Goal: Task Accomplishment & Management: Use online tool/utility

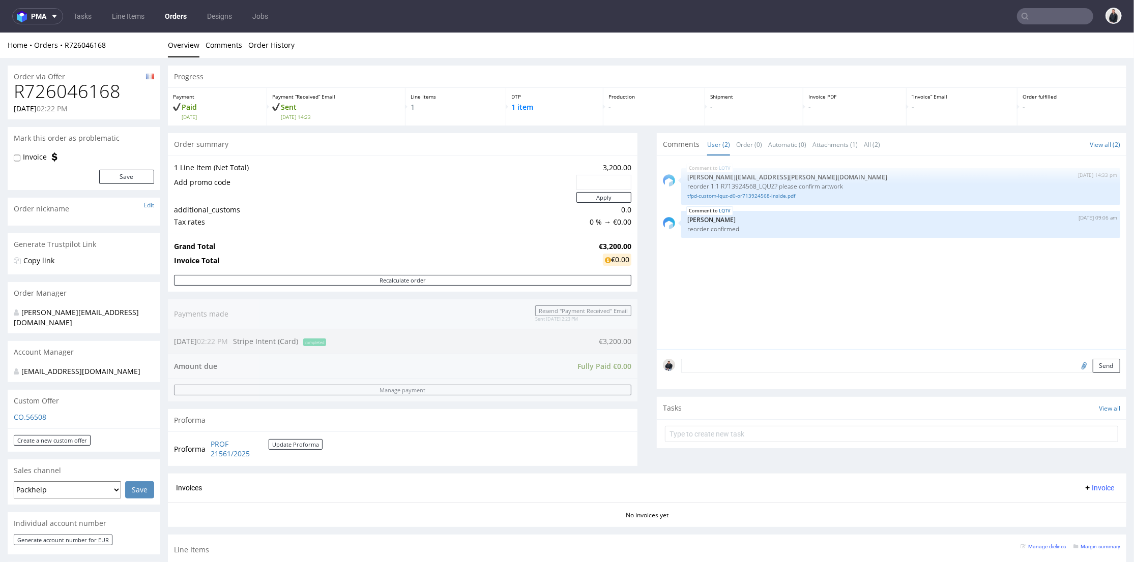
click at [1051, 14] on input "text" at bounding box center [1055, 16] width 76 height 16
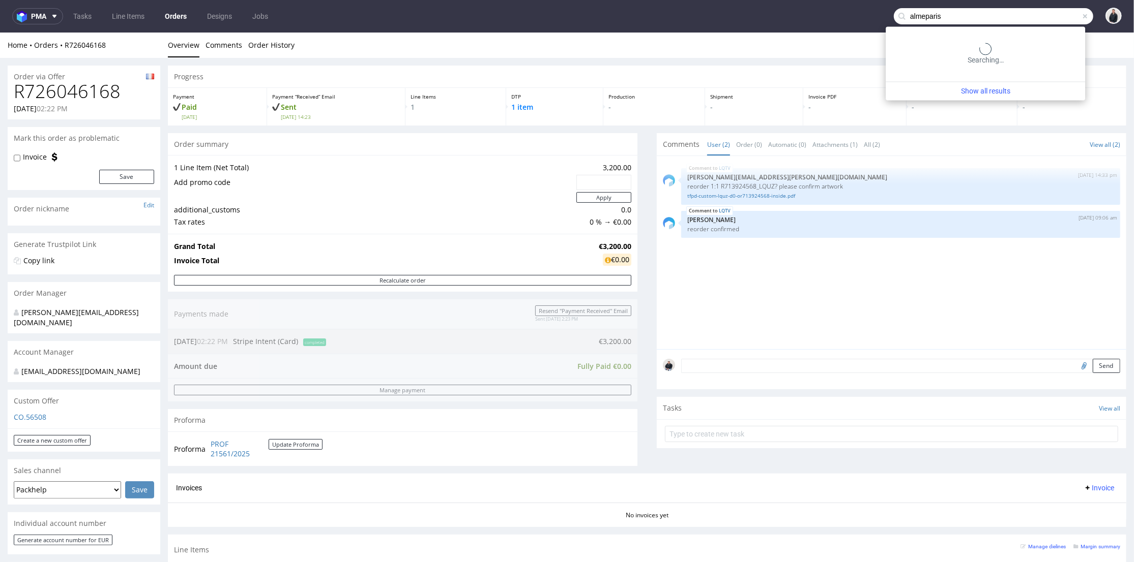
type input "almeparis"
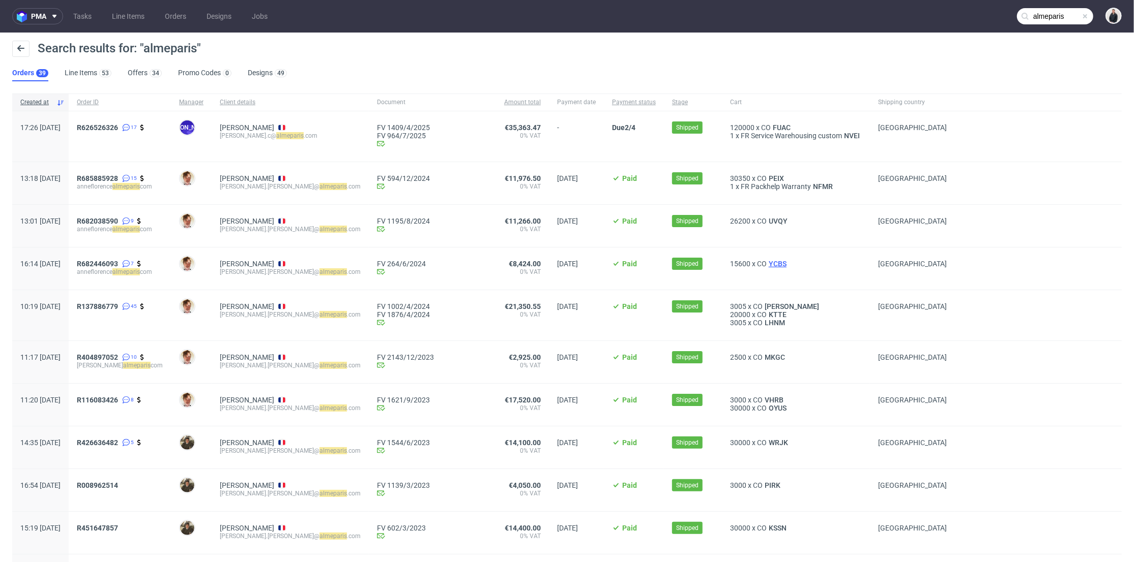
click at [766, 263] on span "YCBS" at bounding box center [777, 264] width 22 height 8
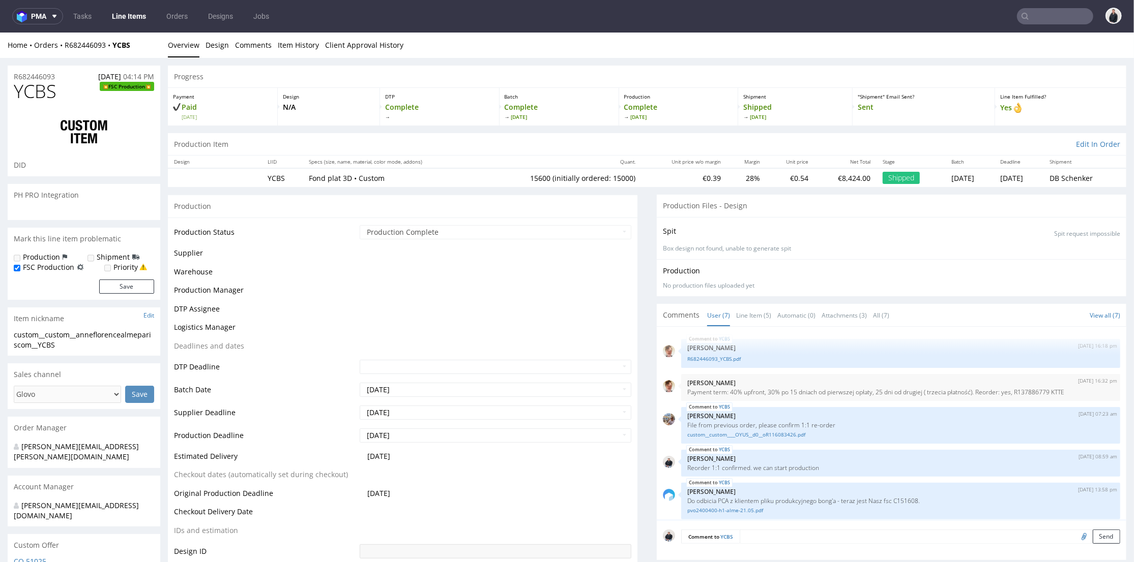
scroll to position [72, 0]
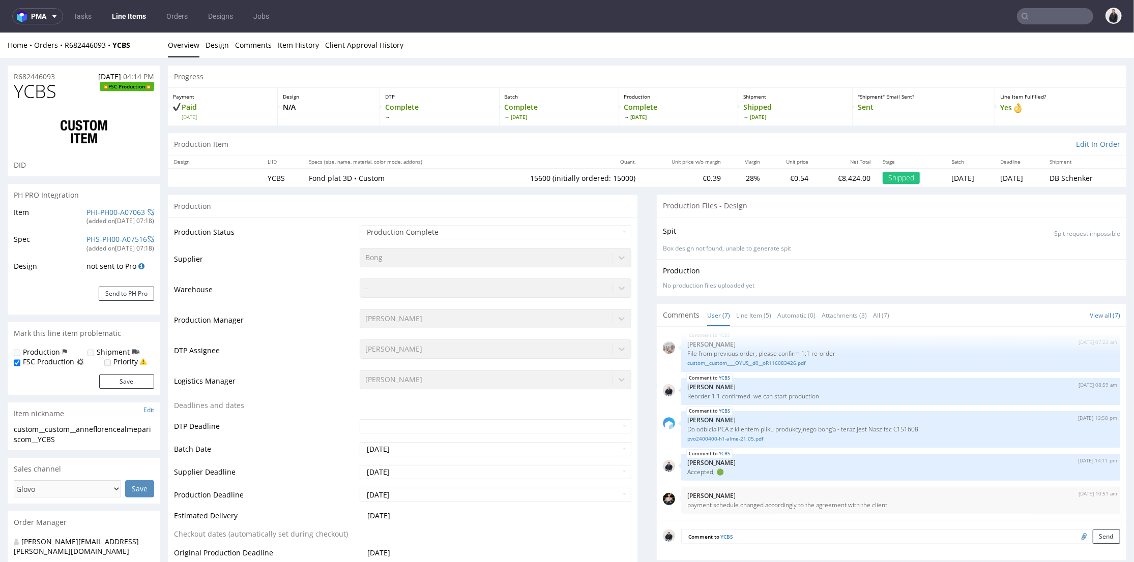
select select "in_progress"
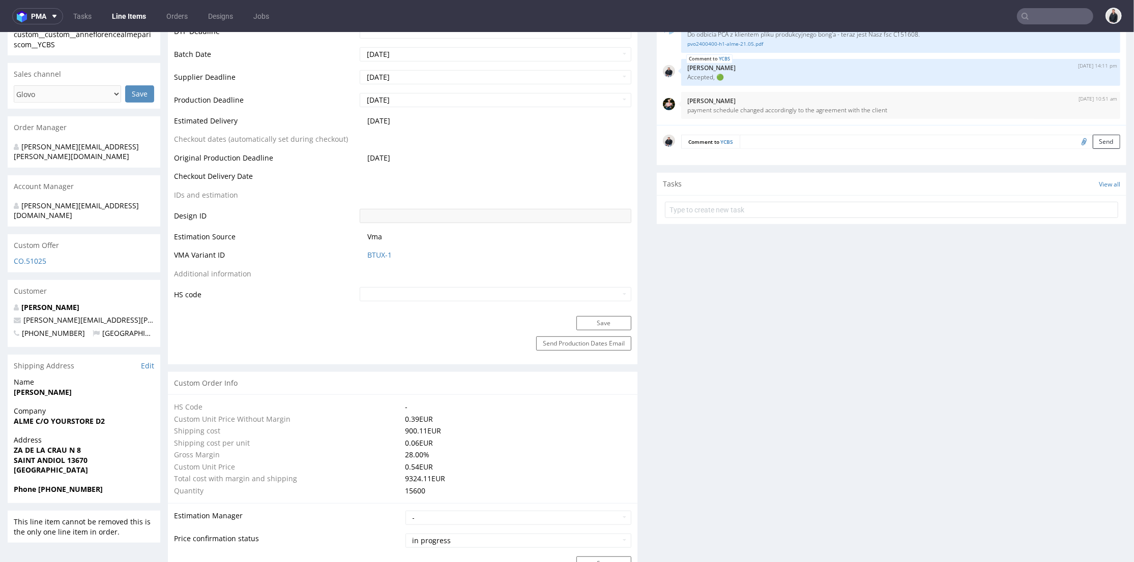
scroll to position [734, 0]
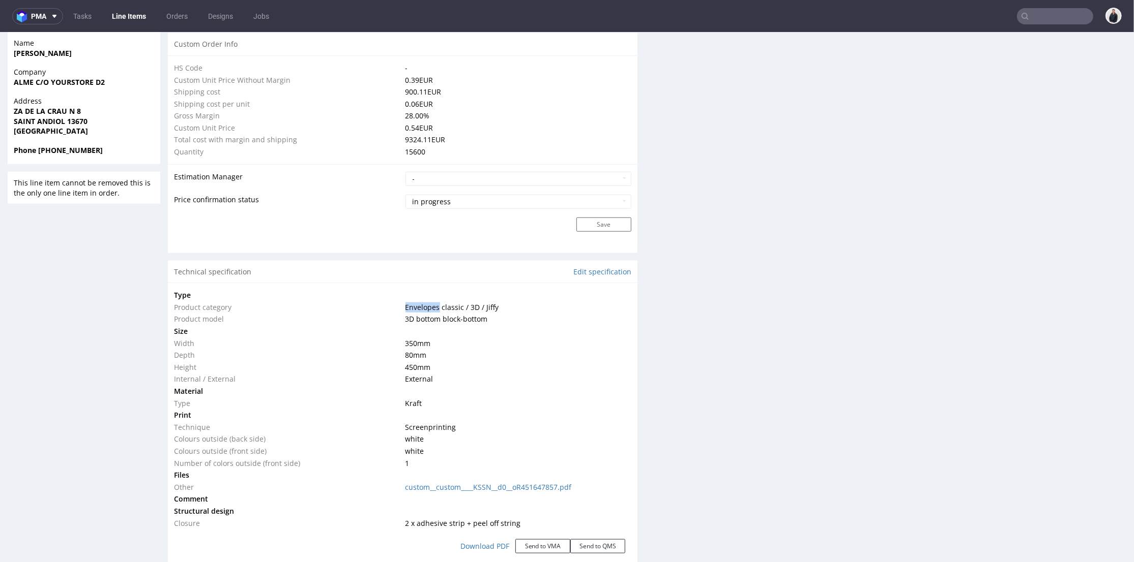
drag, startPoint x: 398, startPoint y: 307, endPoint x: 434, endPoint y: 309, distance: 36.2
click at [434, 309] on td "Envelopes classic / 3D / Jiffy" at bounding box center [517, 307] width 229 height 12
copy span "Envelopes"
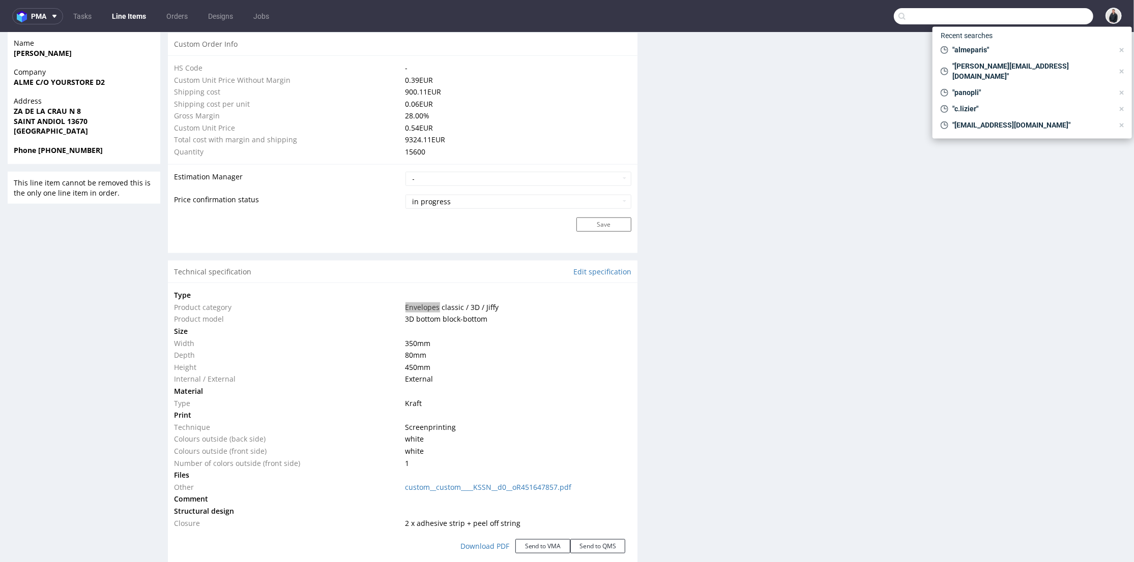
click at [1038, 12] on input "text" at bounding box center [993, 16] width 199 height 16
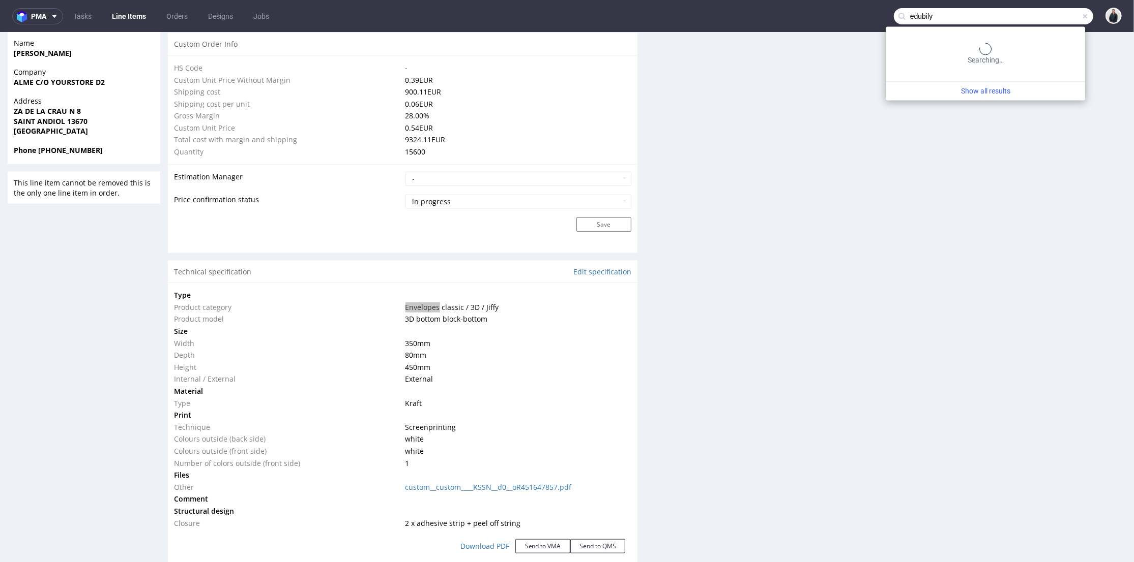
type input "edubily"
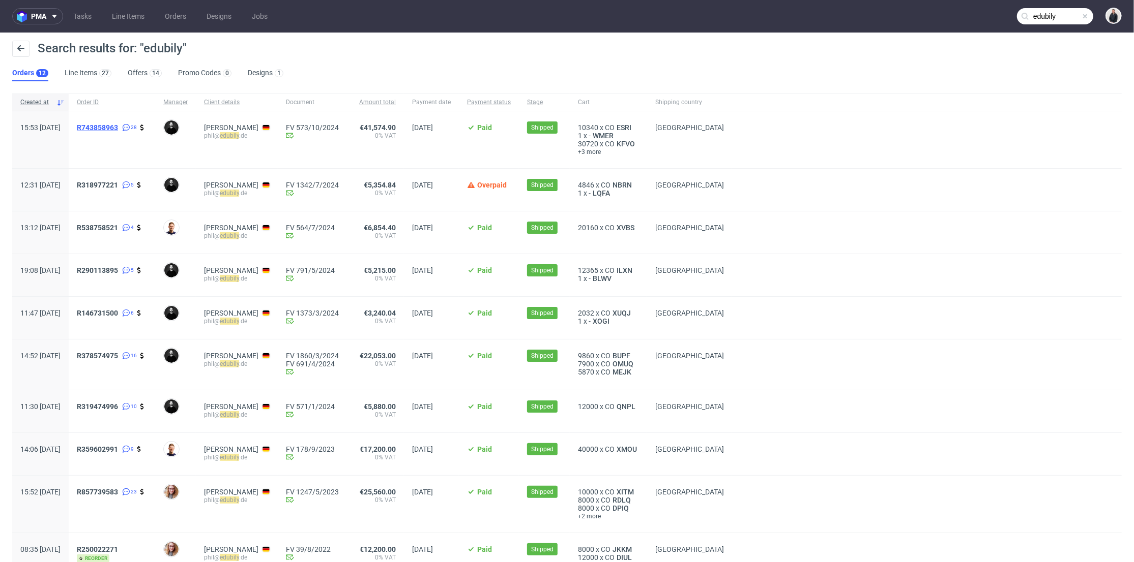
click at [118, 127] on span "R743858963" at bounding box center [97, 128] width 41 height 8
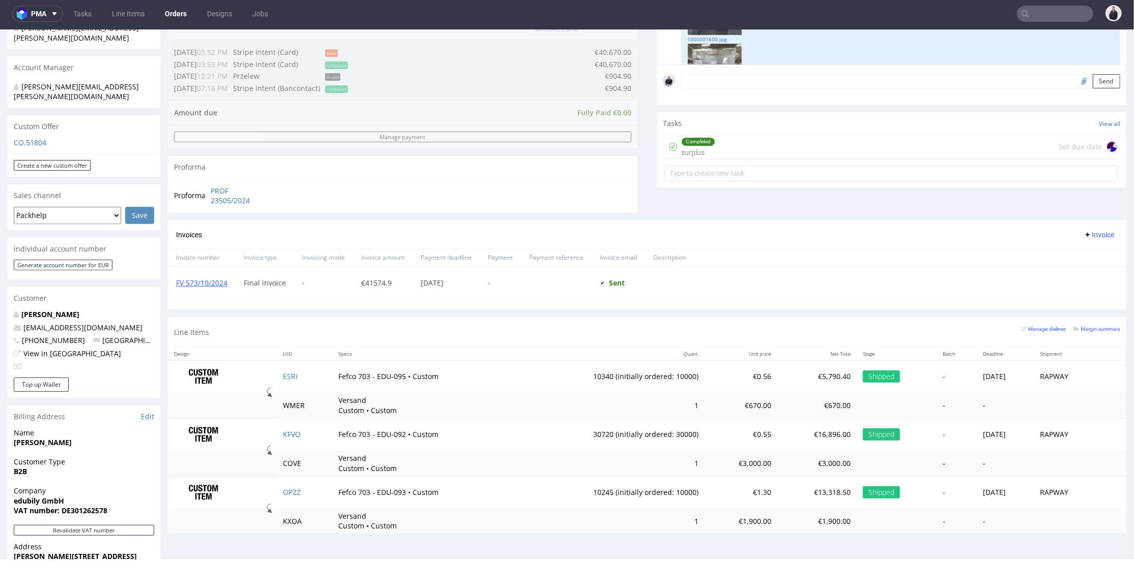
scroll to position [339, 0]
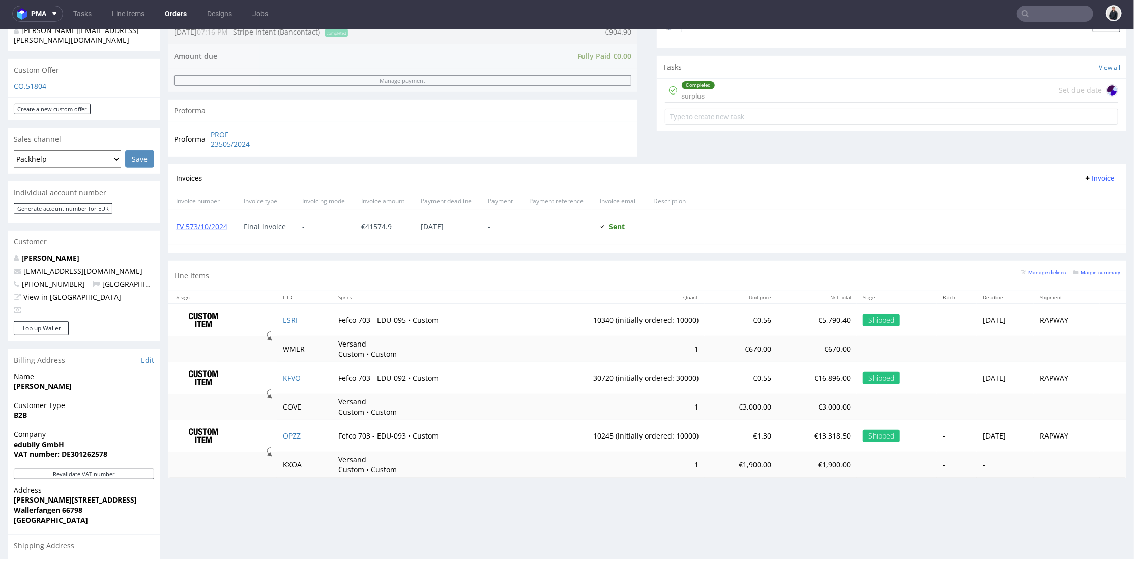
click at [1045, 3] on nav "pma Tasks Line Items Orders Designs Jobs" at bounding box center [567, 13] width 1134 height 33
click at [1040, 16] on input "text" at bounding box center [1055, 14] width 76 height 16
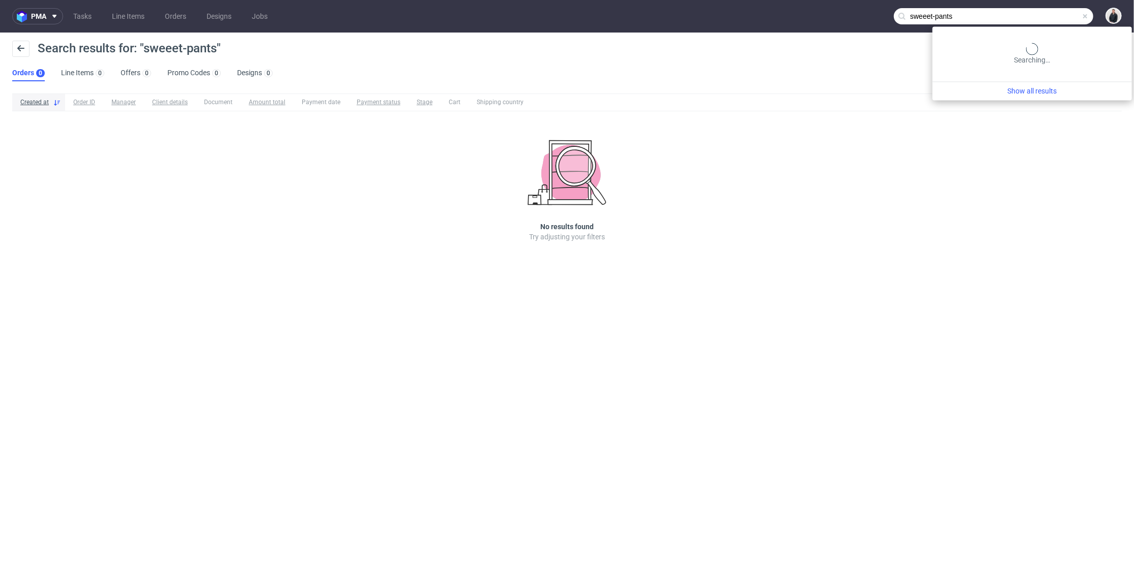
drag, startPoint x: 1034, startPoint y: 13, endPoint x: 1023, endPoint y: 15, distance: 11.4
click at [1033, 12] on input "sweeet-pants" at bounding box center [993, 16] width 199 height 16
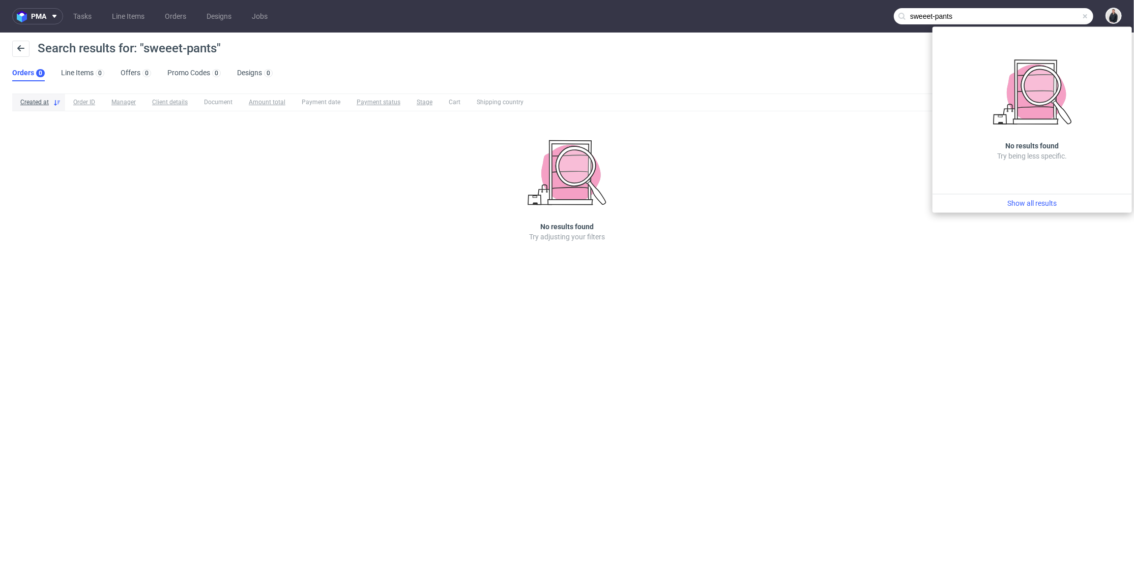
click at [926, 15] on input "sweeet-pants" at bounding box center [993, 16] width 199 height 16
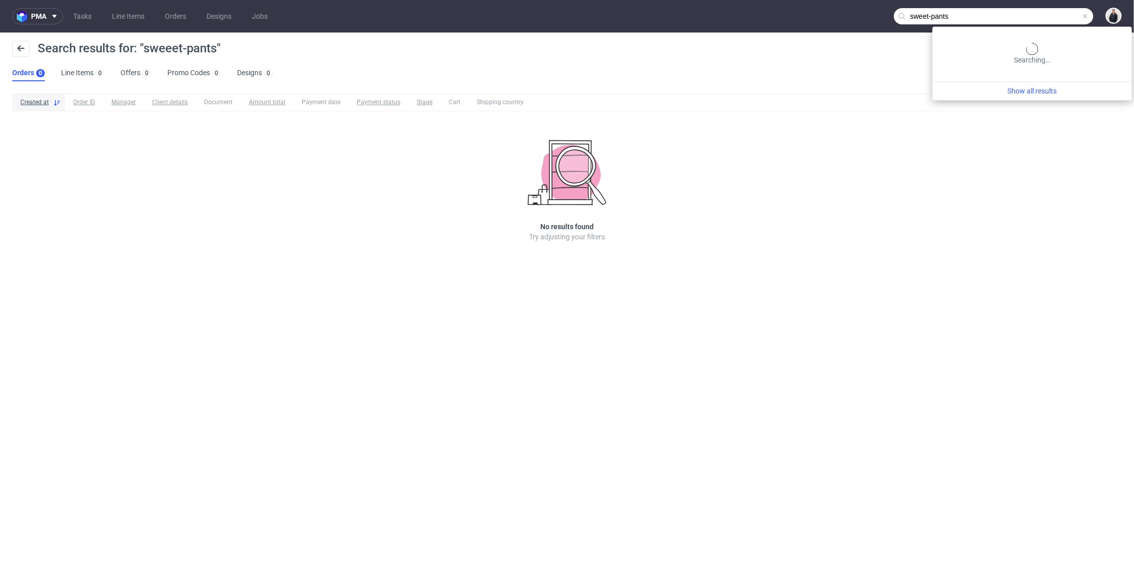
type input "sweet-pants"
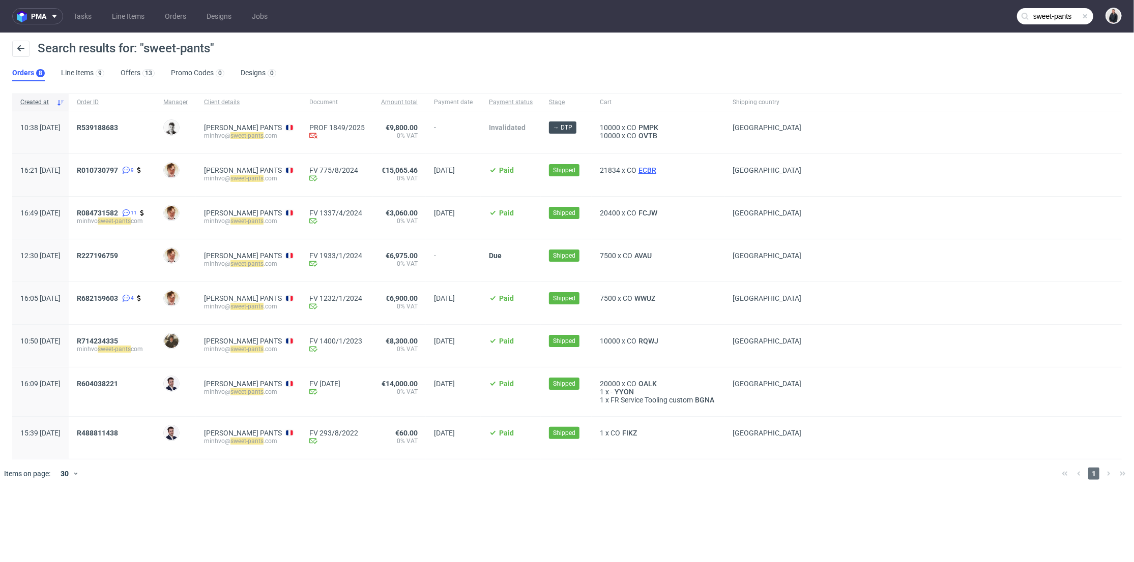
click at [654, 168] on span "ECBR" at bounding box center [647, 170] width 22 height 8
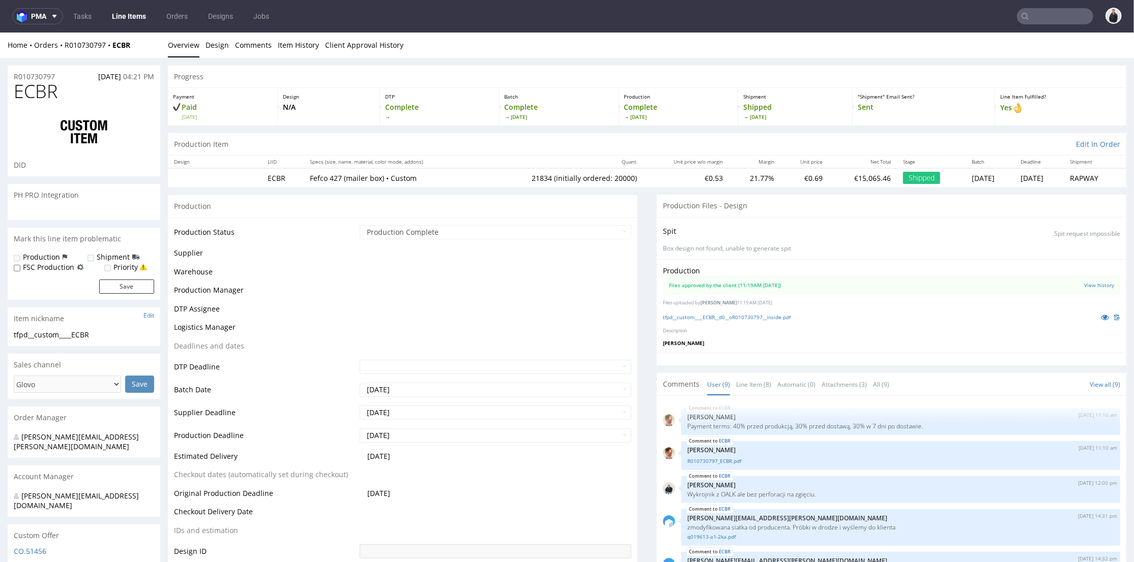
scroll to position [138, 0]
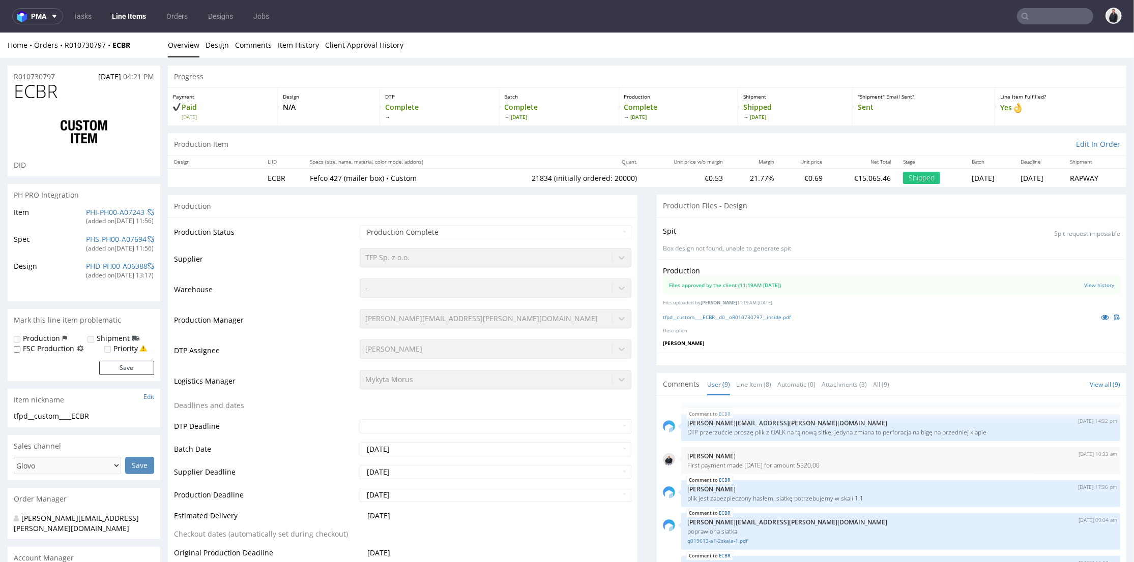
select select "in_progress"
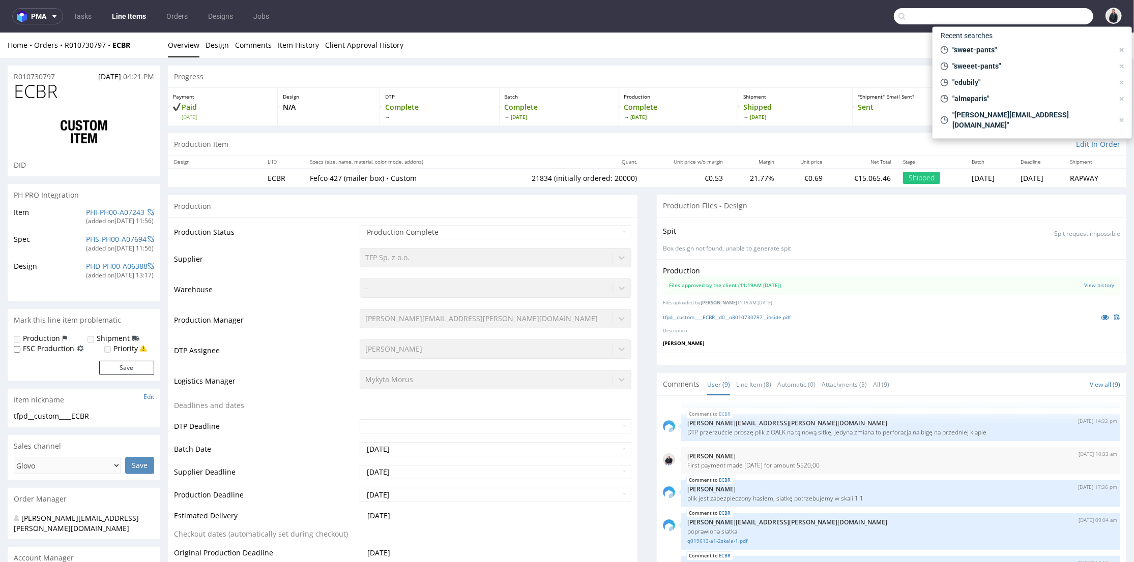
click at [1027, 13] on input "text" at bounding box center [993, 16] width 199 height 16
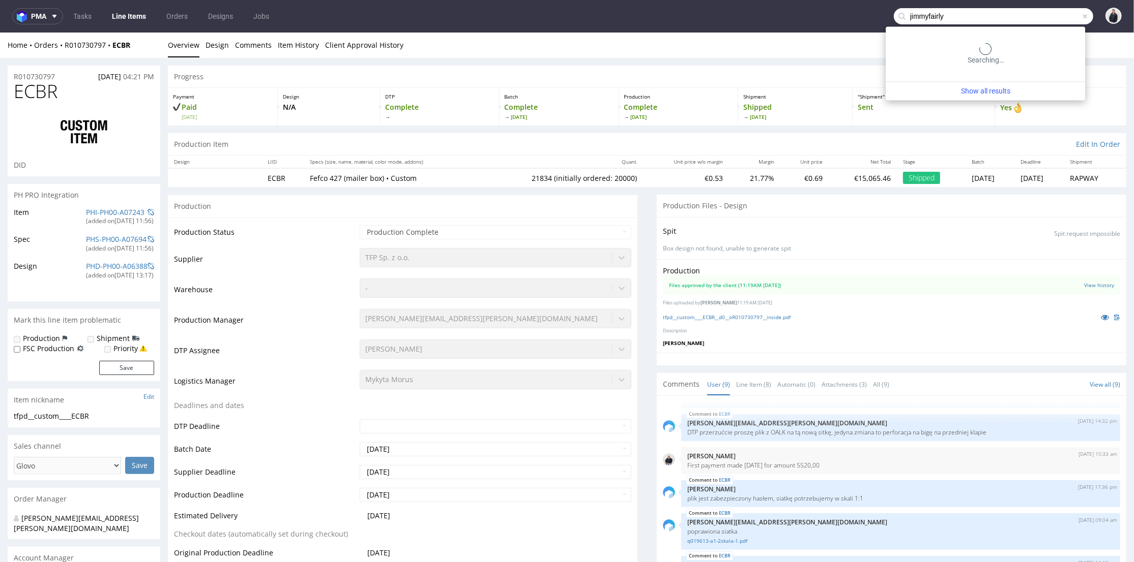
type input "jimmyfairly"
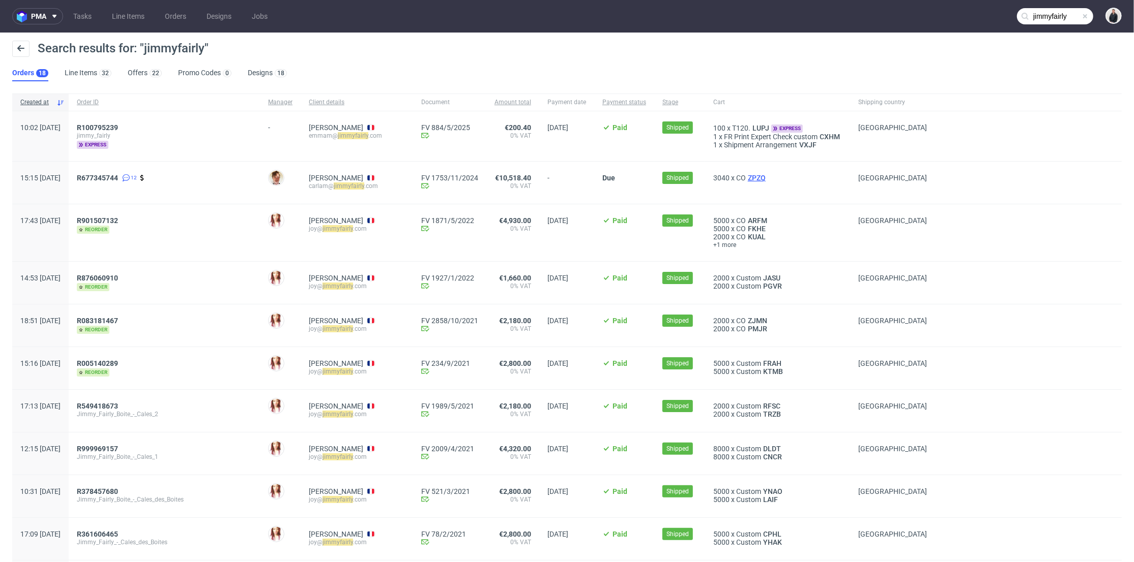
click at [746, 178] on span "ZPZQ" at bounding box center [757, 178] width 22 height 8
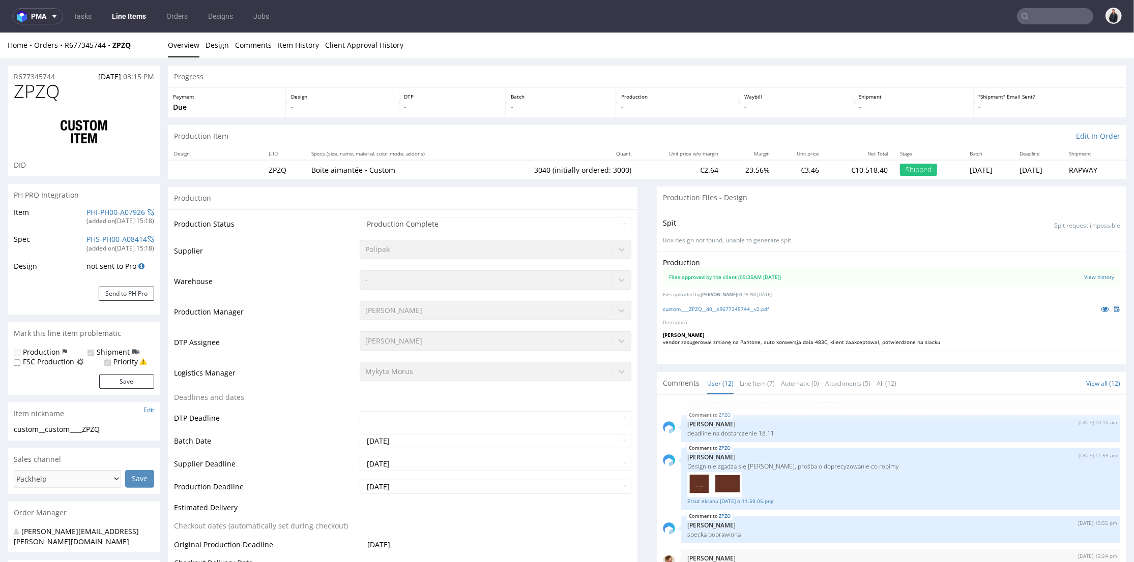
scroll to position [301, 0]
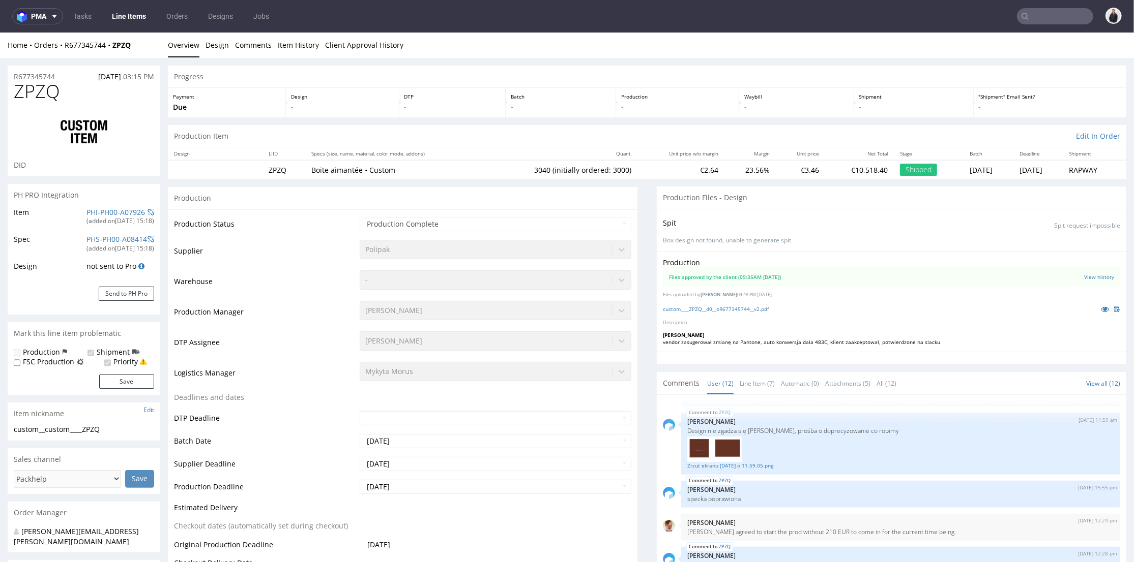
type input "jimmyfairly"
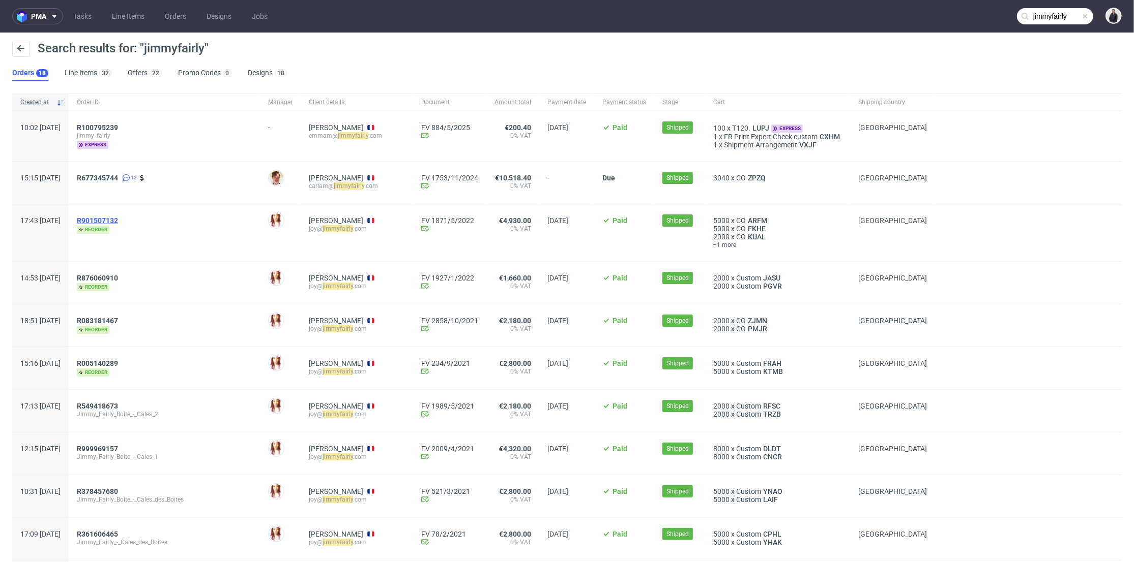
click at [118, 223] on span "R901507132" at bounding box center [97, 221] width 41 height 8
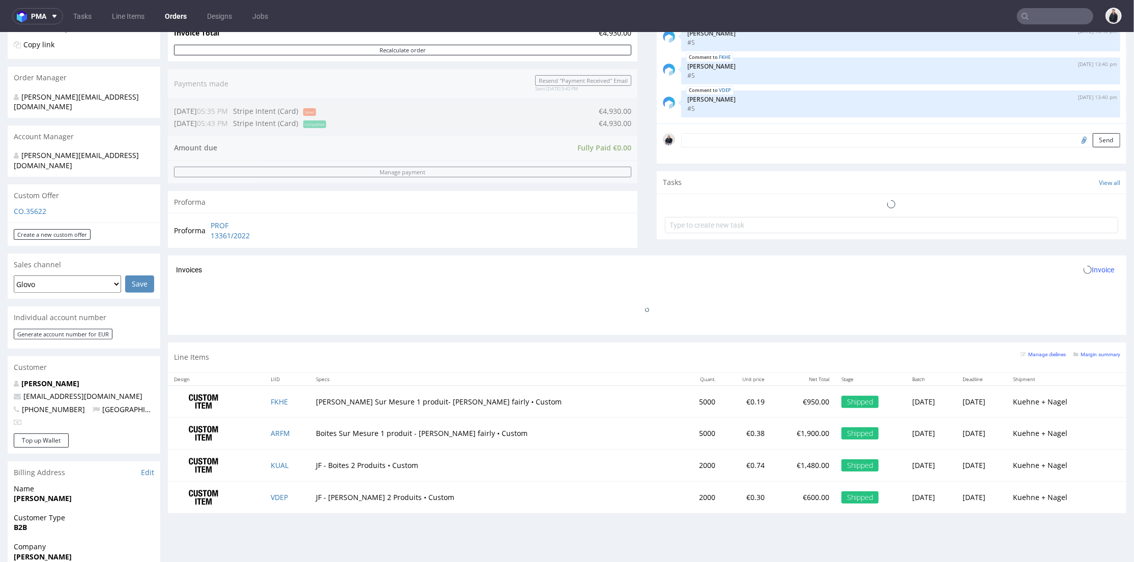
scroll to position [395, 0]
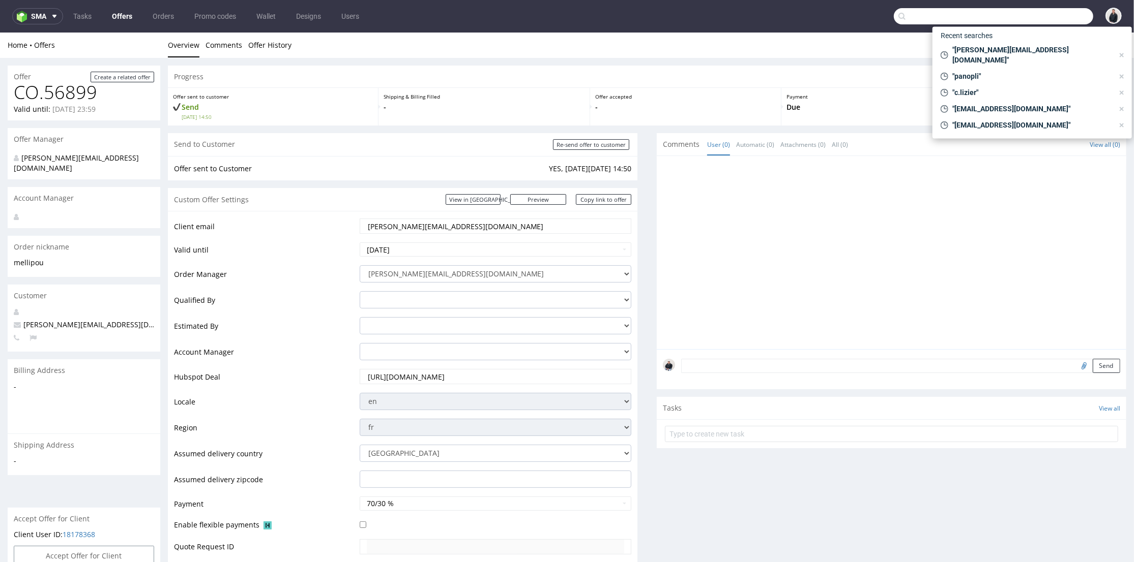
click at [1044, 8] on input "text" at bounding box center [993, 16] width 199 height 16
paste input "RJAX"
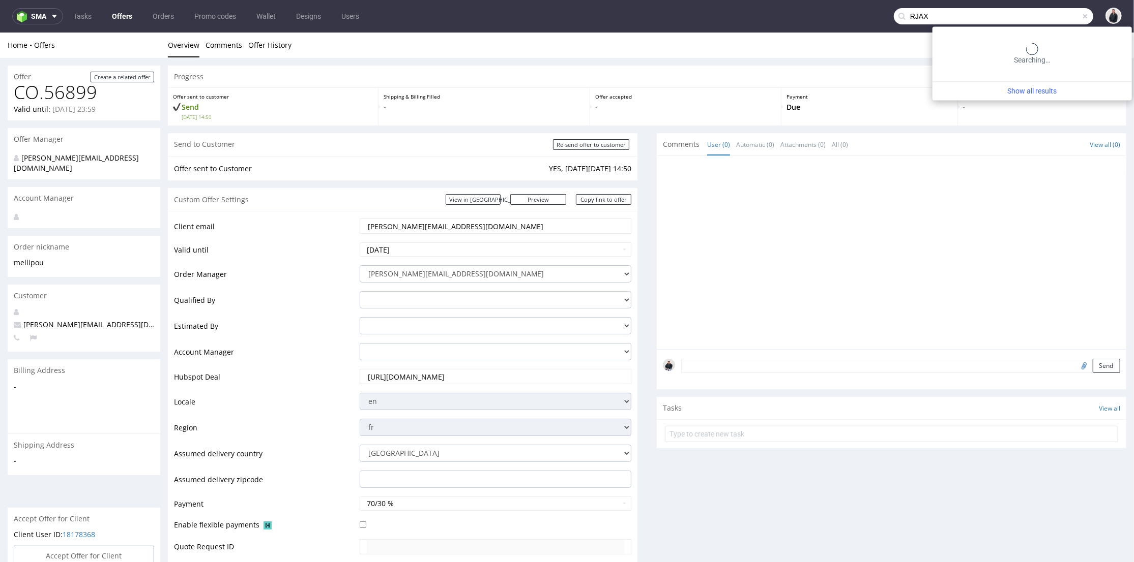
type input "RJAX"
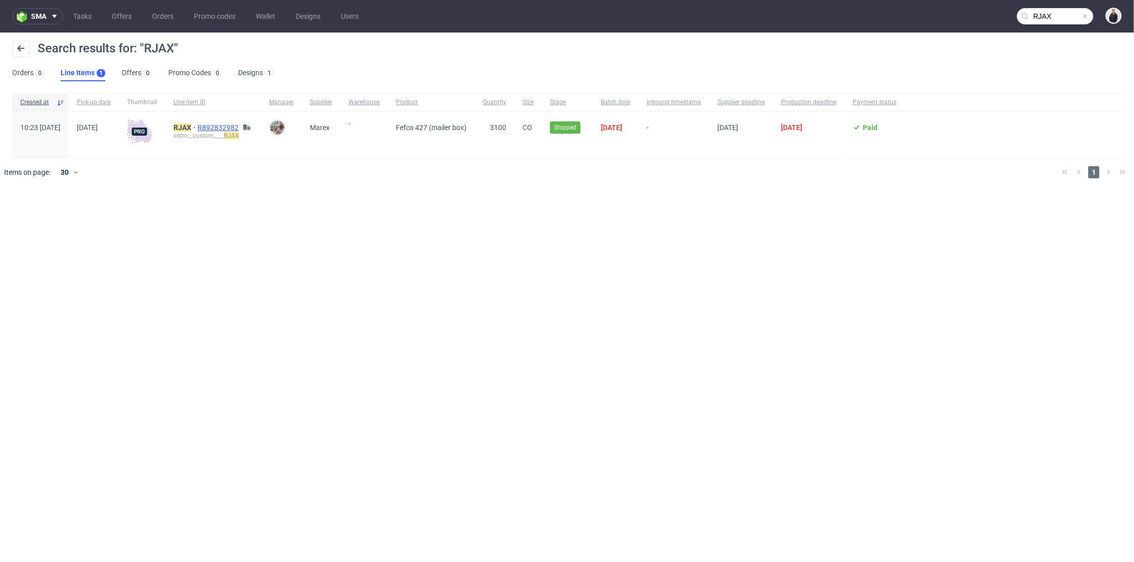
click at [241, 126] on span "R892832982" at bounding box center [218, 128] width 43 height 8
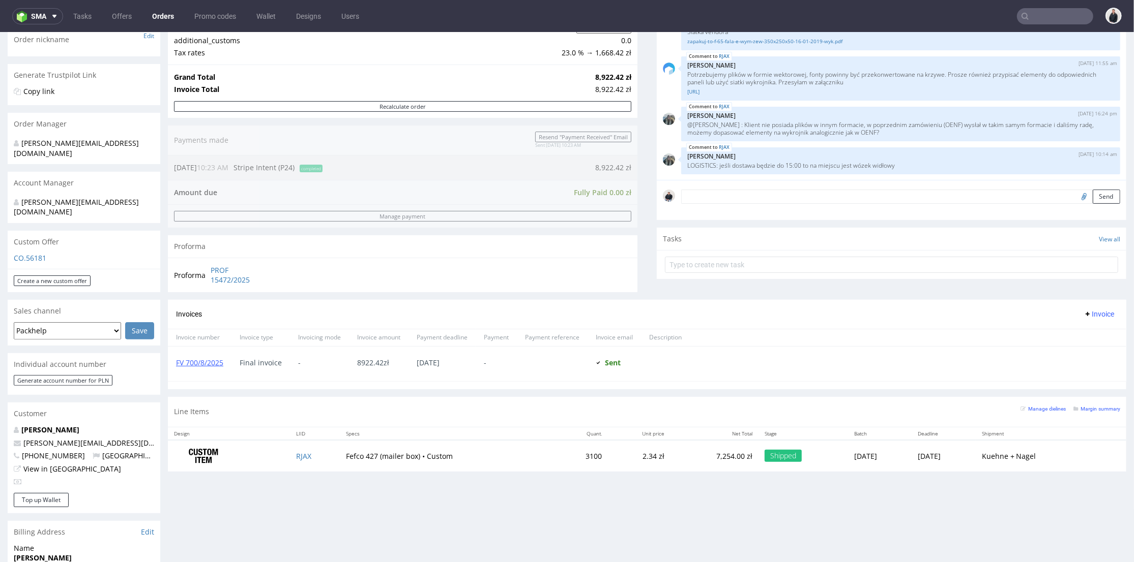
scroll to position [226, 0]
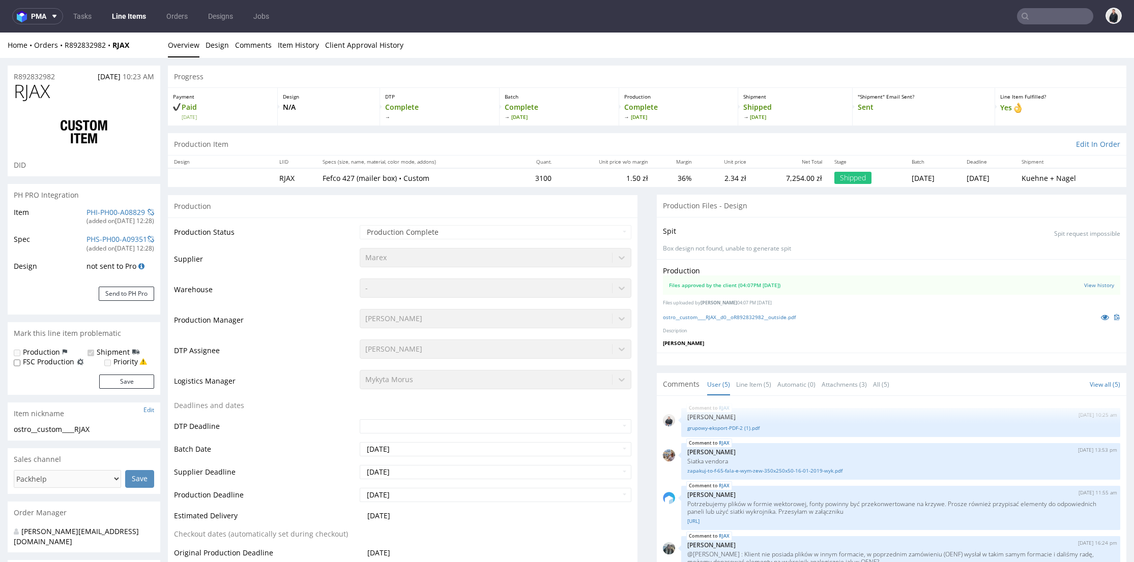
select select "in_progress"
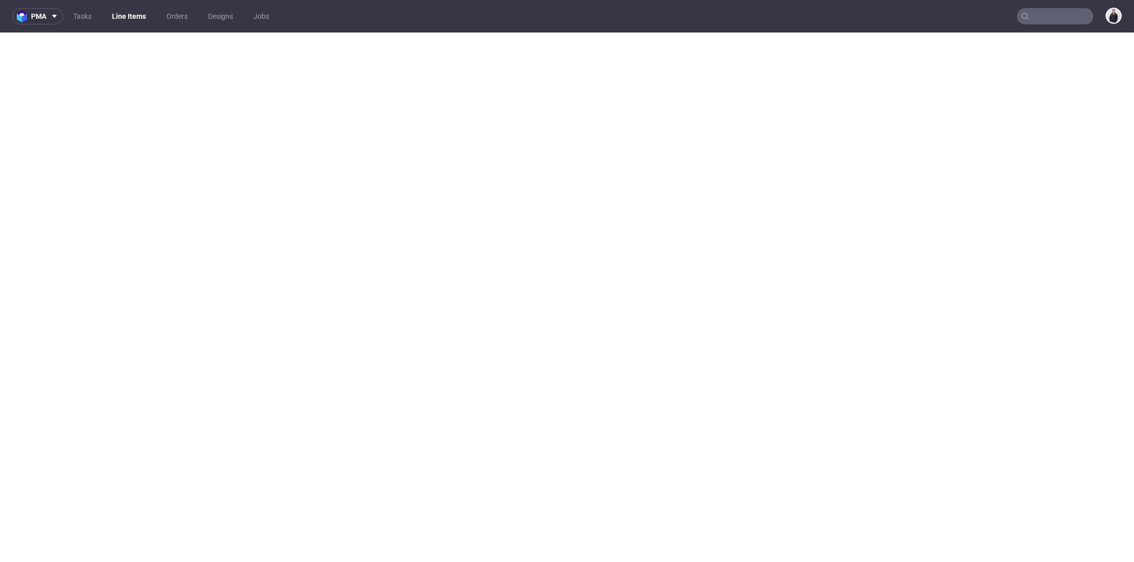
select select "in_progress"
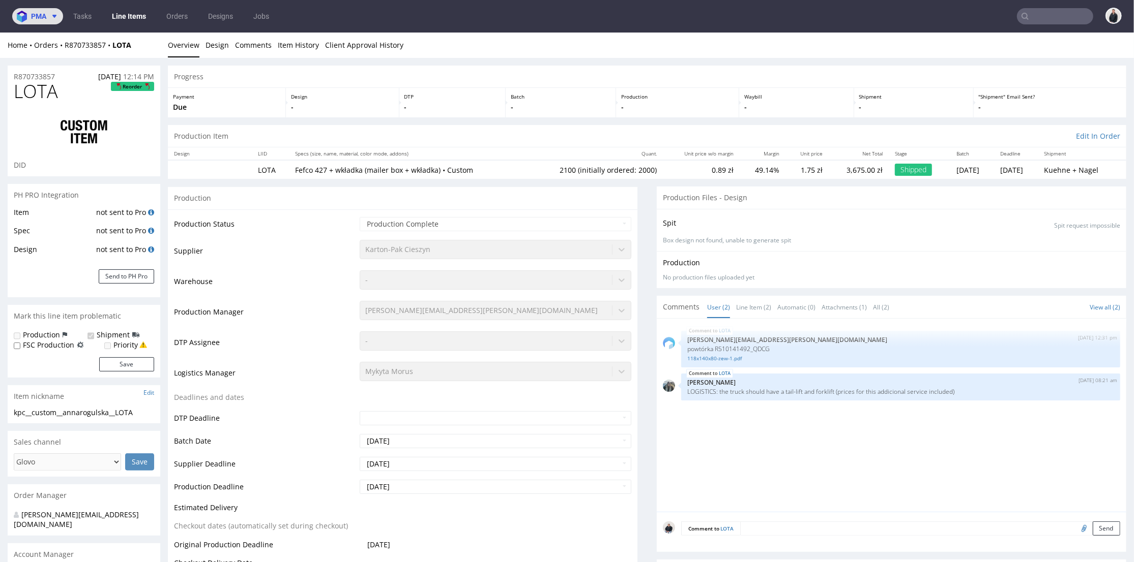
click at [52, 16] on icon at bounding box center [54, 16] width 8 height 8
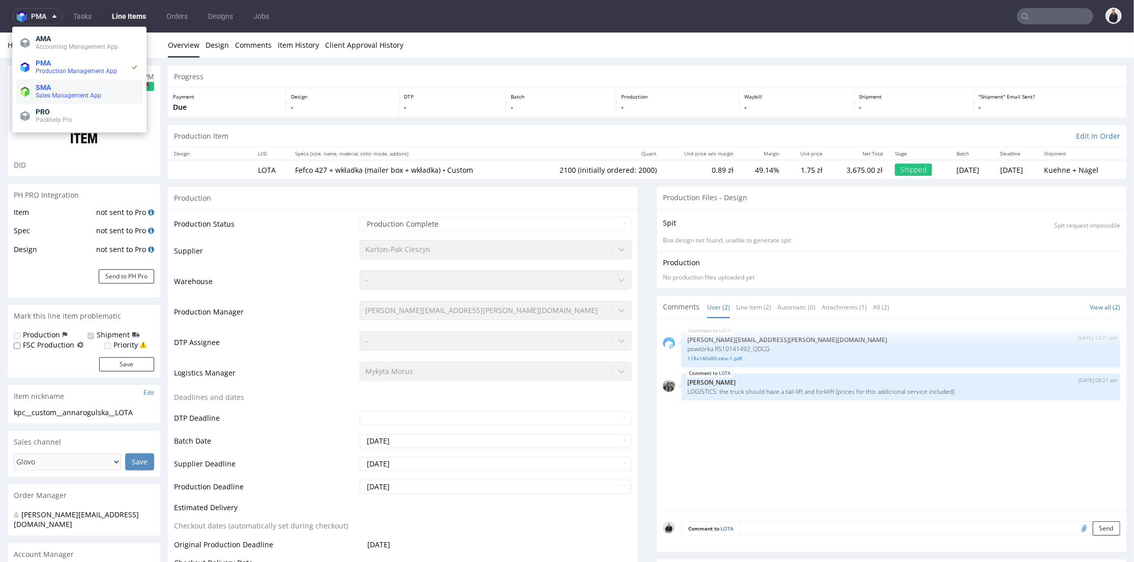
click at [75, 94] on span "Sales Management App" at bounding box center [69, 95] width 66 height 7
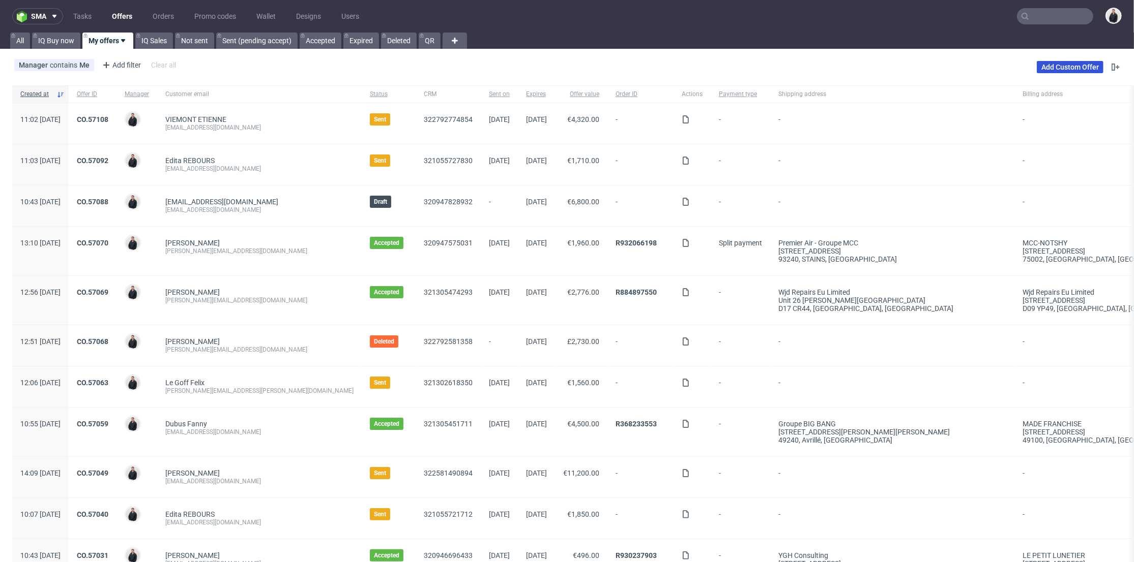
click at [1071, 67] on link "Add Custom Offer" at bounding box center [1069, 67] width 67 height 12
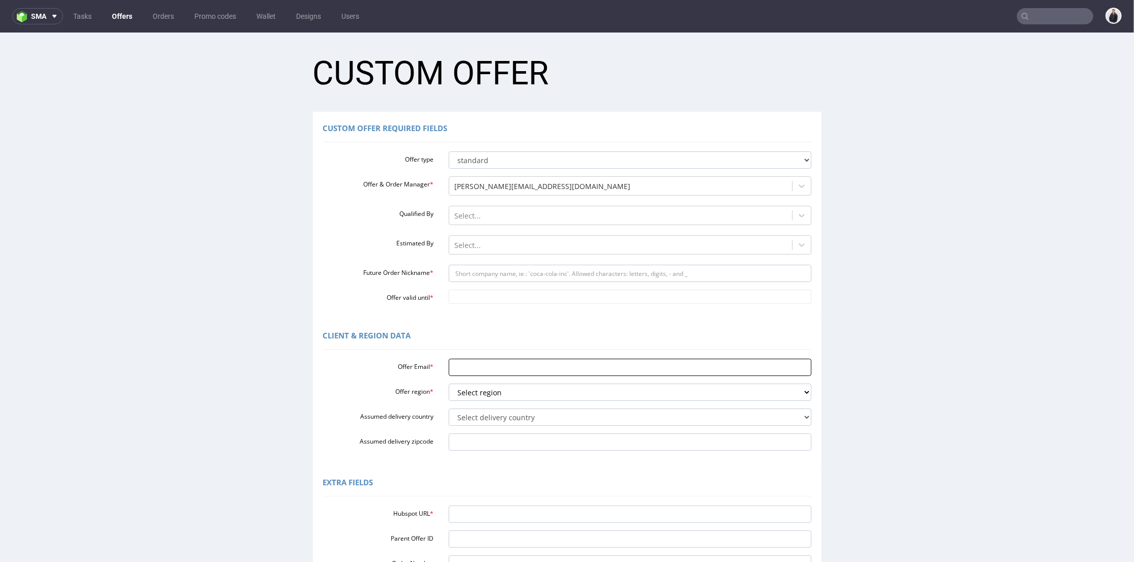
click at [512, 371] on input "Offer Email *" at bounding box center [630, 367] width 363 height 17
paste input "[PERSON_NAME][EMAIL_ADDRESS][DOMAIN_NAME]"
type input "[PERSON_NAME][EMAIL_ADDRESS][DOMAIN_NAME]"
click at [487, 384] on select "Select region eu gb de pl cz fr it es" at bounding box center [630, 391] width 363 height 17
click at [449, 383] on select "Select region eu gb de pl cz fr it es" at bounding box center [630, 391] width 363 height 17
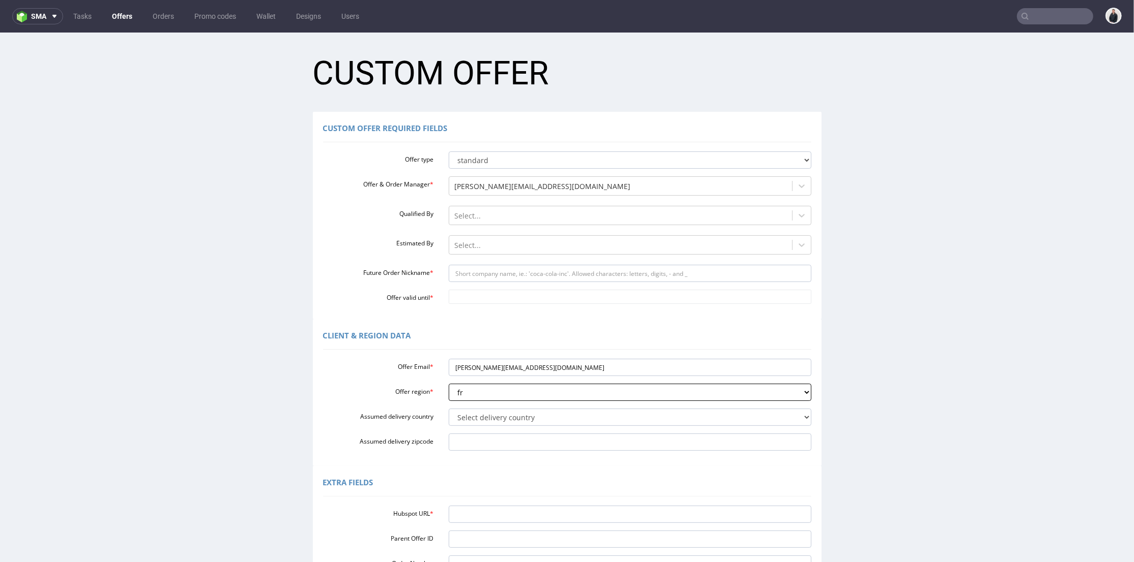
click at [495, 393] on select "Select region eu gb de pl cz fr it es" at bounding box center [630, 391] width 363 height 17
select select "pl"
click at [449, 383] on select "Select region eu gb de pl cz fr it es" at bounding box center [630, 391] width 363 height 17
drag, startPoint x: 487, startPoint y: 369, endPoint x: 511, endPoint y: 373, distance: 23.7
click at [511, 373] on input "[PERSON_NAME][EMAIL_ADDRESS][DOMAIN_NAME]" at bounding box center [630, 367] width 363 height 17
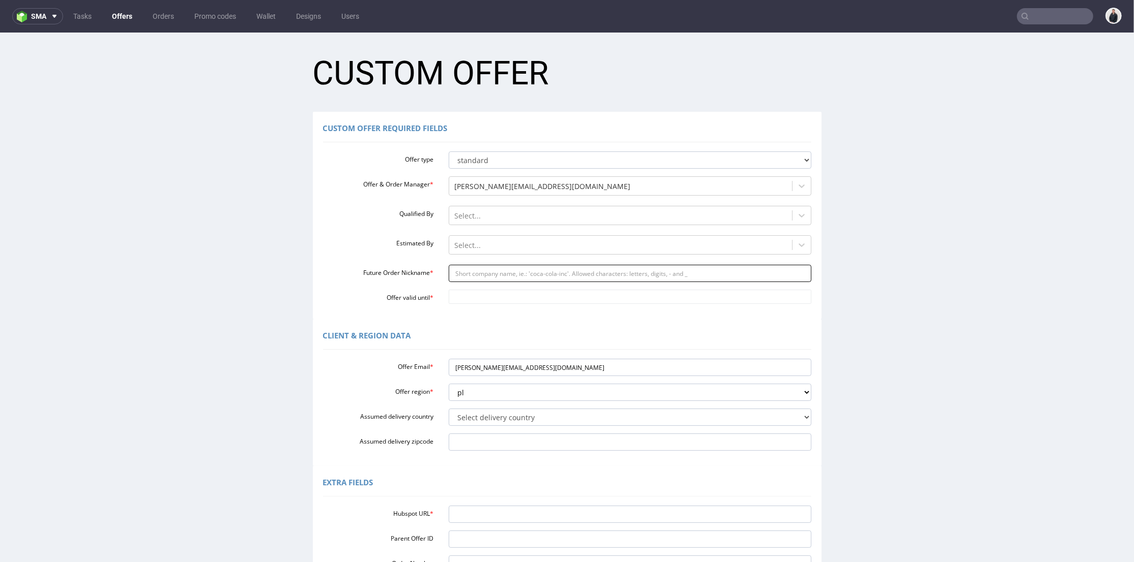
click at [510, 271] on input "Future Order Nickname *" at bounding box center [630, 272] width 363 height 17
paste input "influpol"
type input "influpol"
click at [490, 289] on div at bounding box center [630, 296] width 378 height 14
click at [491, 291] on body "Production Shipped DTP Orders Offers Shipments Designs Promotions Users Jobs Ad…" at bounding box center [567, 372] width 1134 height 680
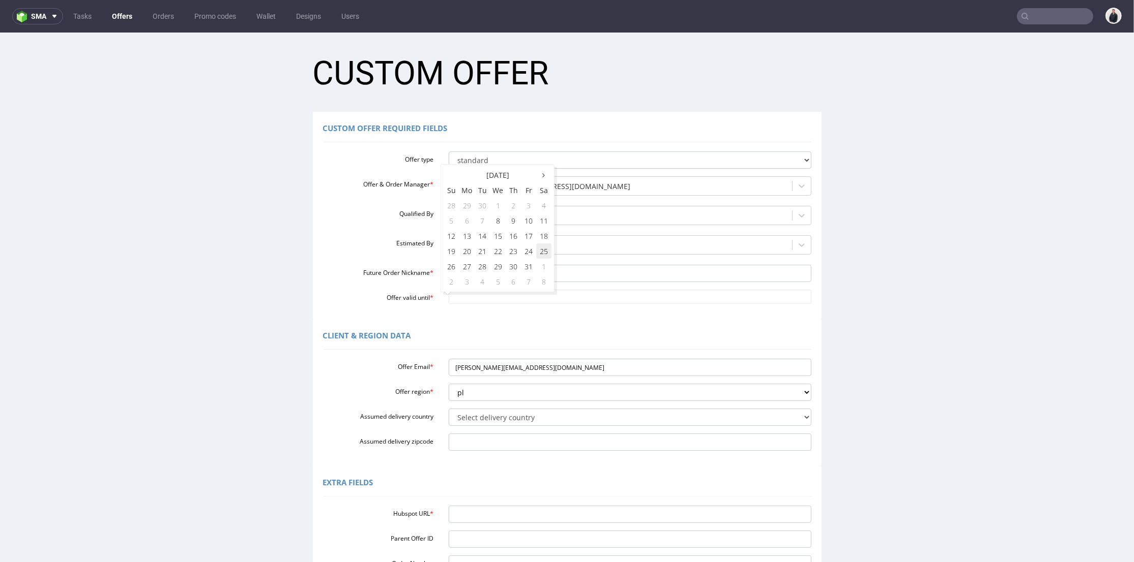
click at [540, 248] on td "25" at bounding box center [543, 250] width 15 height 15
type input "[DATE]"
click at [478, 500] on div "Extra Fields Hubspot URL * Parent Offer ID Order Number Account Manager [PERSON…" at bounding box center [567, 539] width 509 height 147
click at [480, 509] on input "Hubspot URL *" at bounding box center [630, 514] width 363 height 17
paste input "[URL][DOMAIN_NAME]"
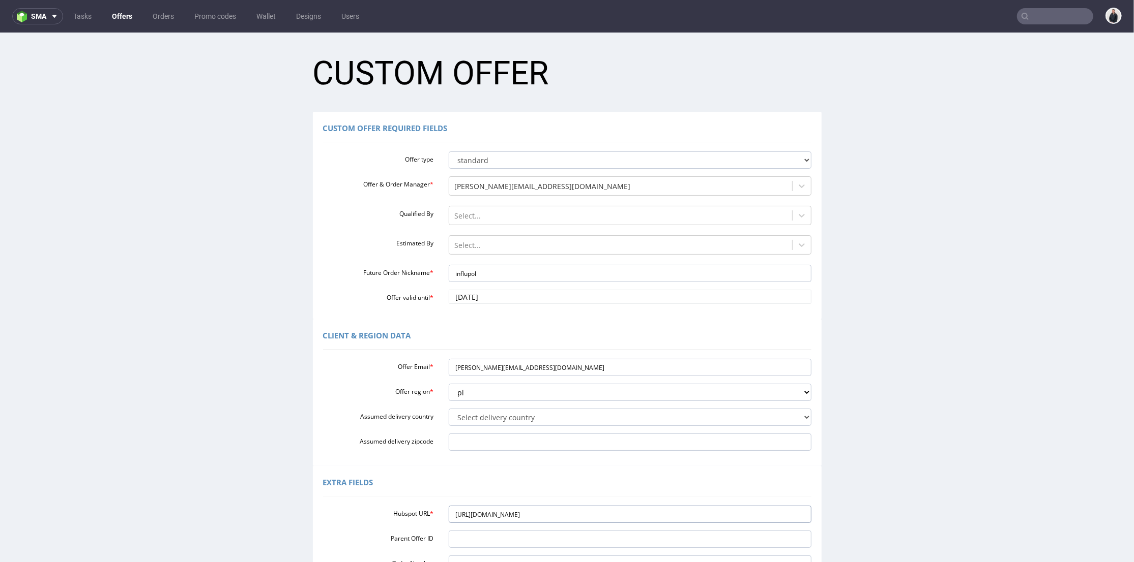
scroll to position [113, 0]
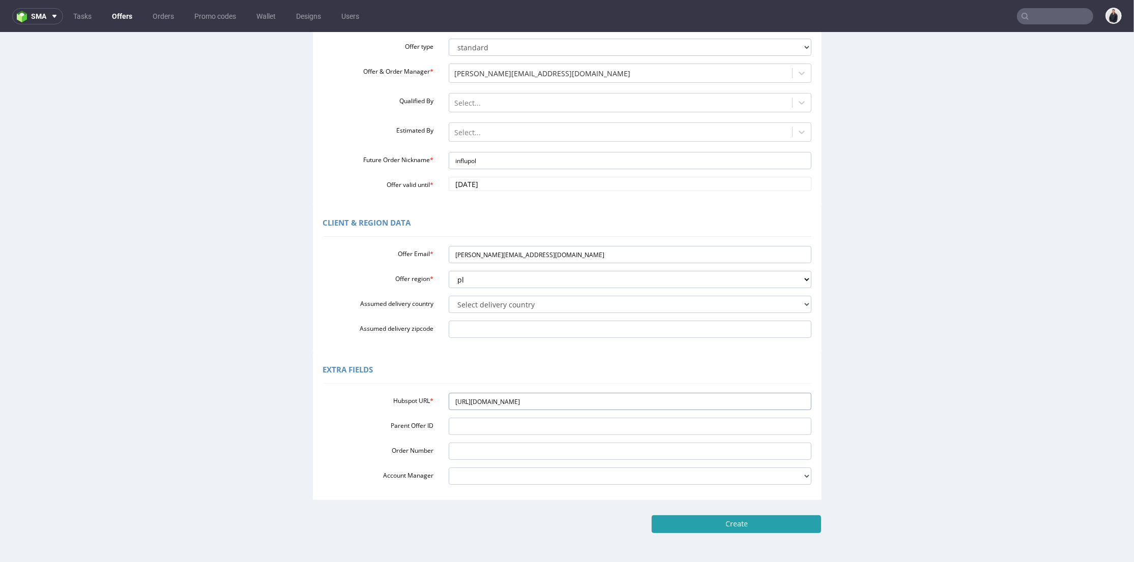
type input "[URL][DOMAIN_NAME]"
click at [708, 528] on input "Create" at bounding box center [735, 523] width 169 height 17
type input "Please wait..."
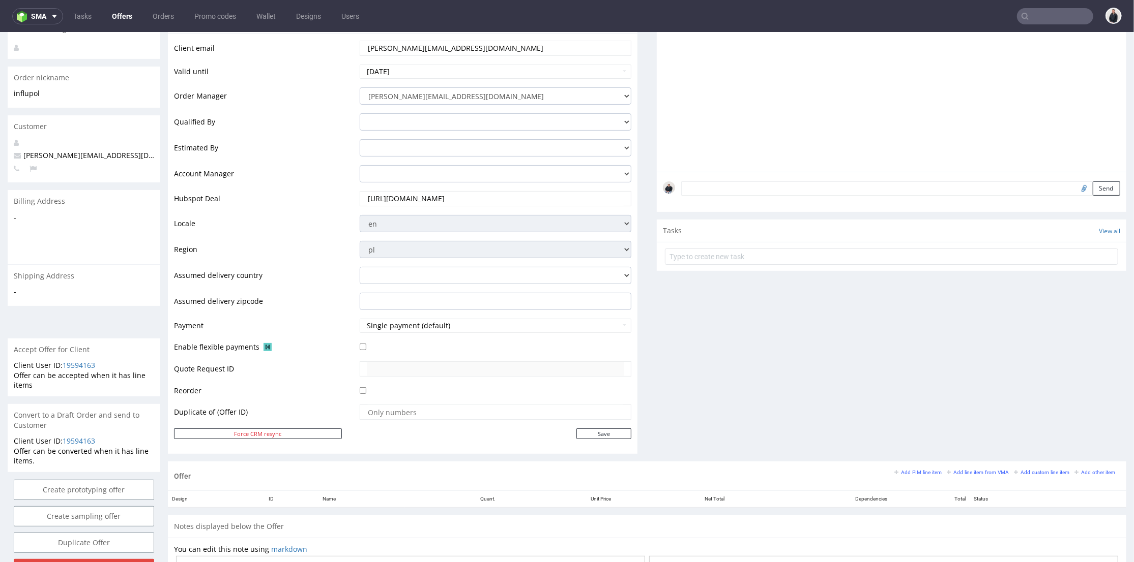
scroll to position [226, 0]
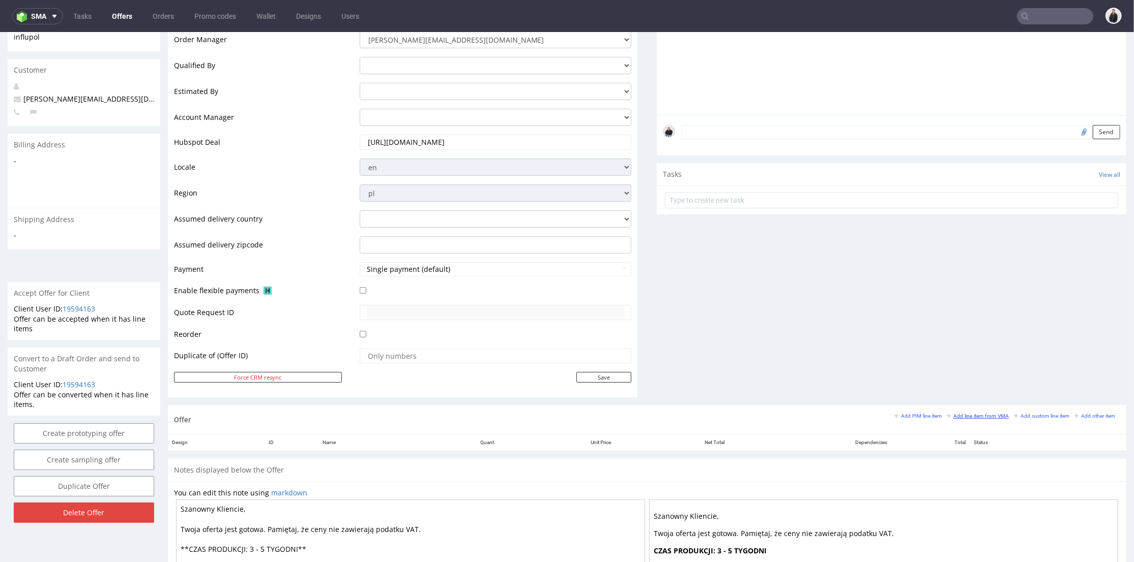
click at [957, 414] on small "Add line item from VMA" at bounding box center [977, 416] width 62 height 6
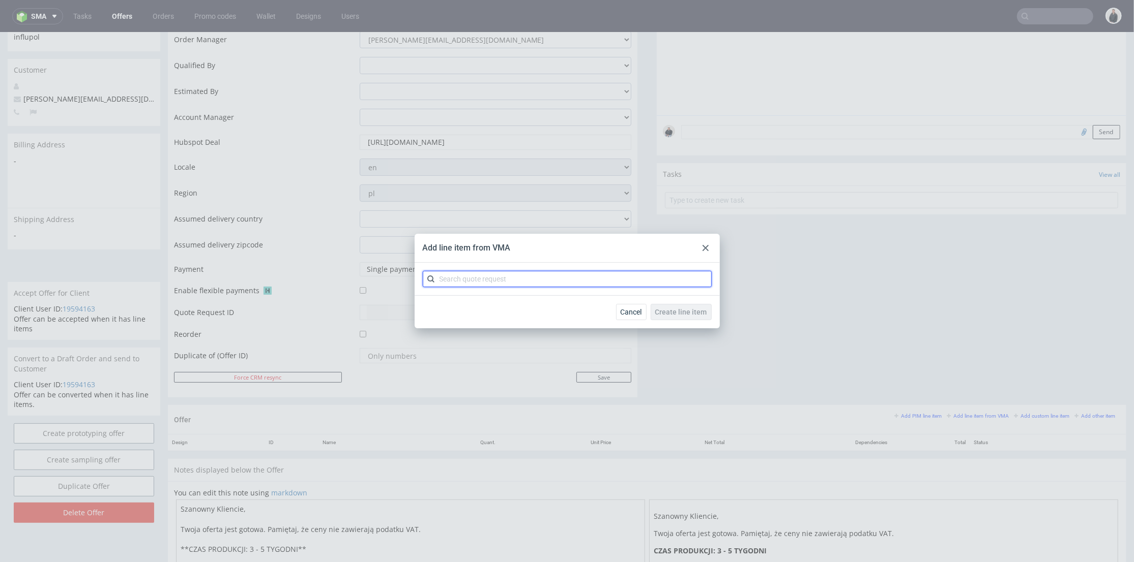
click at [567, 280] on input "text" at bounding box center [567, 279] width 289 height 16
type input "cbtg"
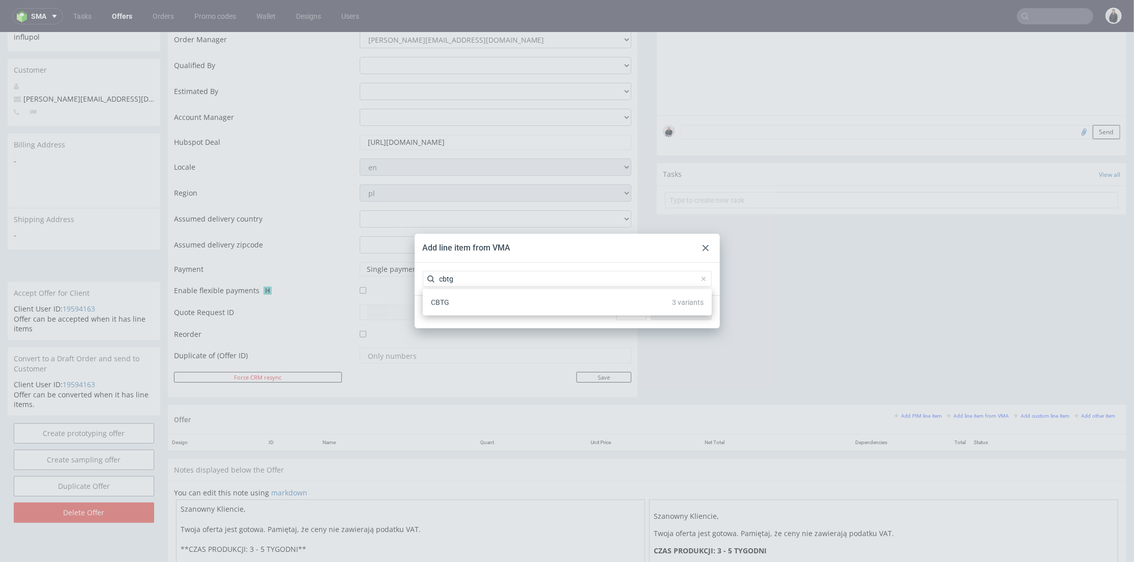
click at [518, 301] on div "CBTG 3 variants" at bounding box center [567, 302] width 281 height 18
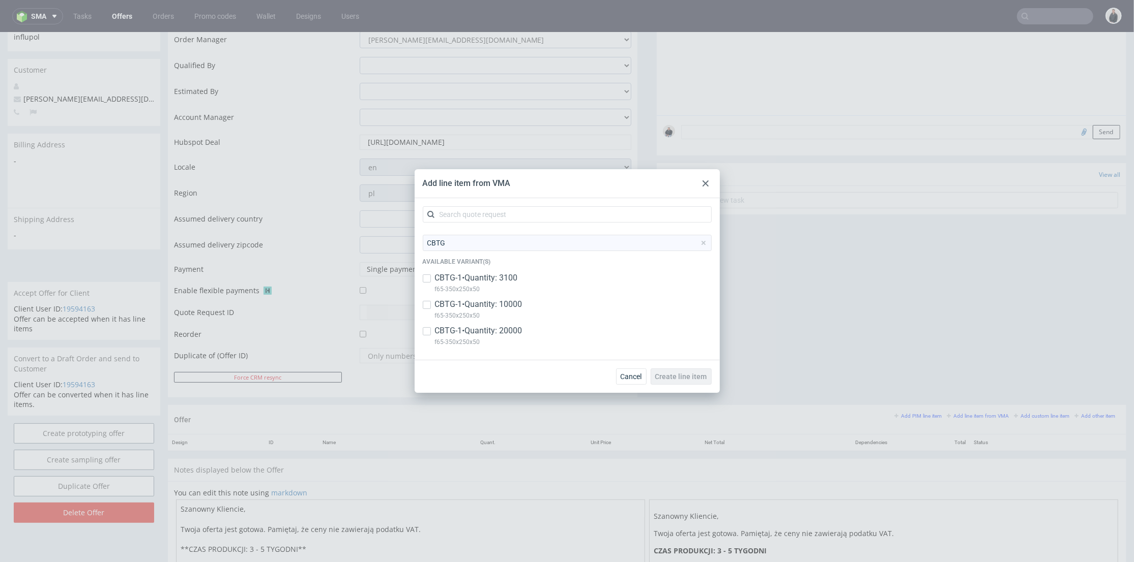
click at [516, 281] on p "CBTG-1 • Quantity: 3100" at bounding box center [476, 278] width 83 height 11
checkbox input "true"
click at [506, 311] on p "f65-350x250x50" at bounding box center [478, 315] width 87 height 11
checkbox input "true"
click at [509, 332] on p "CBTG-1 • Quantity: 20000" at bounding box center [478, 330] width 87 height 11
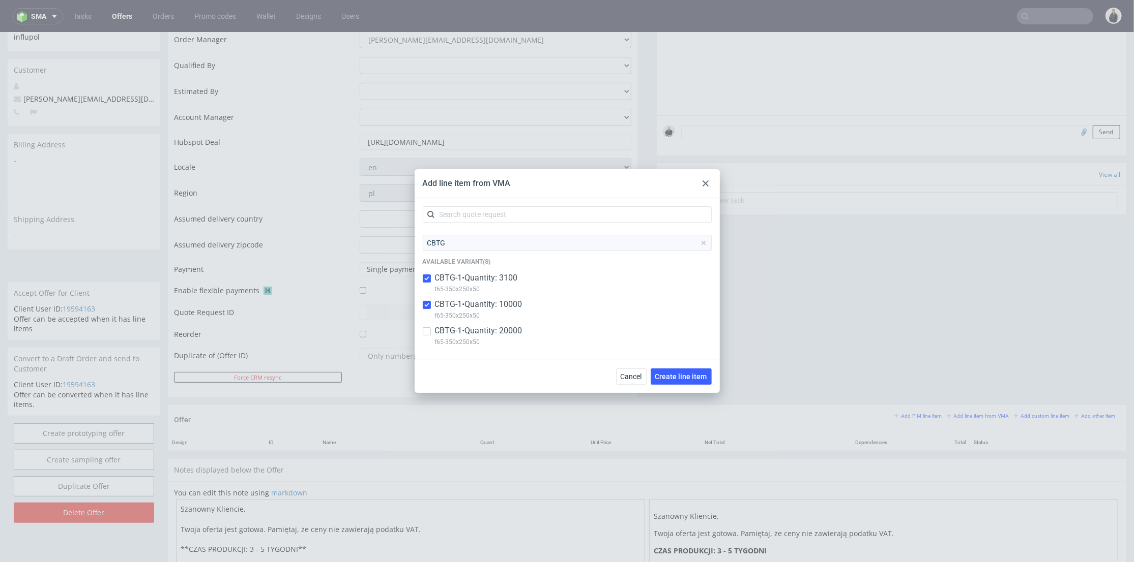
checkbox input "true"
click at [670, 369] on button "Create line item" at bounding box center [680, 377] width 61 height 16
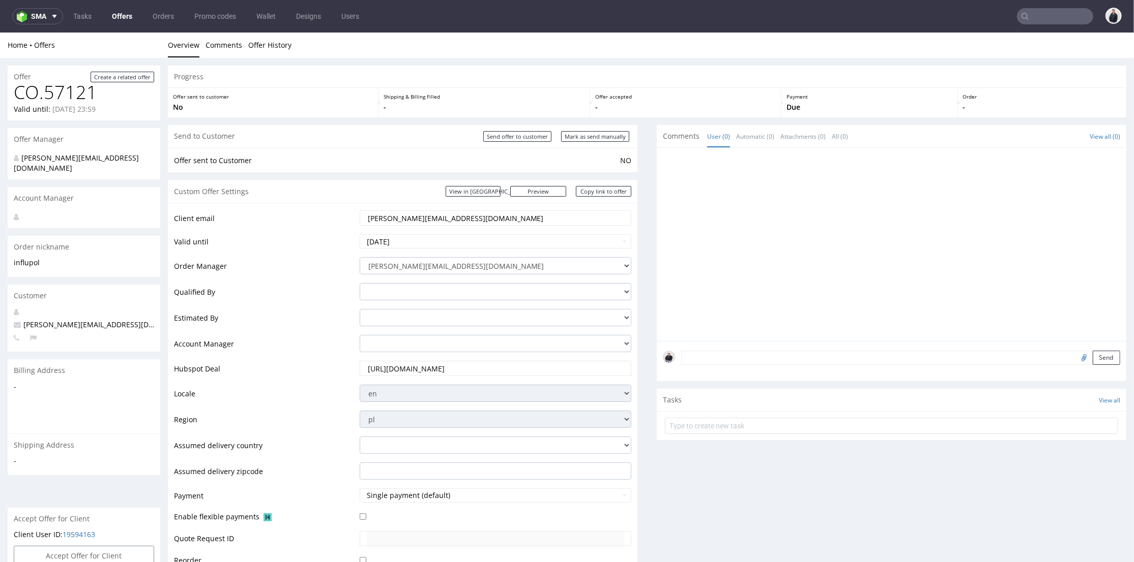
scroll to position [339, 0]
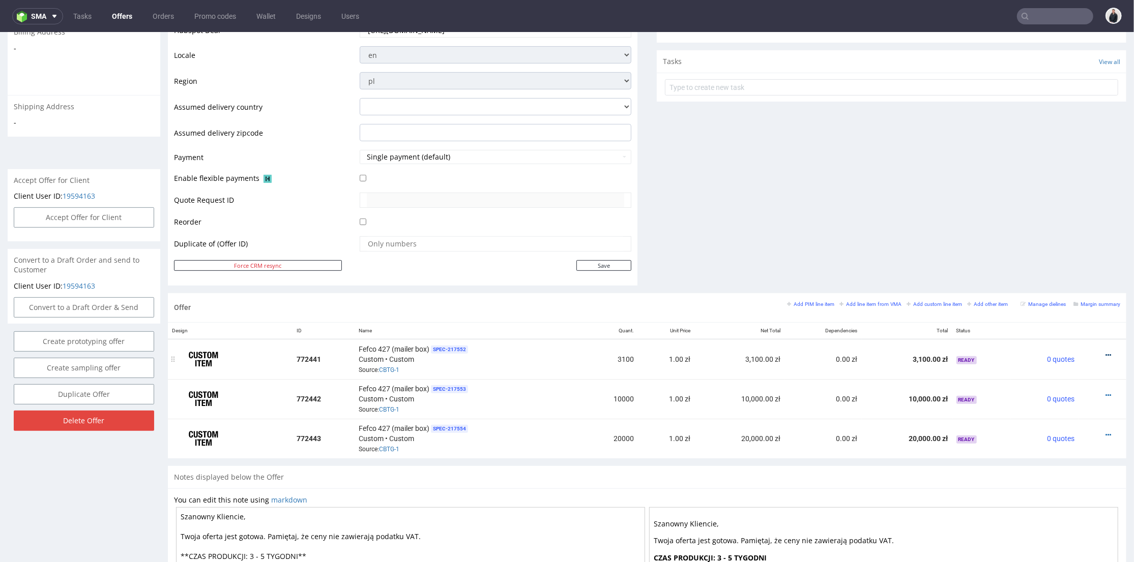
click at [1105, 352] on icon at bounding box center [1108, 354] width 6 height 7
click at [1021, 244] on span "Edit item price" at bounding box center [1062, 242] width 82 height 10
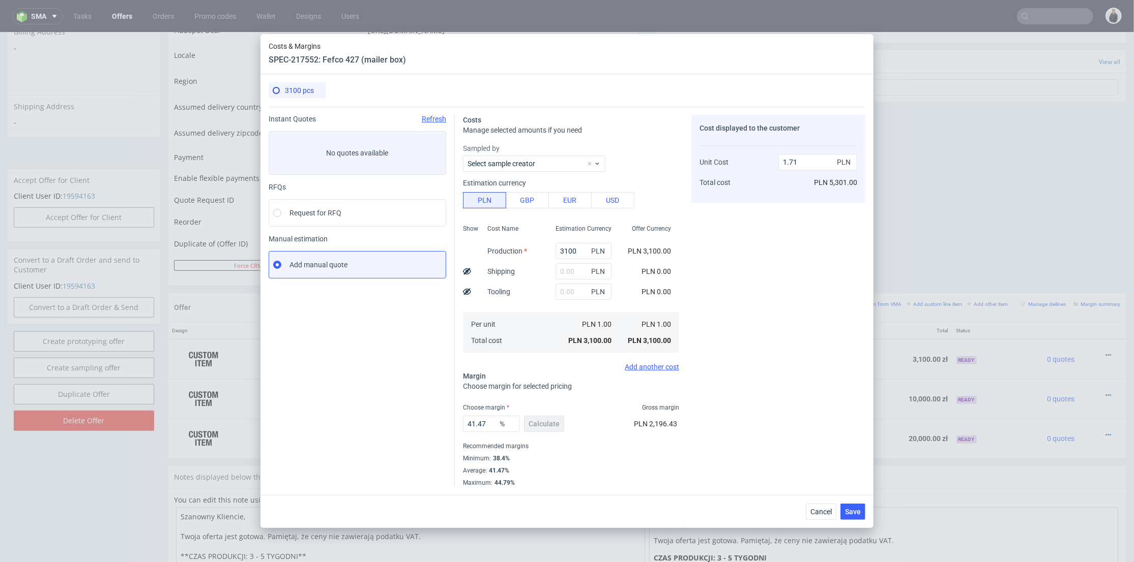
click at [589, 251] on span "PLN" at bounding box center [599, 251] width 20 height 14
click at [569, 254] on input "3100" at bounding box center [583, 251] width 56 height 16
paste input "3286"
type input "31003286"
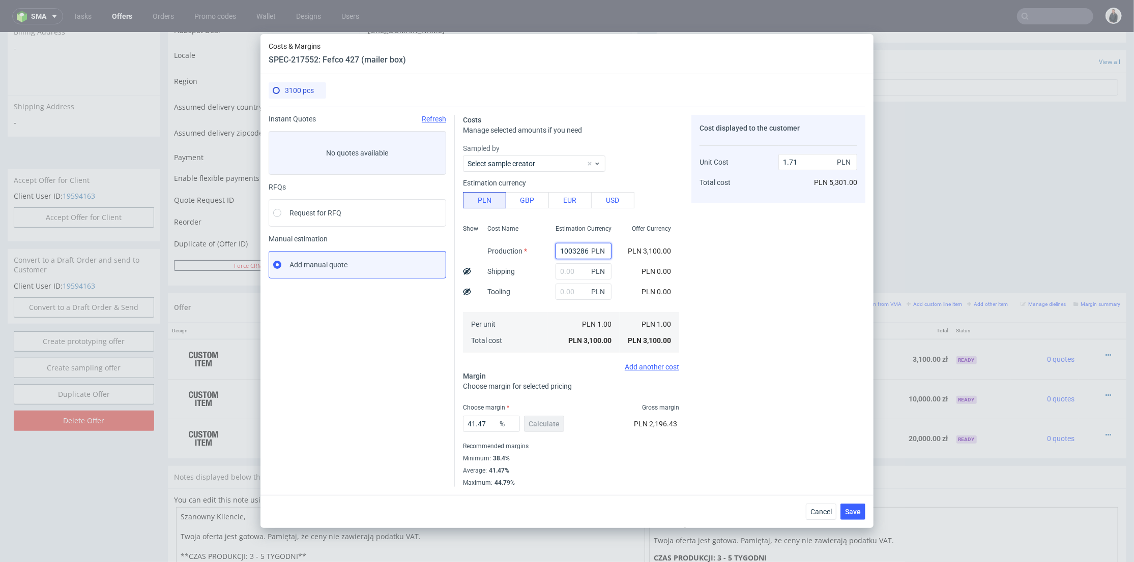
type input "17087.07"
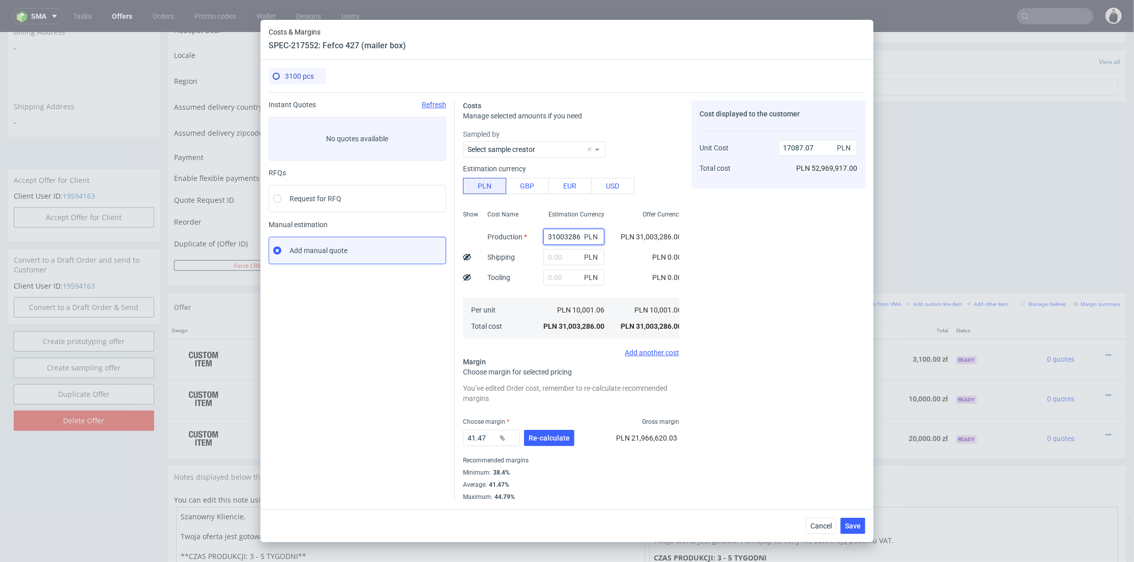
scroll to position [0, 0]
paste input "text"
type input "3286"
type input "1.81"
type input "3286"
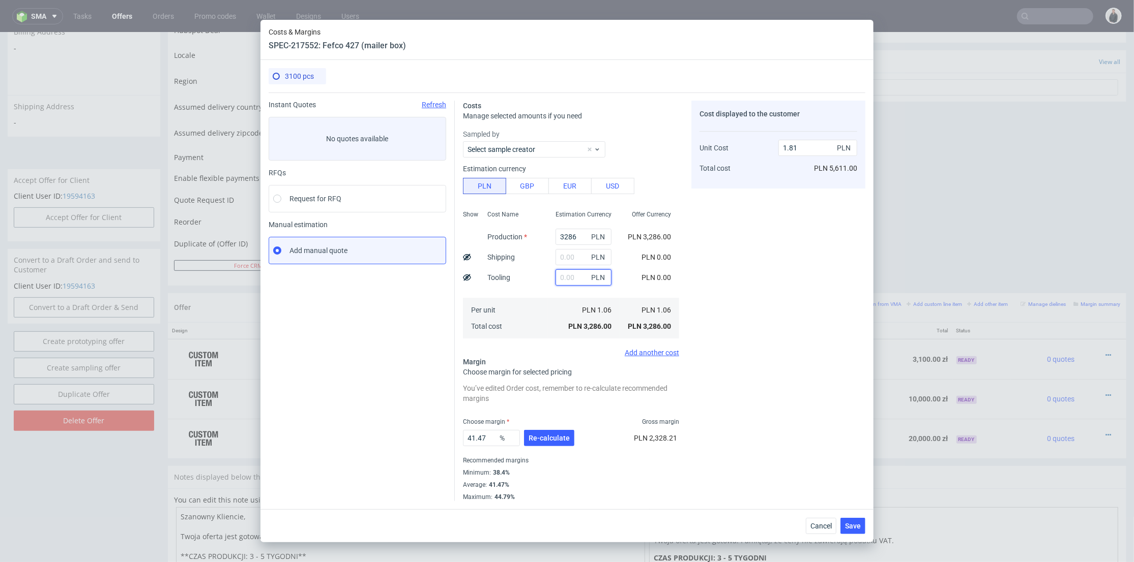
click at [567, 276] on input "text" at bounding box center [583, 278] width 56 height 16
type input "900"
type input "2.31"
click at [547, 287] on div "900 PLN" at bounding box center [583, 278] width 72 height 20
click at [573, 258] on input "text" at bounding box center [583, 257] width 56 height 16
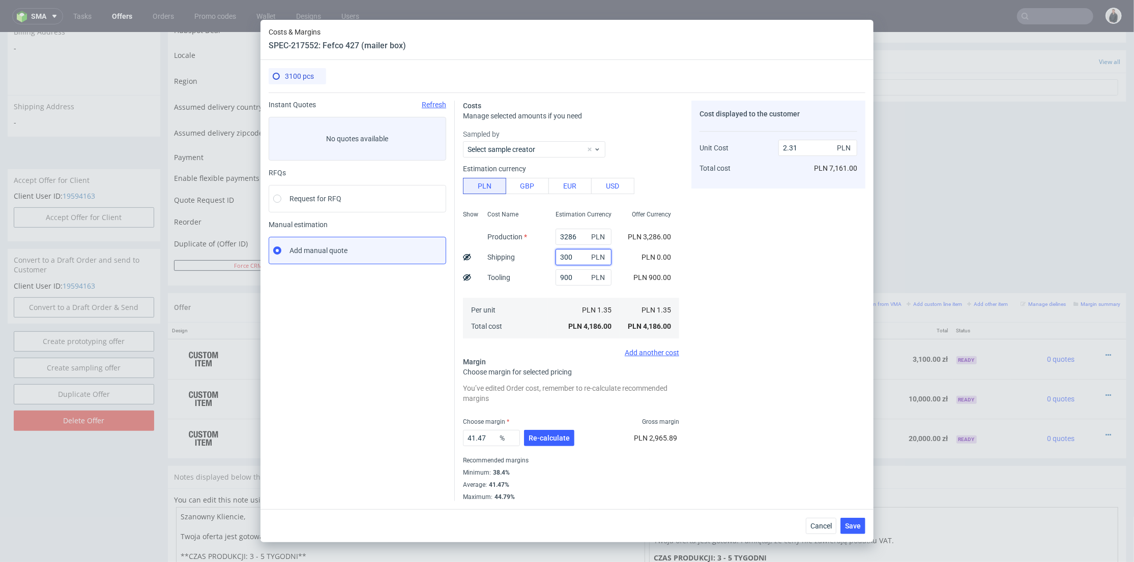
type input "300"
drag, startPoint x: 536, startPoint y: 293, endPoint x: 560, endPoint y: 345, distance: 57.3
click at [536, 293] on div "Cost Name Production Shipping Tooling Per unit Total cost" at bounding box center [513, 273] width 68 height 134
type input "2.48"
click at [558, 440] on span "Re-calculate" at bounding box center [548, 438] width 41 height 7
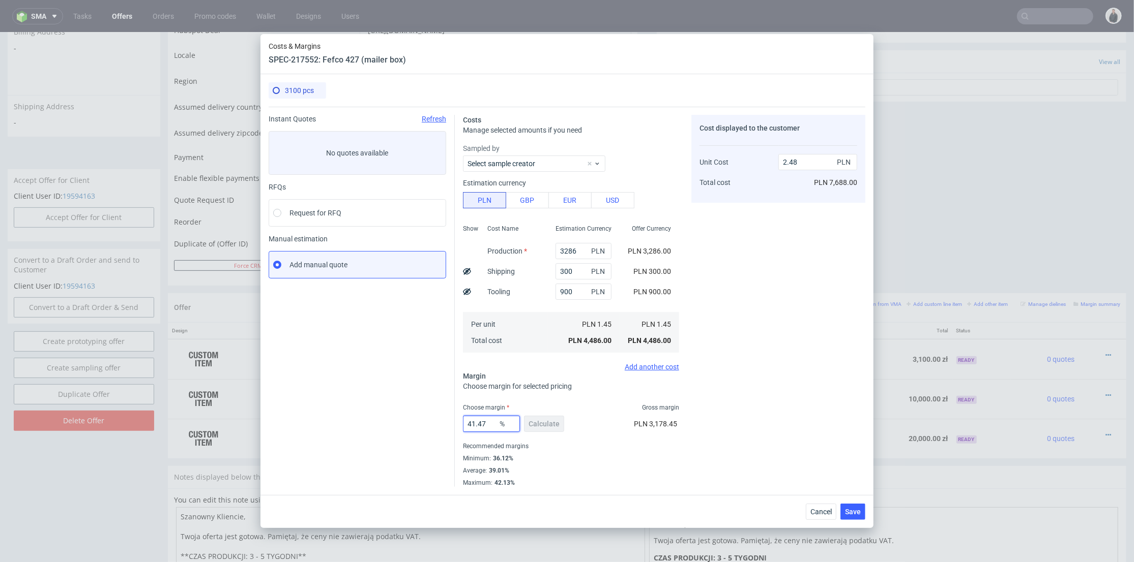
drag, startPoint x: 494, startPoint y: 422, endPoint x: 509, endPoint y: 408, distance: 20.2
click at [431, 422] on div "Instant Quotes Refresh No quotes available RFQs Request for RFQ Manual estimati…" at bounding box center [567, 297] width 597 height 380
type input "37"
click at [765, 390] on div "Cost displayed to the customer Unit Cost Total cost 2.48 PLN PLN 7,688.00" at bounding box center [778, 301] width 174 height 372
type input "2.3"
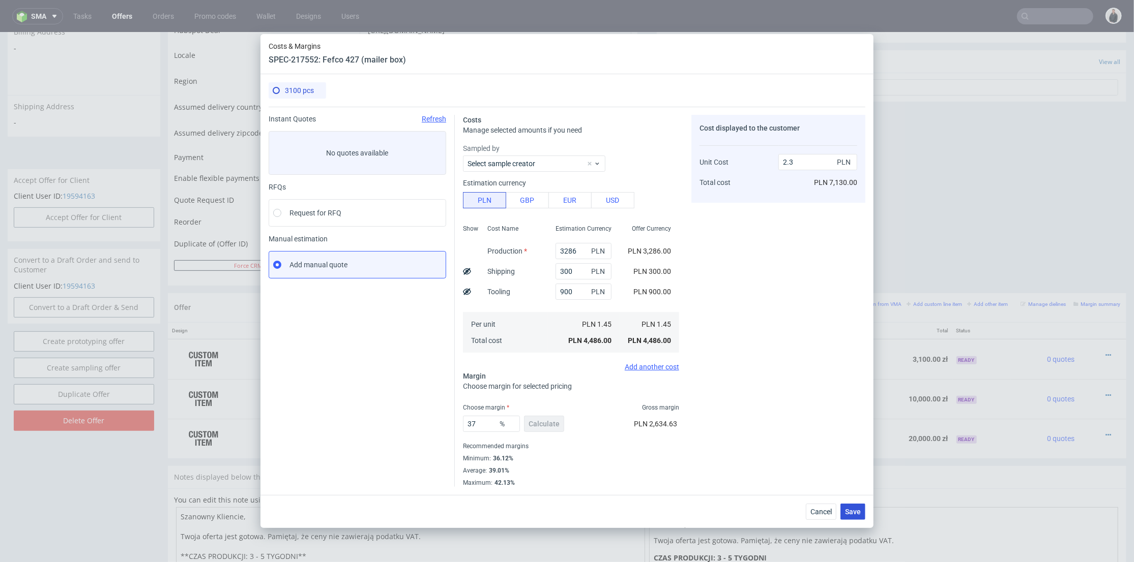
click at [852, 512] on span "Save" at bounding box center [853, 512] width 16 height 7
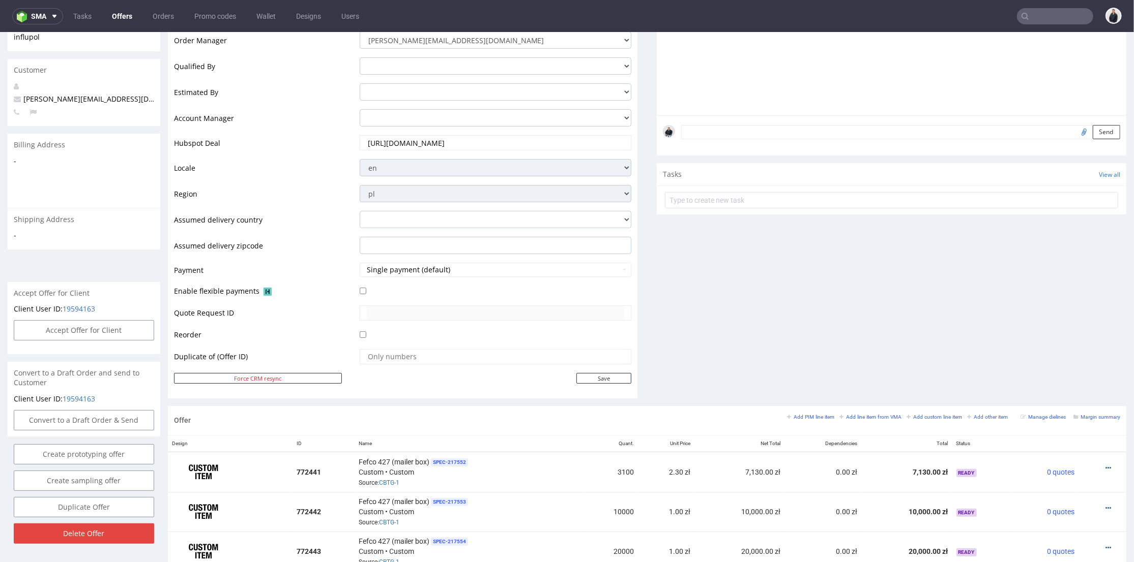
scroll to position [282, 0]
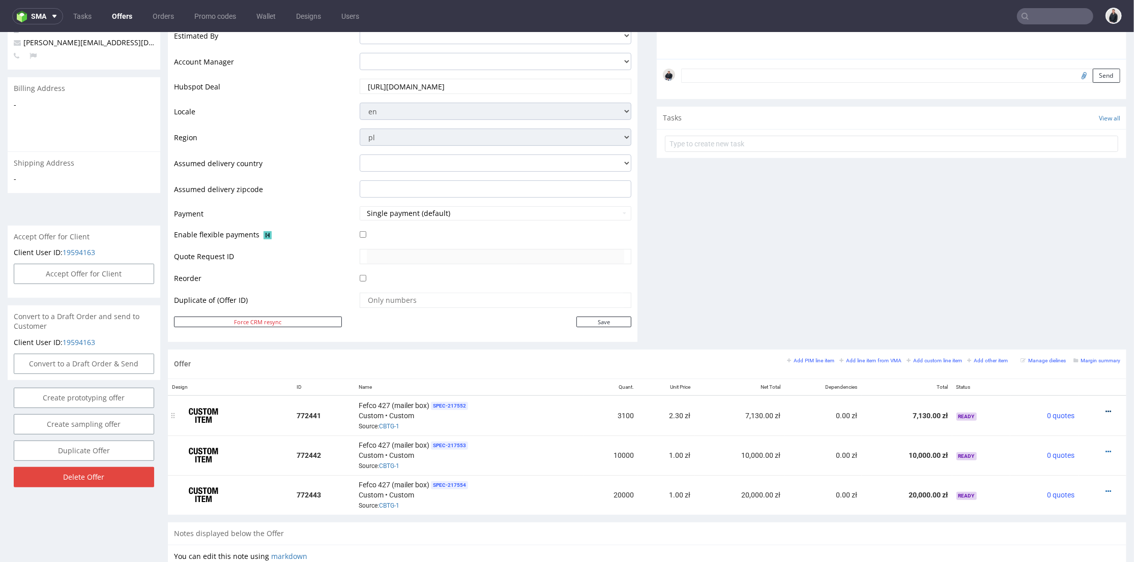
click at [1105, 409] on icon at bounding box center [1108, 411] width 6 height 7
click at [1044, 301] on span "Edit item price" at bounding box center [1062, 298] width 82 height 10
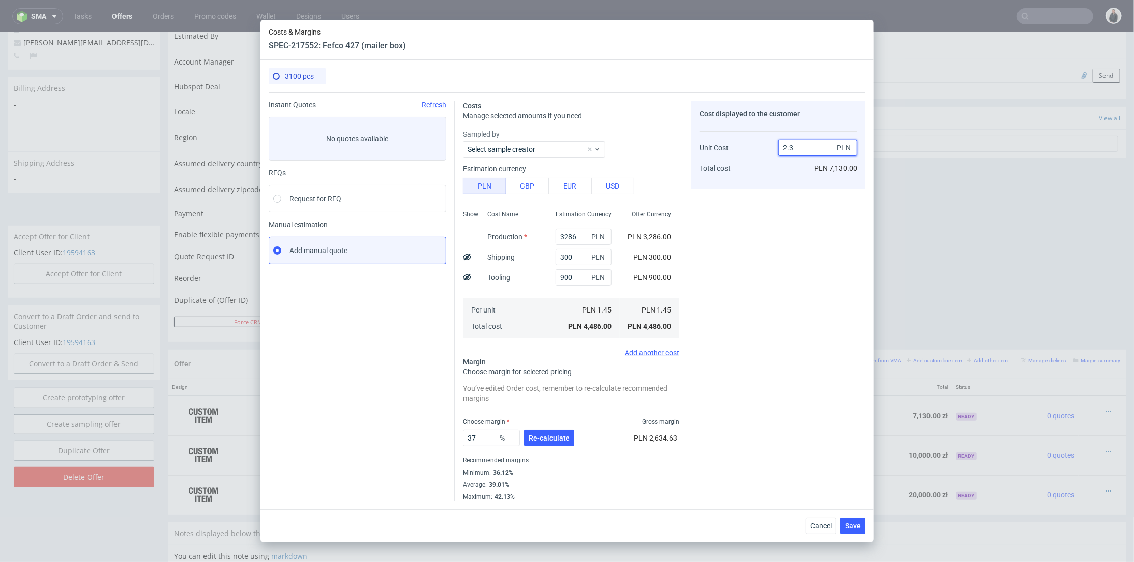
click at [795, 146] on input "2.3" at bounding box center [817, 148] width 79 height 16
type input "2.34"
click at [767, 220] on div "Cost displayed to the customer Unit Cost Total cost 2.34 PLN PLN 7,130.00" at bounding box center [778, 301] width 174 height 401
type input "38.034188034188034"
click at [541, 433] on button "Re-calculate" at bounding box center [549, 438] width 50 height 16
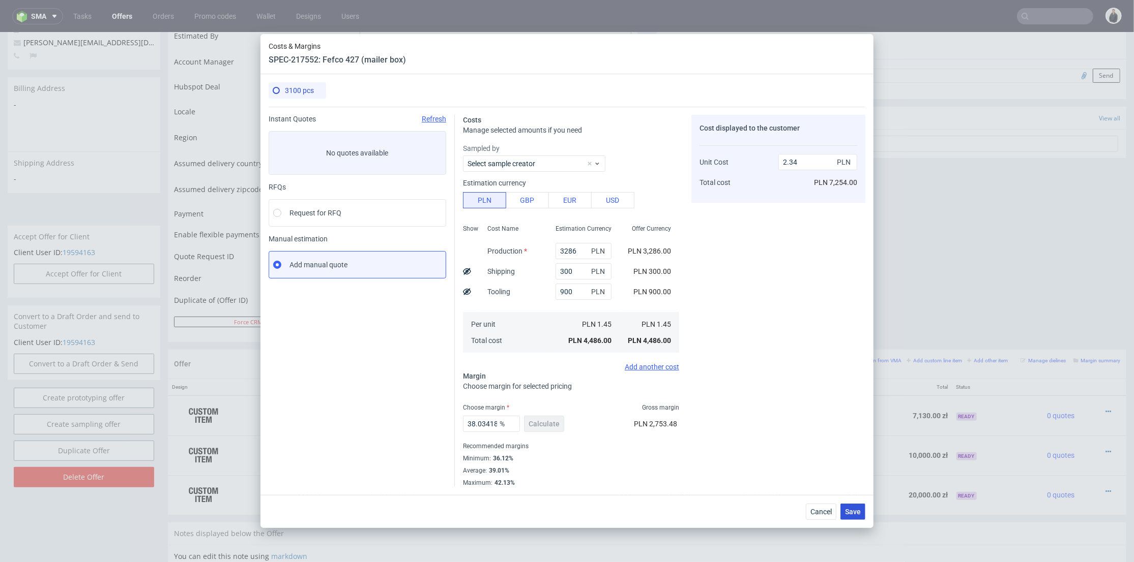
click at [856, 510] on span "Save" at bounding box center [853, 512] width 16 height 7
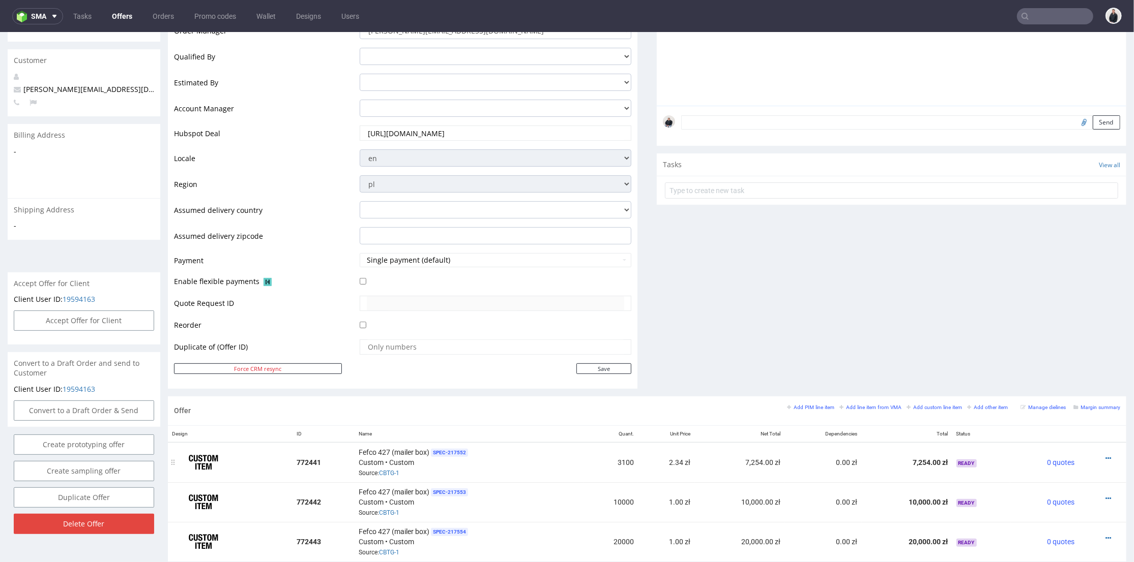
scroll to position [405, 0]
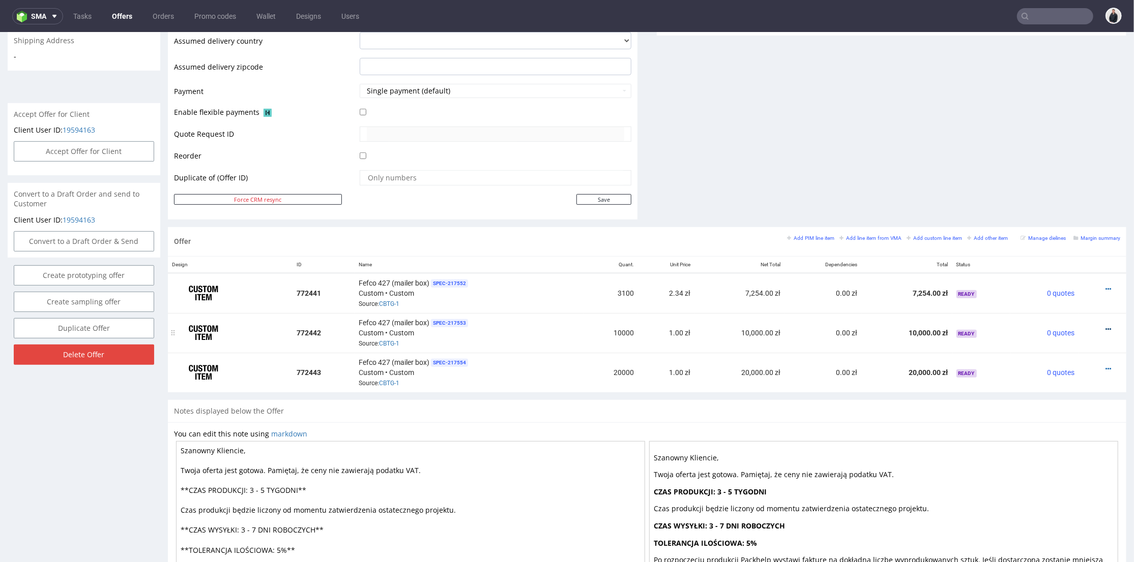
click at [1105, 326] on icon at bounding box center [1108, 328] width 6 height 7
click at [1021, 210] on span "Edit item price" at bounding box center [1062, 215] width 82 height 10
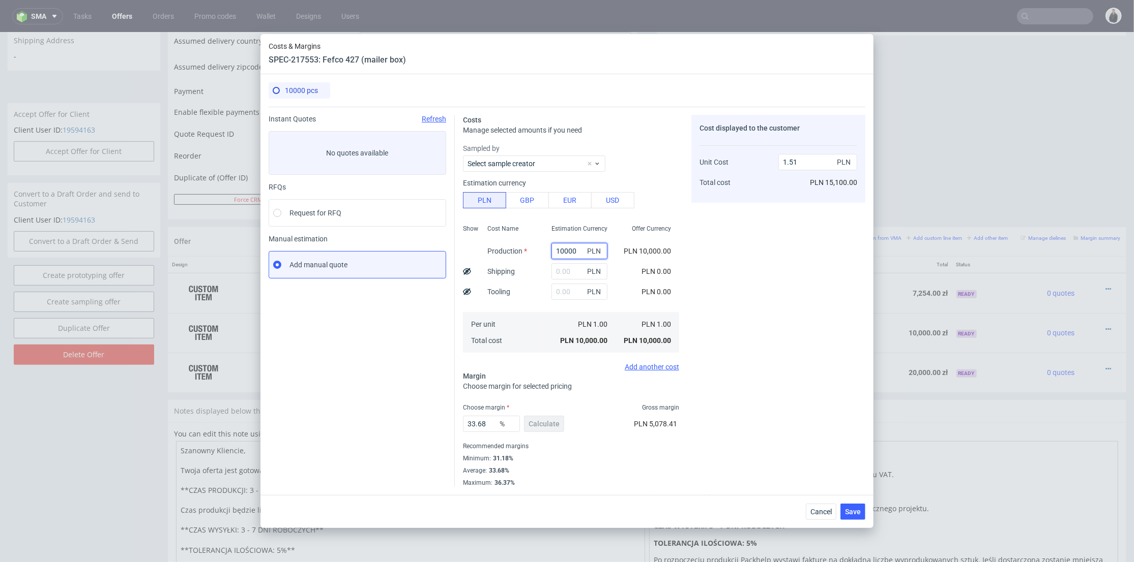
drag, startPoint x: 572, startPoint y: 250, endPoint x: 522, endPoint y: 252, distance: 49.9
click at [521, 253] on div "Show Cost Name Production Shipping Tooling Per unit Total cost Estimation Curre…" at bounding box center [571, 288] width 216 height 134
type input "7900"
type input "1.19"
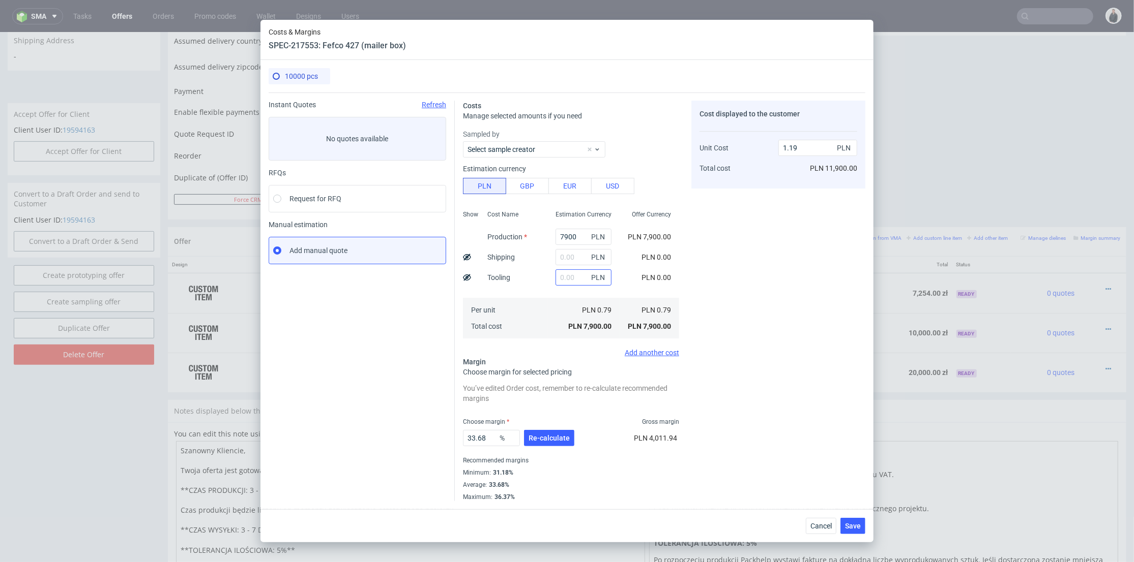
drag, startPoint x: 567, startPoint y: 286, endPoint x: 568, endPoint y: 279, distance: 7.1
click at [567, 286] on div "PLN" at bounding box center [583, 278] width 72 height 20
click at [568, 279] on input "text" at bounding box center [583, 278] width 56 height 16
type input "900"
type input "1.33"
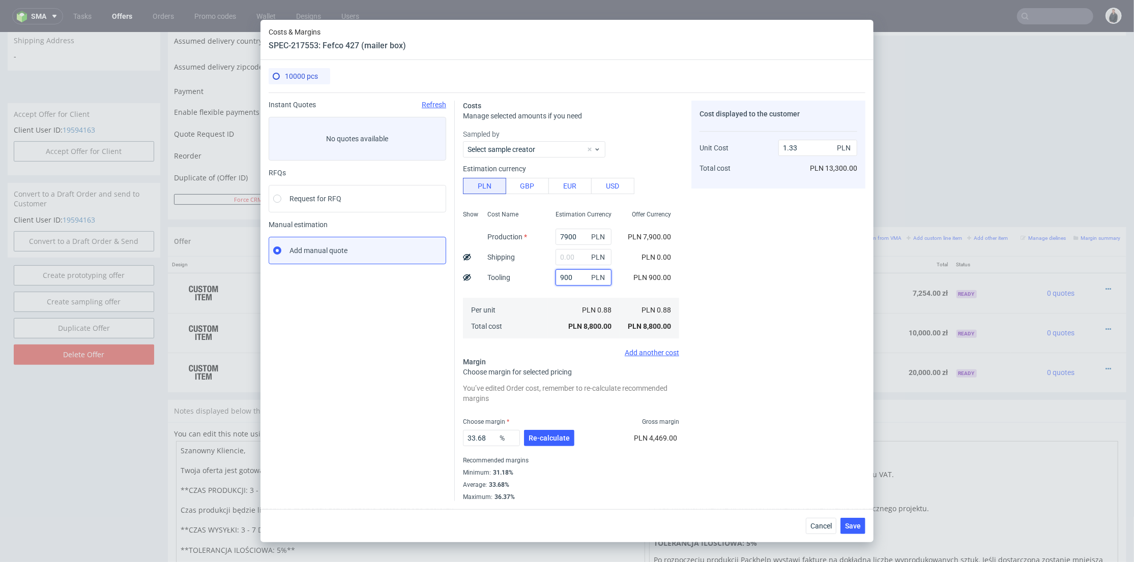
type input "900"
drag, startPoint x: 567, startPoint y: 257, endPoint x: 549, endPoint y: 268, distance: 21.0
click at [567, 257] on input "text" at bounding box center [583, 257] width 56 height 16
type input "1000"
drag, startPoint x: 539, startPoint y: 293, endPoint x: 539, endPoint y: 332, distance: 39.2
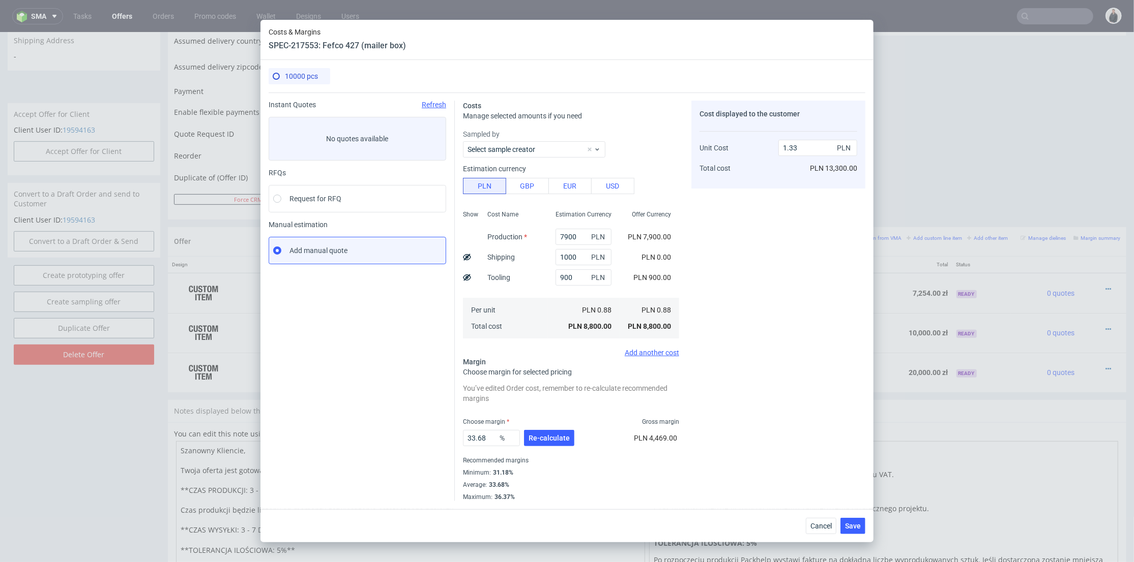
click at [539, 293] on div "Cost Name Production Shipping Tooling Per unit Total cost" at bounding box center [513, 273] width 68 height 134
type input "1.48"
click at [544, 442] on span "Re-calculate" at bounding box center [548, 438] width 41 height 7
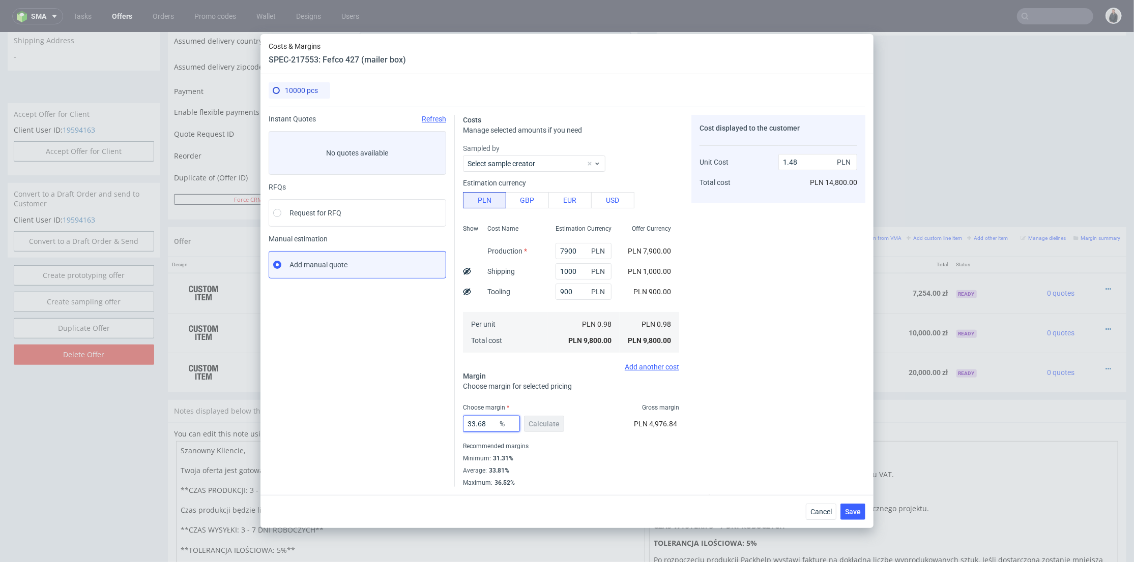
drag, startPoint x: 493, startPoint y: 422, endPoint x: 433, endPoint y: 423, distance: 59.5
click at [433, 423] on div "Instant Quotes Refresh No quotes available RFQs Request for RFQ Manual estimati…" at bounding box center [567, 297] width 597 height 380
type input "32"
click at [789, 399] on div "Cost displayed to the customer Unit Cost Total cost 1.48 PLN PLN 14,800.00" at bounding box center [778, 301] width 174 height 372
type input "1.44"
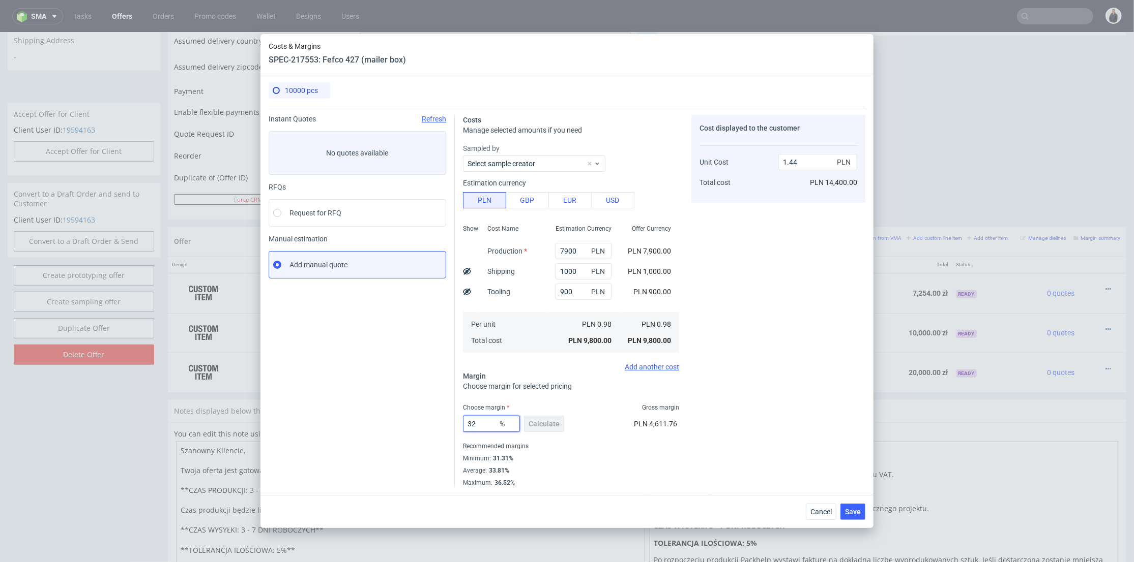
click at [474, 422] on input "32" at bounding box center [491, 424] width 57 height 16
click at [773, 407] on div "Cost displayed to the customer Unit Cost Total cost 1.44 PLN PLN 14,400.00" at bounding box center [778, 301] width 174 height 372
click at [858, 511] on span "Save" at bounding box center [853, 512] width 16 height 7
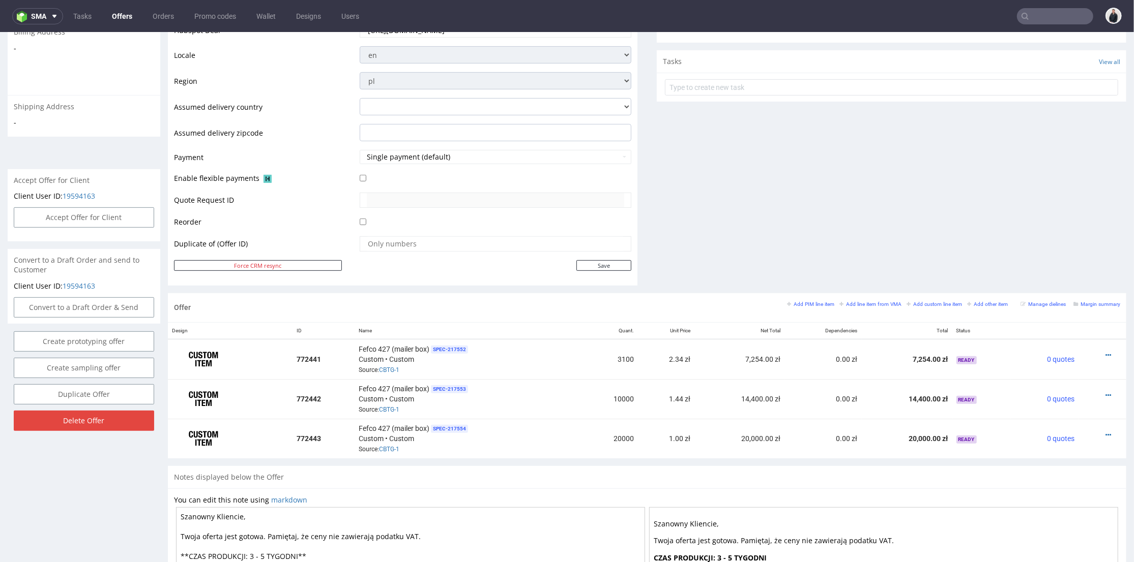
scroll to position [395, 0]
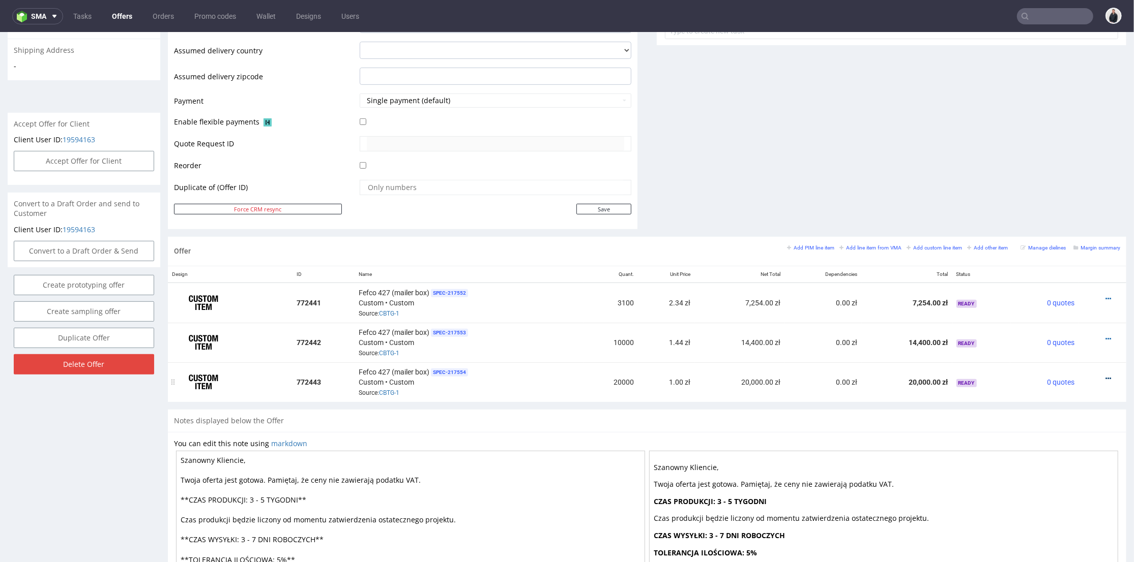
click at [1105, 375] on icon at bounding box center [1108, 378] width 6 height 7
click at [864, 344] on td "14,400.00 zł" at bounding box center [907, 342] width 91 height 40
click at [1105, 335] on icon at bounding box center [1108, 338] width 6 height 7
click at [1064, 222] on span "Edit item price" at bounding box center [1062, 225] width 82 height 10
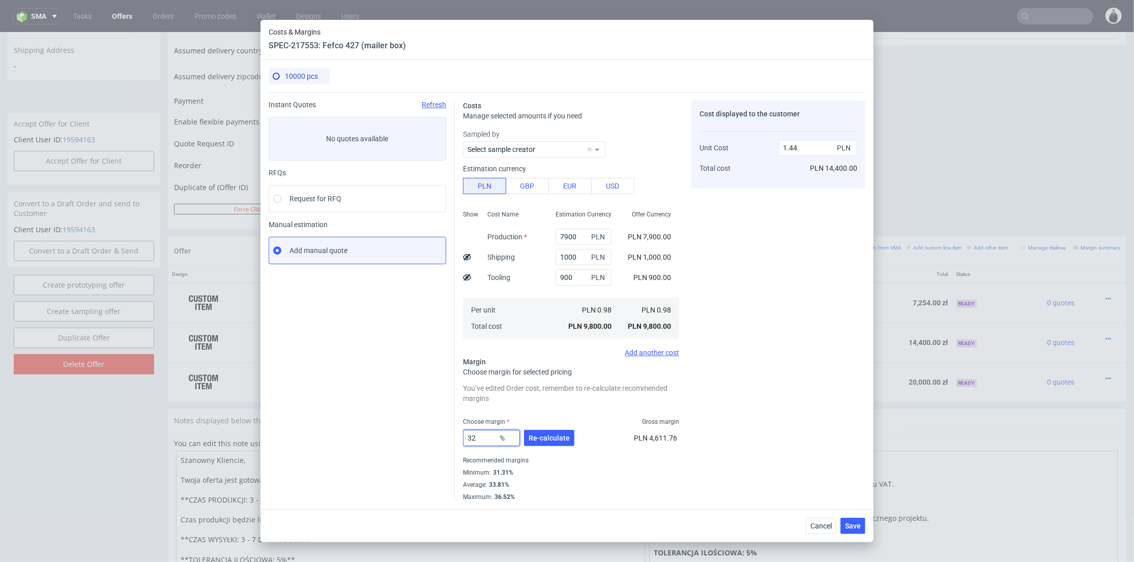
drag, startPoint x: 480, startPoint y: 439, endPoint x: 466, endPoint y: 438, distance: 13.8
click at [466, 438] on input "32" at bounding box center [491, 438] width 57 height 16
type input "34"
click at [819, 407] on div "Cost displayed to the customer Unit Cost Total cost 1.44 PLN PLN 14,400.00" at bounding box center [778, 301] width 174 height 401
type input "1.48"
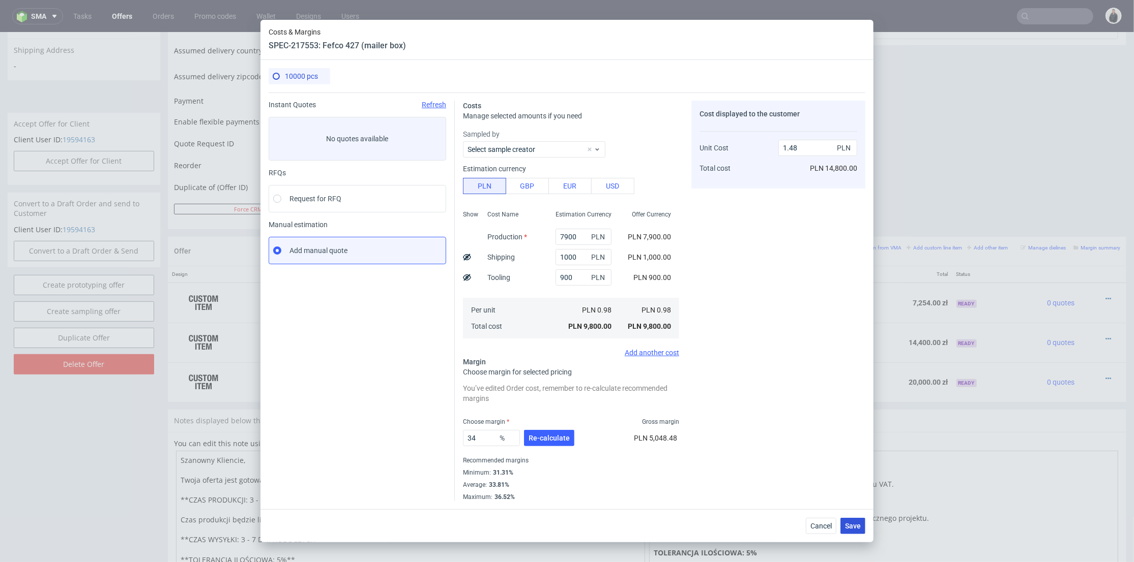
click at [855, 527] on span "Save" at bounding box center [853, 526] width 16 height 7
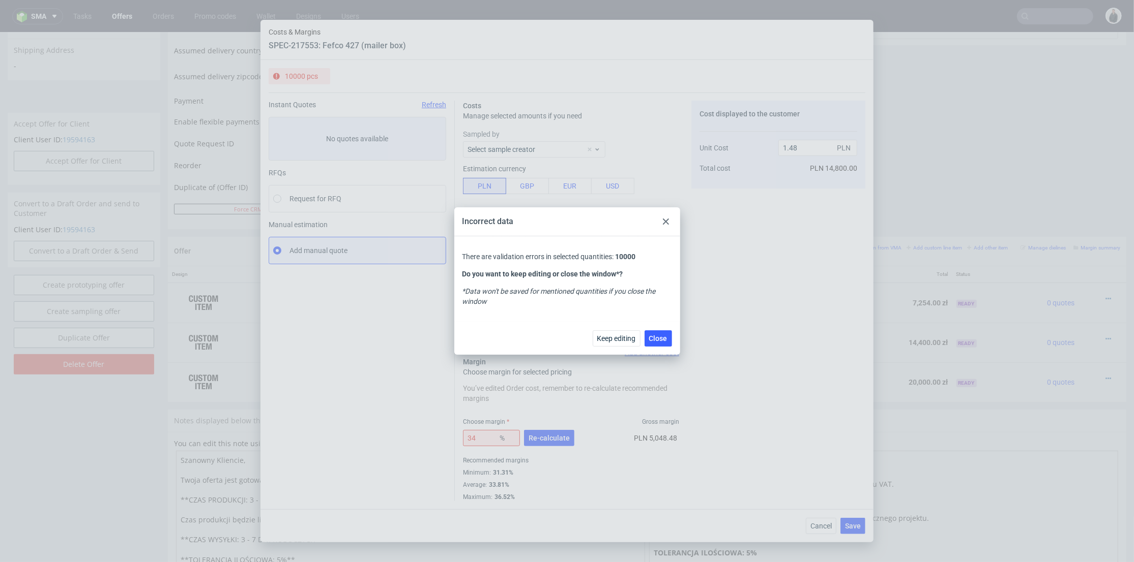
click at [670, 222] on div at bounding box center [666, 222] width 12 height 12
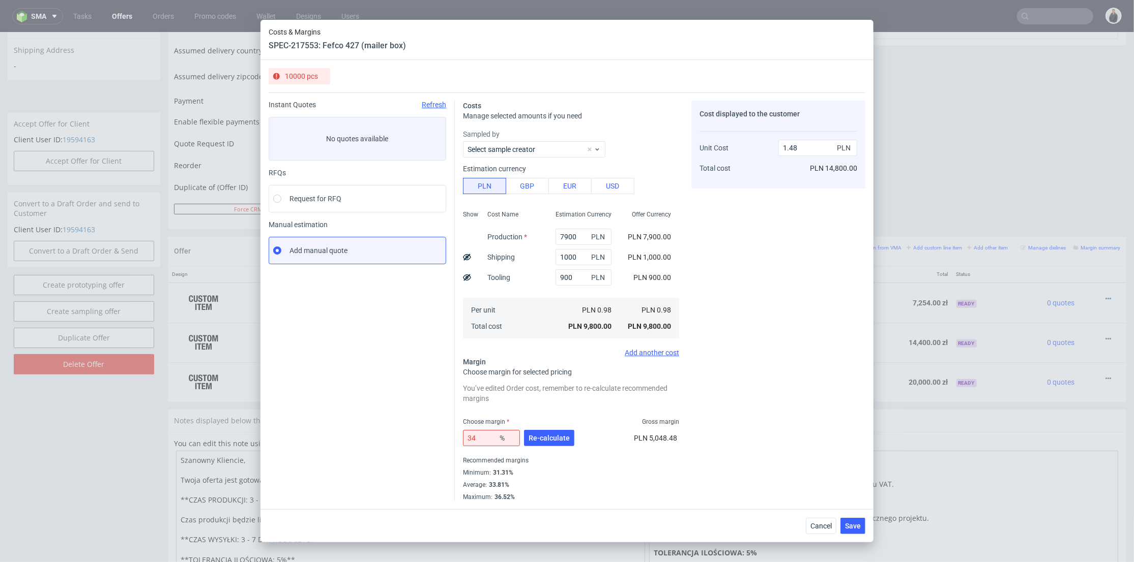
drag, startPoint x: 561, startPoint y: 448, endPoint x: 614, endPoint y: 444, distance: 53.0
click at [562, 448] on div "34 % Re-calculate" at bounding box center [519, 440] width 113 height 28
click at [557, 438] on span "Re-calculate" at bounding box center [548, 438] width 41 height 7
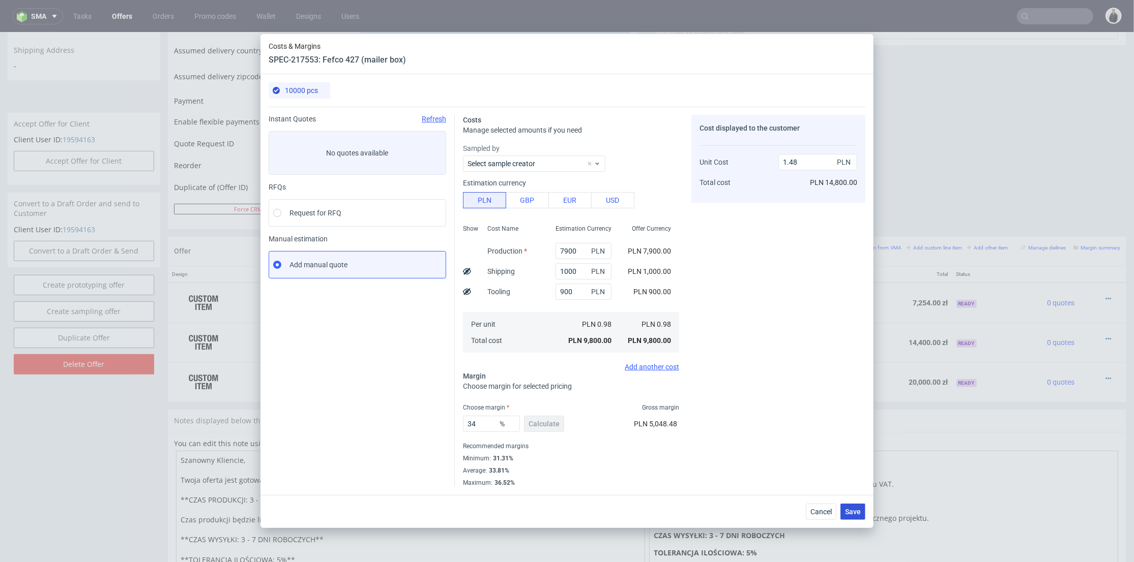
click at [856, 509] on span "Save" at bounding box center [853, 512] width 16 height 7
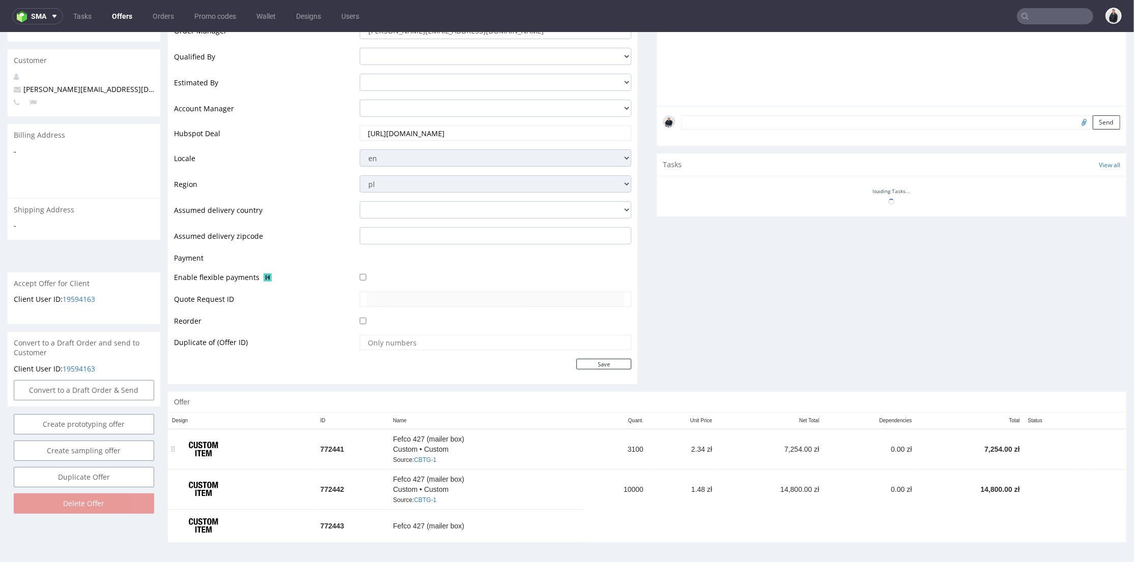
scroll to position [292, 0]
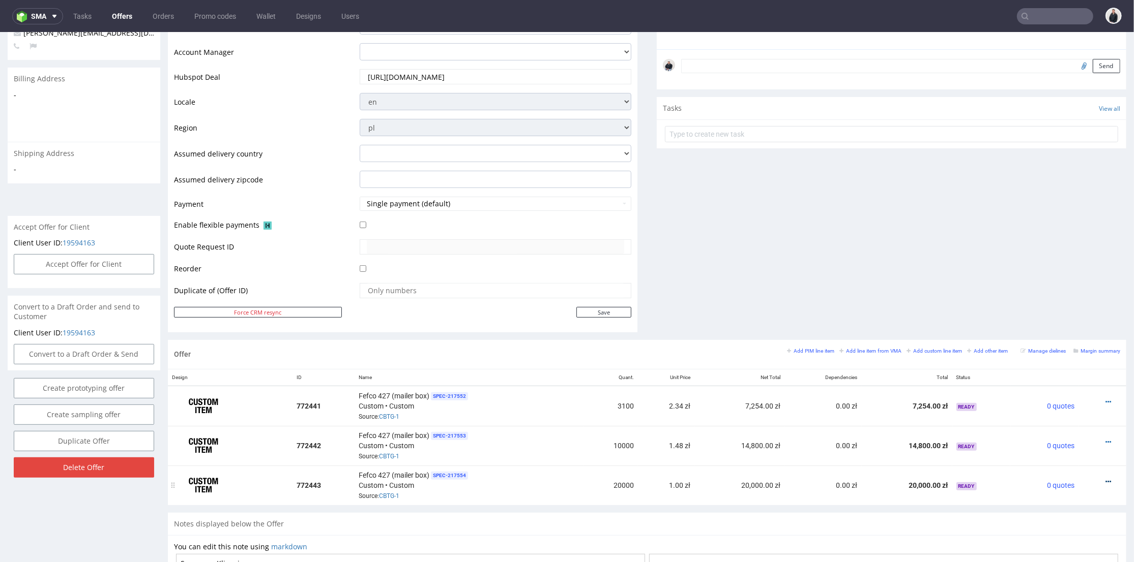
click at [1105, 478] on icon at bounding box center [1108, 481] width 6 height 7
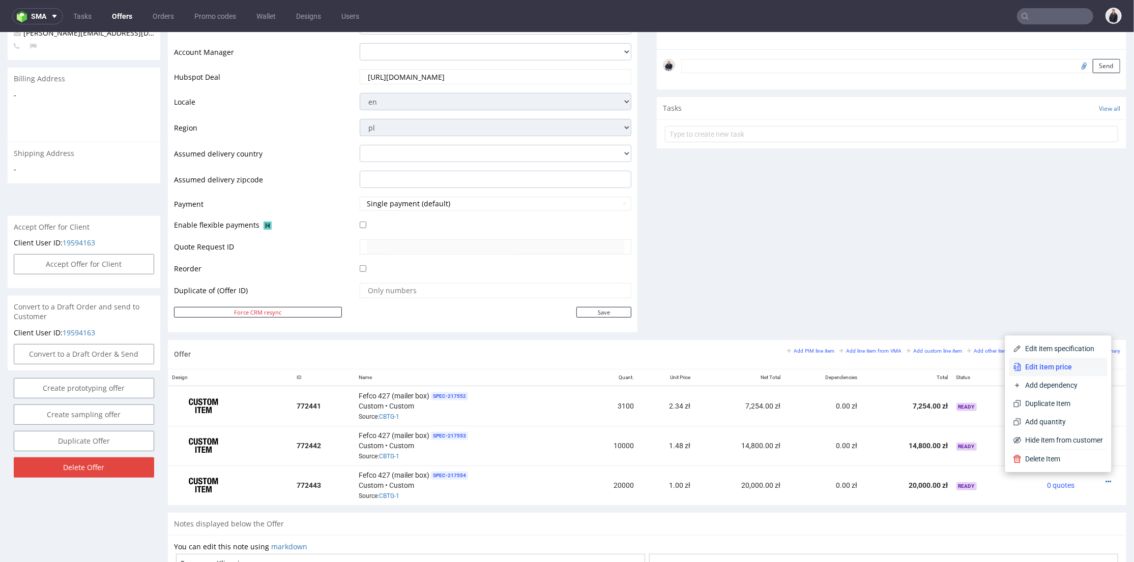
click at [1072, 364] on span "Edit item price" at bounding box center [1062, 367] width 82 height 10
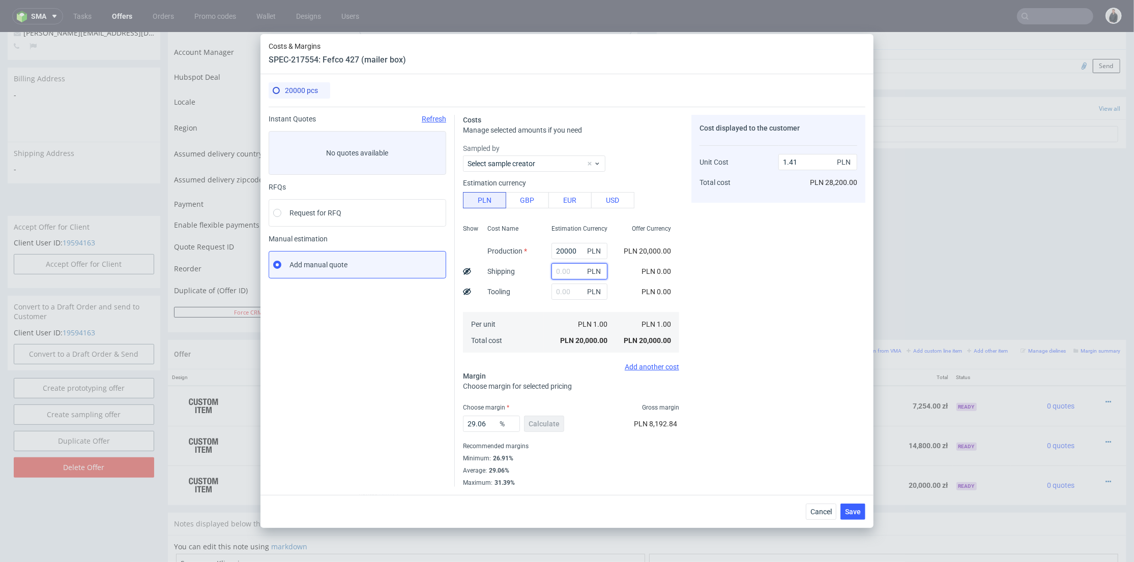
click at [560, 271] on input "text" at bounding box center [579, 271] width 56 height 16
type input "2000"
drag, startPoint x: 535, startPoint y: 272, endPoint x: 538, endPoint y: 261, distance: 11.0
click at [535, 272] on div "Cost Name Production Shipping Tooling Per unit Total cost" at bounding box center [511, 288] width 64 height 134
type input "1.55"
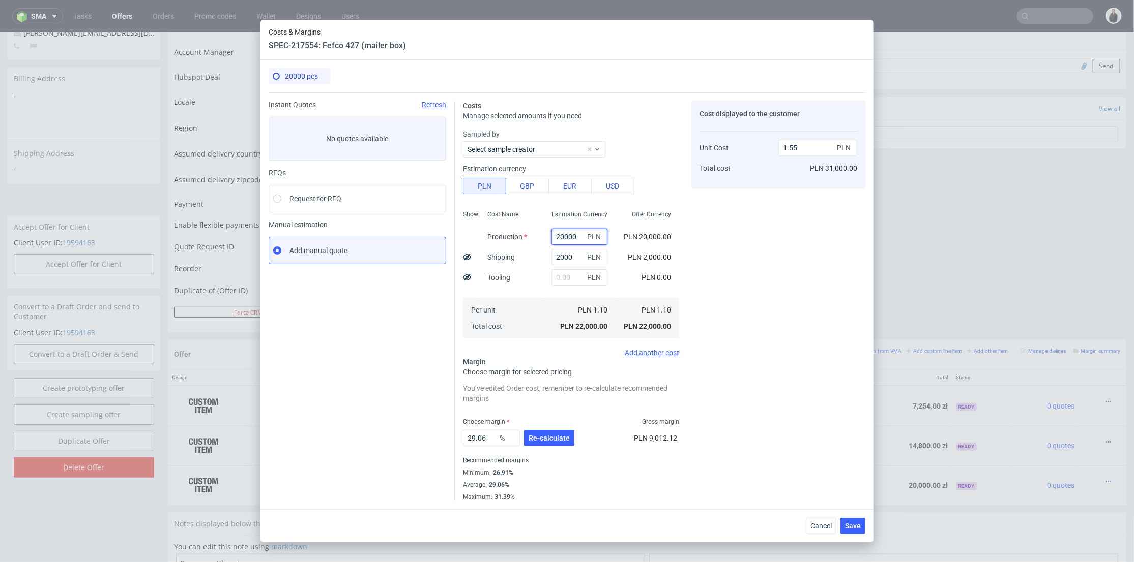
drag, startPoint x: 573, startPoint y: 233, endPoint x: 527, endPoint y: 238, distance: 46.1
click at [527, 238] on div "Show Cost Name Production Shipping Tooling Per unit Total cost Estimation Curre…" at bounding box center [571, 273] width 216 height 134
type input "160"
type input "0.15"
click at [558, 233] on input "160" at bounding box center [583, 237] width 56 height 16
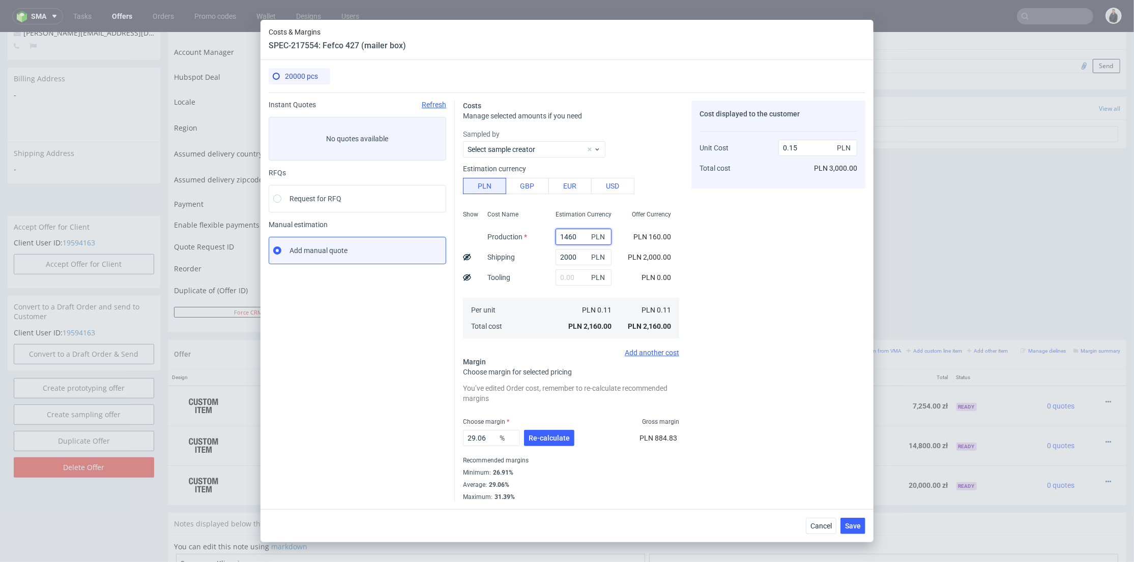
type input "14060"
type input "1.13"
click at [572, 235] on input "1460" at bounding box center [579, 237] width 56 height 16
type input "14600"
type input "1.17"
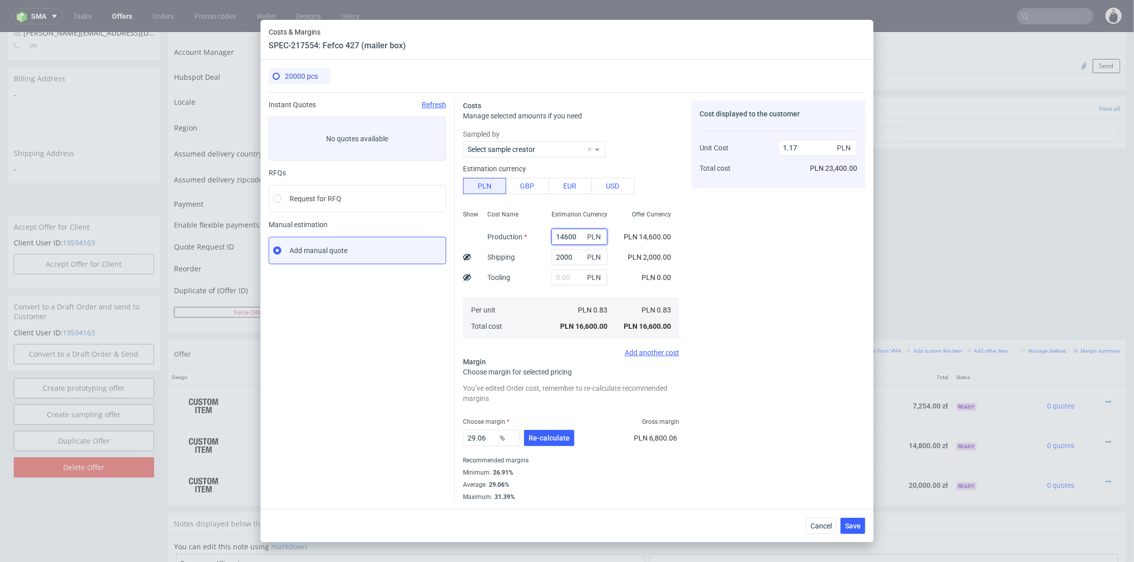
type input "14600"
click at [572, 275] on input "text" at bounding box center [579, 278] width 56 height 16
type input "900"
click at [543, 286] on div "900 PLN" at bounding box center [579, 278] width 72 height 20
type input "1.24"
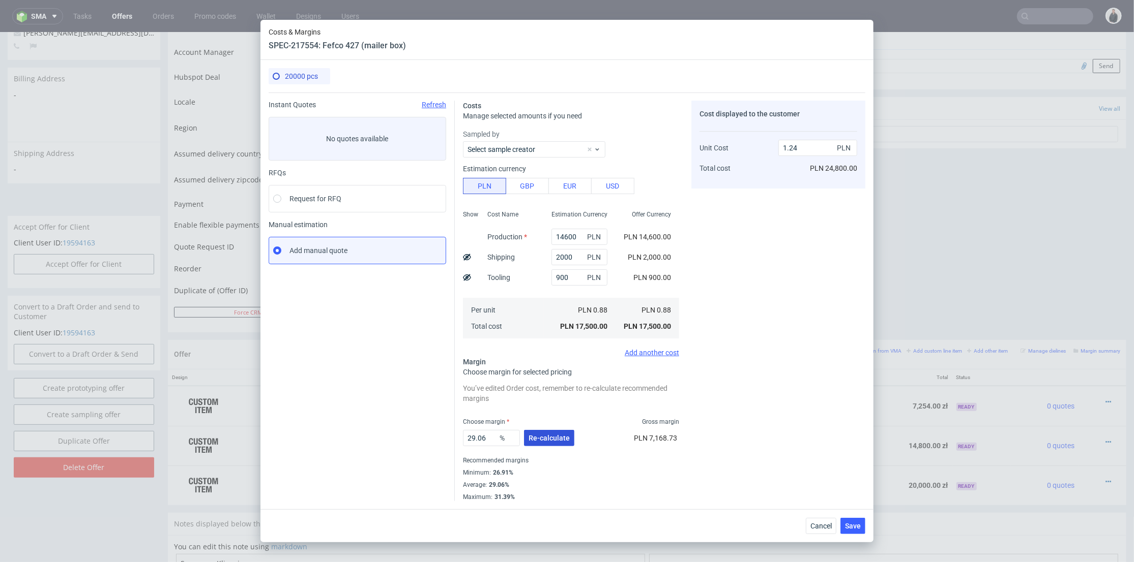
click at [539, 438] on span "Re-calculate" at bounding box center [548, 438] width 41 height 7
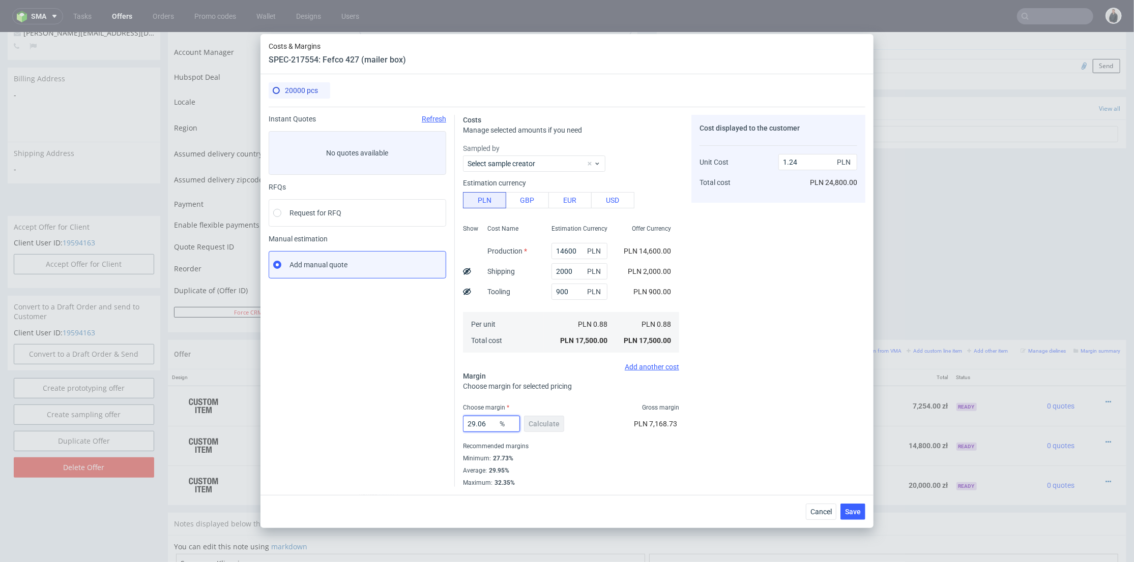
drag, startPoint x: 476, startPoint y: 422, endPoint x: 544, endPoint y: 414, distance: 68.6
click at [421, 419] on div "Instant Quotes Refresh No quotes available RFQs Request for RFQ Manual estimati…" at bounding box center [567, 297] width 597 height 380
type input "29"
click at [803, 414] on div "Cost displayed to the customer Unit Cost Total cost 1.24 PLN PLN 24,800.00" at bounding box center [778, 301] width 174 height 372
click at [856, 512] on span "Save" at bounding box center [853, 512] width 16 height 7
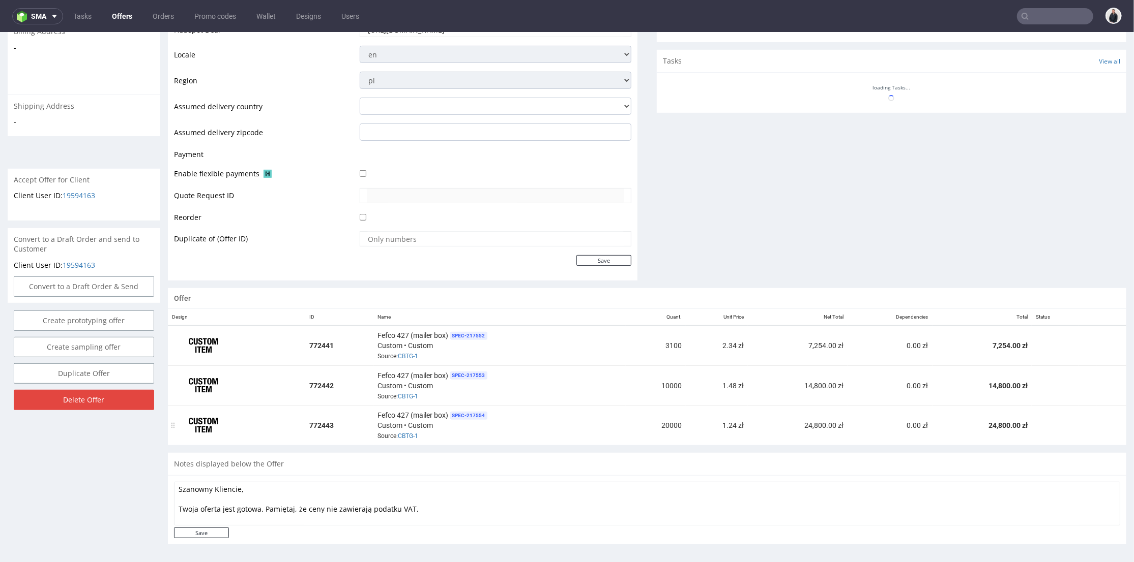
scroll to position [3, 0]
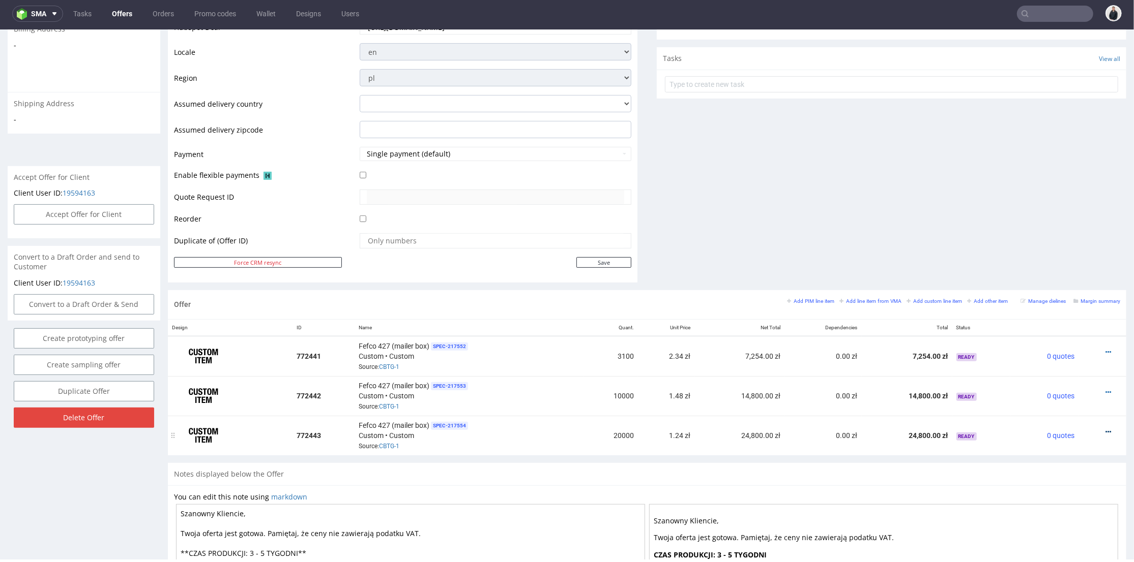
click at [1105, 428] on icon at bounding box center [1108, 431] width 6 height 7
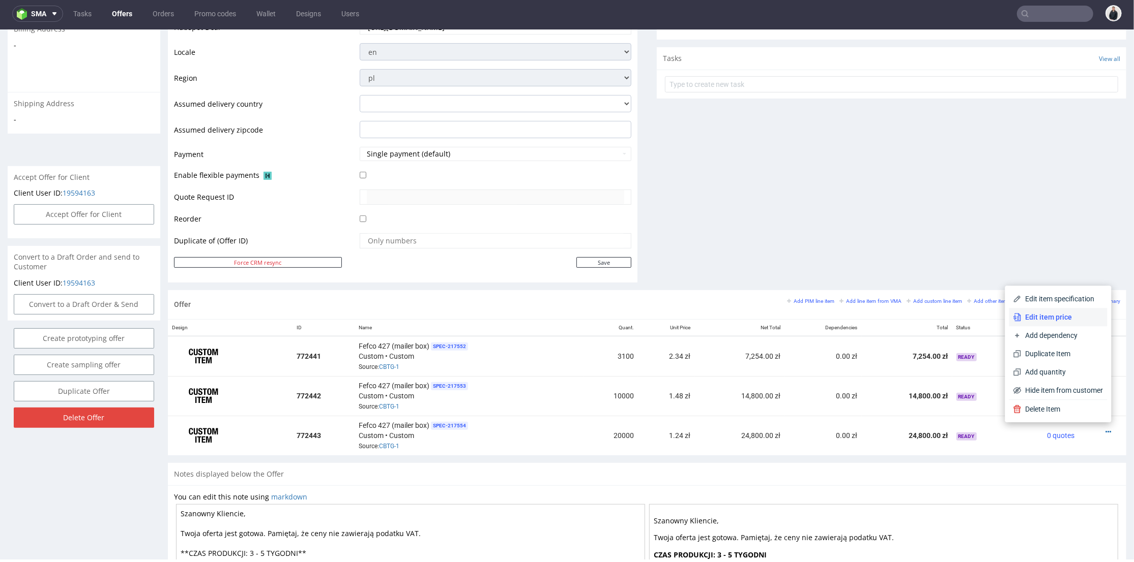
click at [1056, 321] on li "Edit item price" at bounding box center [1058, 317] width 98 height 18
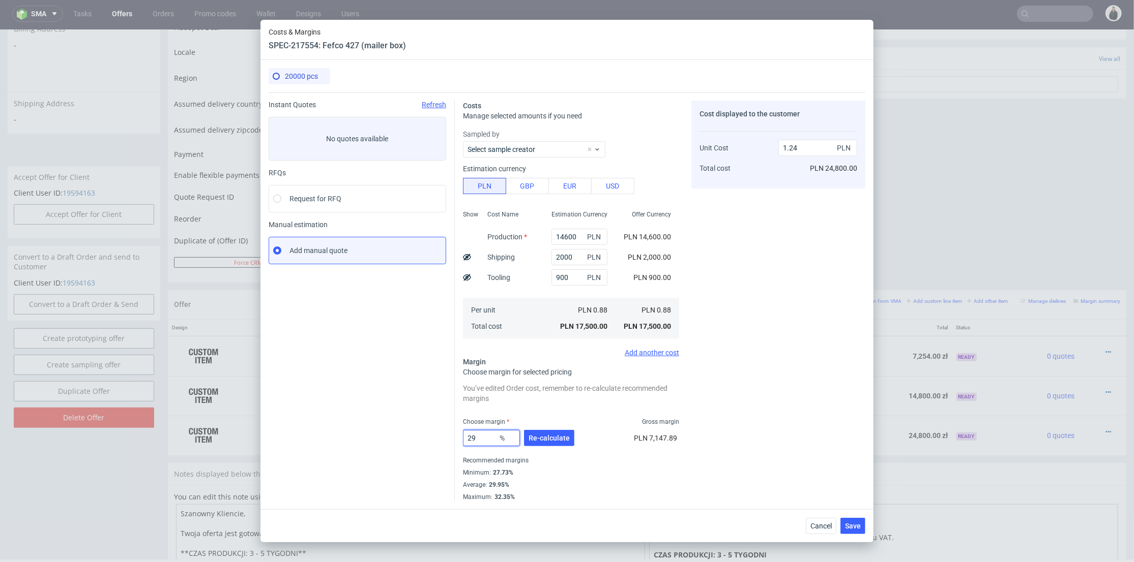
click at [470, 437] on input "29" at bounding box center [491, 438] width 57 height 16
type input "28"
drag, startPoint x: 722, startPoint y: 387, endPoint x: 730, endPoint y: 397, distance: 12.7
click at [722, 387] on div "Cost displayed to the customer Unit Cost Total cost 1.24 PLN PLN 24,800.00" at bounding box center [778, 301] width 174 height 401
type input "1.22"
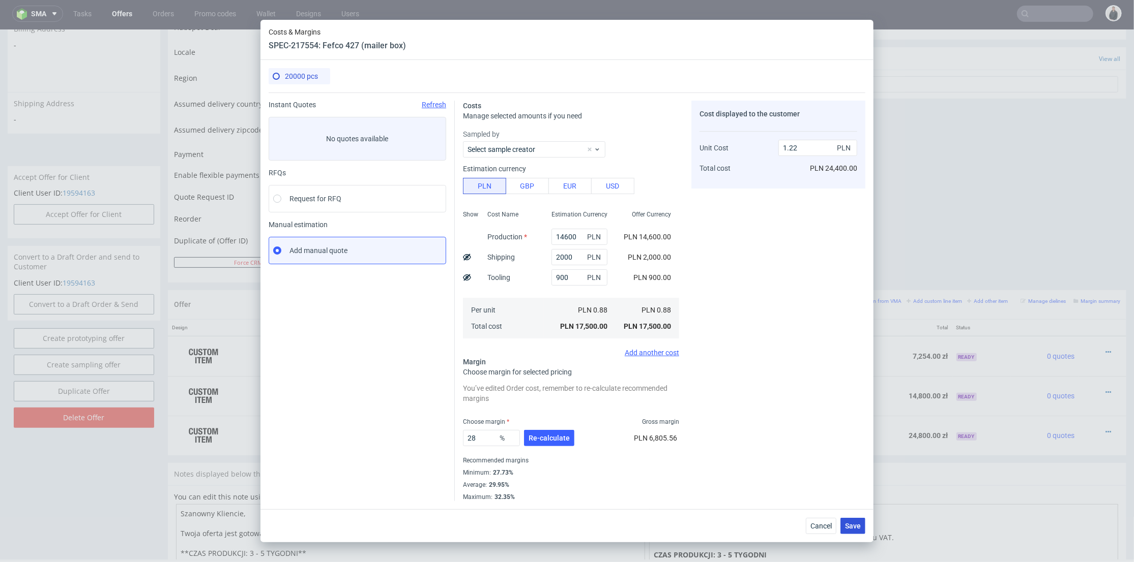
click at [855, 524] on span "Save" at bounding box center [853, 526] width 16 height 7
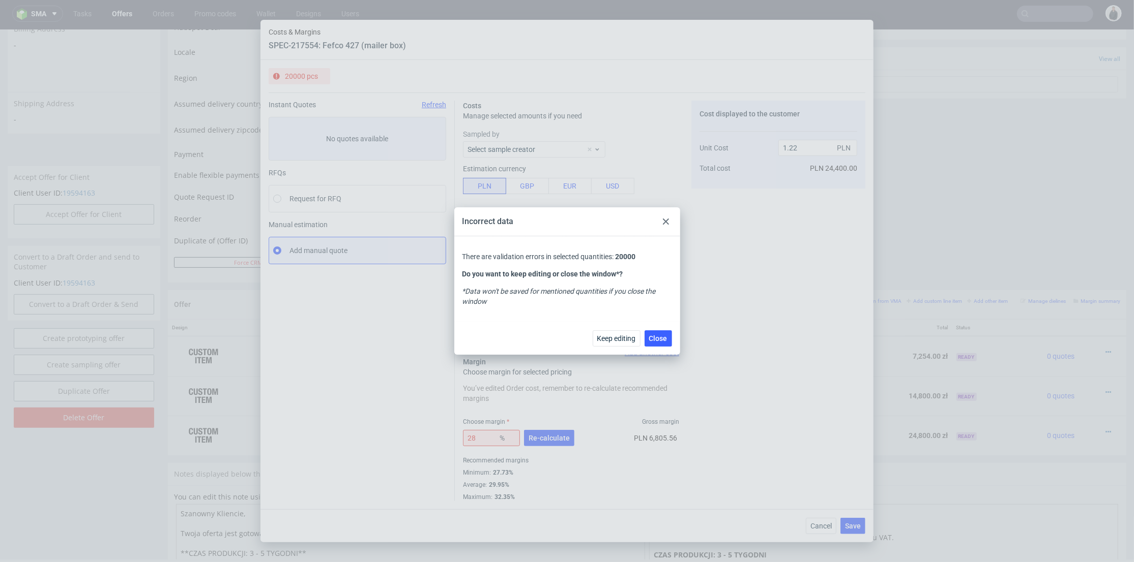
click at [655, 220] on div "Incorrect data" at bounding box center [567, 221] width 226 height 29
click at [663, 221] on div at bounding box center [666, 222] width 12 height 12
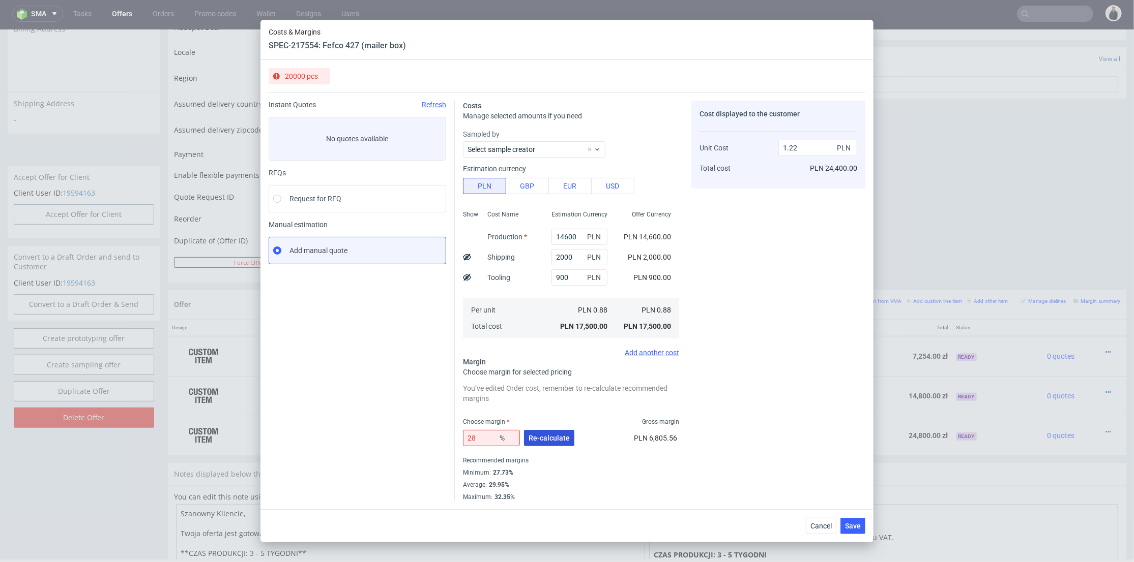
click at [555, 438] on span "Re-calculate" at bounding box center [548, 438] width 41 height 7
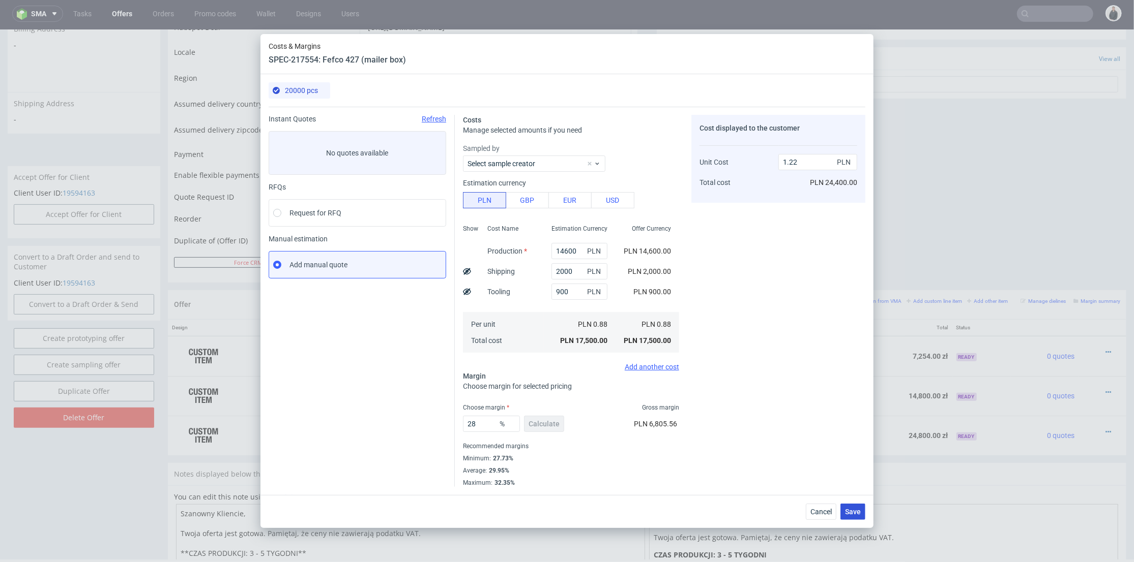
click at [857, 512] on span "Save" at bounding box center [853, 512] width 16 height 7
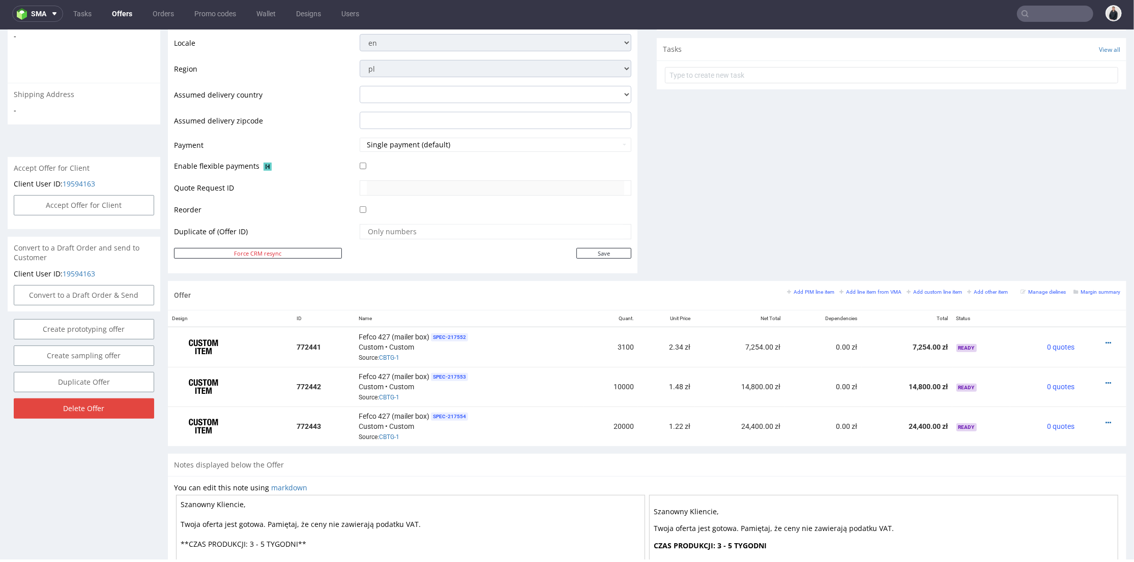
scroll to position [0, 0]
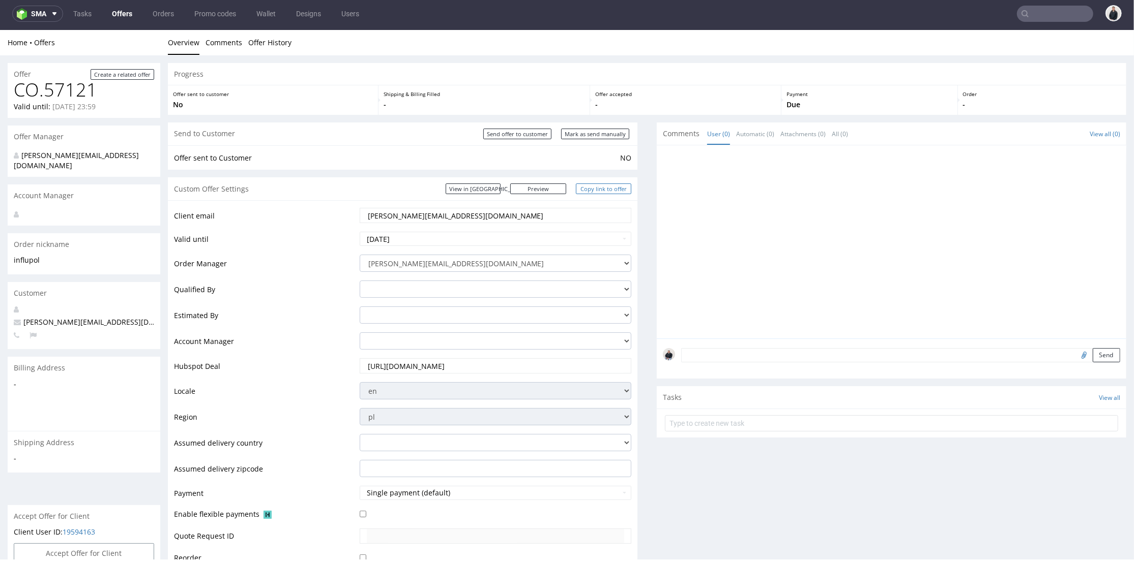
click at [584, 191] on link "Copy link to offer" at bounding box center [604, 188] width 56 height 11
click at [535, 135] on input "Send offer to customer" at bounding box center [517, 133] width 68 height 11
type input "In progress..."
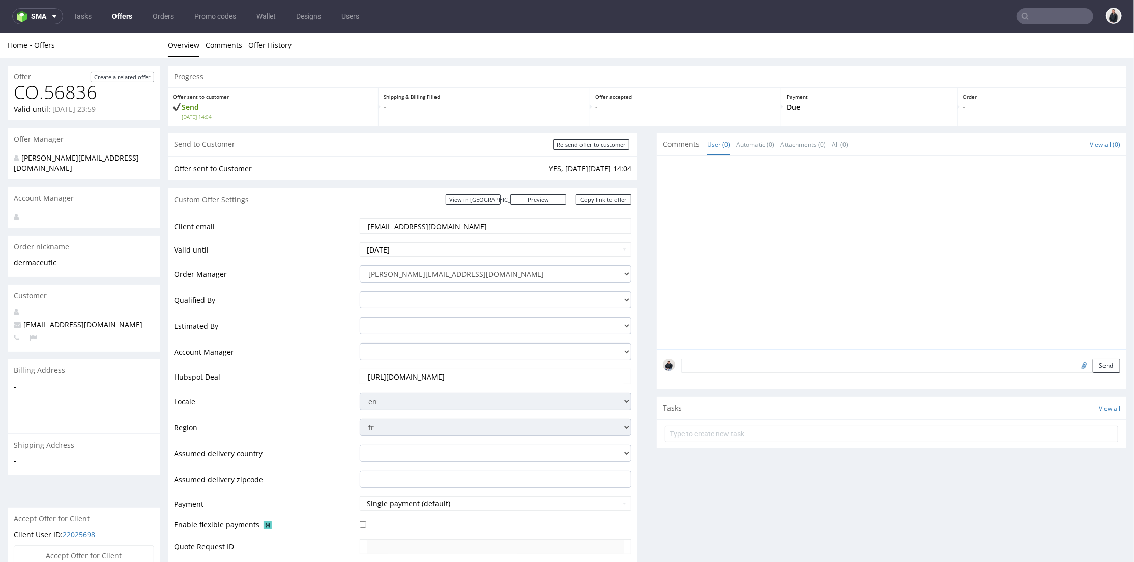
click at [1028, 12] on input "text" at bounding box center [1055, 16] width 76 height 16
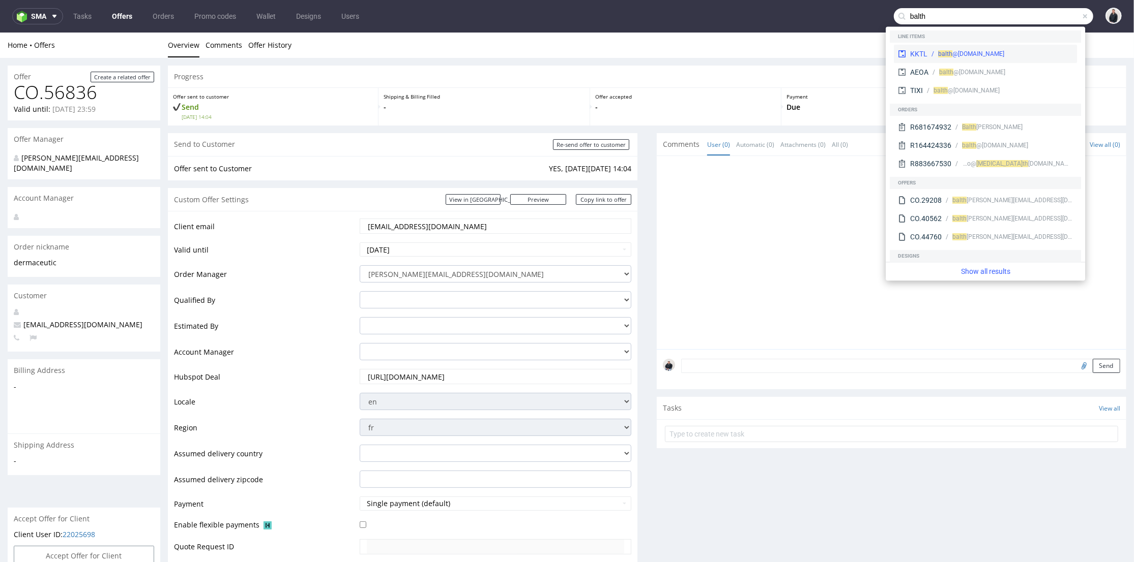
type input "balth"
click at [999, 51] on div "balth @[DOMAIN_NAME]" at bounding box center [971, 53] width 66 height 9
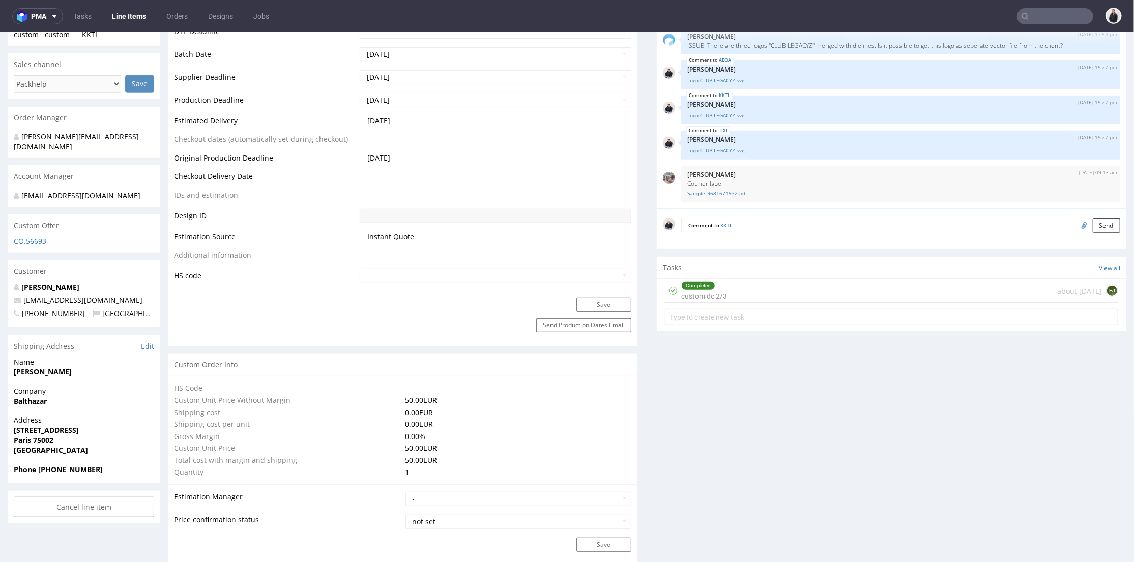
scroll to position [113, 0]
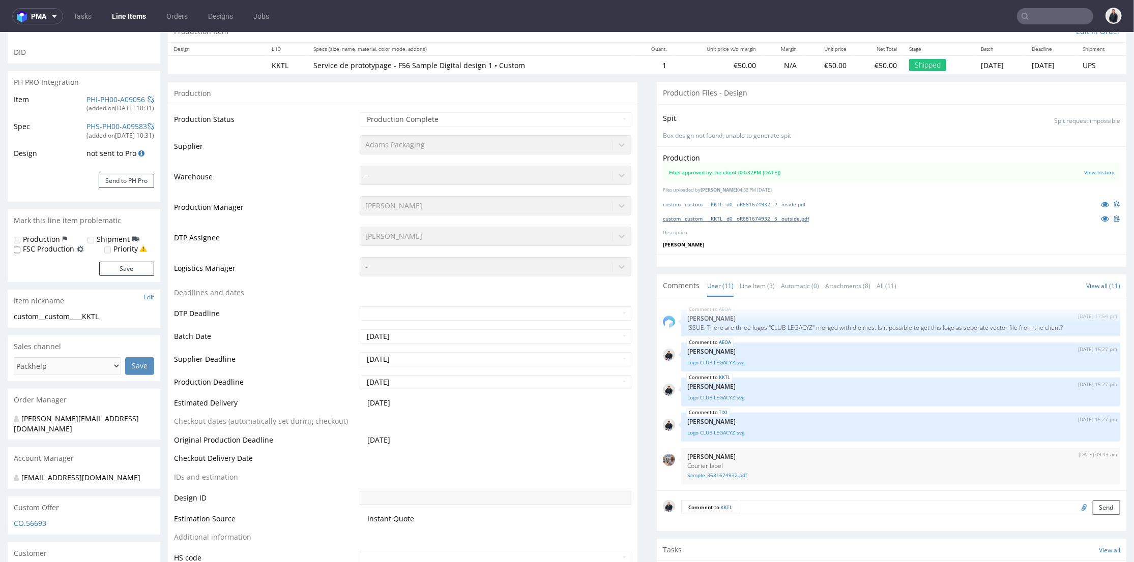
click at [748, 218] on link "custom__custom____KKTL__d0__oR681674932__5__outside.pdf" at bounding box center [736, 218] width 146 height 7
click at [737, 202] on link "custom__custom____KKTL__d0__oR681674932__2__inside.pdf" at bounding box center [734, 203] width 142 height 7
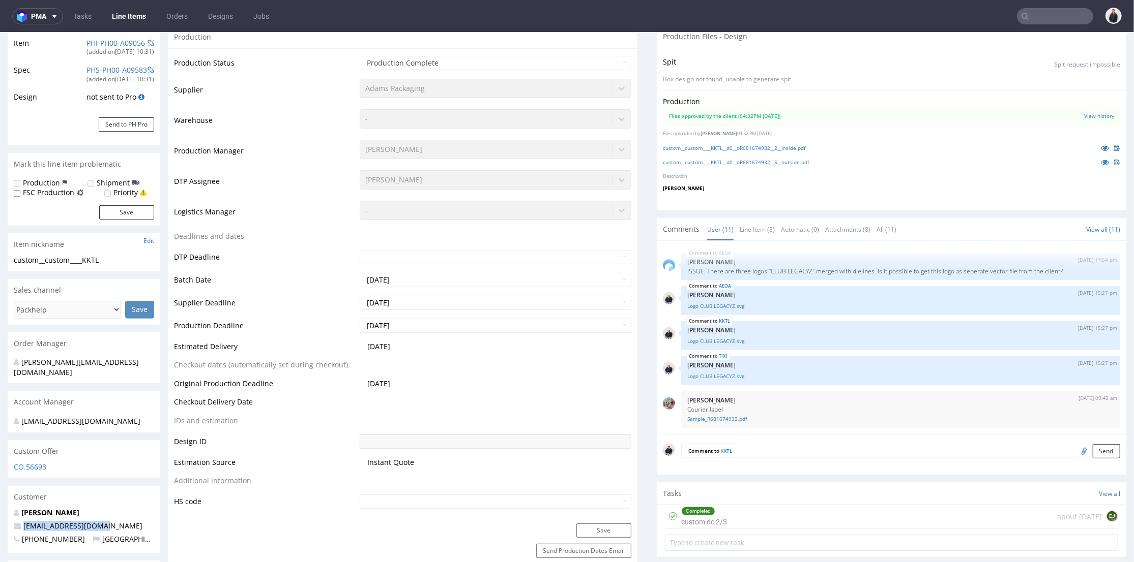
drag, startPoint x: 38, startPoint y: 514, endPoint x: 22, endPoint y: 514, distance: 15.8
click at [22, 521] on p "[EMAIL_ADDRESS][DOMAIN_NAME]" at bounding box center [84, 526] width 140 height 10
copy link "[EMAIL_ADDRESS][DOMAIN_NAME]"
click at [1018, 8] on input "text" at bounding box center [1055, 16] width 76 height 16
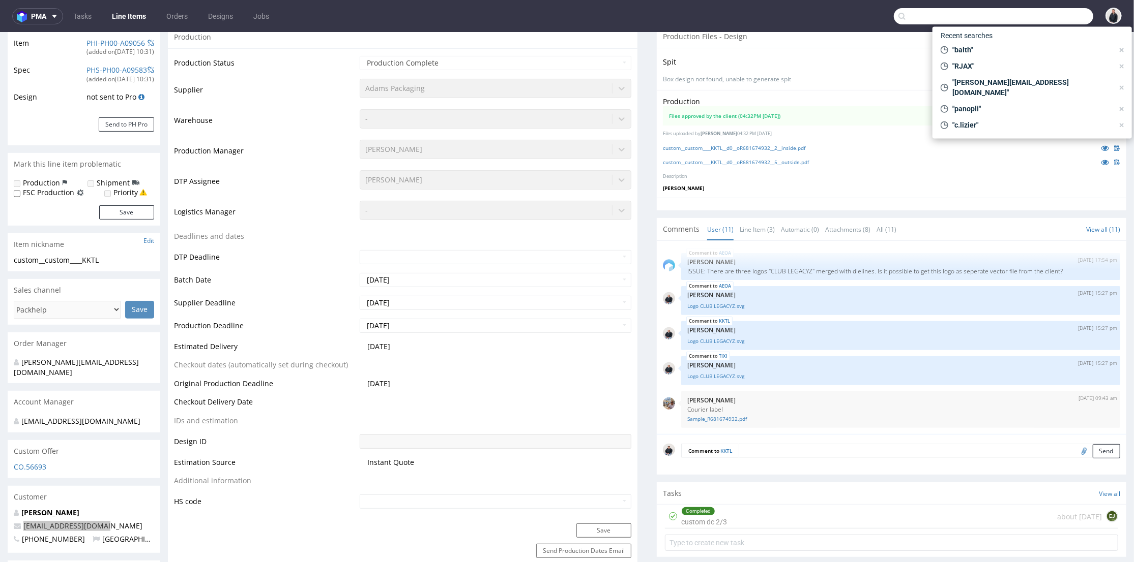
paste input "[EMAIL_ADDRESS][DOMAIN_NAME]"
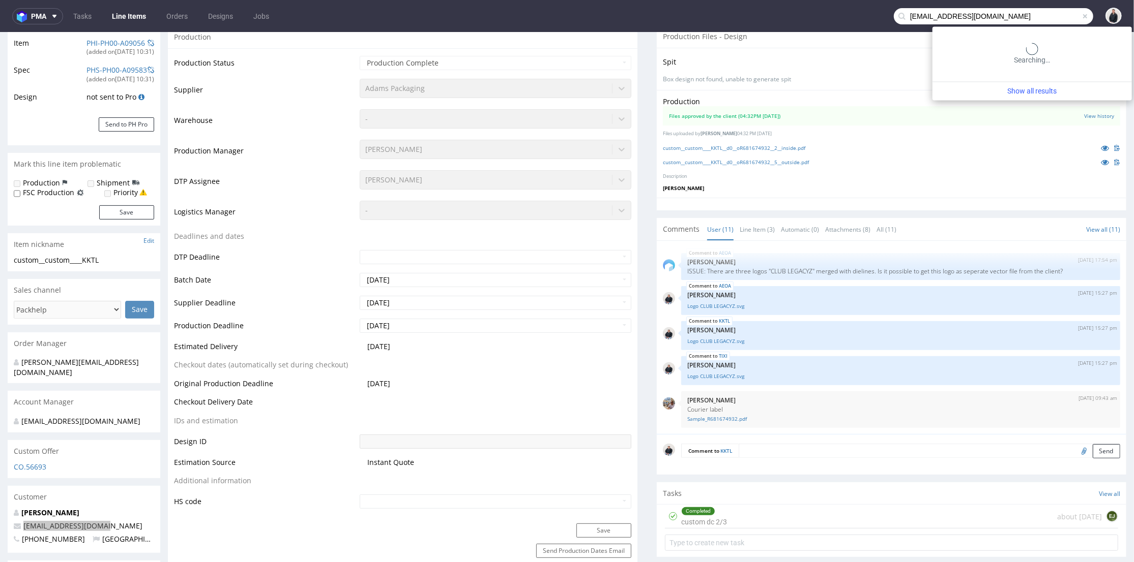
type input "[EMAIL_ADDRESS][DOMAIN_NAME]"
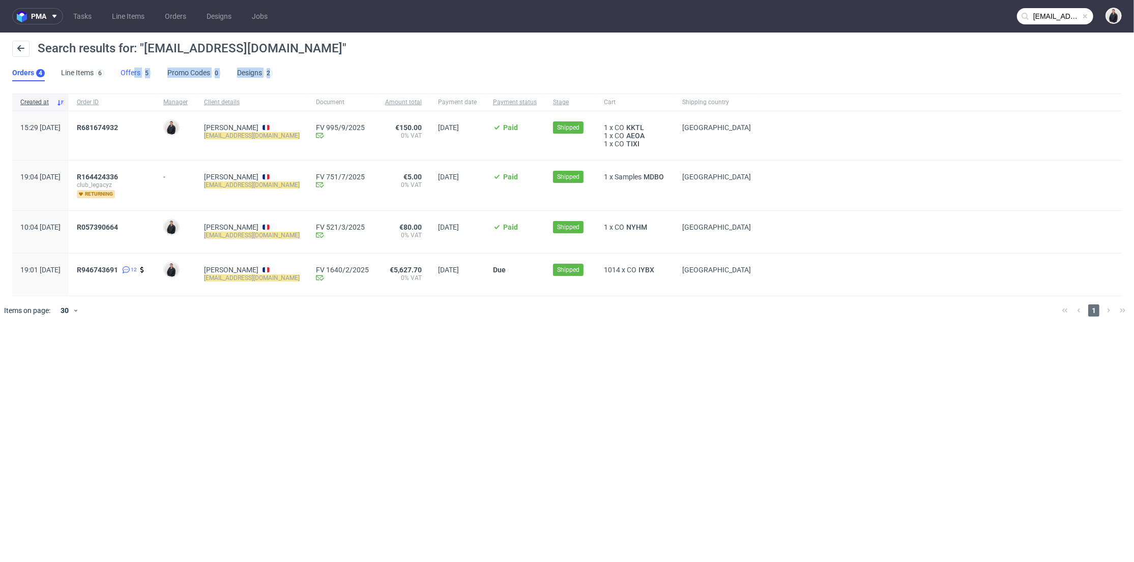
drag, startPoint x: 129, startPoint y: 82, endPoint x: 134, endPoint y: 74, distance: 9.3
click at [134, 75] on div "Search results for: "[EMAIL_ADDRESS][DOMAIN_NAME]" Orders 4 Line Items 6 Offers…" at bounding box center [567, 61] width 1134 height 57
click at [134, 74] on link "Offers 5" at bounding box center [136, 73] width 31 height 16
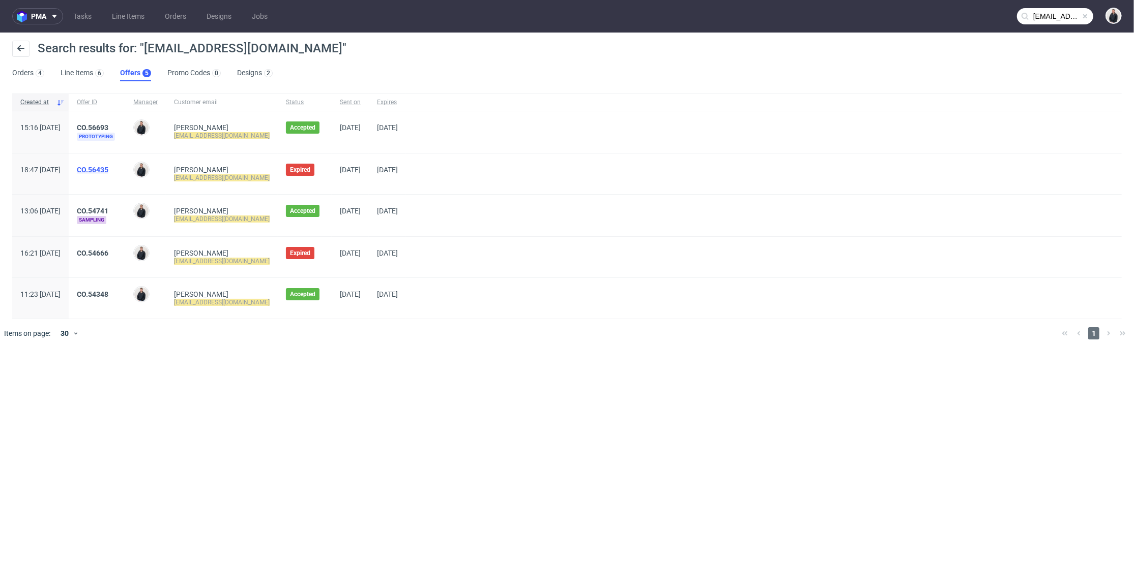
click at [108, 170] on link "CO.56435" at bounding box center [93, 170] width 32 height 8
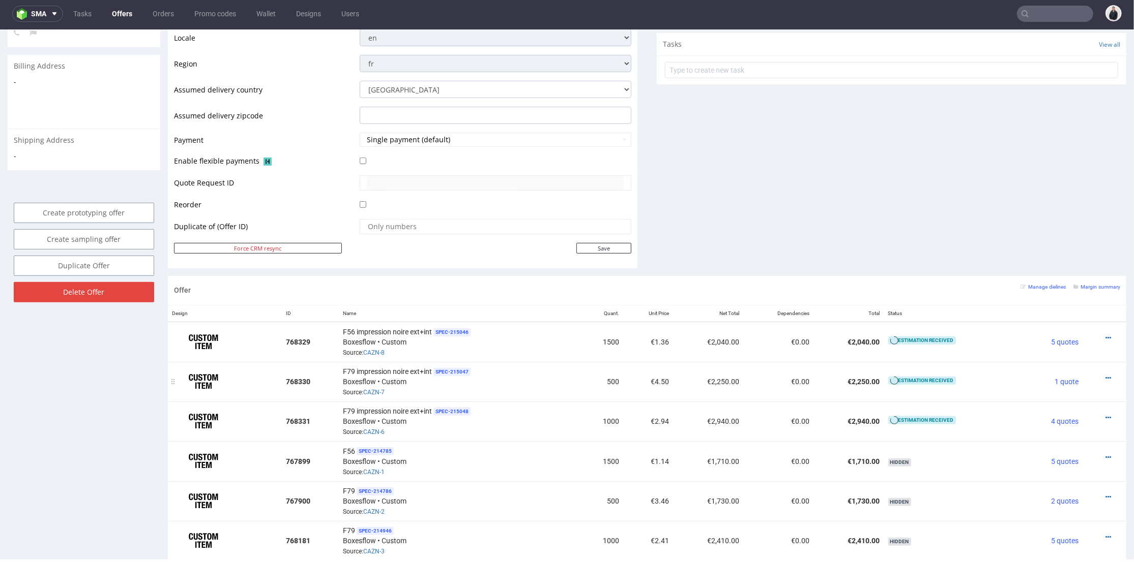
scroll to position [495, 0]
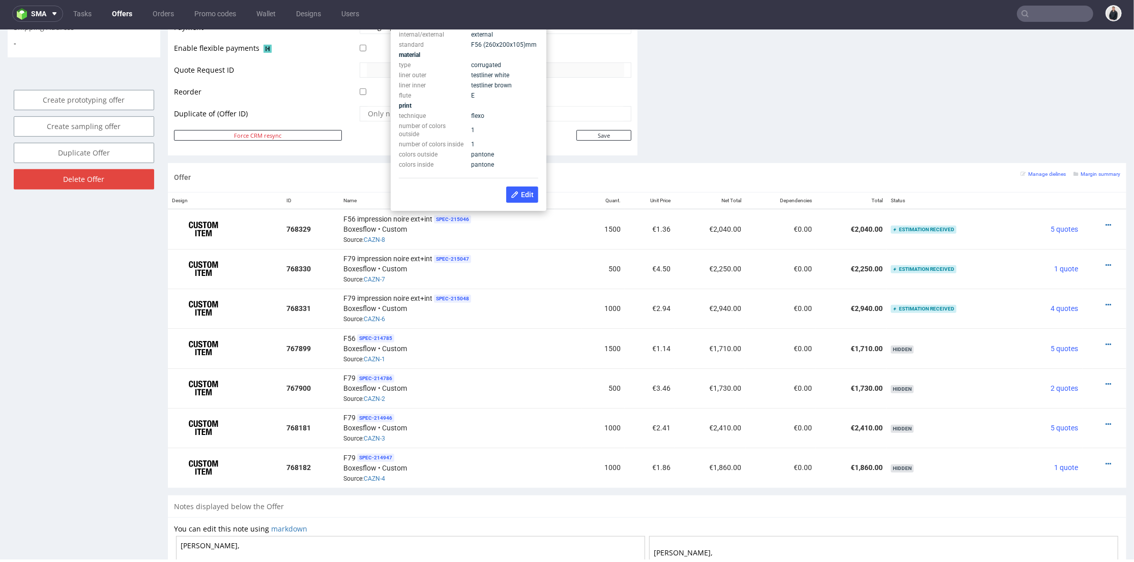
click at [641, 170] on div "Offer Manage dielines Margin summary" at bounding box center [647, 177] width 958 height 29
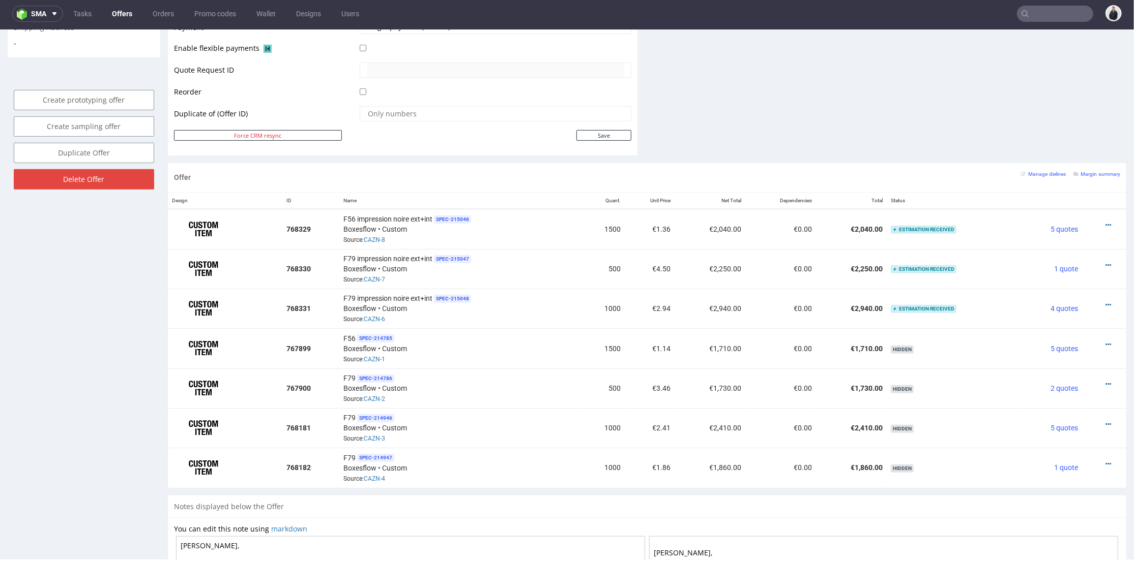
click at [1052, 17] on input "text" at bounding box center [1055, 14] width 76 height 16
paste input "[EMAIL_ADDRESS][DOMAIN_NAME]"
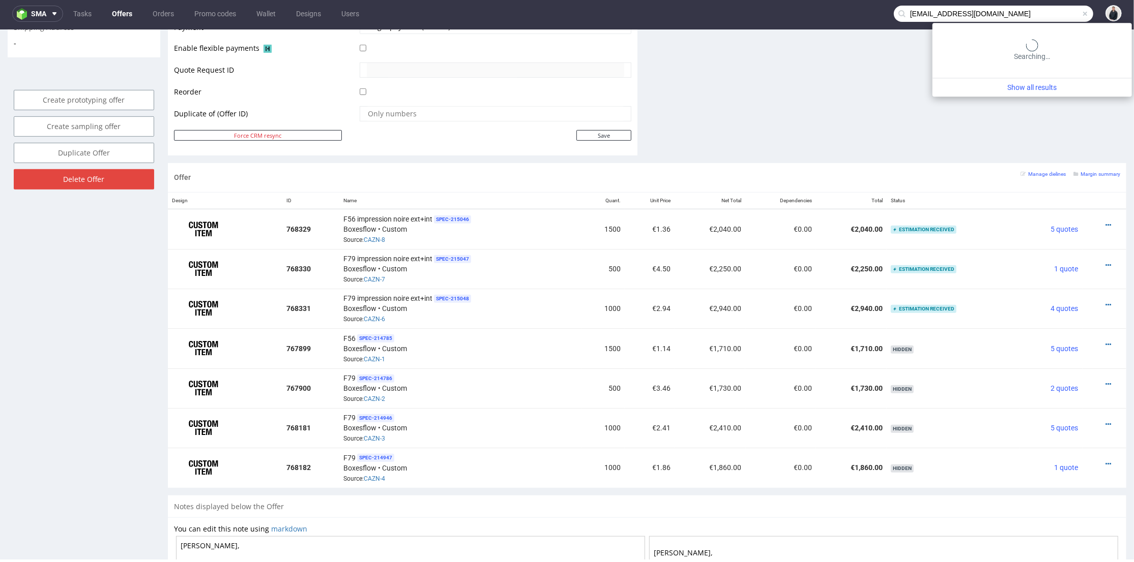
type input "[EMAIL_ADDRESS][DOMAIN_NAME]"
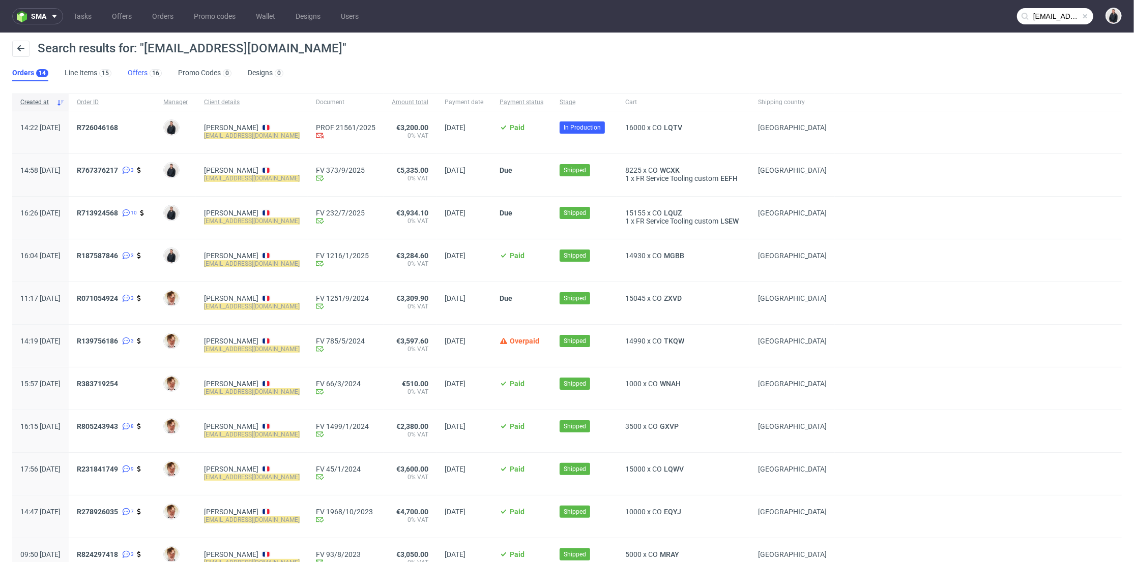
click at [138, 76] on link "Offers 16" at bounding box center [145, 73] width 34 height 16
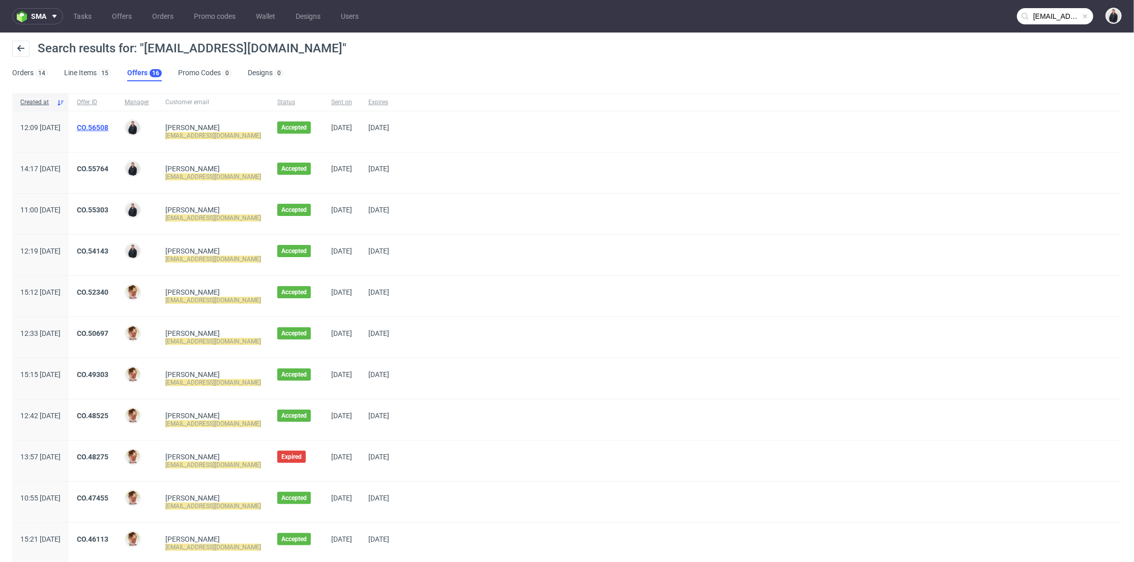
click at [108, 128] on link "CO.56508" at bounding box center [93, 128] width 32 height 8
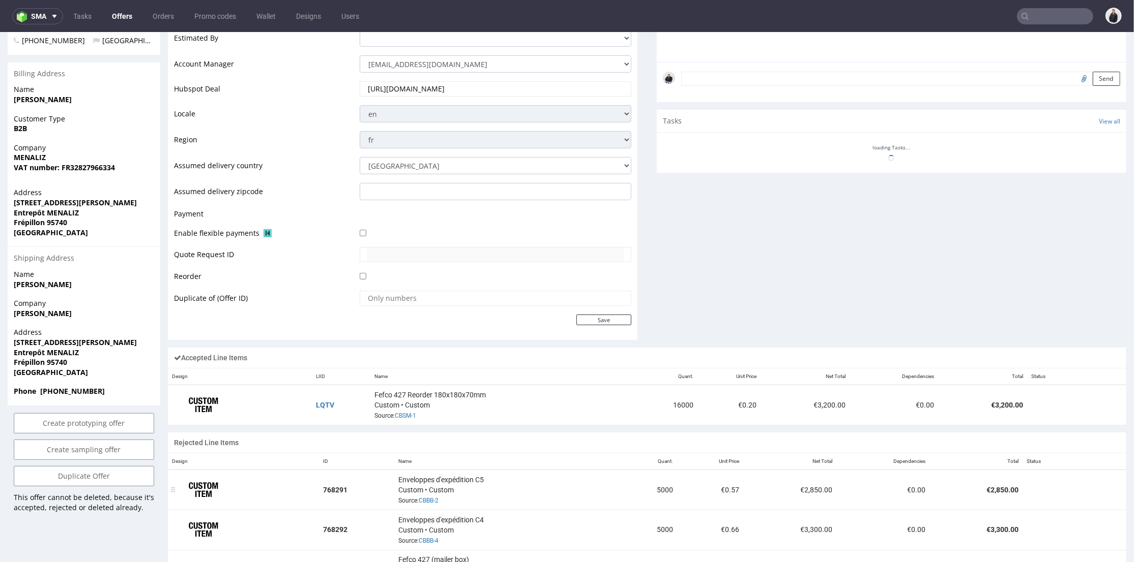
scroll to position [428, 0]
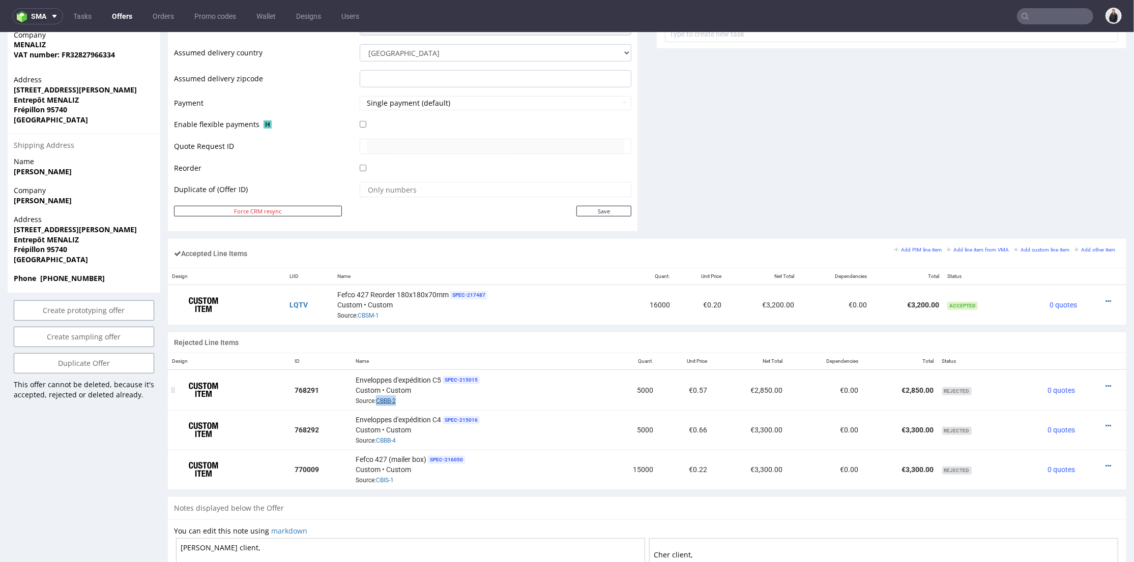
drag, startPoint x: 375, startPoint y: 399, endPoint x: 397, endPoint y: 396, distance: 22.1
click at [390, 397] on link "CBBB-2" at bounding box center [386, 400] width 20 height 7
click at [385, 437] on link "CBBB-4" at bounding box center [386, 440] width 20 height 7
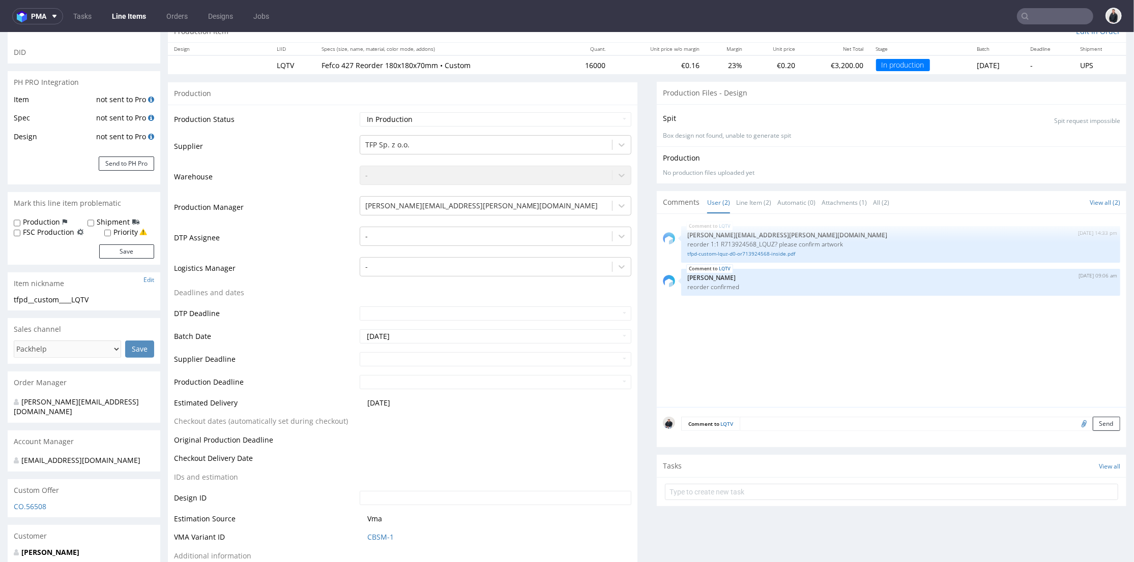
scroll to position [226, 0]
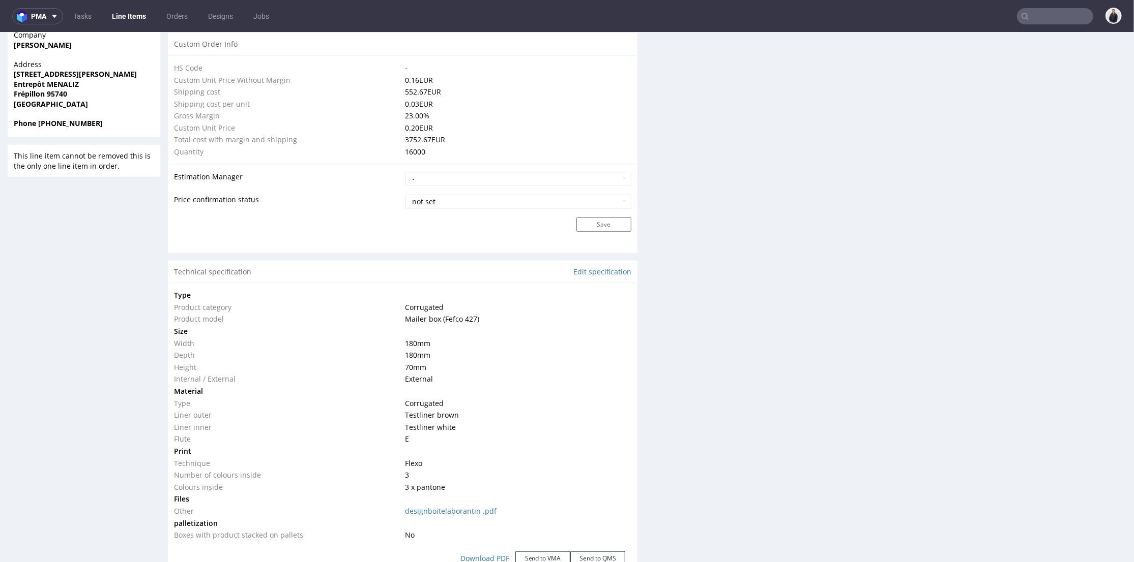
scroll to position [395, 0]
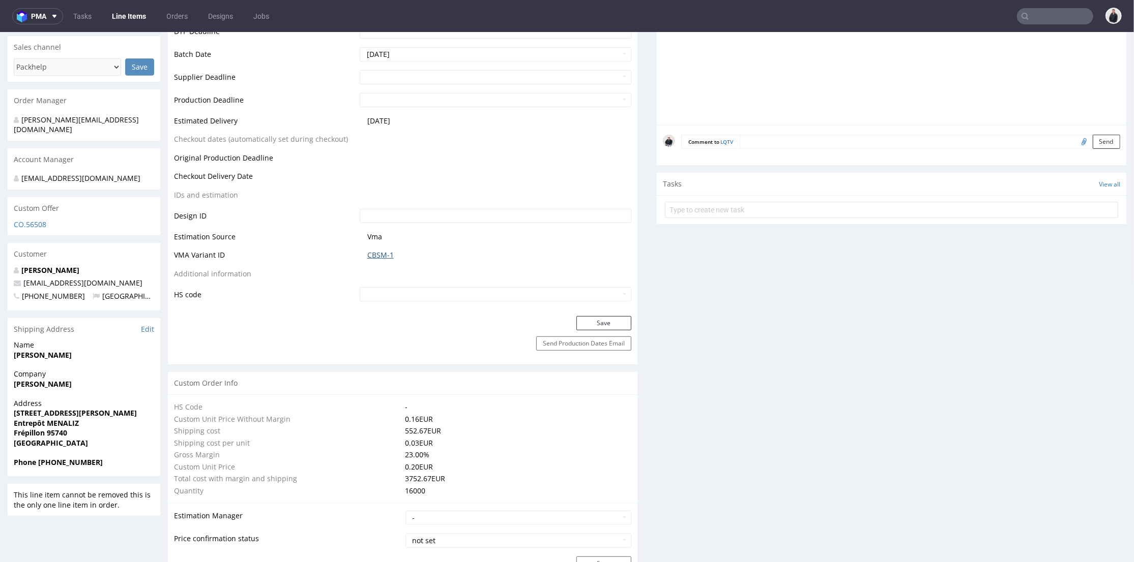
click at [375, 250] on link "CBSM-1" at bounding box center [380, 255] width 26 height 10
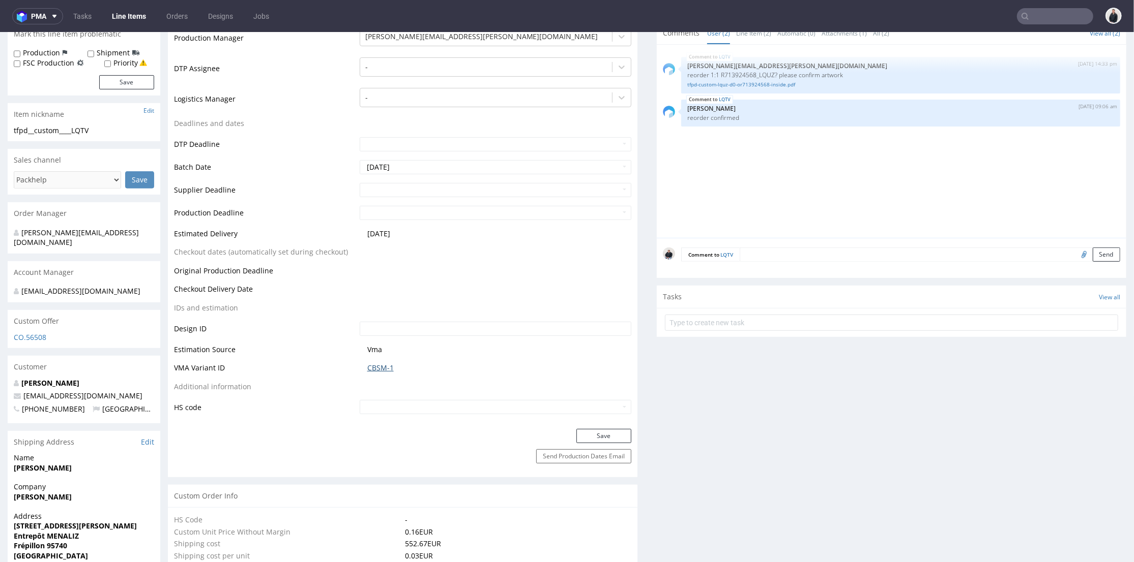
scroll to position [0, 0]
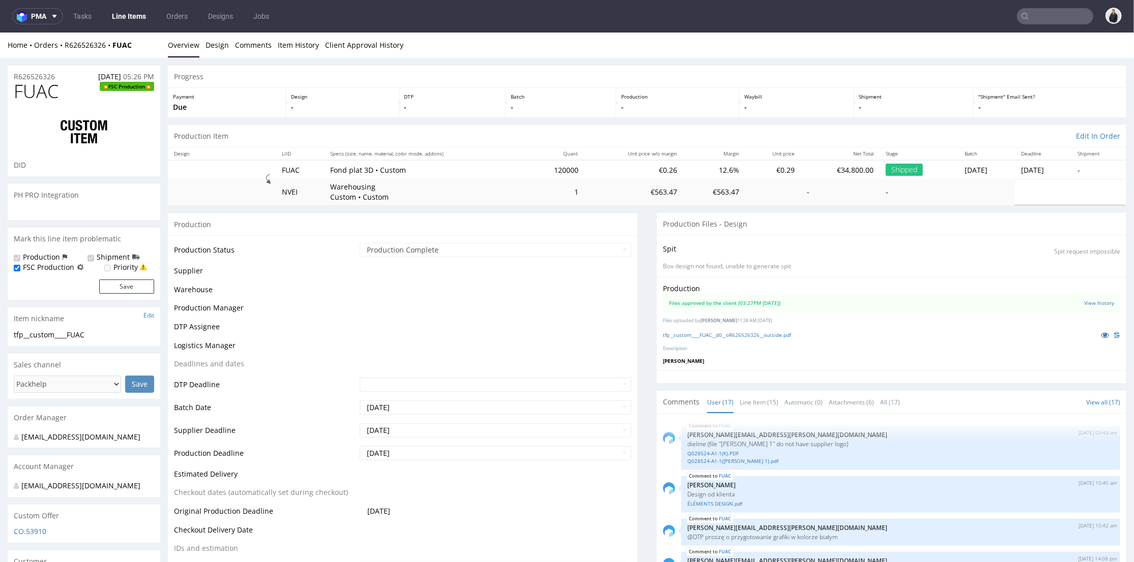
scroll to position [542, 0]
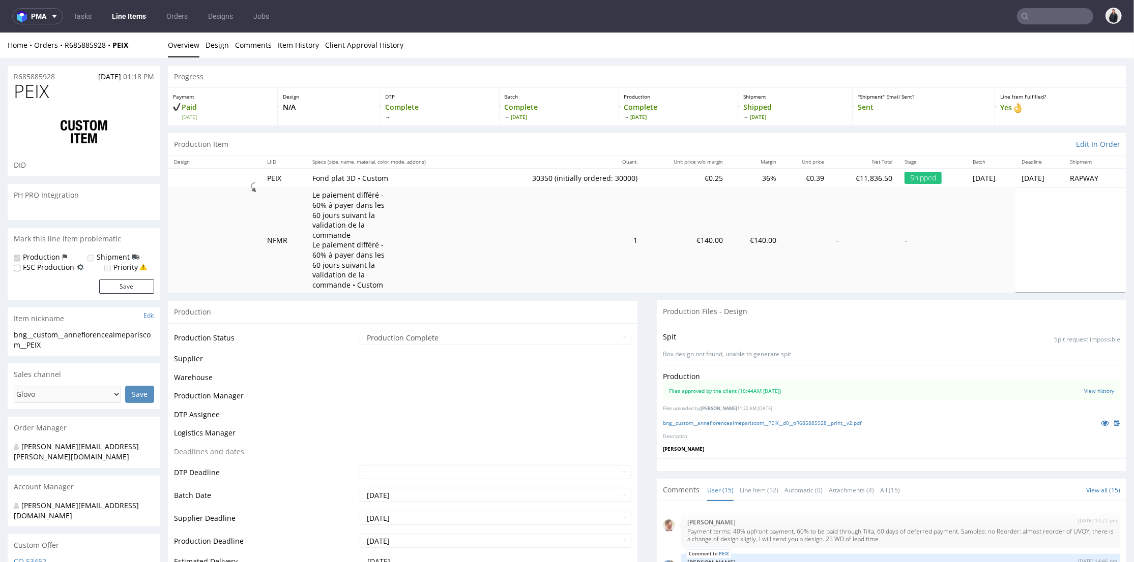
scroll to position [370, 0]
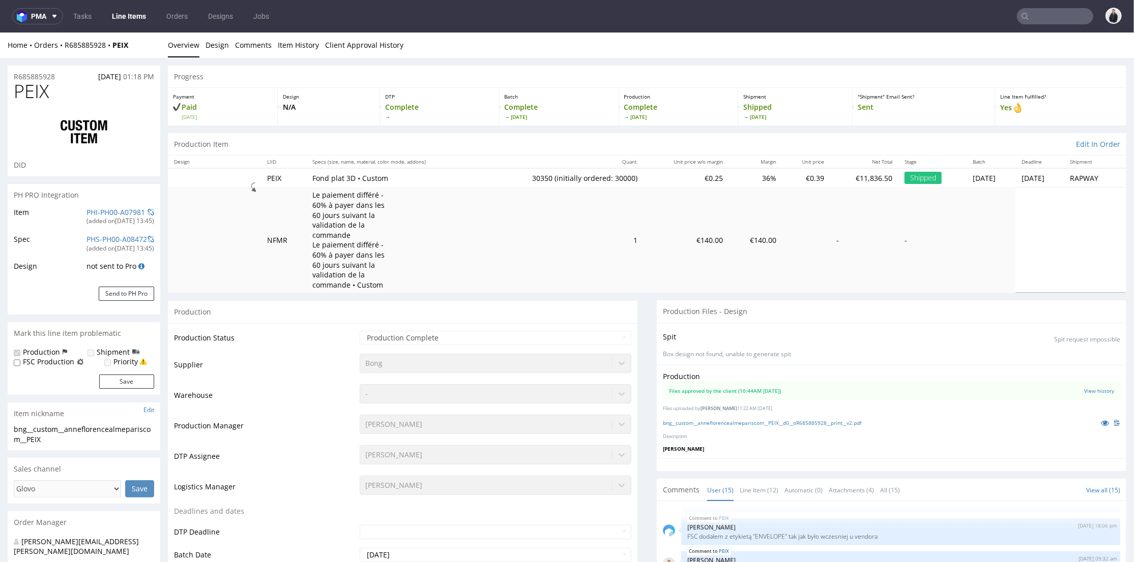
select select "in_progress"
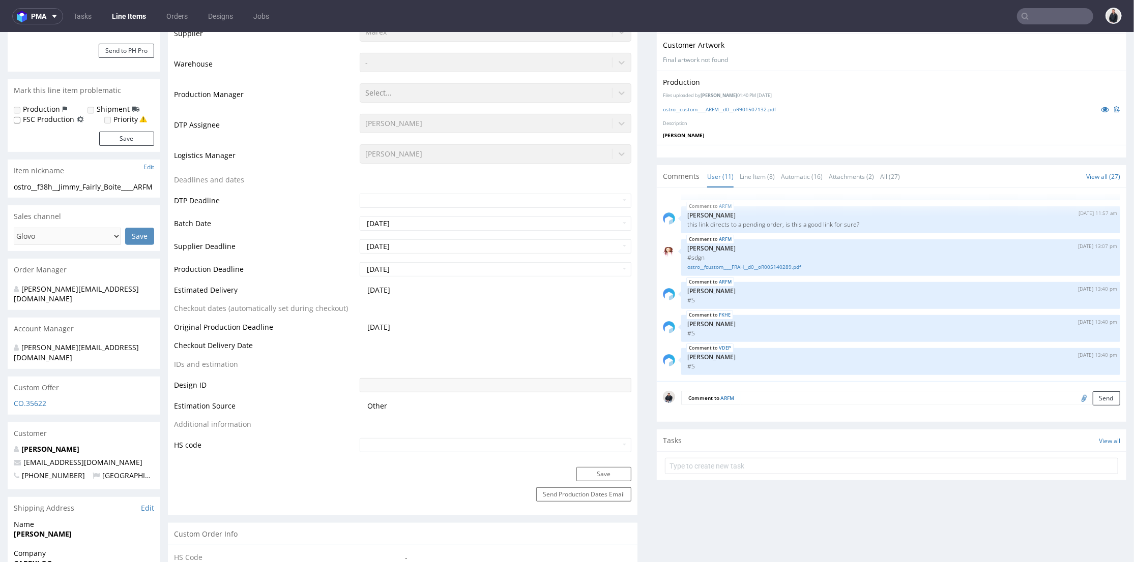
scroll to position [169, 0]
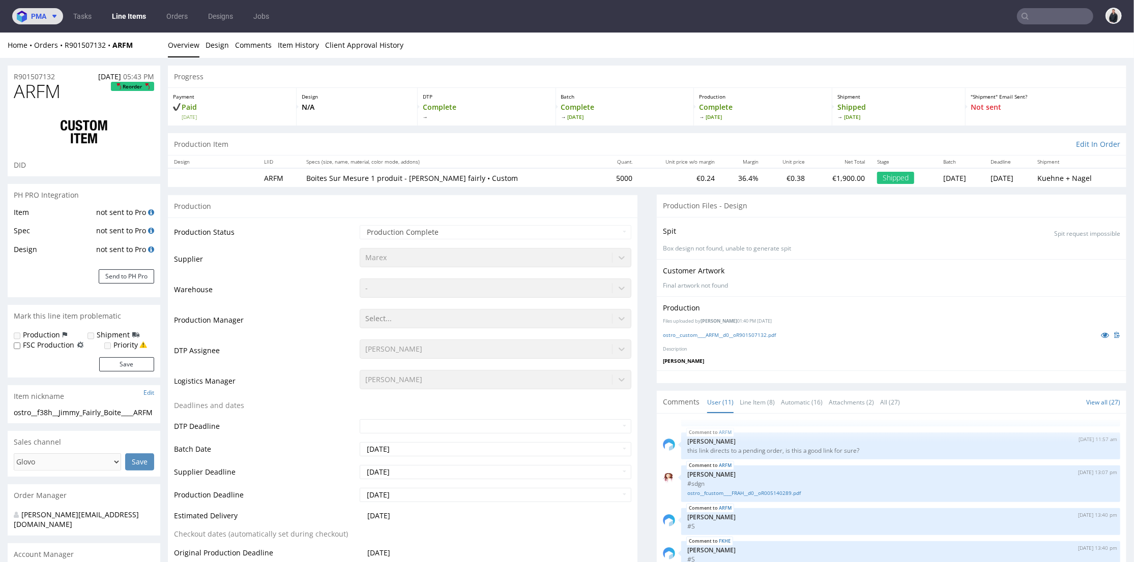
click at [50, 16] on span at bounding box center [52, 16] width 12 height 8
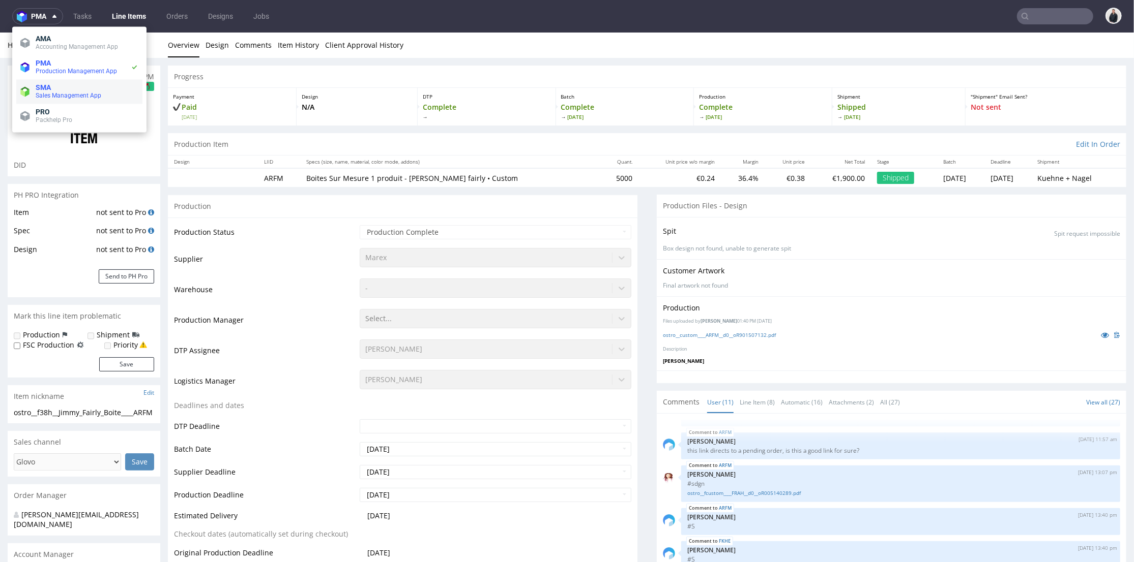
click at [51, 94] on span "Sales Management App" at bounding box center [69, 95] width 66 height 7
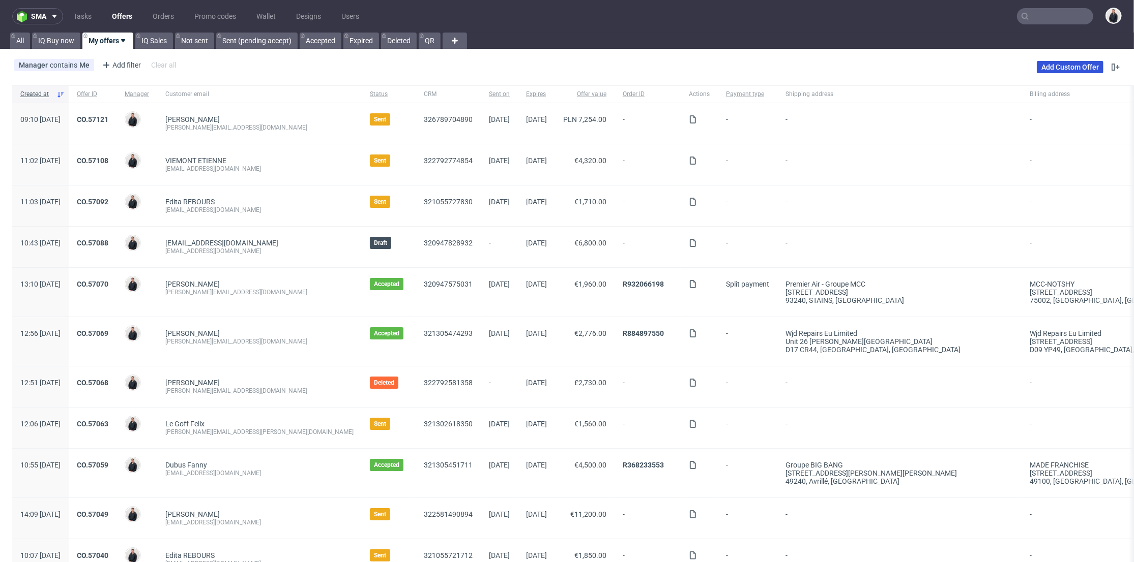
click at [1061, 64] on link "Add Custom Offer" at bounding box center [1069, 67] width 67 height 12
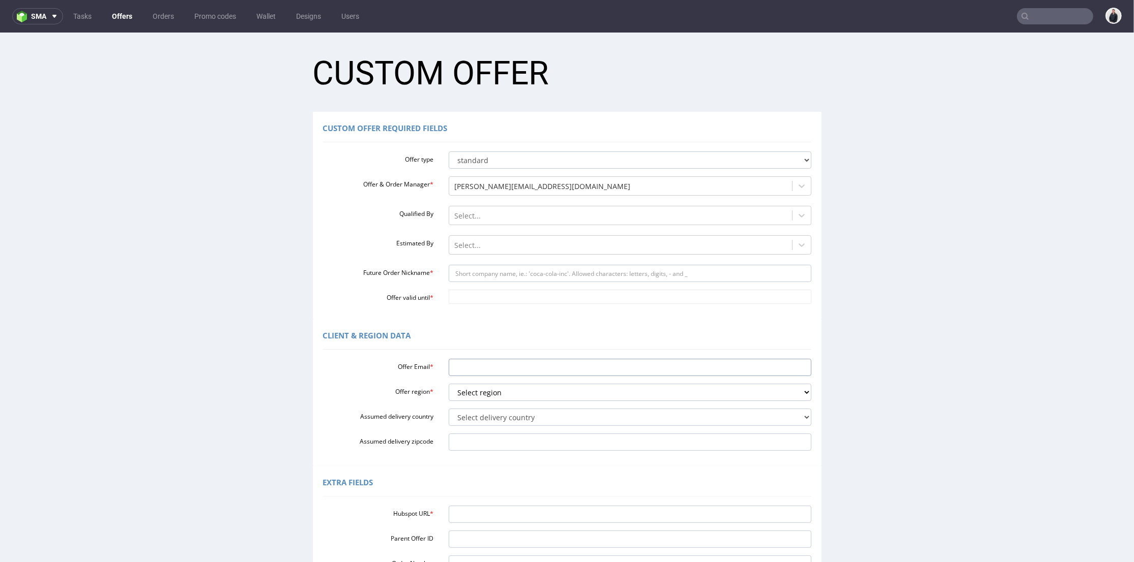
drag, startPoint x: 481, startPoint y: 365, endPoint x: 478, endPoint y: 378, distance: 13.7
click at [481, 365] on input "Offer Email *" at bounding box center [630, 367] width 363 height 17
paste input "[EMAIL_ADDRESS][DOMAIN_NAME]"
type input "[EMAIL_ADDRESS][DOMAIN_NAME]"
drag, startPoint x: 470, startPoint y: 394, endPoint x: 474, endPoint y: 400, distance: 7.2
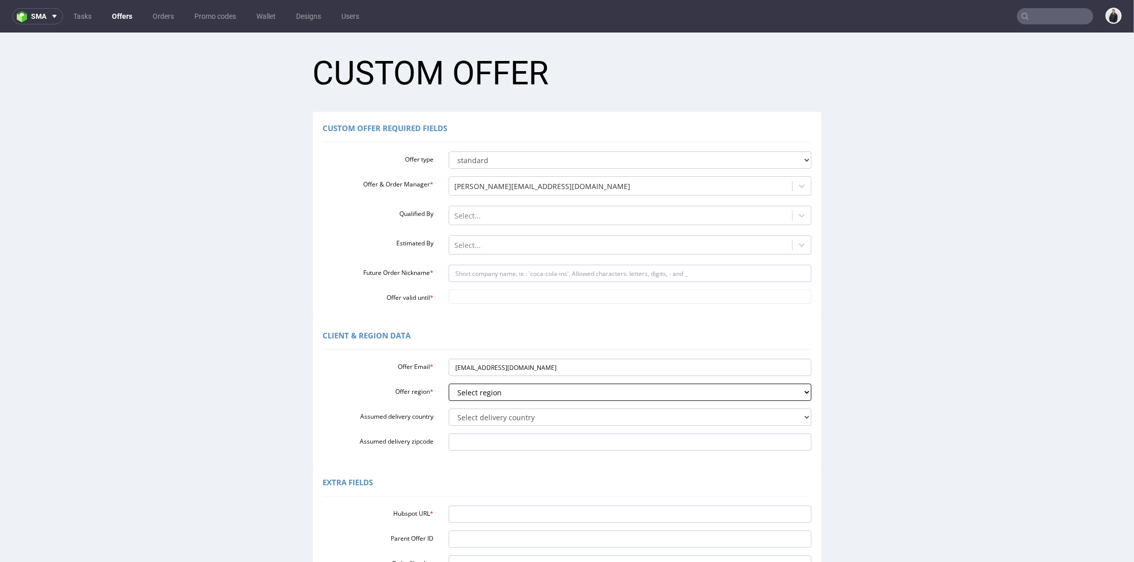
click at [470, 395] on select "Select region eu gb de pl cz fr it es" at bounding box center [630, 391] width 363 height 17
select select "fr"
click at [449, 383] on select "Select region eu gb de pl cz fr it es" at bounding box center [630, 391] width 363 height 17
click at [471, 273] on input "Future Order Nickname *" at bounding box center [630, 272] width 363 height 17
type input "groupe-arto"
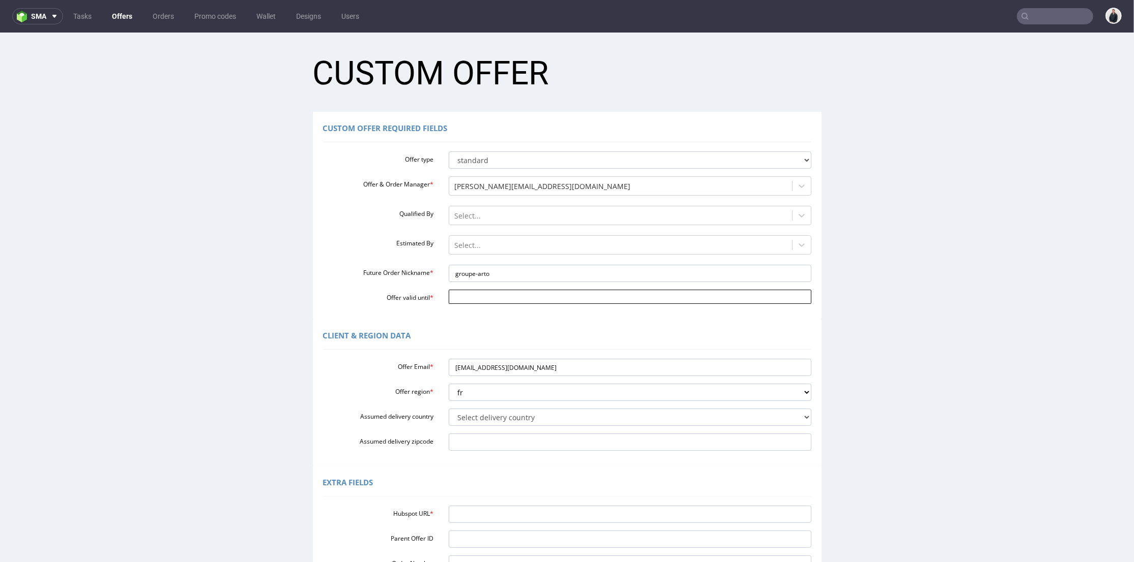
drag, startPoint x: 530, startPoint y: 300, endPoint x: 539, endPoint y: 295, distance: 9.6
click at [531, 300] on input "Offer valid until *" at bounding box center [630, 296] width 363 height 14
click at [545, 240] on td "18" at bounding box center [543, 235] width 15 height 15
type input "[DATE]"
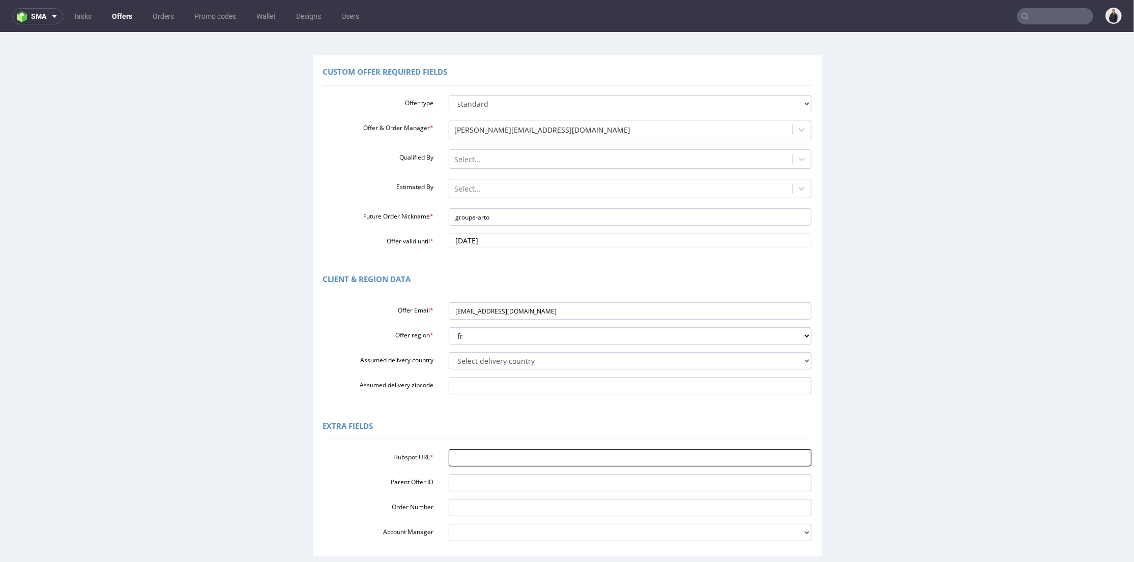
click at [492, 458] on input "Hubspot URL *" at bounding box center [630, 457] width 363 height 17
paste input "[URL][DOMAIN_NAME]"
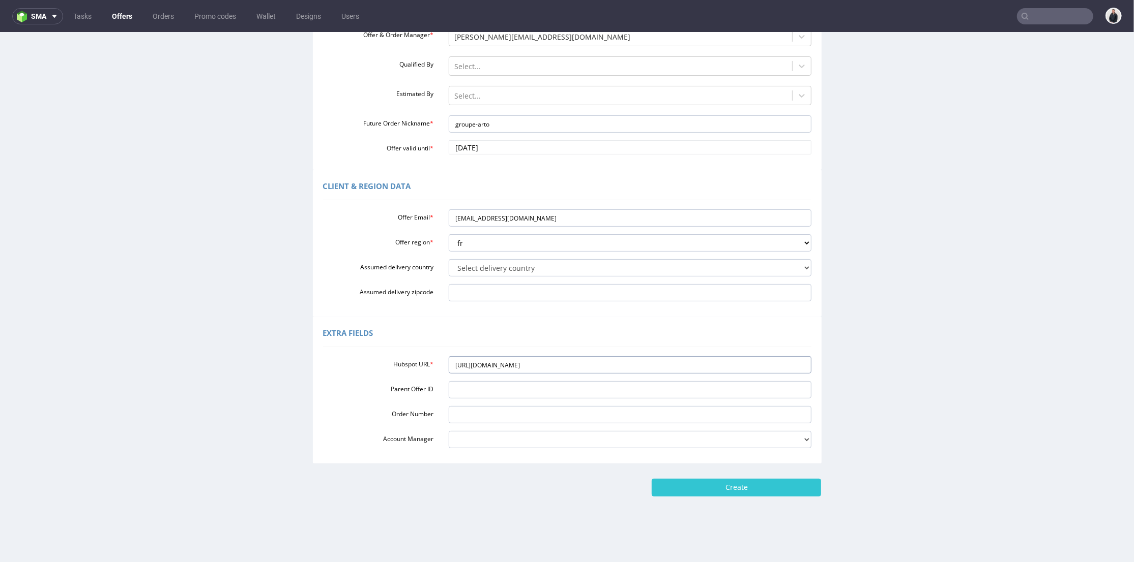
type input "[URL][DOMAIN_NAME]"
click at [719, 472] on form "Custom Offer Custom Offer Required Fields Offer type standard prototyping sampl…" at bounding box center [566, 196] width 1113 height 601
click at [722, 484] on input "Create" at bounding box center [735, 487] width 169 height 17
type input "Please wait..."
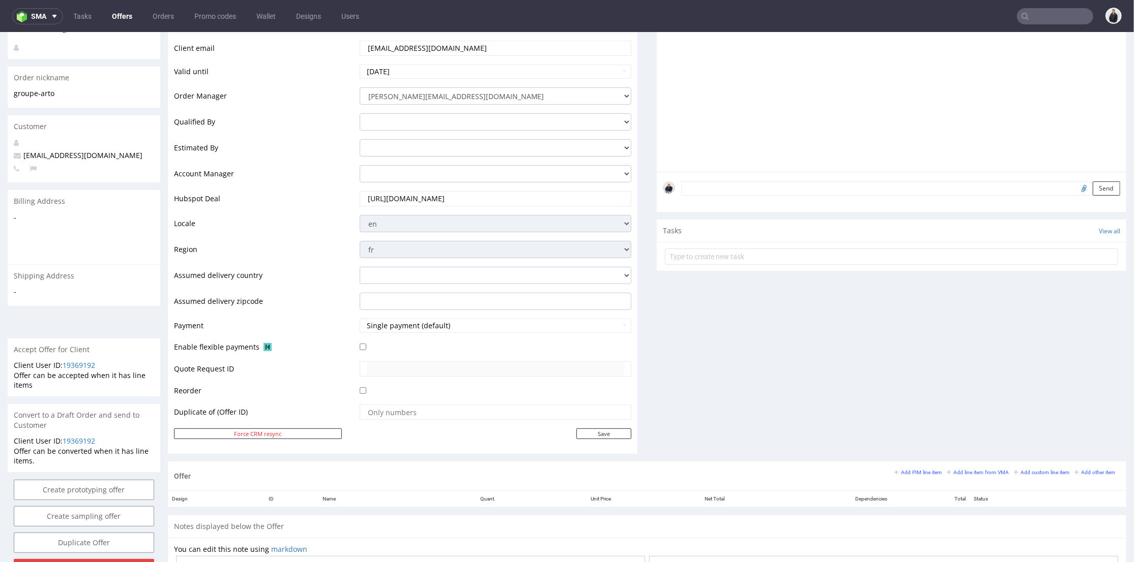
scroll to position [226, 0]
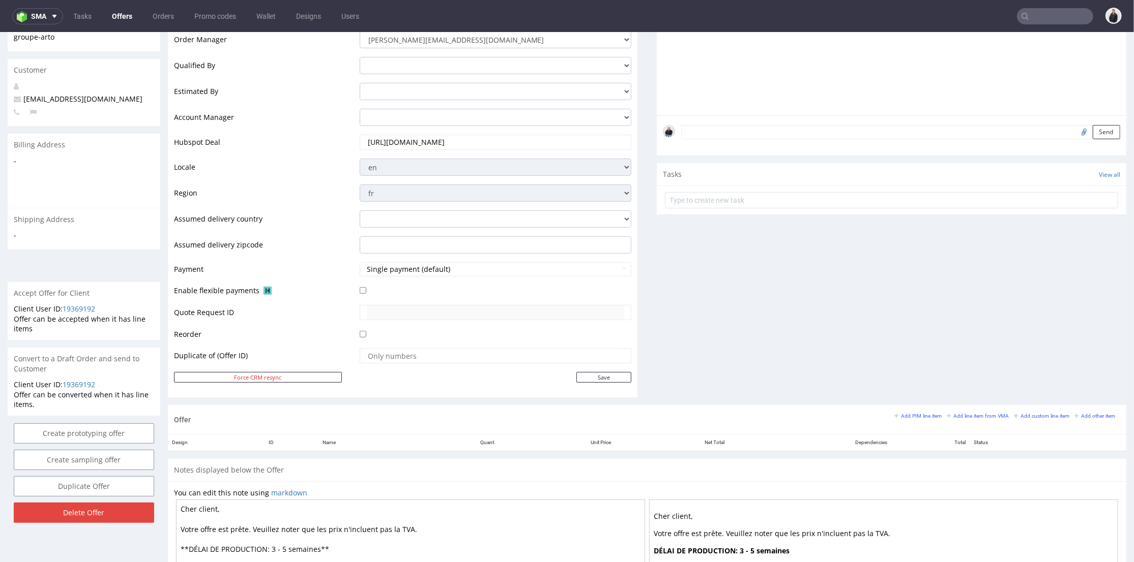
click at [960, 409] on div "Offer Add PIM line item Add line item from VMA Add custom line item Add other i…" at bounding box center [647, 419] width 958 height 29
click at [961, 413] on small "Add line item from VMA" at bounding box center [977, 416] width 62 height 6
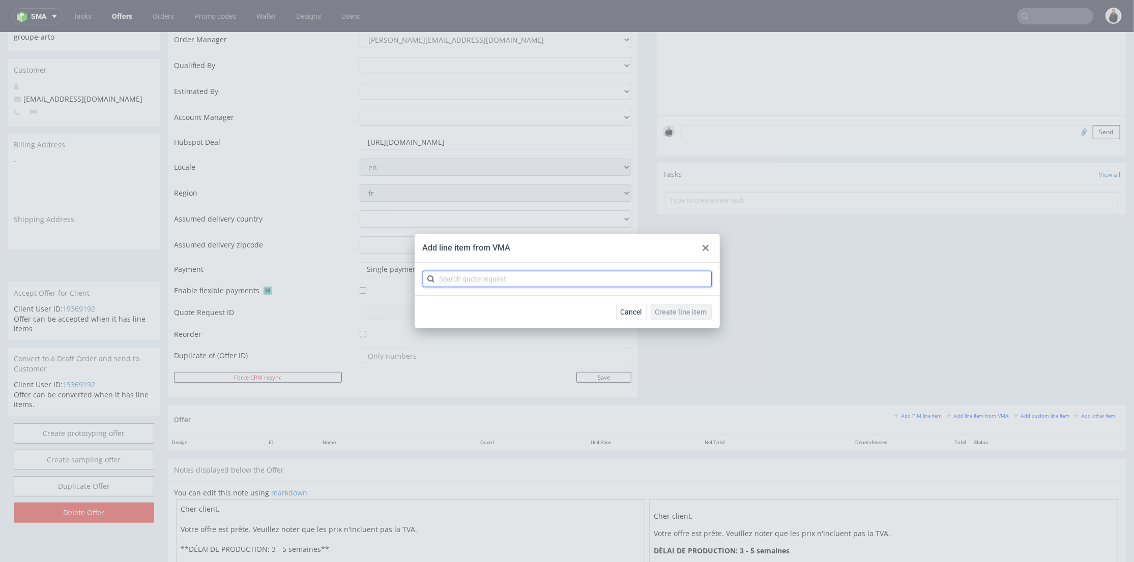
click at [576, 280] on input "text" at bounding box center [567, 279] width 289 height 16
type input "cbsu"
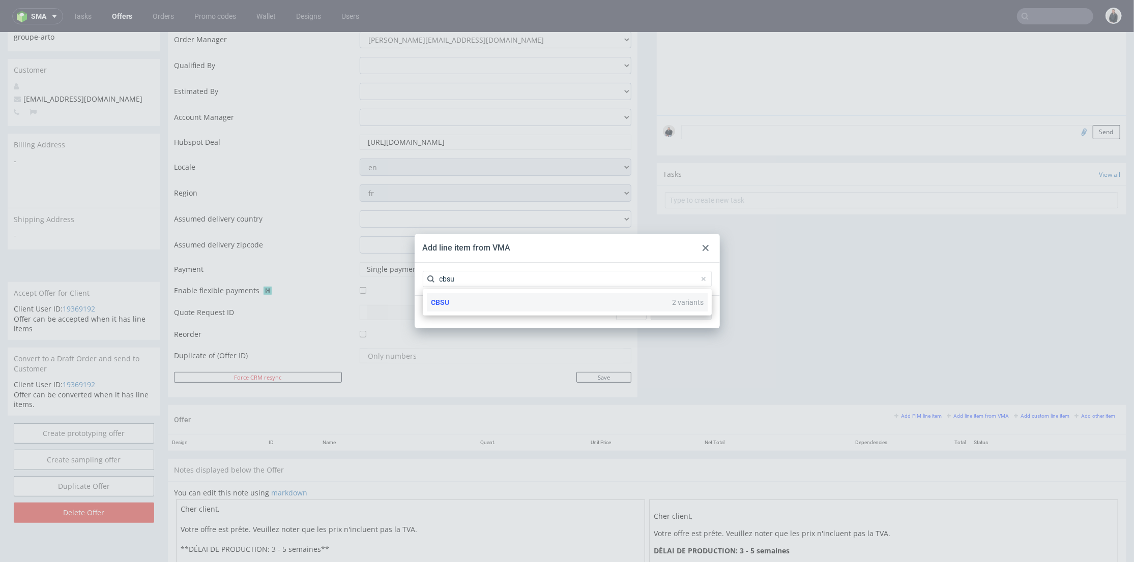
click at [528, 302] on div "CBSU 2 variants" at bounding box center [567, 302] width 281 height 18
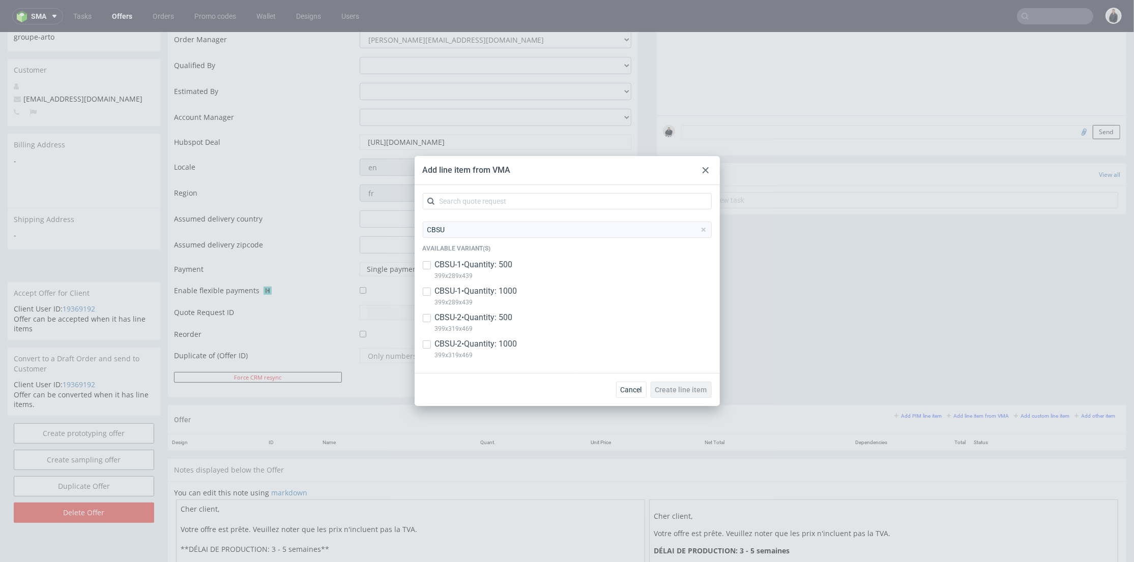
click at [482, 266] on p "CBSU-1 • Quantity: 500" at bounding box center [474, 264] width 78 height 11
checkbox input "true"
click at [467, 322] on div "CBSU-2 • Quantity: 500 399x319x469" at bounding box center [474, 323] width 78 height 22
checkbox input "true"
click at [694, 390] on span "Create line item" at bounding box center [681, 390] width 52 height 7
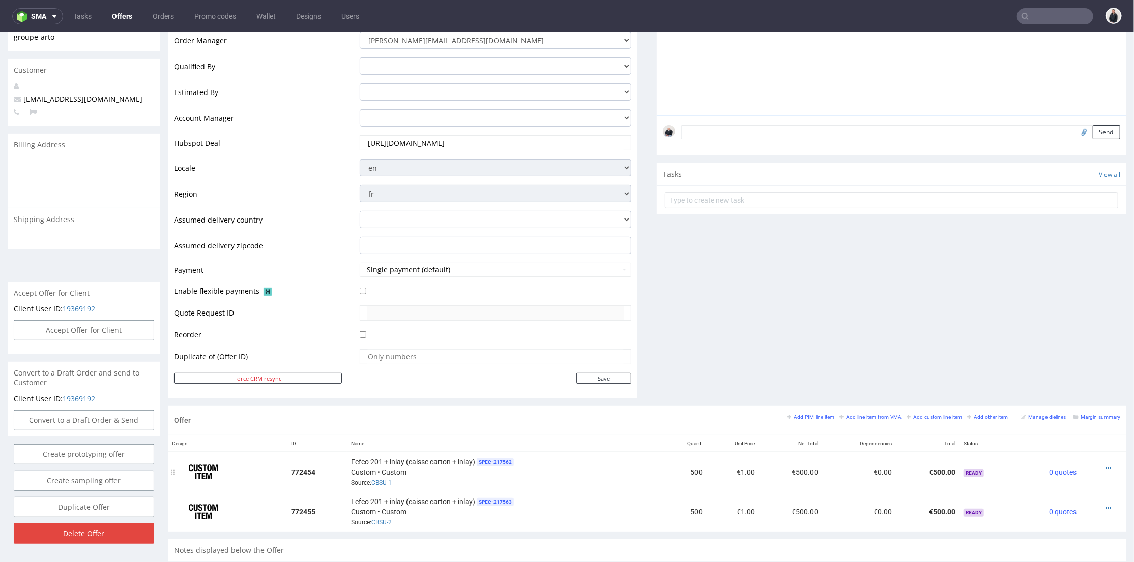
click at [1095, 464] on div at bounding box center [1100, 468] width 32 height 10
click at [1095, 465] on div at bounding box center [1100, 468] width 32 height 10
click at [1105, 465] on icon at bounding box center [1108, 467] width 6 height 7
click at [1041, 412] on span "Add quantity" at bounding box center [1062, 410] width 82 height 10
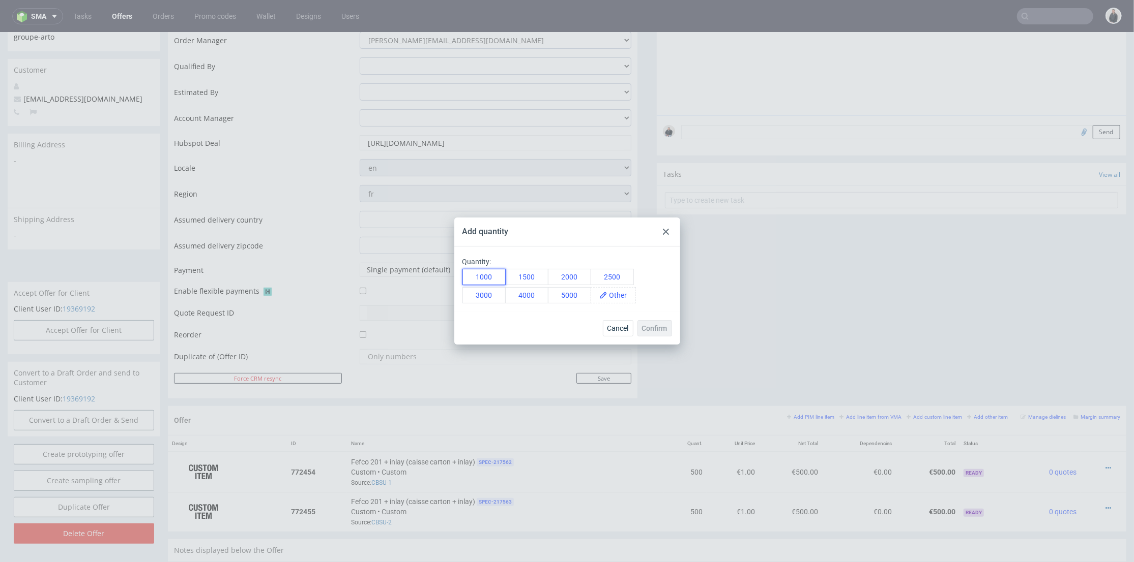
drag, startPoint x: 491, startPoint y: 277, endPoint x: 605, endPoint y: 311, distance: 119.4
click at [491, 277] on button "1000" at bounding box center [483, 277] width 43 height 16
click at [650, 328] on span "Confirm" at bounding box center [654, 328] width 25 height 7
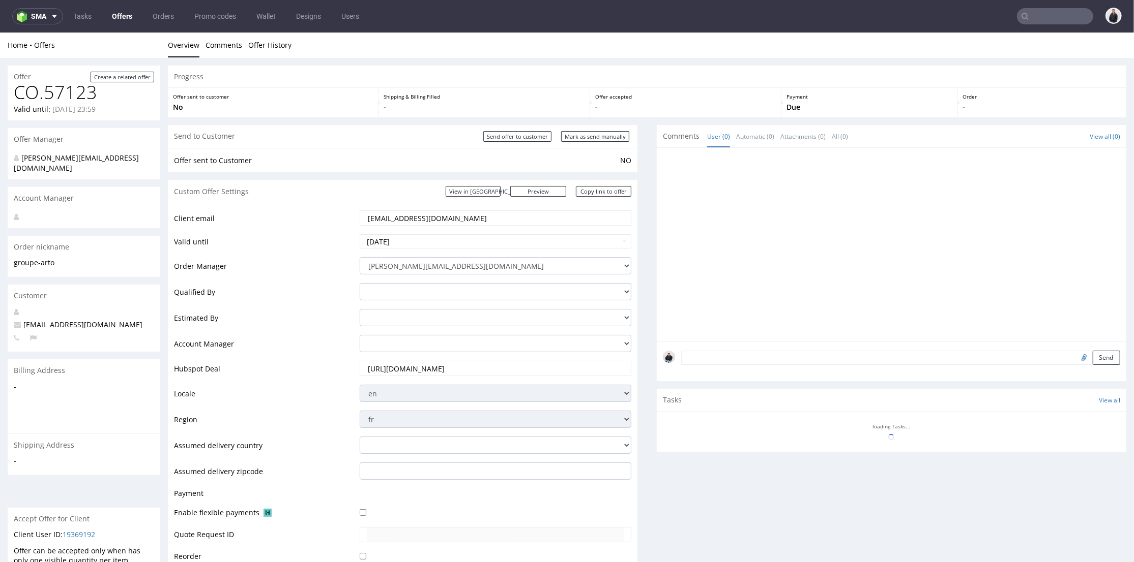
scroll to position [282, 0]
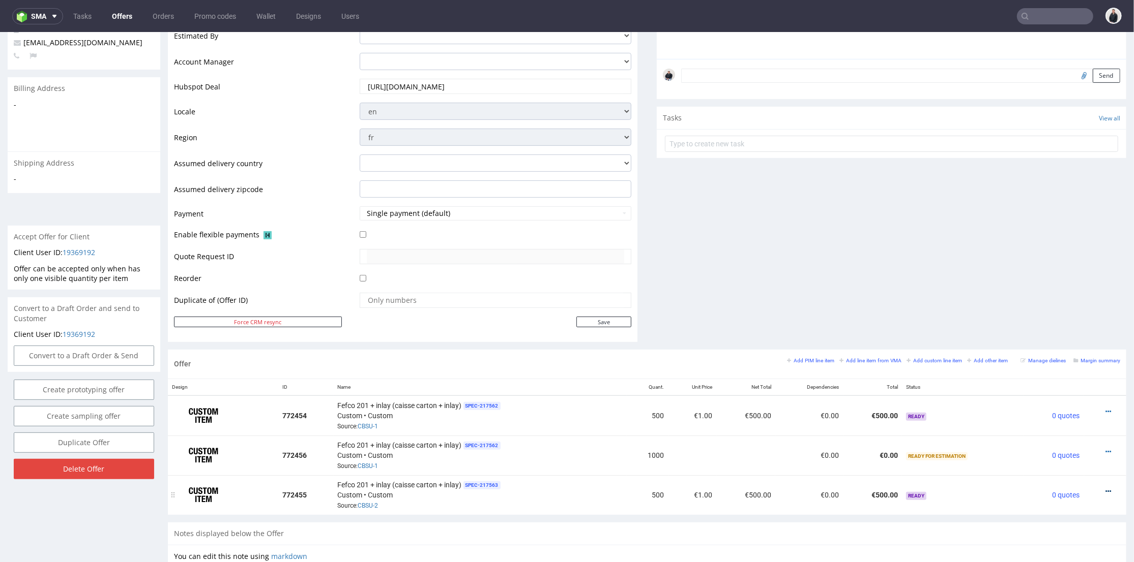
click at [1090, 483] on td at bounding box center [1105, 495] width 42 height 40
click at [1105, 488] on icon at bounding box center [1108, 491] width 6 height 7
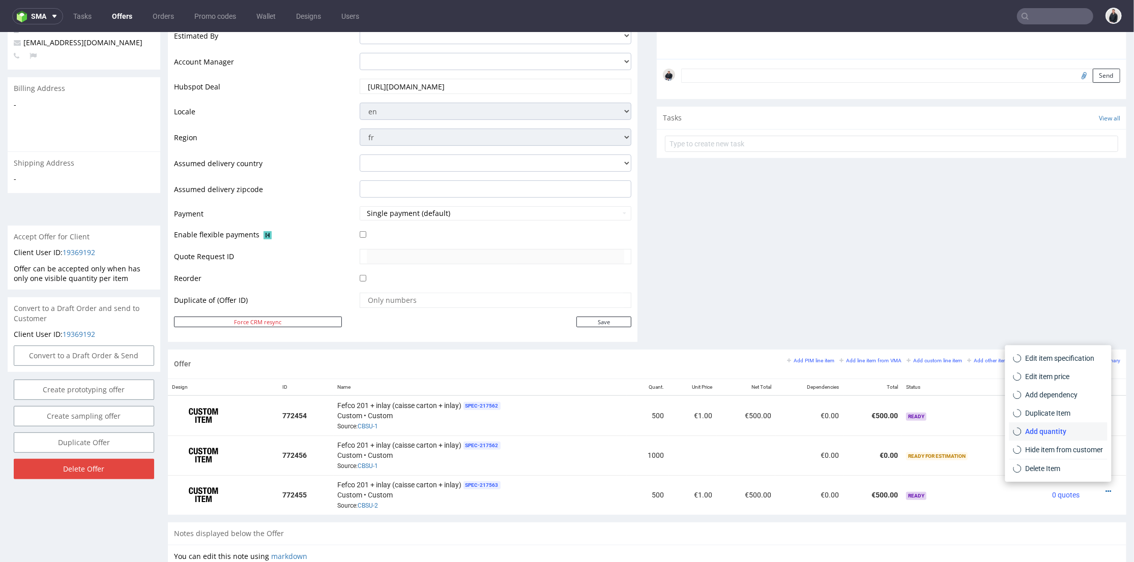
click at [1065, 438] on li "Add quantity" at bounding box center [1058, 431] width 98 height 18
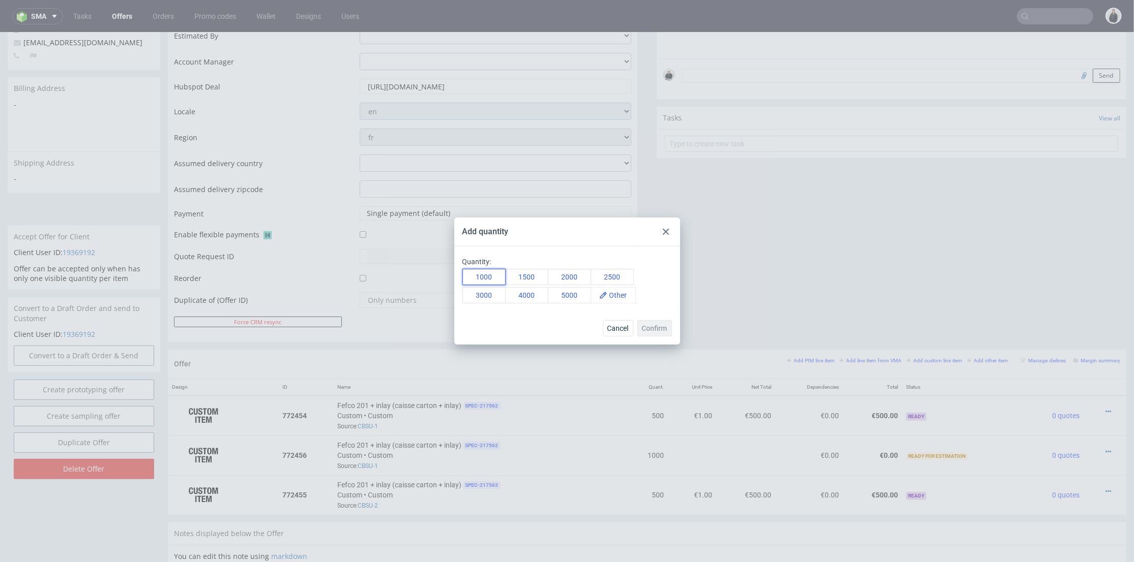
click at [486, 279] on button "1000" at bounding box center [483, 277] width 43 height 16
click at [657, 330] on span "Confirm" at bounding box center [654, 328] width 25 height 7
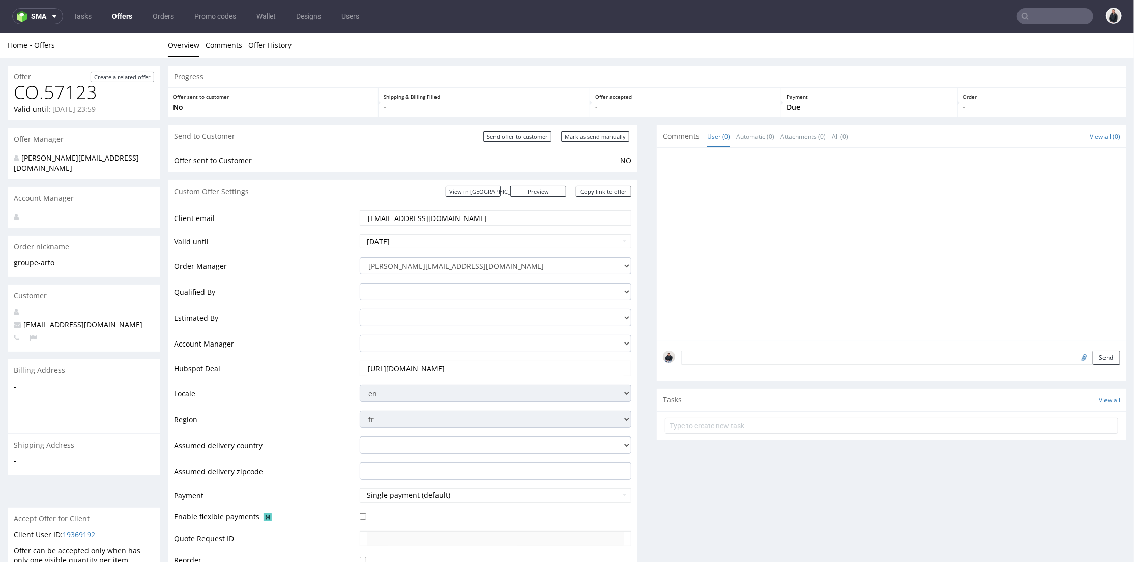
scroll to position [339, 0]
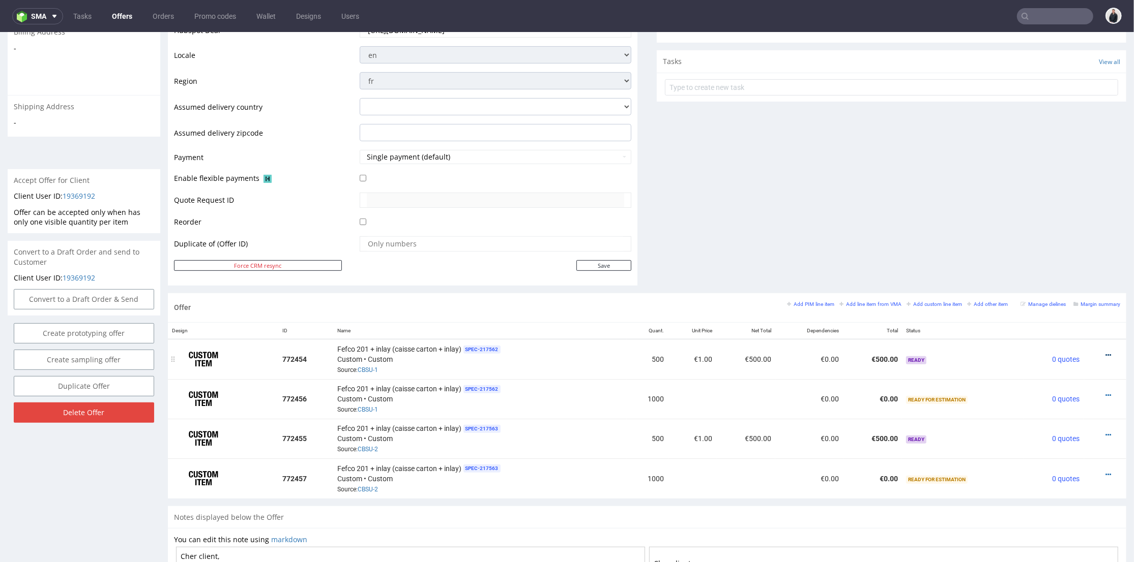
click at [1105, 353] on icon at bounding box center [1108, 354] width 6 height 7
click at [1058, 243] on span "Edit item price" at bounding box center [1062, 242] width 82 height 10
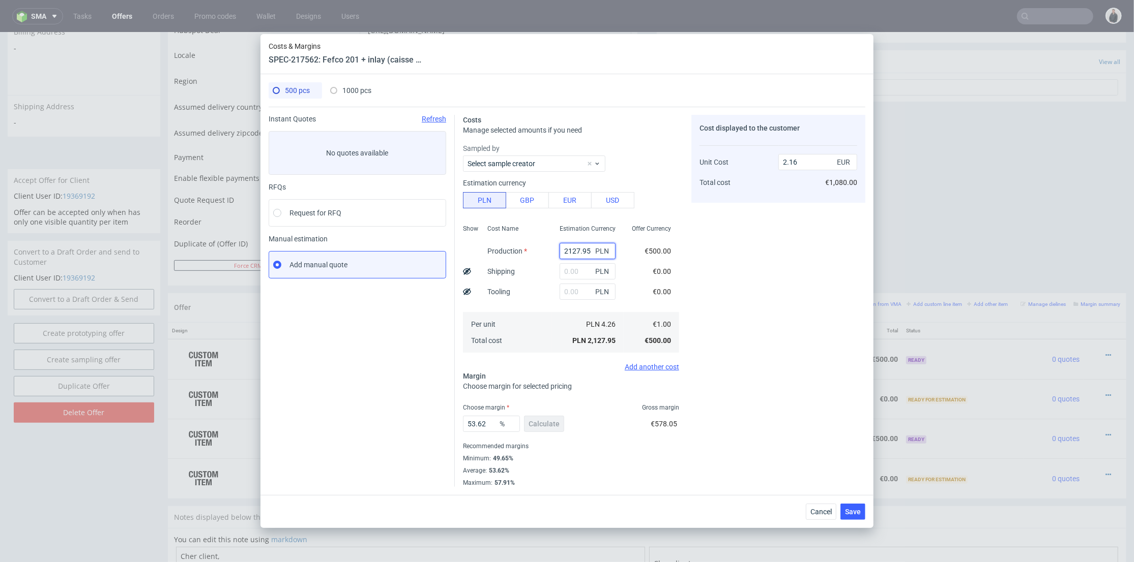
click at [571, 247] on input "2127.95" at bounding box center [587, 251] width 56 height 16
paste input "764"
type input "7645"
type input "7.75"
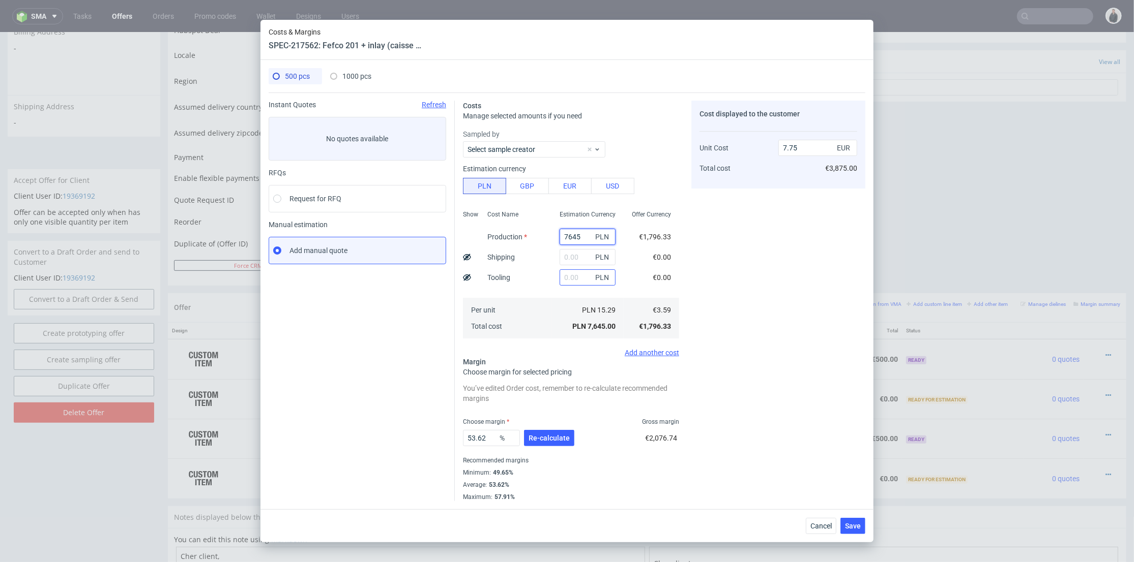
type input "7645"
click at [569, 280] on input "text" at bounding box center [587, 278] width 56 height 16
type input "2250"
type input "10.03"
type input "2250"
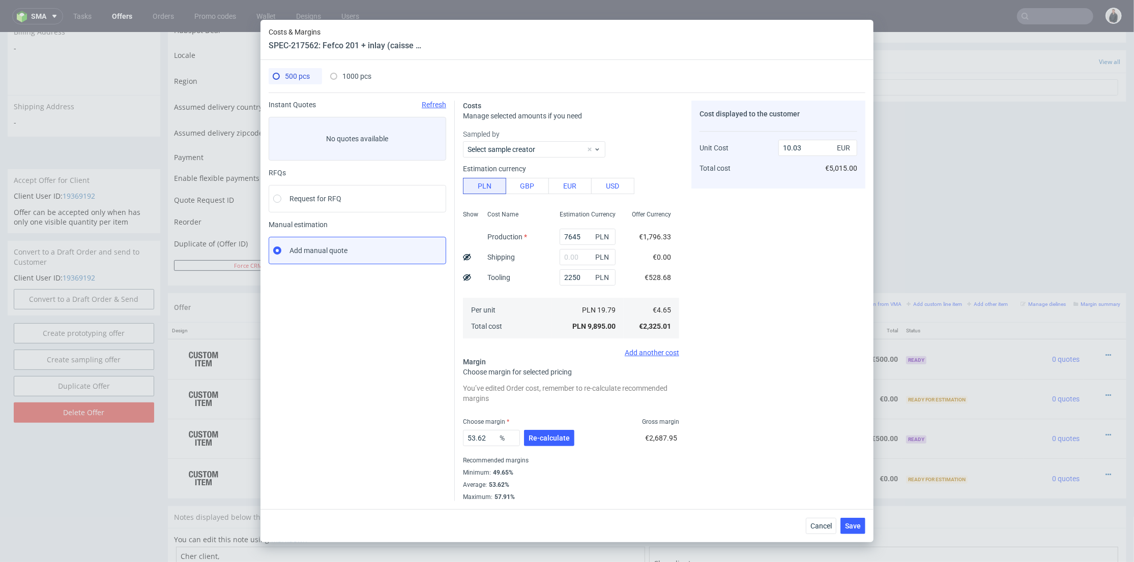
click at [342, 73] on div "1000 pcs" at bounding box center [350, 76] width 41 height 16
type input "0"
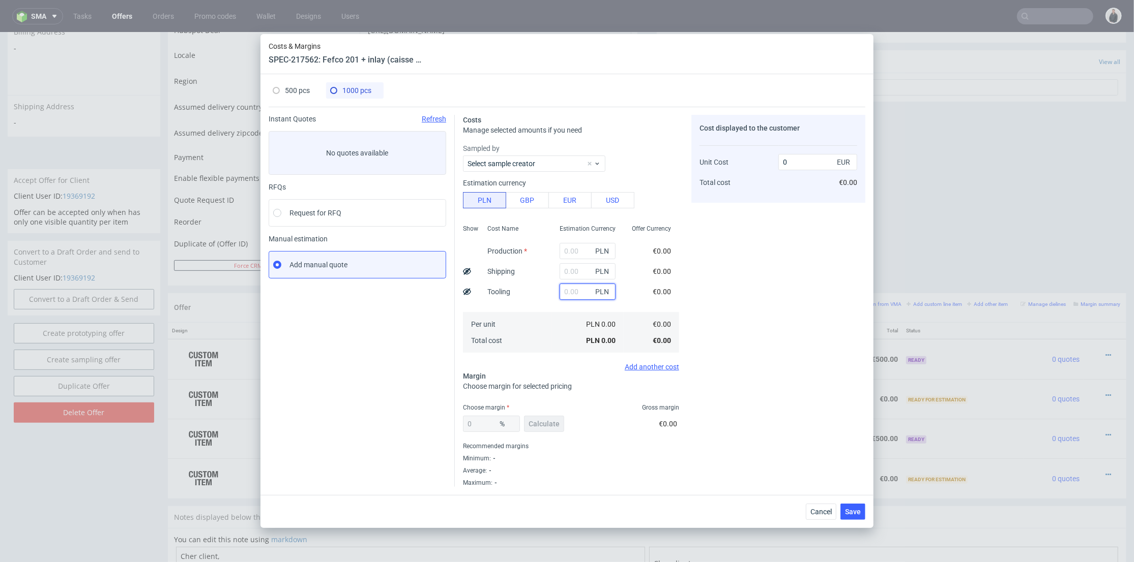
click at [566, 288] on input "text" at bounding box center [587, 292] width 56 height 16
type input "22"
type input "0.01"
type input "2250"
type input "0.53"
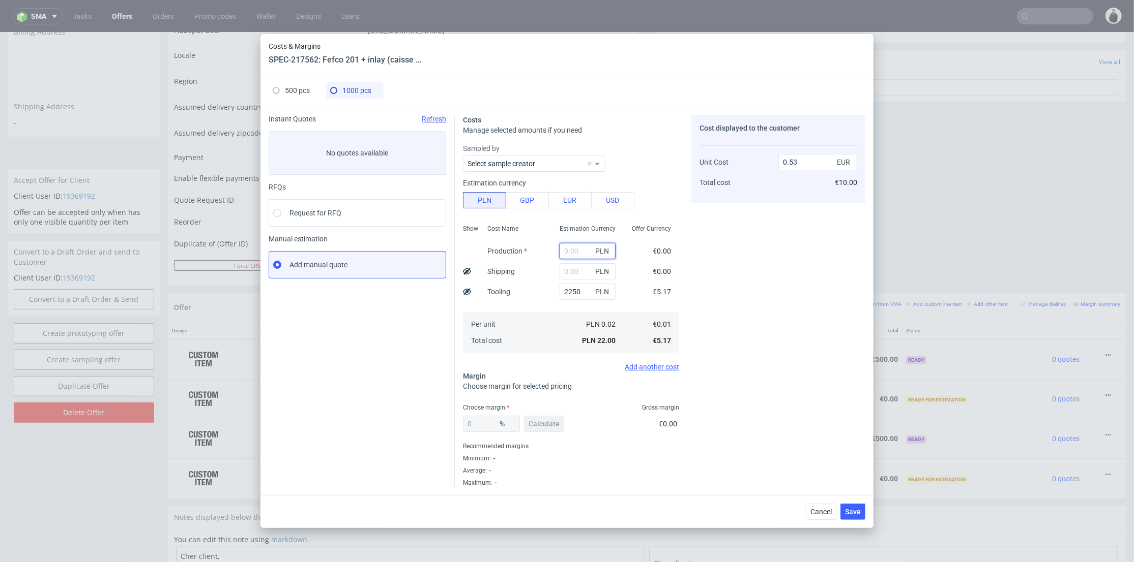
click at [572, 250] on input "text" at bounding box center [587, 251] width 56 height 16
paste input "11780"
type input "11780"
type input "3.3"
type input "11780"
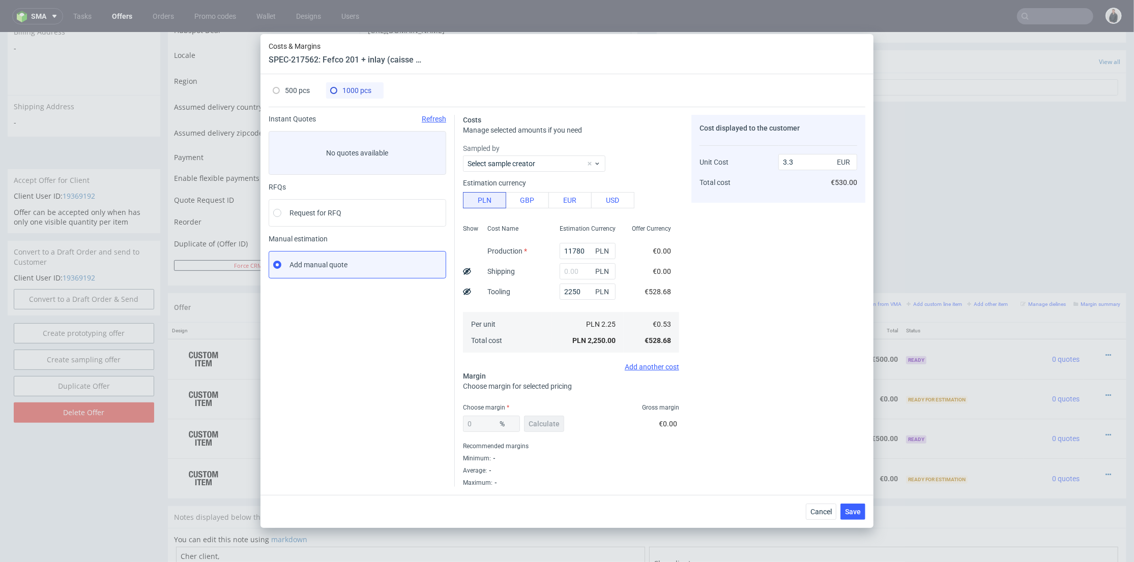
click at [739, 254] on div "Cost displayed to the customer Unit Cost Total cost 3.3 EUR €530.00" at bounding box center [778, 301] width 174 height 372
click at [573, 265] on input "text" at bounding box center [587, 271] width 56 height 16
type input "3000"
type input "4"
type input "3000"
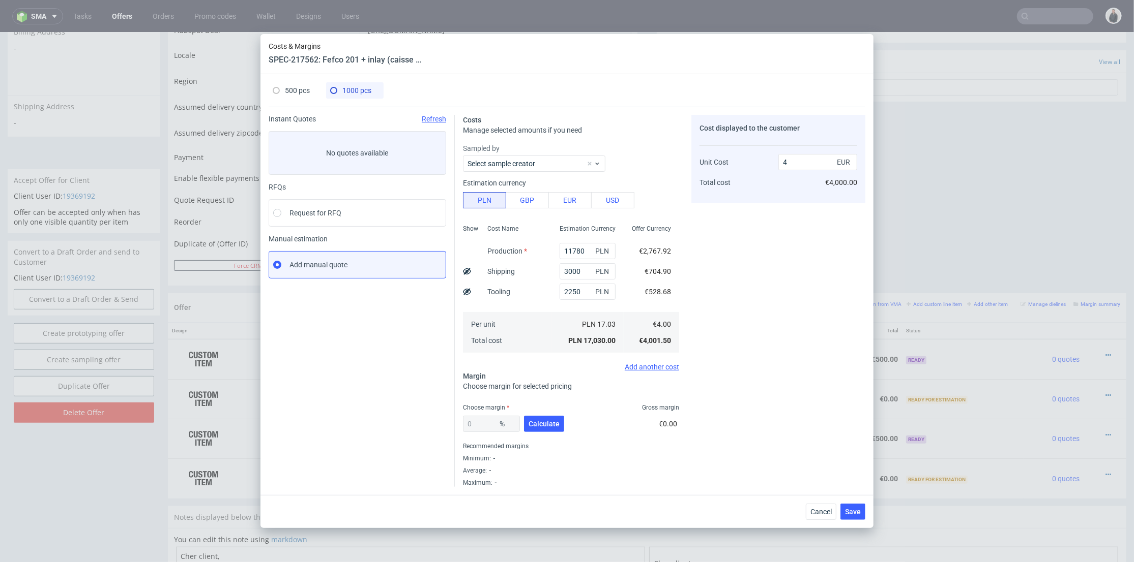
click at [300, 93] on span "500 pcs" at bounding box center [297, 90] width 25 height 8
type input "7645"
type input "53.62"
type input "10.03"
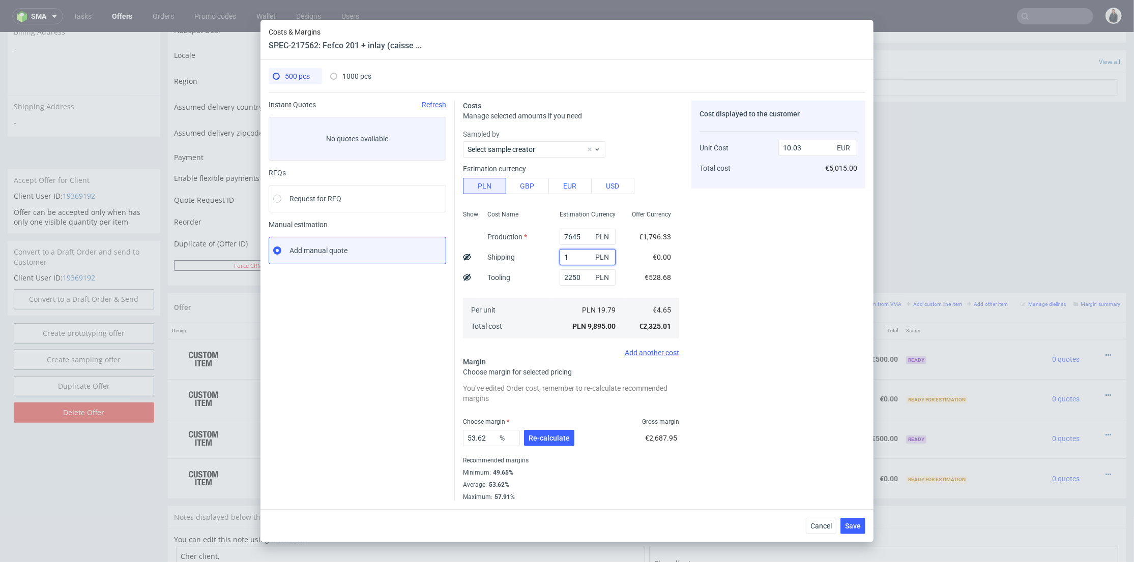
click at [576, 255] on input "1" at bounding box center [587, 257] width 56 height 16
type input "1500"
type input "11.54"
click at [542, 447] on div "53.62 % Re-calculate" at bounding box center [519, 440] width 113 height 28
click at [543, 442] on span "Re-calculate" at bounding box center [548, 438] width 41 height 7
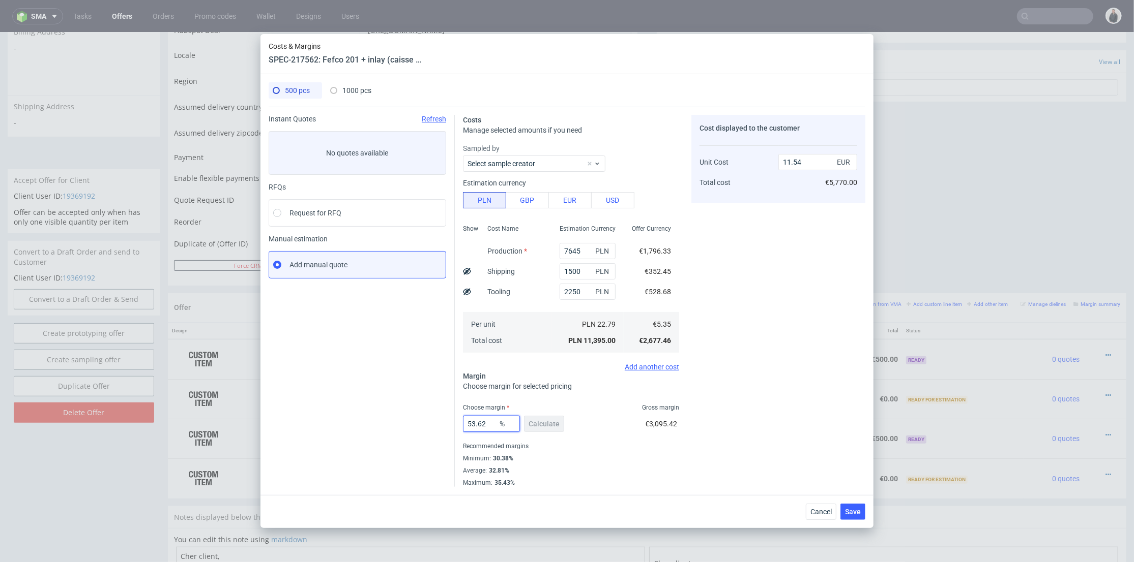
drag, startPoint x: 490, startPoint y: 428, endPoint x: 452, endPoint y: 414, distance: 40.4
click at [430, 422] on div "Instant Quotes Refresh No quotes available RFQs Request for RFQ Manual estimati…" at bounding box center [567, 297] width 597 height 380
type input "33"
click at [774, 366] on div "Cost displayed to the customer Unit Cost Total cost 11.54 EUR €5,770.00" at bounding box center [778, 301] width 174 height 372
type input "7.99"
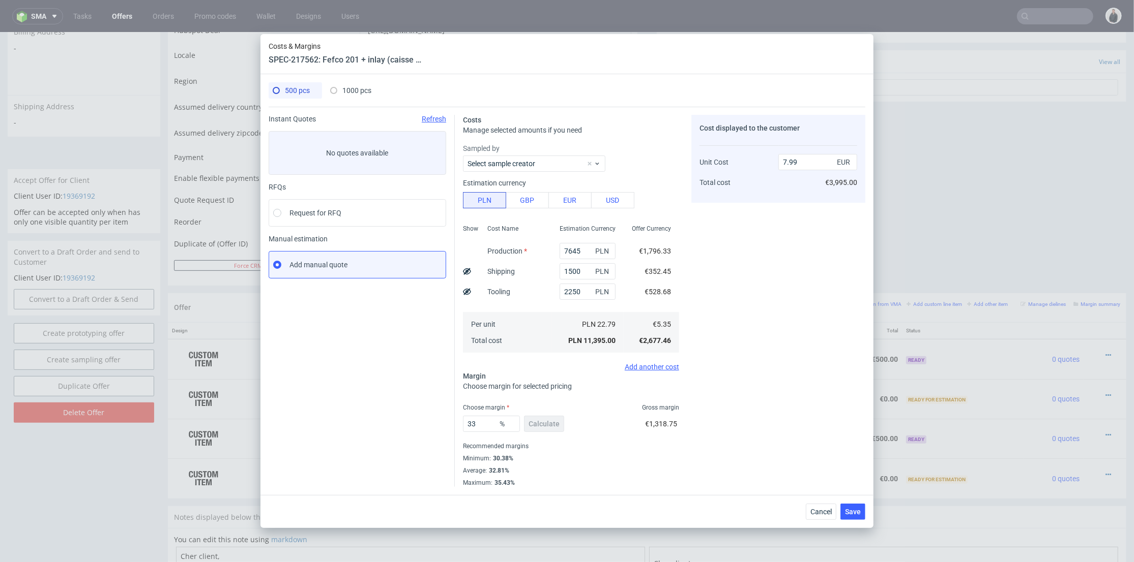
click at [370, 89] on span "1000 pcs" at bounding box center [356, 90] width 29 height 8
type input "11780"
type input "3000"
type input "0"
type input "4"
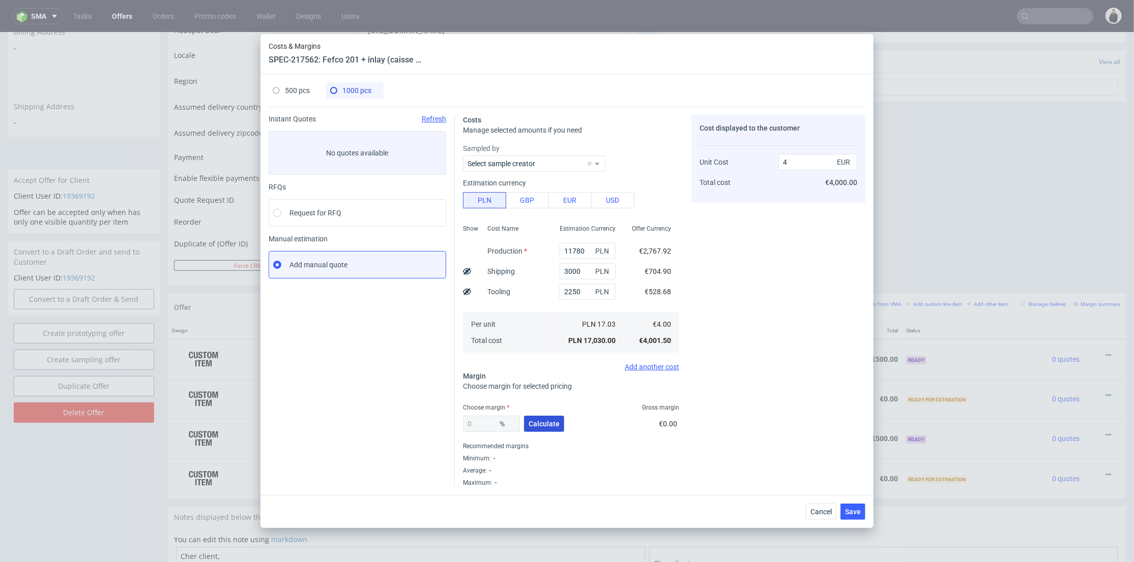
click at [547, 422] on span "Calculate" at bounding box center [543, 424] width 31 height 7
type input "30.13"
type input "5.72"
drag, startPoint x: 488, startPoint y: 423, endPoint x: 409, endPoint y: 415, distance: 79.7
click at [409, 415] on div "Instant Quotes Refresh No quotes available RFQs Request for RFQ Manual estimati…" at bounding box center [567, 297] width 597 height 380
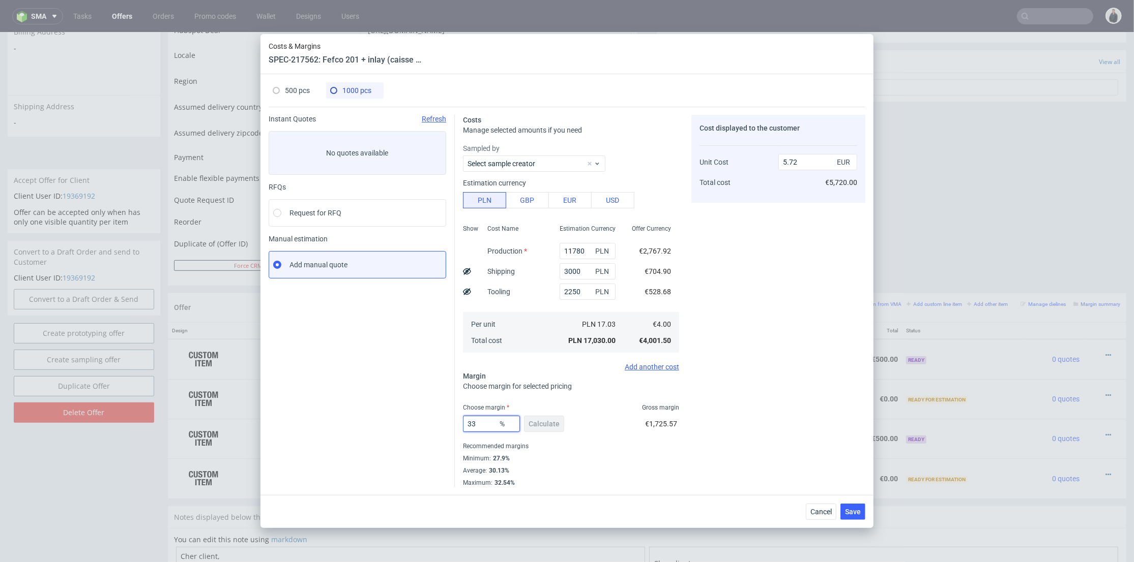
type input "33"
drag, startPoint x: 743, startPoint y: 355, endPoint x: 736, endPoint y: 353, distance: 6.9
click at [743, 355] on div "Cost displayed to the customer Unit Cost Total cost 5.72 EUR €5,720.00" at bounding box center [778, 301] width 174 height 372
type input "5.97"
drag, startPoint x: 295, startPoint y: 85, endPoint x: 293, endPoint y: 93, distance: 7.8
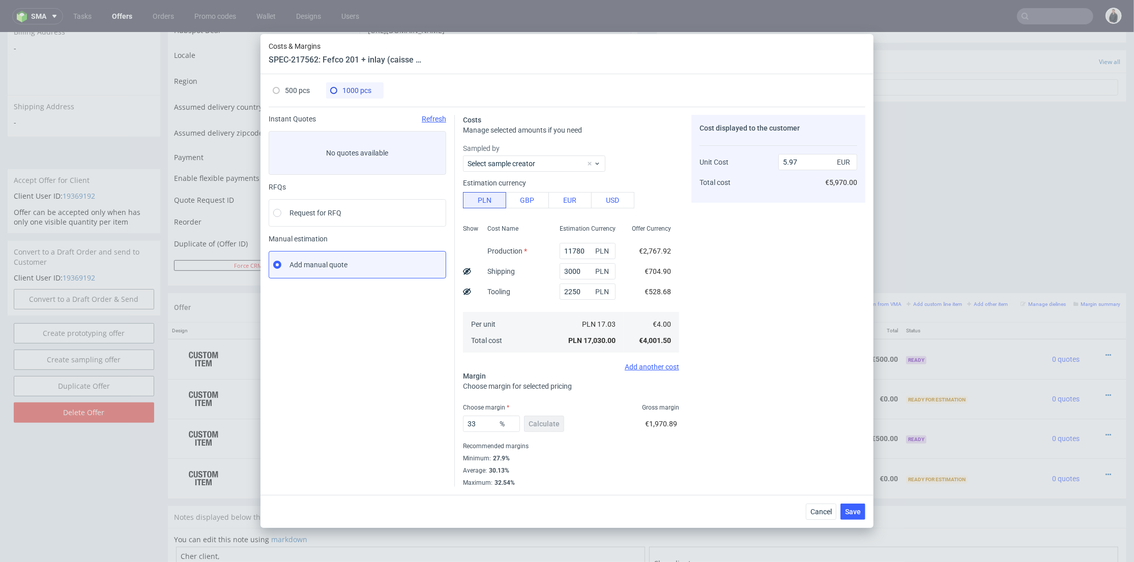
click at [295, 86] on span "500 pcs" at bounding box center [297, 90] width 25 height 8
type input "7645"
type input "1500"
type input "7.99"
drag, startPoint x: 486, startPoint y: 423, endPoint x: 633, endPoint y: 393, distance: 150.0
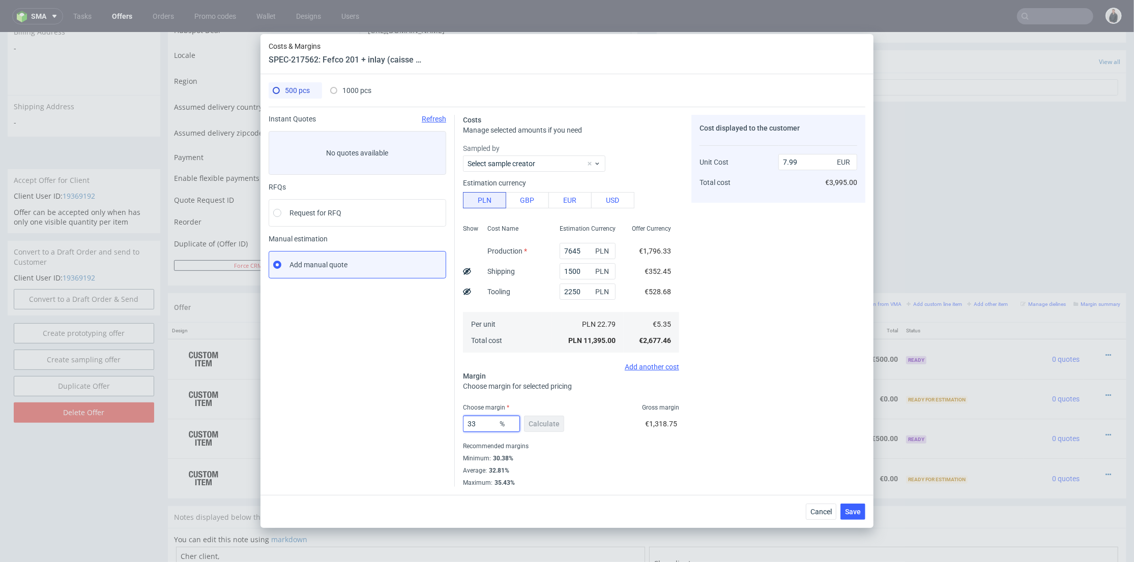
click at [446, 418] on div "Instant Quotes Refresh No quotes available RFQs Request for RFQ Manual estimati…" at bounding box center [567, 297] width 597 height 380
type input "36"
click at [773, 373] on div "Cost displayed to the customer Unit Cost Total cost 7.99 EUR €3,995.00" at bounding box center [778, 301] width 174 height 372
type input "8.36"
click at [348, 83] on div "1000 pcs" at bounding box center [350, 90] width 41 height 16
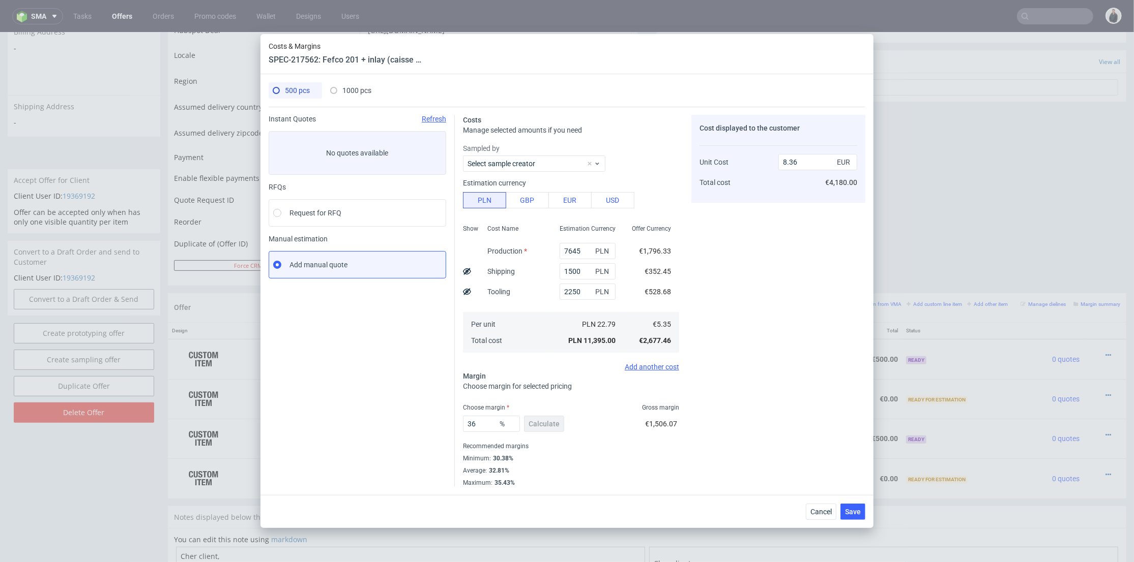
type input "11780"
type input "3000"
type input "33"
type input "5.97"
click at [295, 88] on span "500 pcs" at bounding box center [297, 90] width 25 height 8
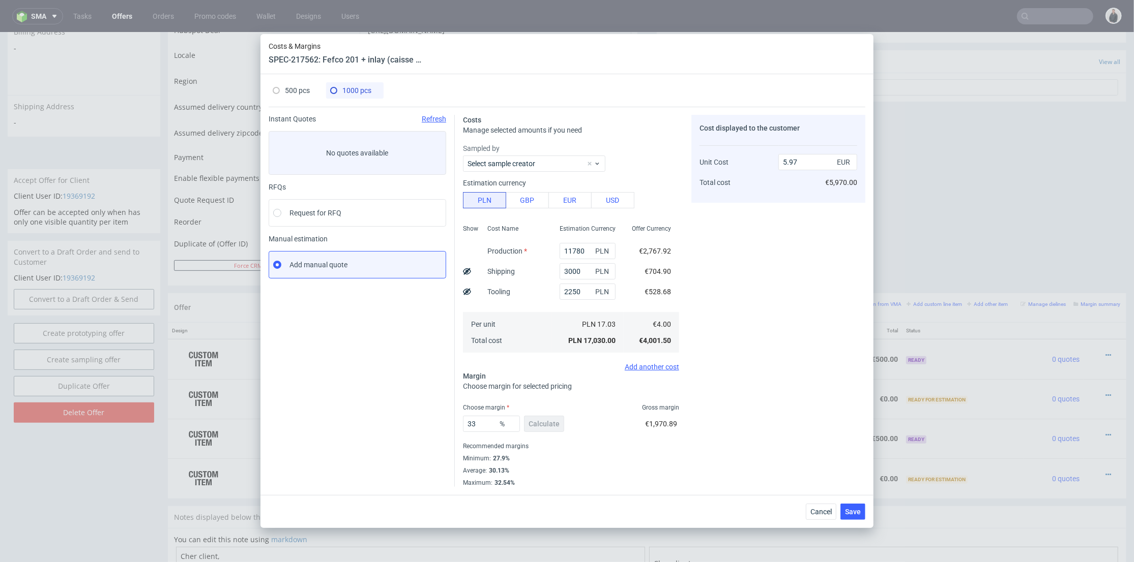
type input "7645"
type input "1500"
type input "36"
type input "8.36"
click at [368, 94] on span "1000 pcs" at bounding box center [356, 90] width 29 height 8
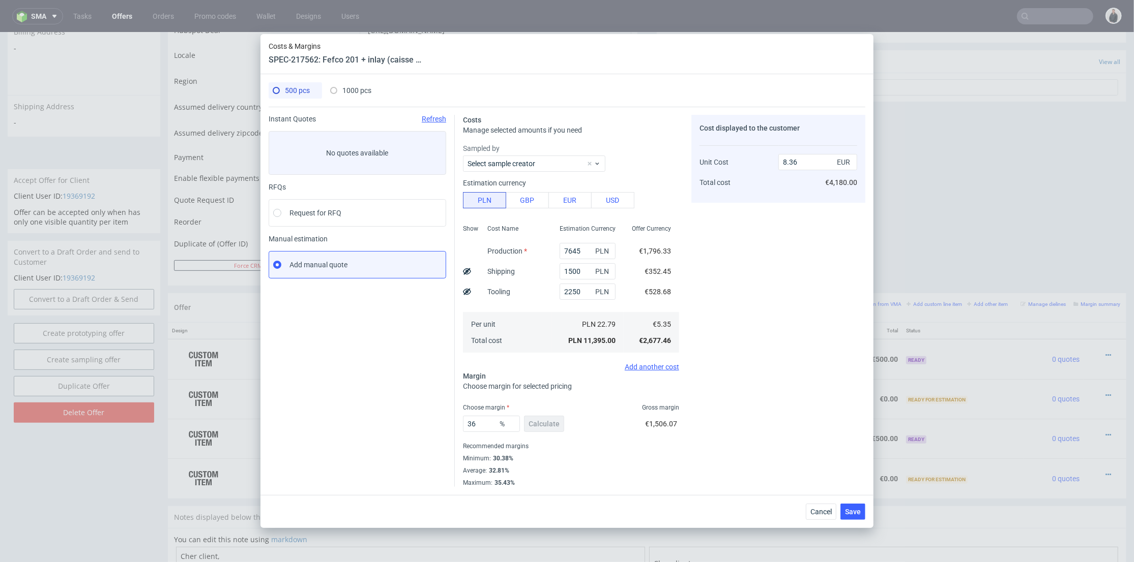
type input "11780"
type input "3000"
type input "33"
type input "5.97"
click at [289, 88] on span "500 pcs" at bounding box center [297, 90] width 25 height 8
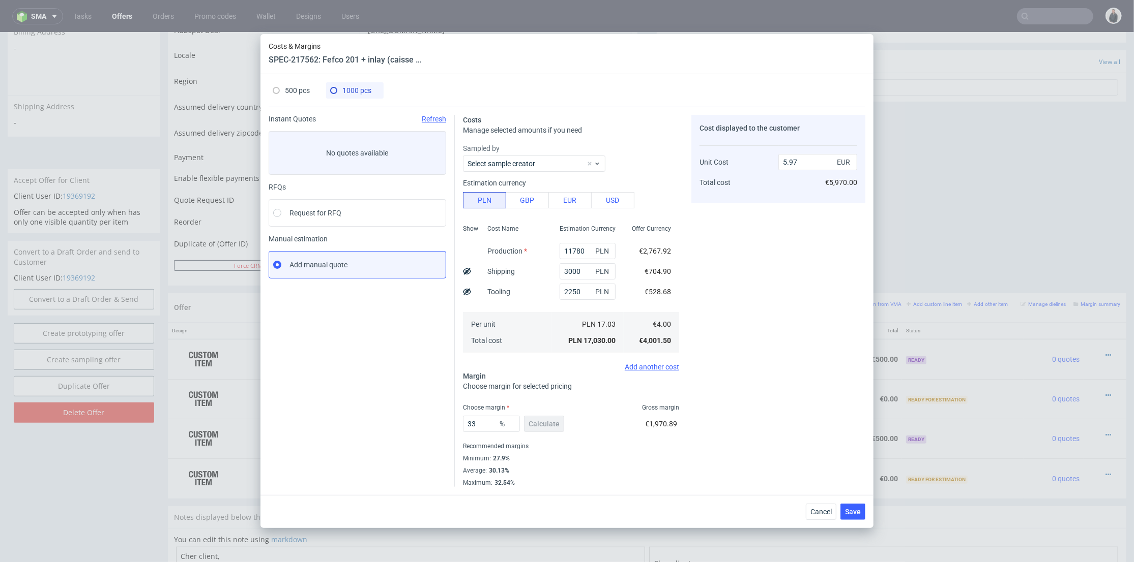
type input "7645"
type input "1500"
type input "36"
type input "8.36"
drag, startPoint x: 482, startPoint y: 421, endPoint x: 426, endPoint y: 391, distance: 63.5
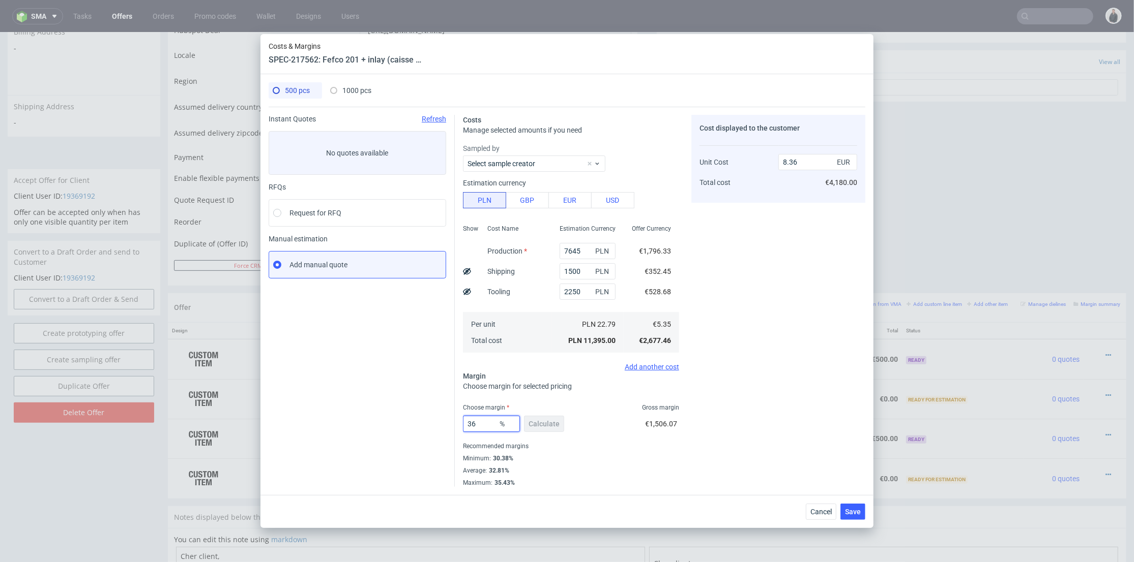
click at [432, 415] on div "Instant Quotes Refresh No quotes available RFQs Request for RFQ Manual estimati…" at bounding box center [567, 297] width 597 height 380
type input "33"
type input "7.99"
type input "33"
drag, startPoint x: 351, startPoint y: 88, endPoint x: 408, endPoint y: 149, distance: 83.5
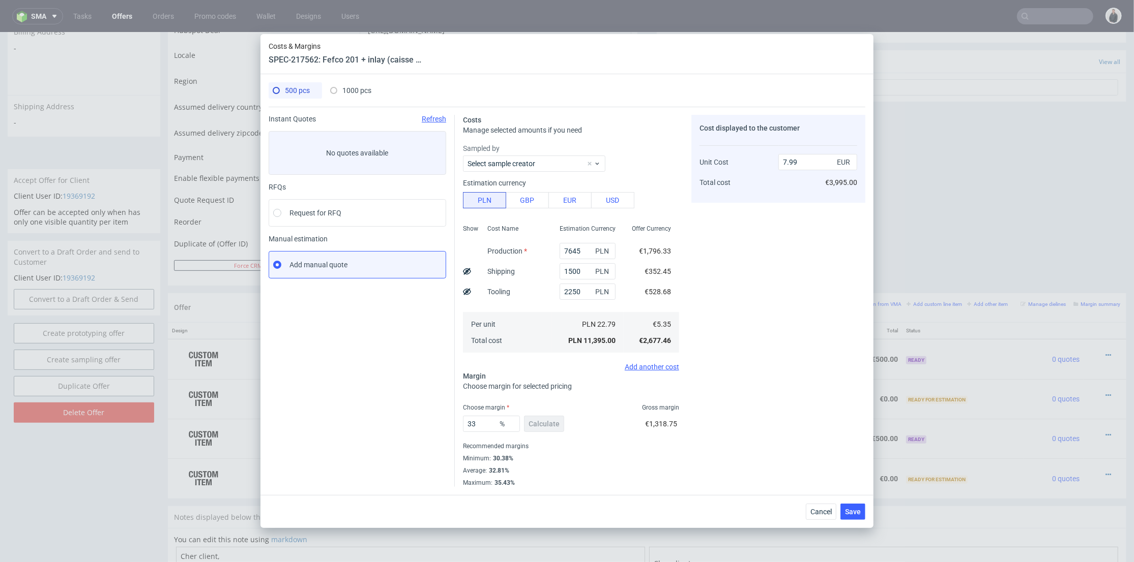
click at [351, 88] on span "1000 pcs" at bounding box center [356, 90] width 29 height 8
type input "11780"
type input "3000"
type input "5.97"
drag, startPoint x: 489, startPoint y: 425, endPoint x: 592, endPoint y: 388, distance: 109.9
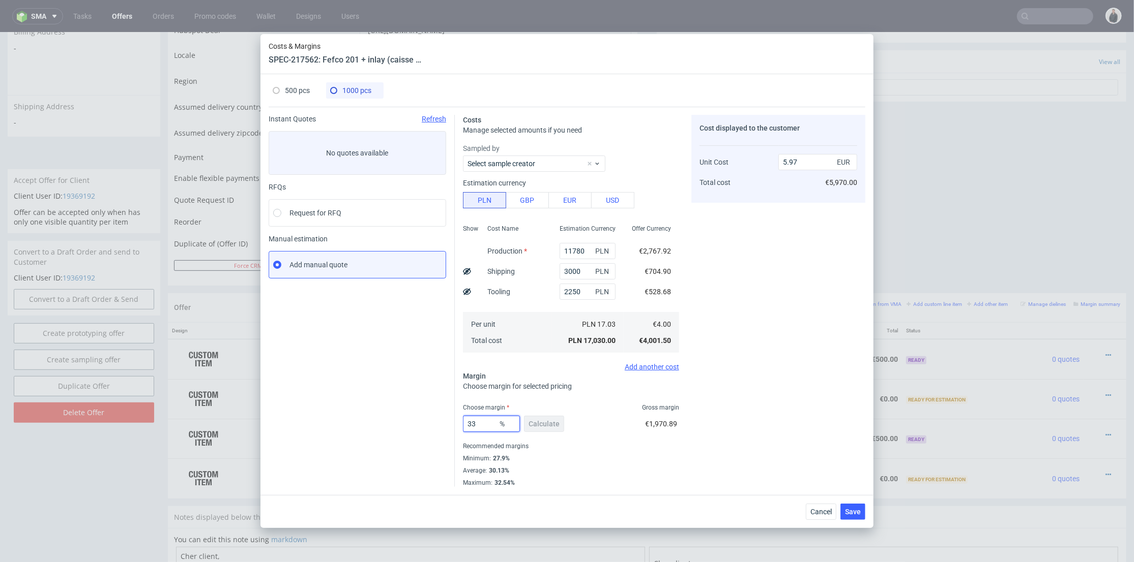
click at [427, 420] on div "Instant Quotes Refresh No quotes available RFQs Request for RFQ Manual estimati…" at bounding box center [567, 297] width 597 height 380
type input "3"
type input "4.12"
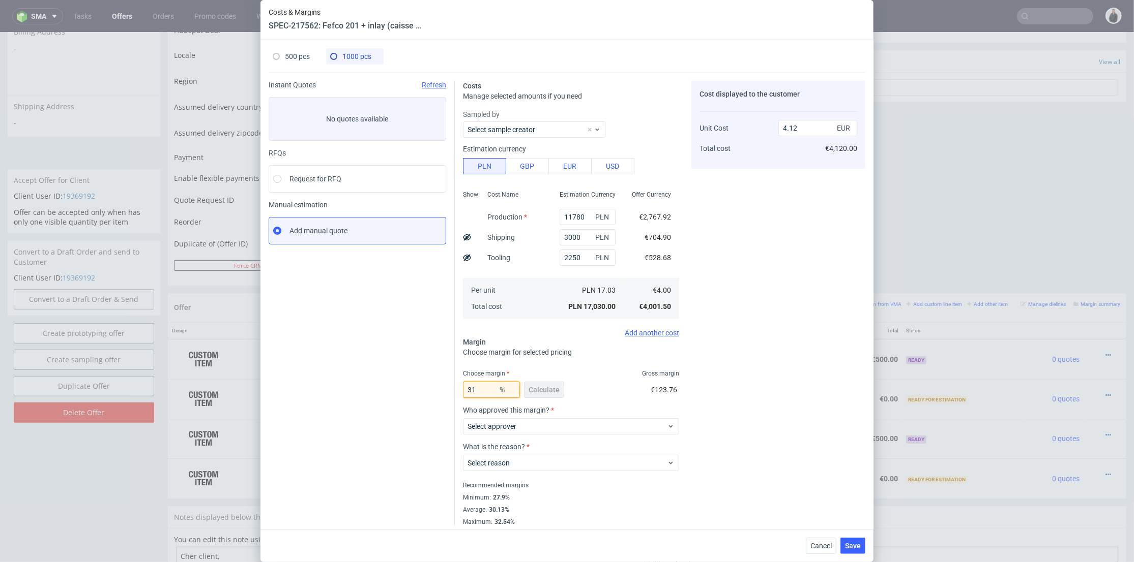
type input "31"
type input "5.8"
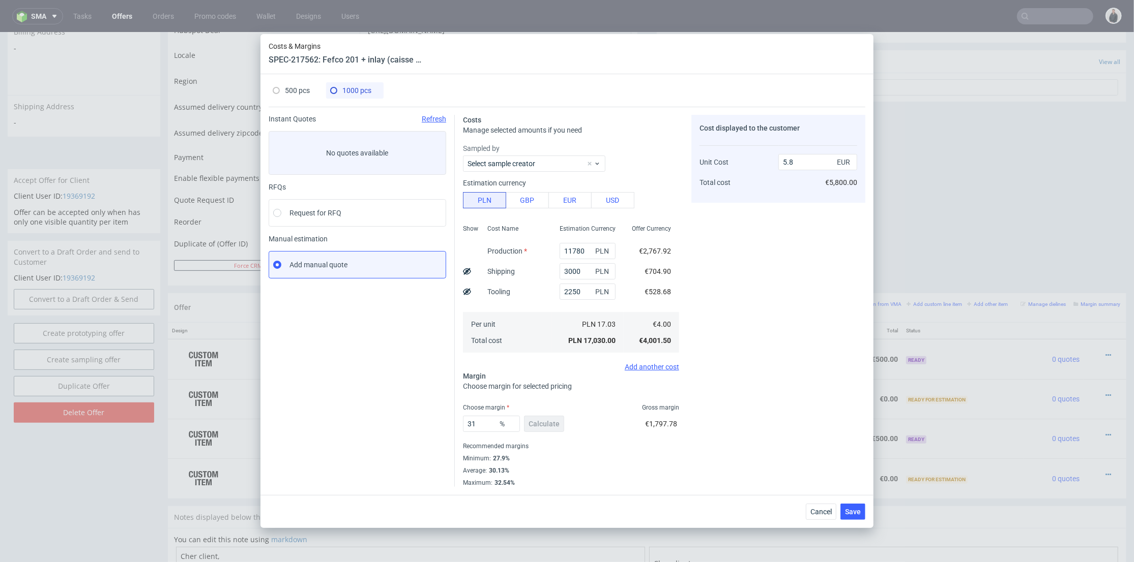
click at [813, 366] on div "Cost displayed to the customer Unit Cost Total cost 5.8 EUR €5,800.00" at bounding box center [778, 301] width 174 height 372
click at [852, 515] on span "Save" at bounding box center [853, 512] width 16 height 7
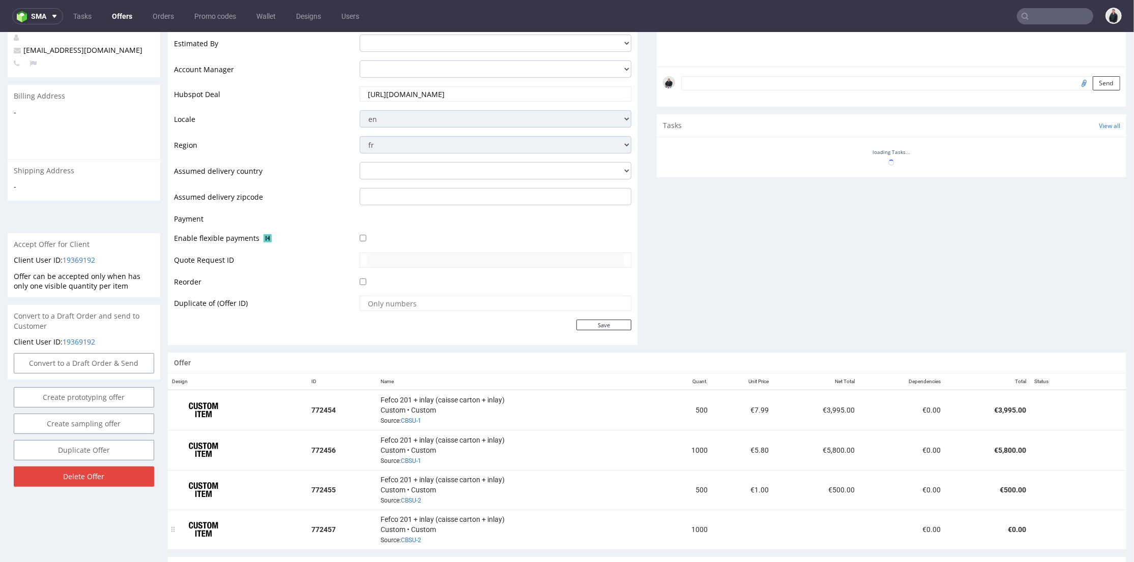
scroll to position [388, 0]
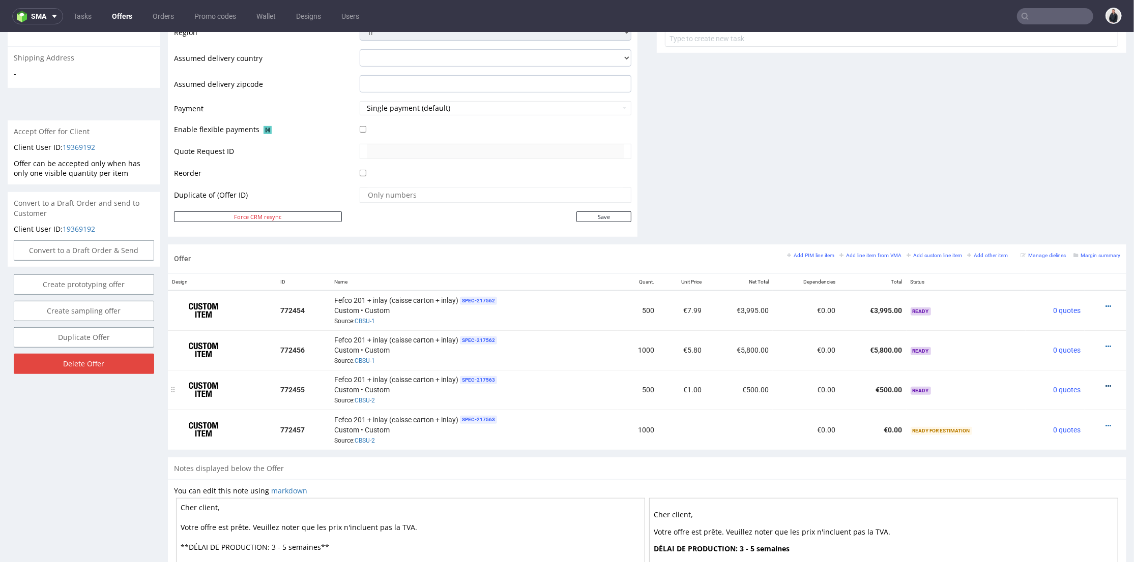
click at [1105, 383] on icon at bounding box center [1108, 385] width 6 height 7
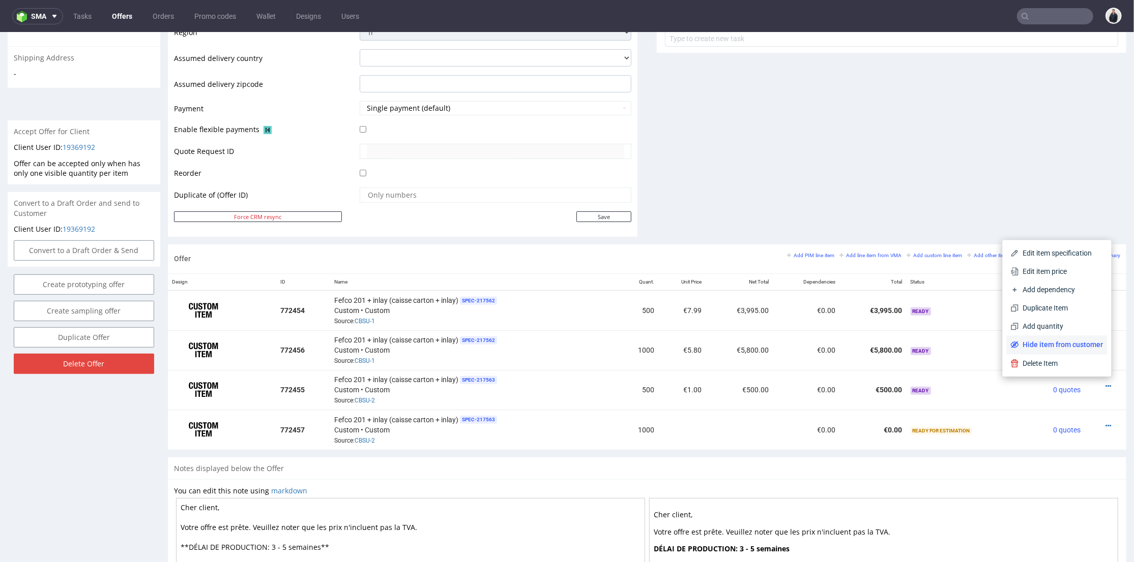
click at [1075, 345] on span "Hide item from customer" at bounding box center [1061, 344] width 84 height 10
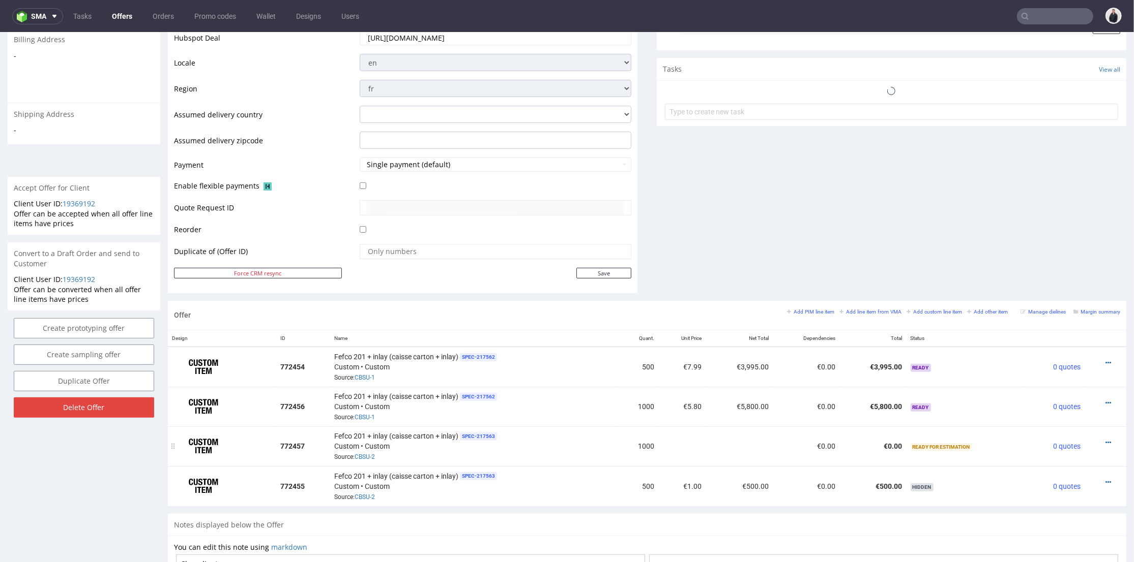
scroll to position [444, 0]
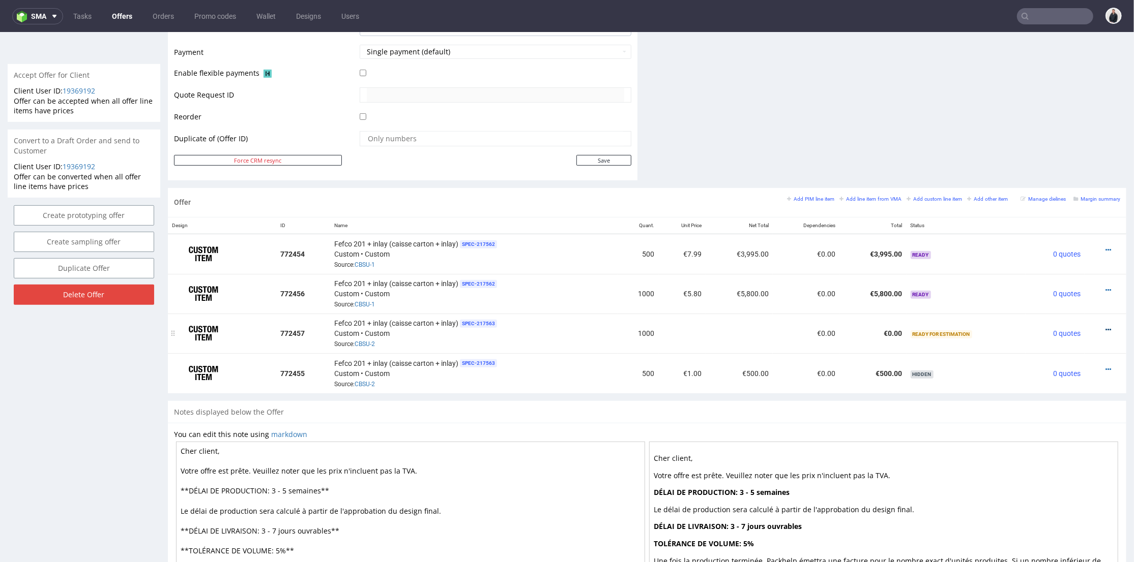
click at [1105, 328] on icon at bounding box center [1108, 329] width 6 height 7
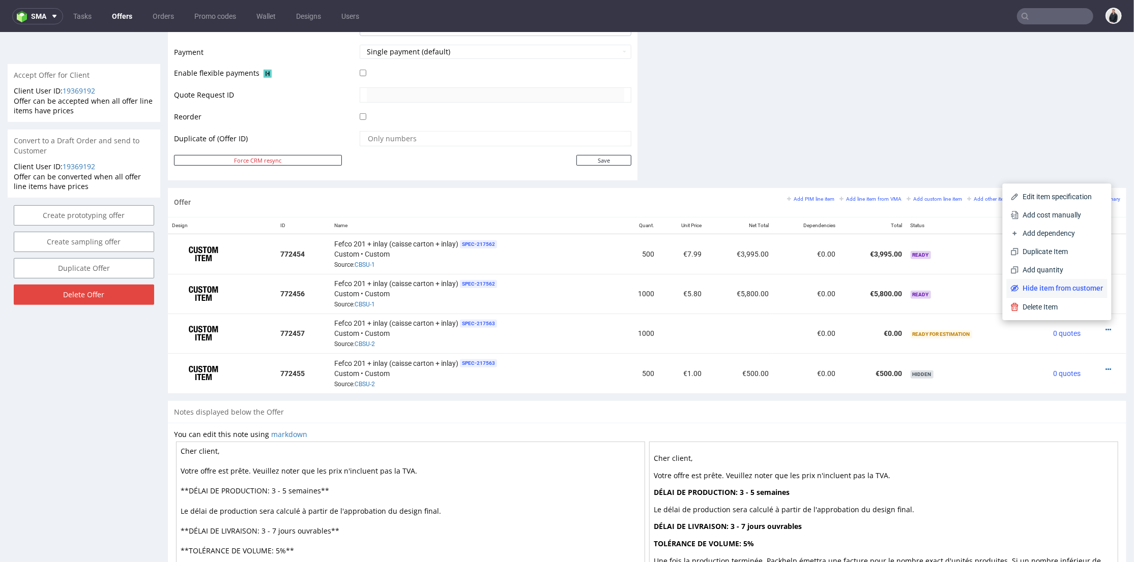
click at [1054, 289] on span "Hide item from customer" at bounding box center [1061, 288] width 84 height 10
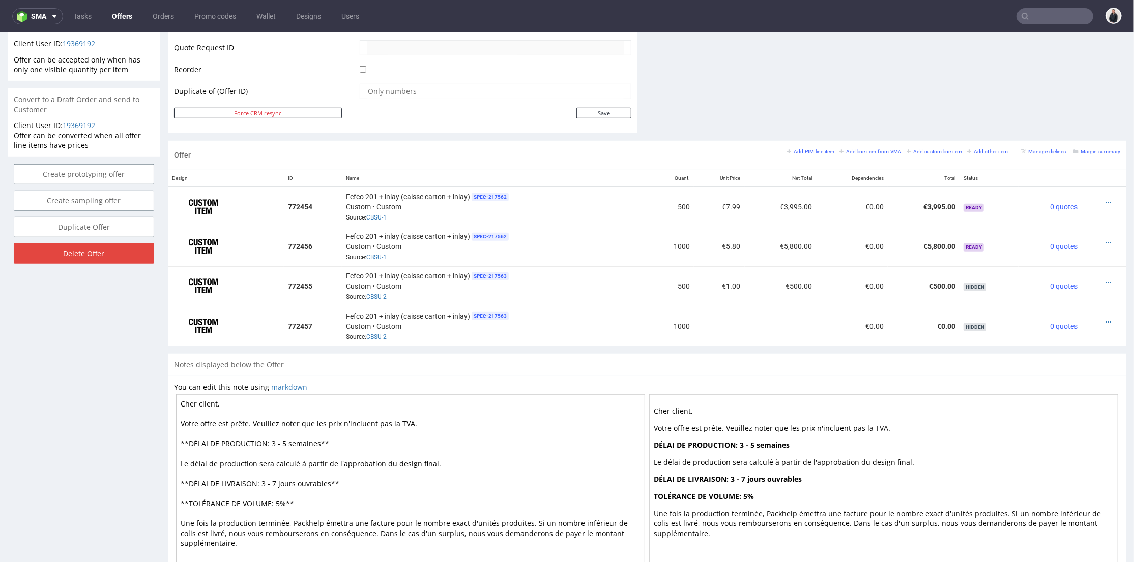
scroll to position [537, 0]
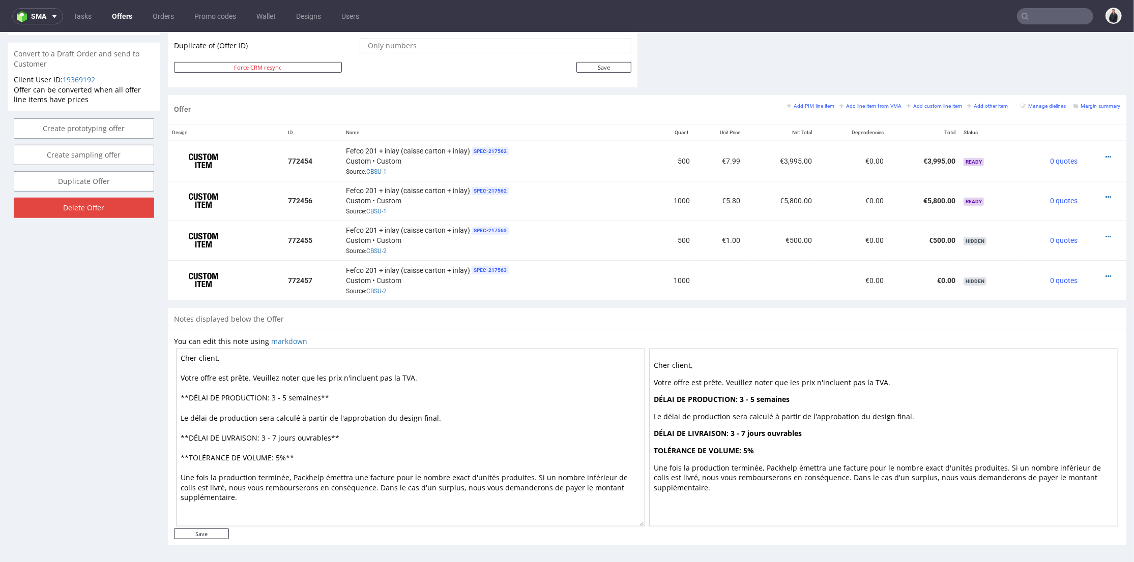
click at [283, 390] on textarea "Cher client, Votre offre est prête. Veuillez noter que les prix n'incluent pas …" at bounding box center [410, 437] width 469 height 178
type textarea "Cher client, Votre offre est prête. Veuillez noter que les prix n'incluent pas …"
click at [202, 530] on input "Save" at bounding box center [201, 533] width 55 height 11
type input "In progress..."
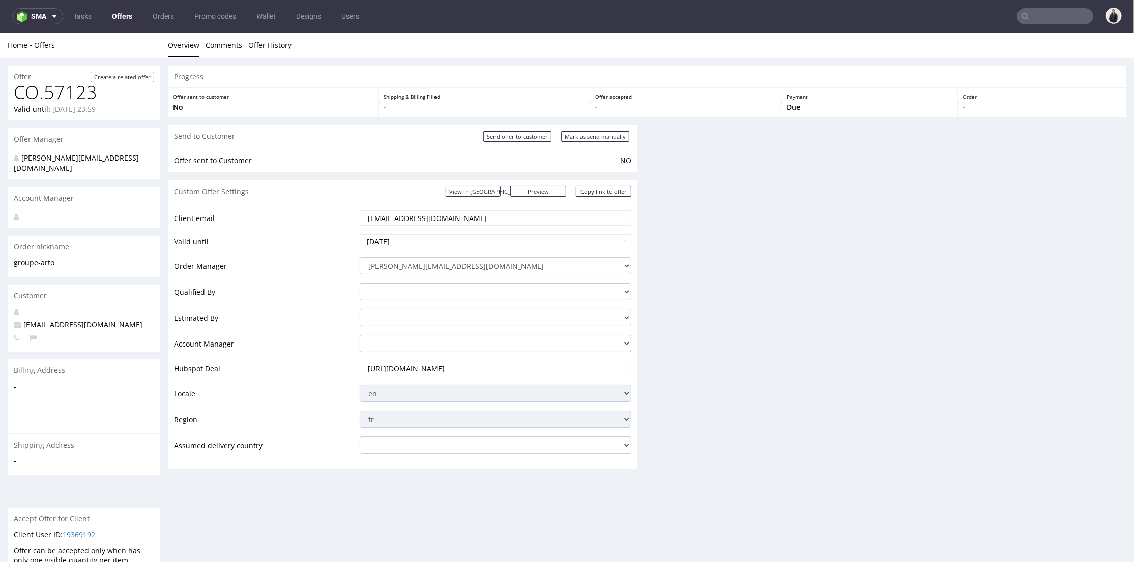
scroll to position [0, 0]
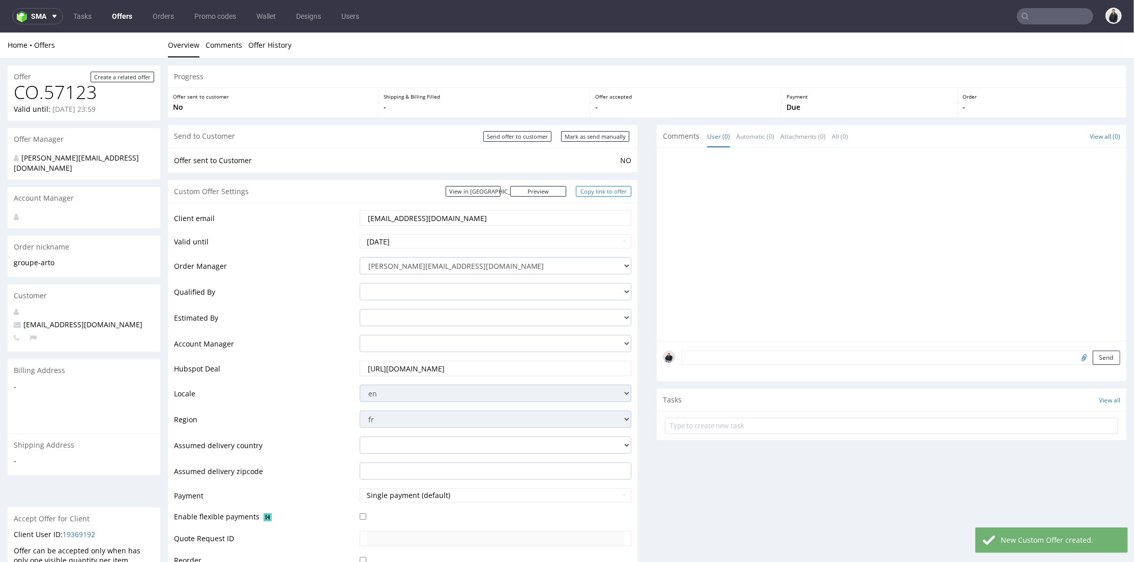
click at [580, 191] on link "Copy link to offer" at bounding box center [604, 191] width 56 height 11
click at [535, 133] on input "Send offer to customer" at bounding box center [517, 136] width 68 height 11
type input "In progress..."
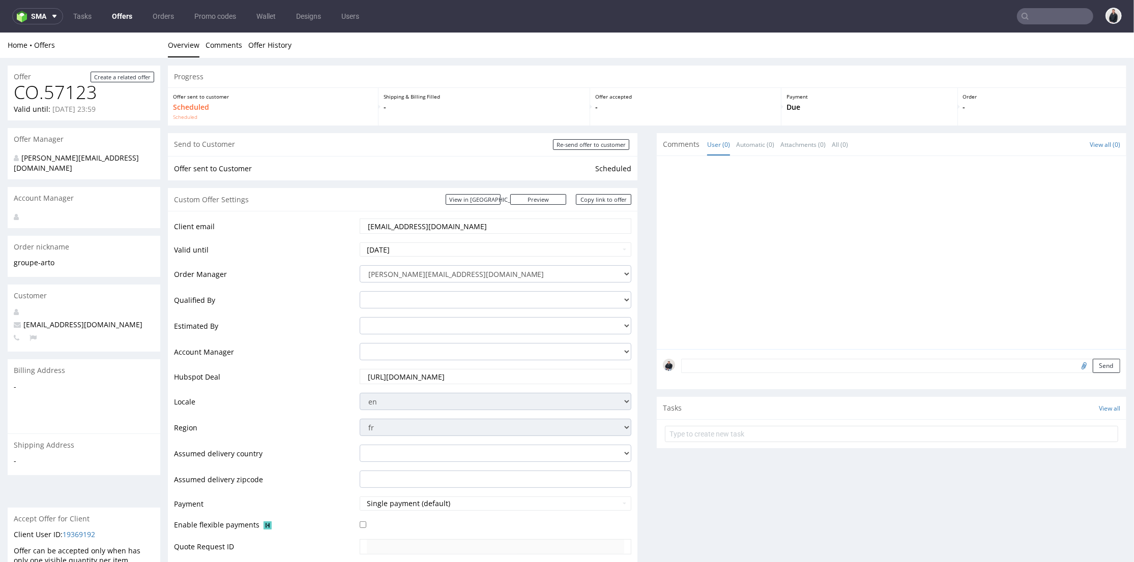
click at [132, 14] on link "Offers" at bounding box center [122, 16] width 33 height 16
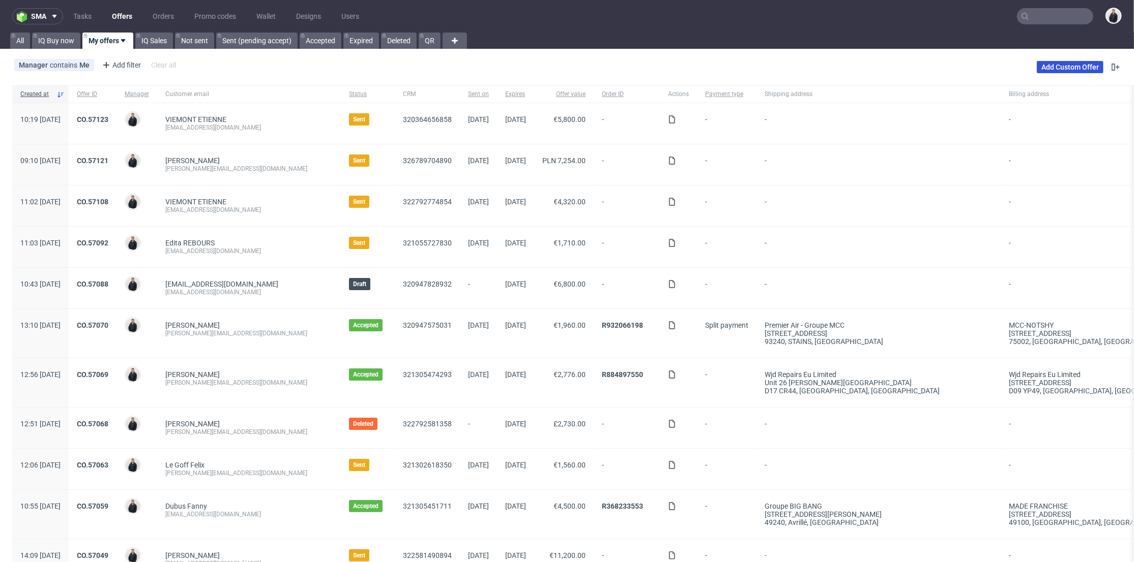
click at [1052, 67] on link "Add Custom Offer" at bounding box center [1069, 67] width 67 height 12
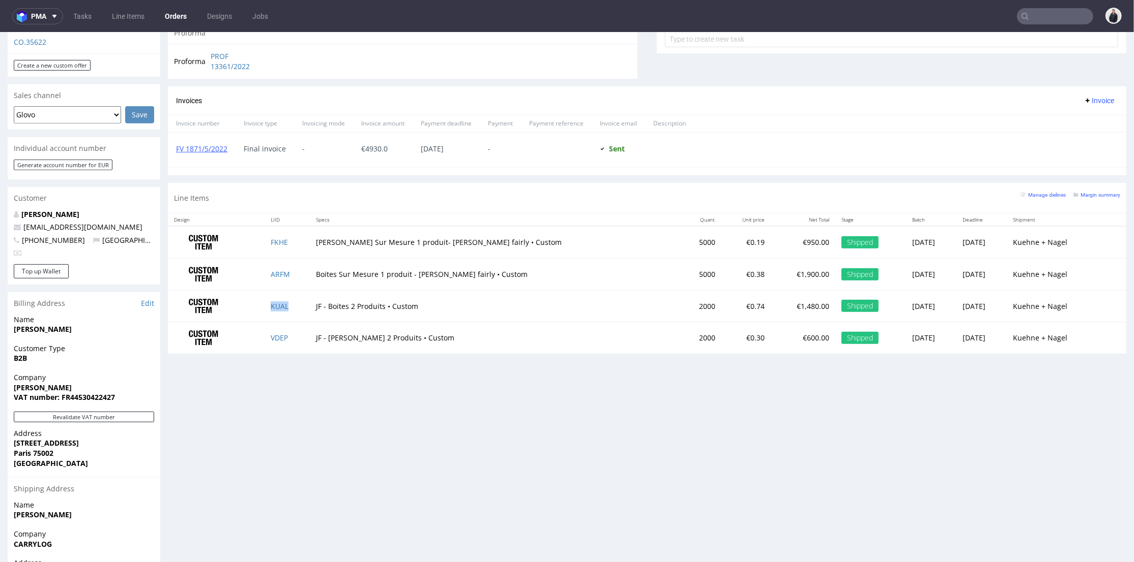
scroll to position [201, 0]
click at [1076, 17] on input "text" at bounding box center [1055, 16] width 76 height 16
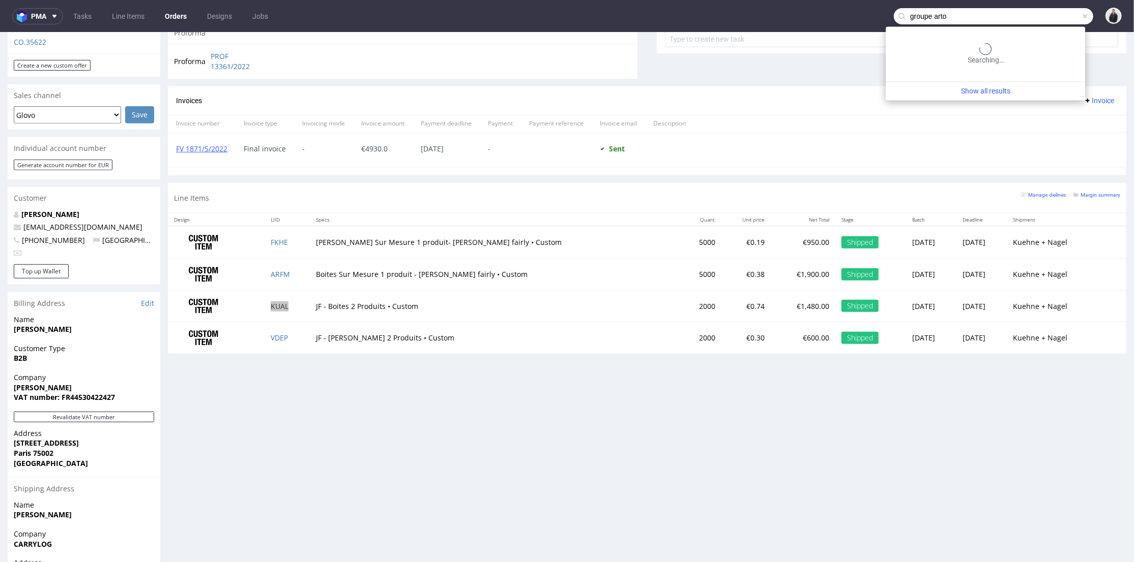
type input "groupe arto"
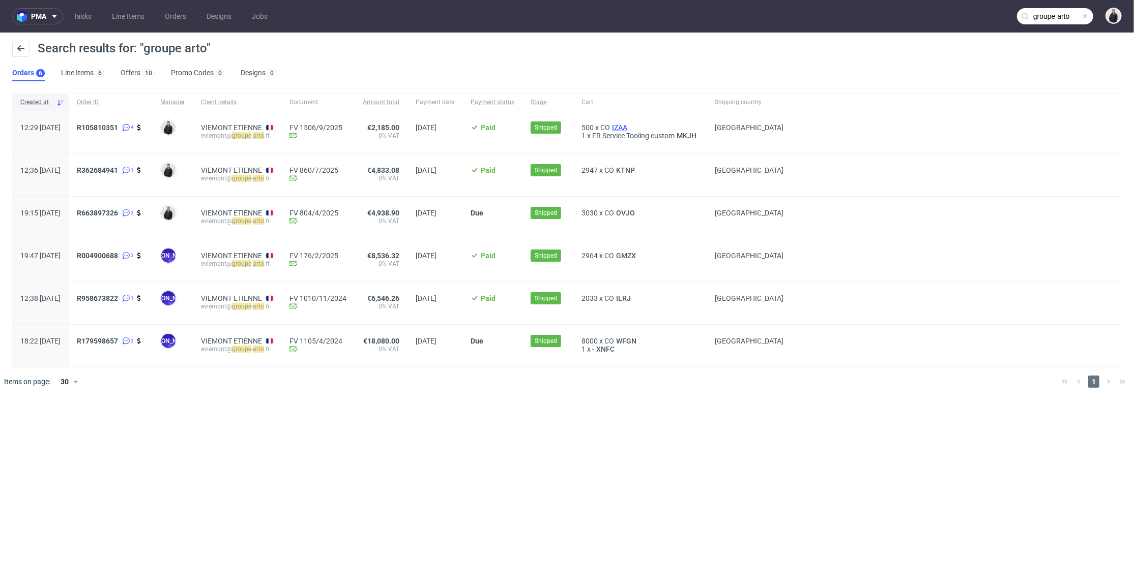
click at [629, 128] on span "IZAA" at bounding box center [619, 128] width 19 height 8
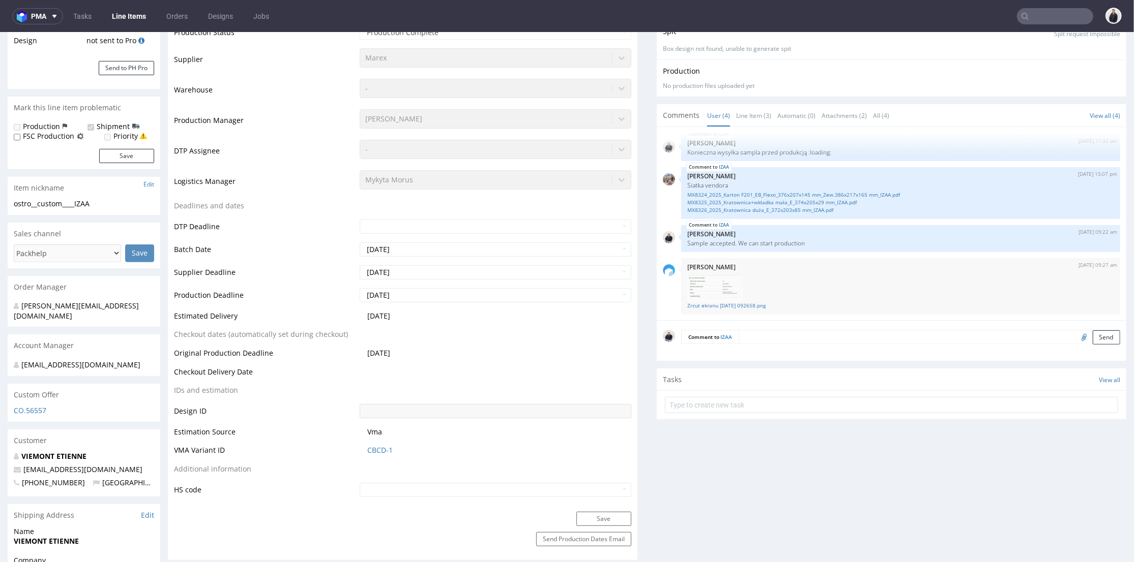
scroll to position [339, 0]
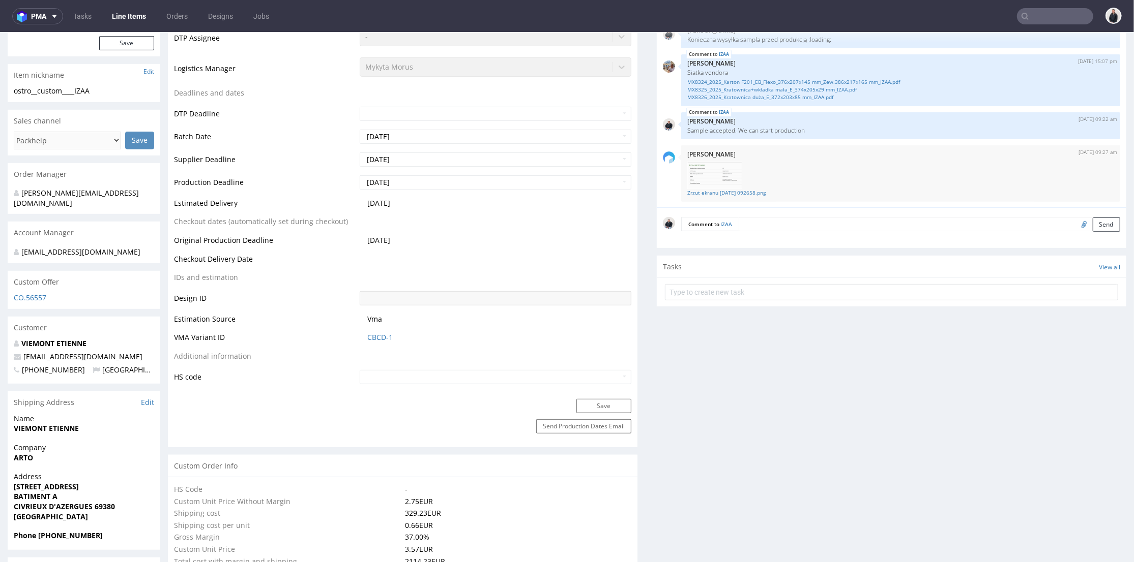
click at [1033, 14] on input "text" at bounding box center [1055, 16] width 76 height 16
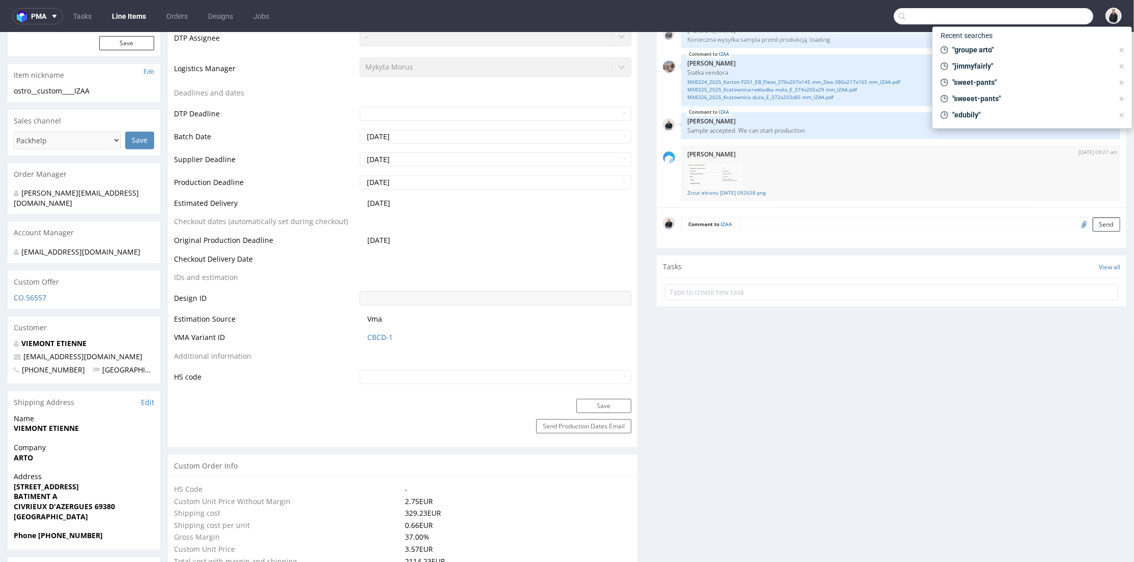
paste input "[EMAIL_ADDRESS][DOMAIN_NAME]"
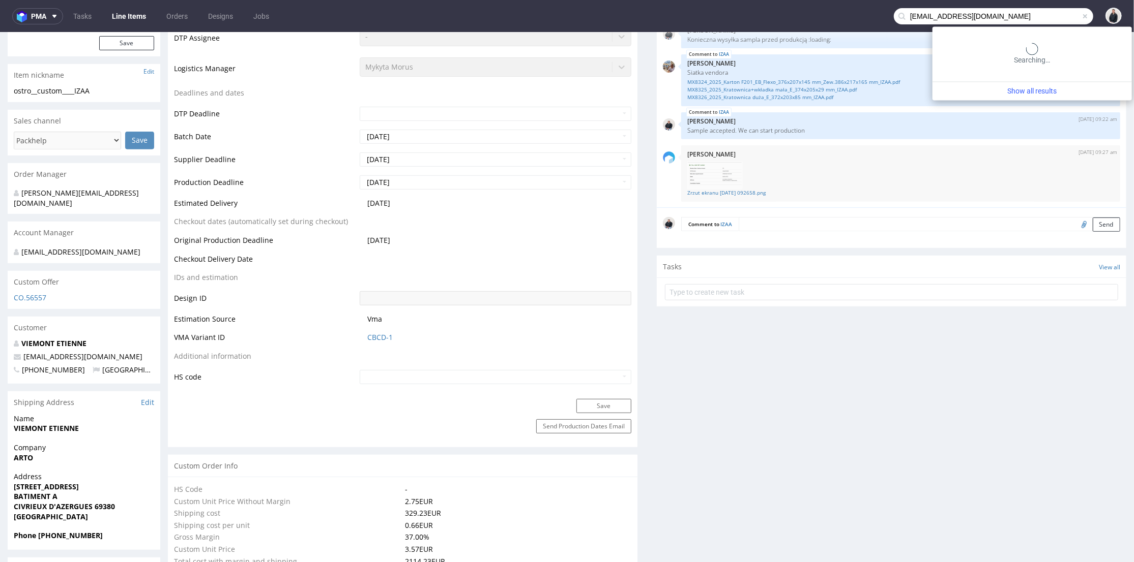
type input "[EMAIL_ADDRESS][DOMAIN_NAME]"
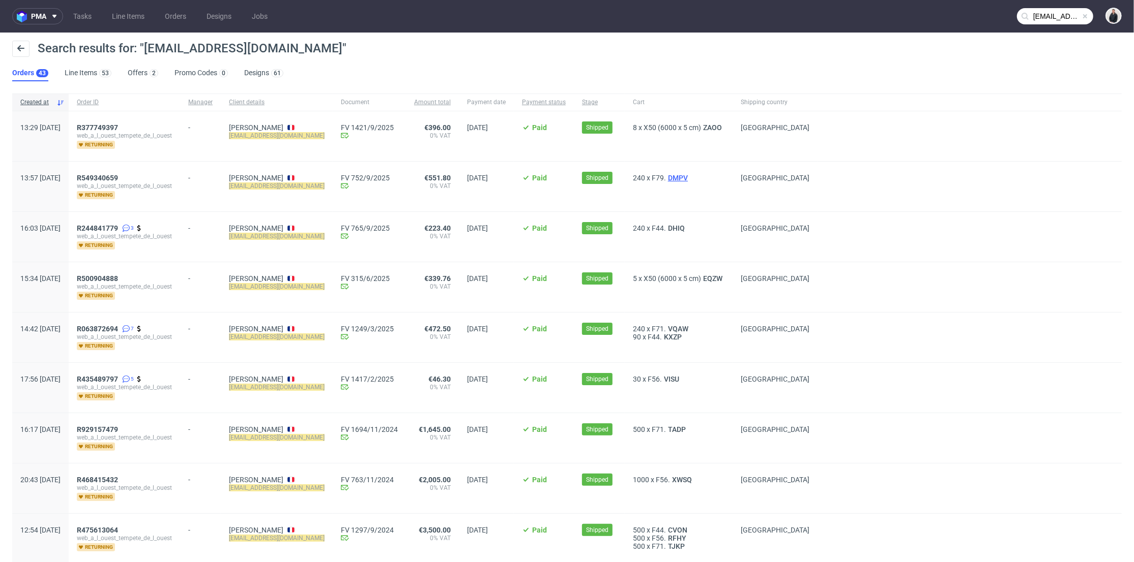
click at [690, 177] on span "DMPV" at bounding box center [678, 178] width 24 height 8
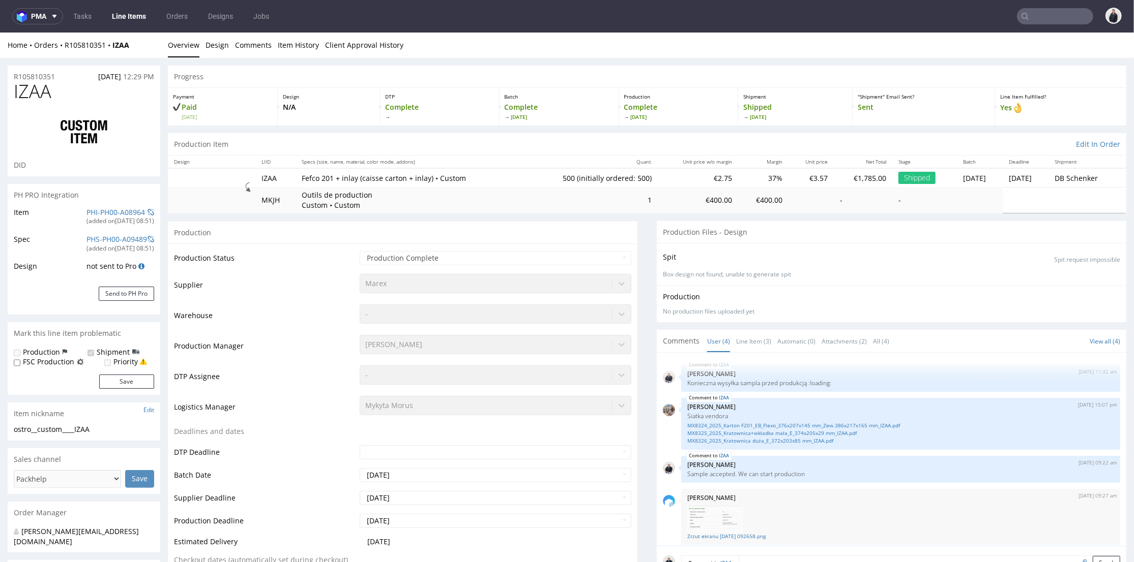
scroll to position [5, 0]
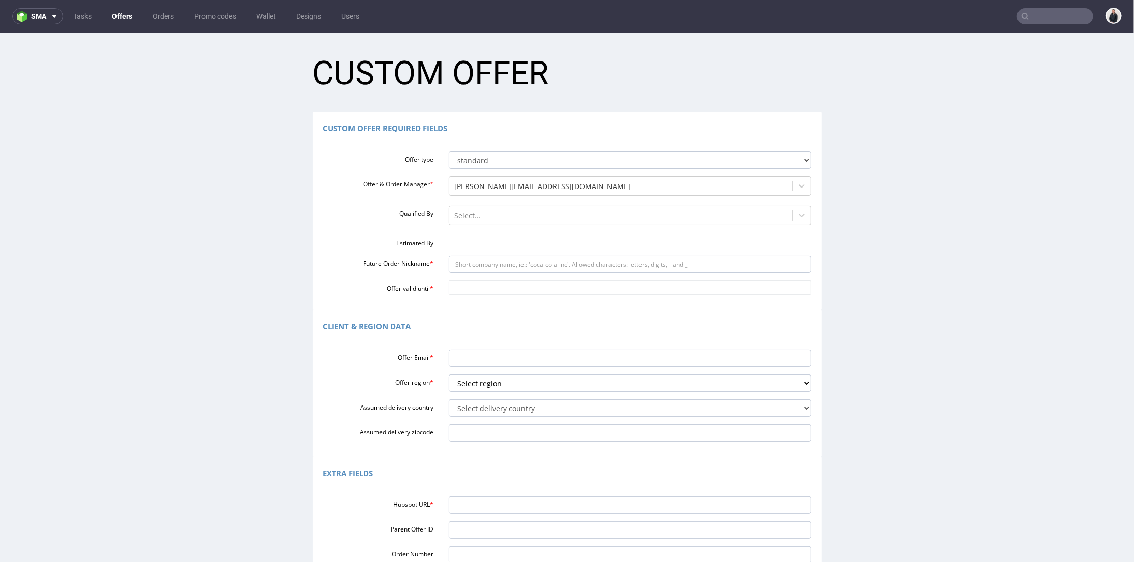
click at [495, 339] on div "Client & Region data" at bounding box center [567, 328] width 488 height 24
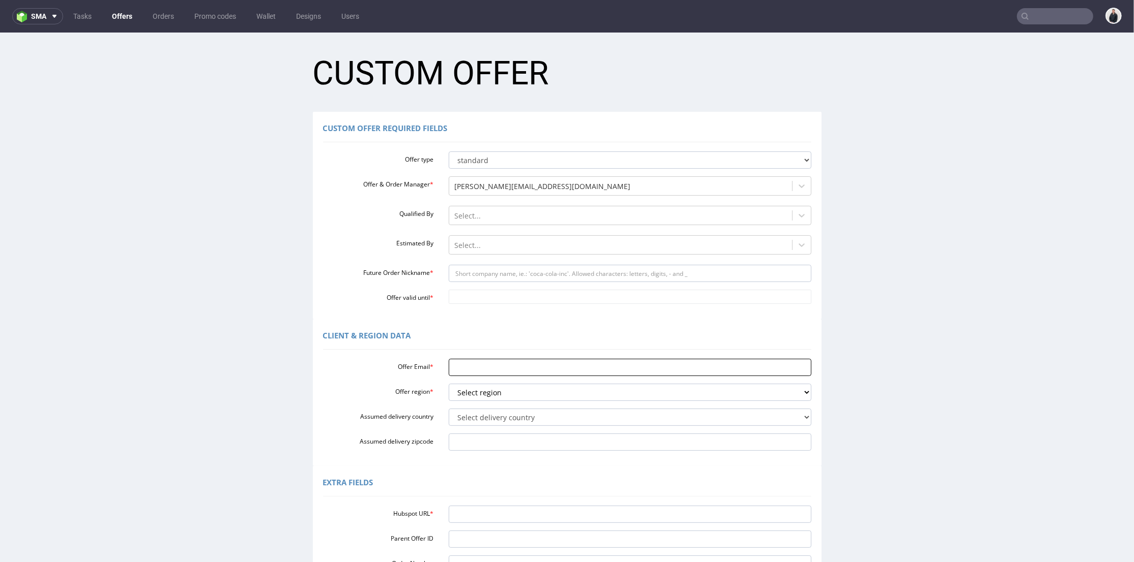
click at [494, 361] on input "Offer Email *" at bounding box center [630, 367] width 363 height 17
paste input "[EMAIL_ADDRESS][DOMAIN_NAME]"
type input "[EMAIL_ADDRESS][DOMAIN_NAME]"
drag, startPoint x: 486, startPoint y: 391, endPoint x: 485, endPoint y: 399, distance: 8.2
click at [486, 391] on select "Select region eu gb de pl cz fr it es" at bounding box center [630, 391] width 363 height 17
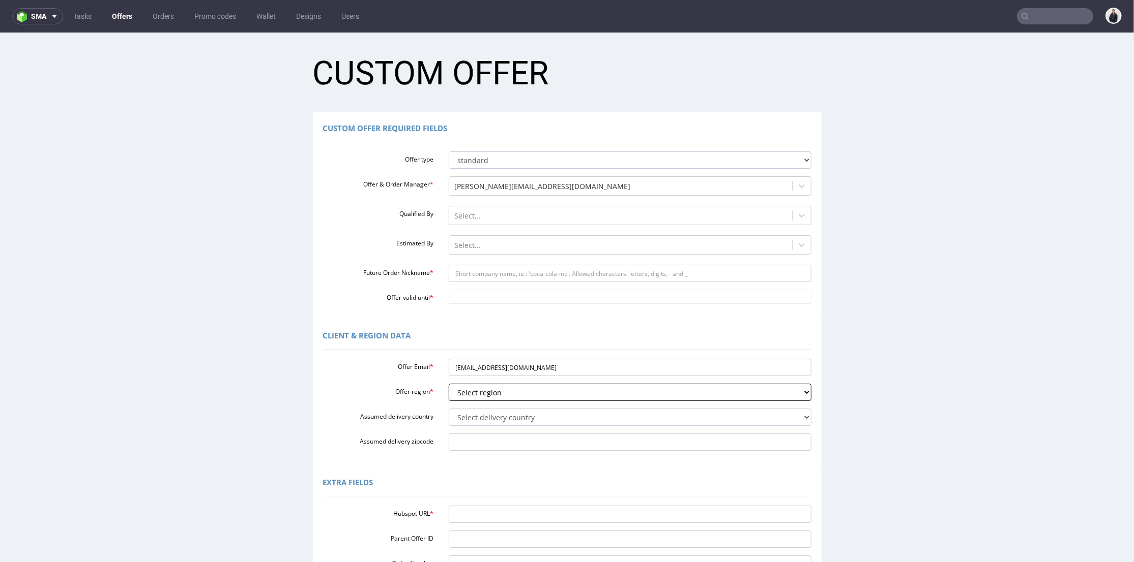
select select "fr"
click at [449, 383] on select "Select region eu gb de pl cz fr it es" at bounding box center [630, 391] width 363 height 17
drag, startPoint x: 473, startPoint y: 368, endPoint x: 523, endPoint y: 370, distance: 50.4
click at [523, 370] on input "[EMAIL_ADDRESS][DOMAIN_NAME]" at bounding box center [630, 367] width 363 height 17
click at [511, 275] on input "Future Order Nickname *" at bounding box center [630, 272] width 363 height 17
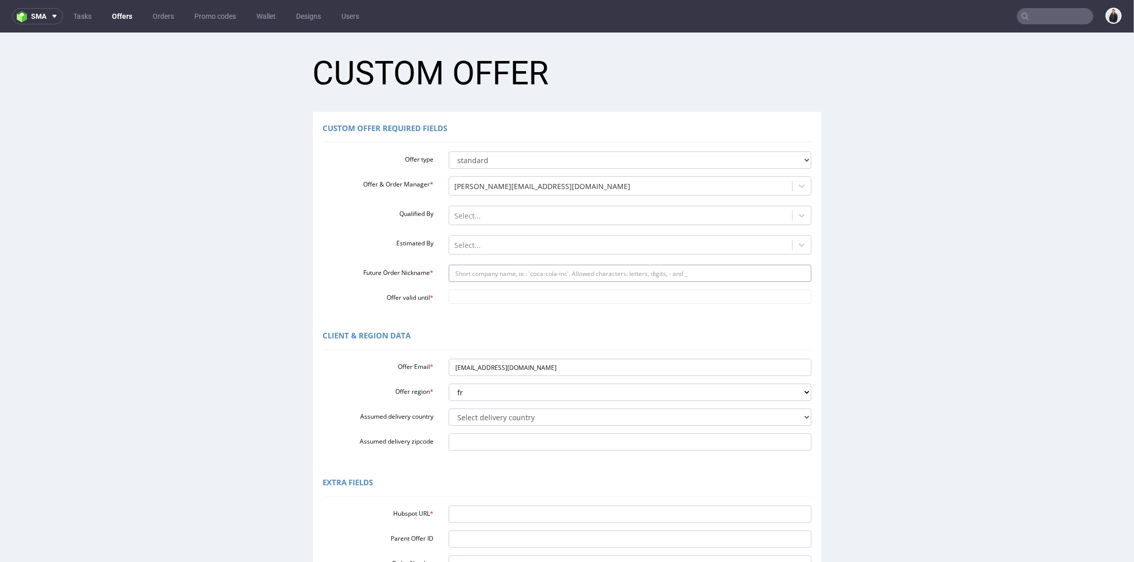
paste input "tempetedelouest"
type input "tempetedelouest"
click at [490, 294] on input "Offer valid until *" at bounding box center [630, 296] width 363 height 14
click at [541, 254] on td "25" at bounding box center [543, 250] width 15 height 15
type input "[DATE]"
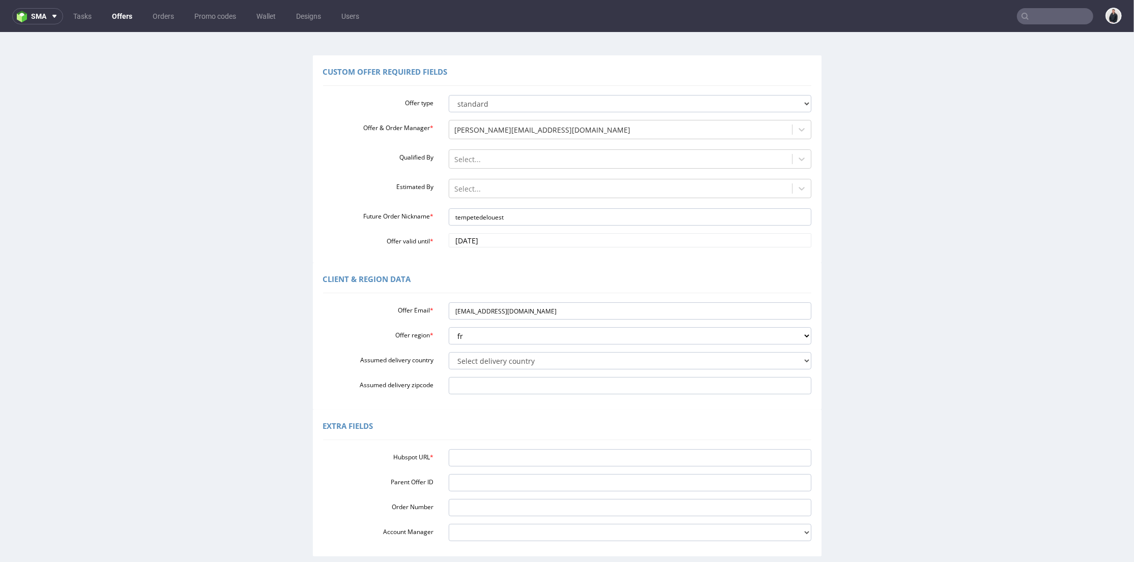
scroll to position [113, 0]
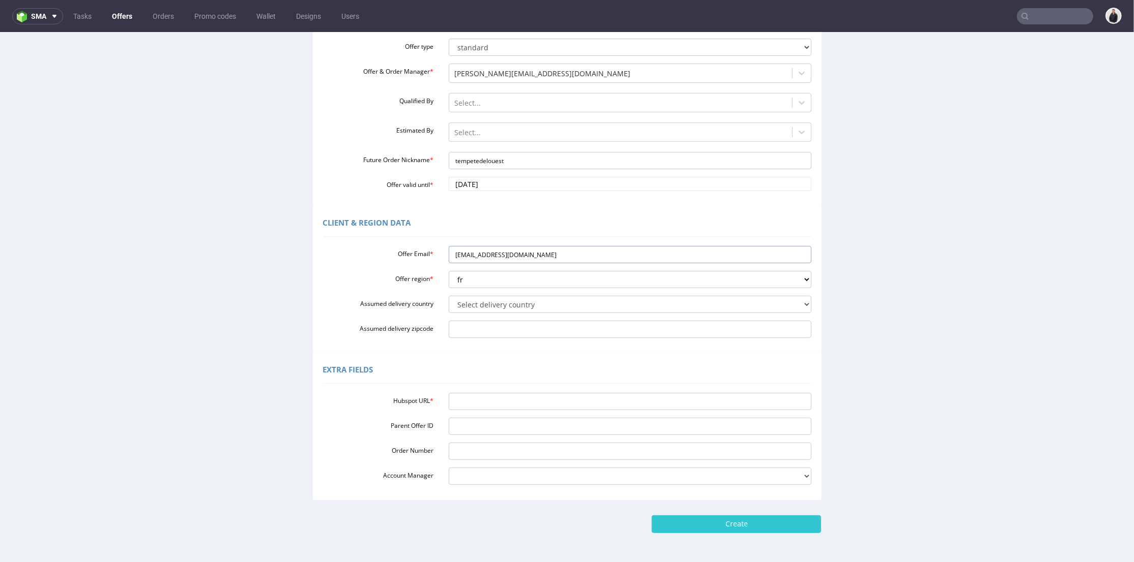
drag, startPoint x: 538, startPoint y: 252, endPoint x: 407, endPoint y: 256, distance: 131.3
click at [407, 256] on div "Offer Email * [EMAIL_ADDRESS][DOMAIN_NAME]" at bounding box center [566, 254] width 503 height 17
drag, startPoint x: 506, startPoint y: 404, endPoint x: 511, endPoint y: 409, distance: 7.6
click at [506, 405] on input "Hubspot URL *" at bounding box center [630, 401] width 363 height 17
paste input "[URL][DOMAIN_NAME]"
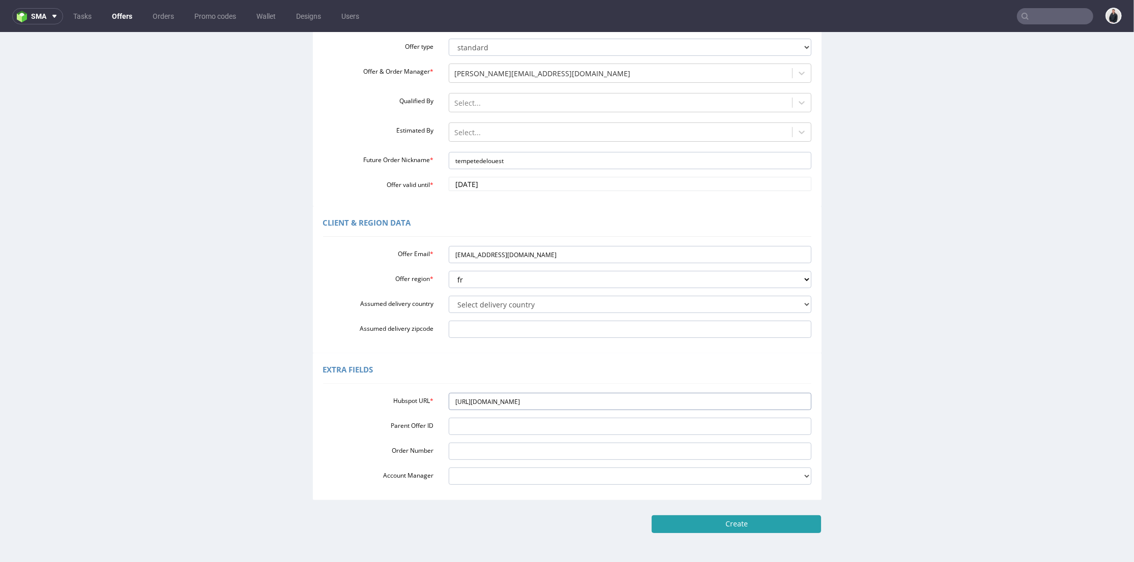
type input "[URL][DOMAIN_NAME]"
click at [718, 520] on input "Create" at bounding box center [735, 523] width 169 height 17
type input "Please wait..."
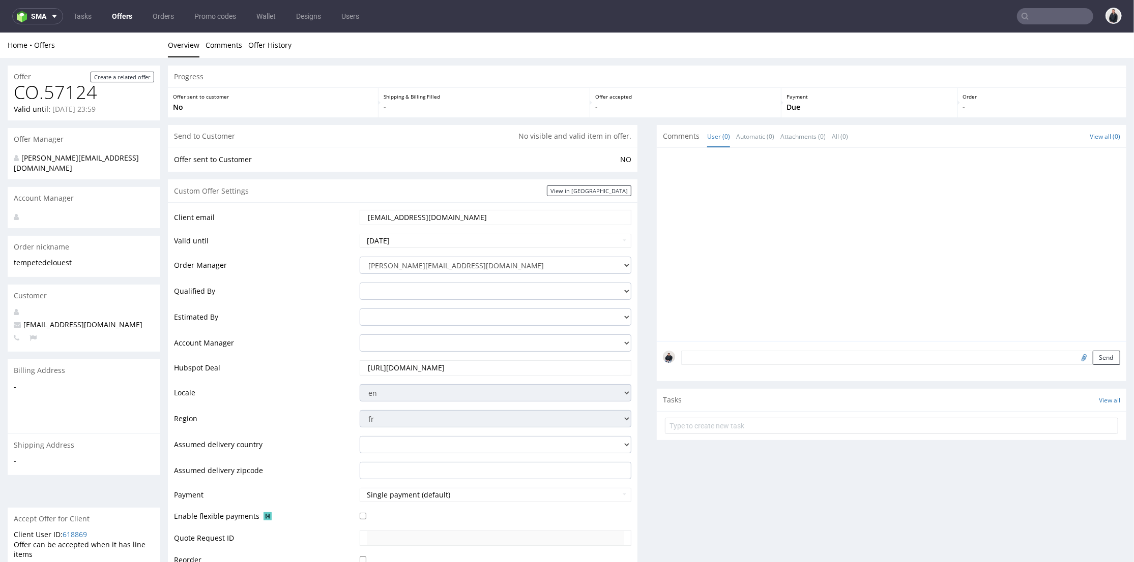
scroll to position [339, 0]
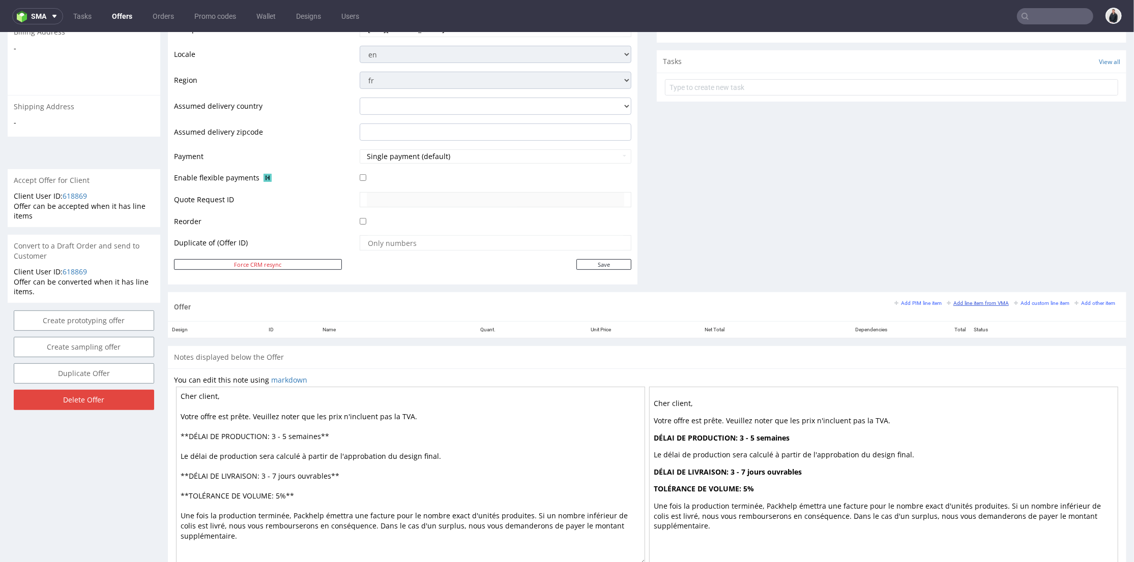
click at [968, 299] on link "Add line item from VMA" at bounding box center [977, 302] width 62 height 7
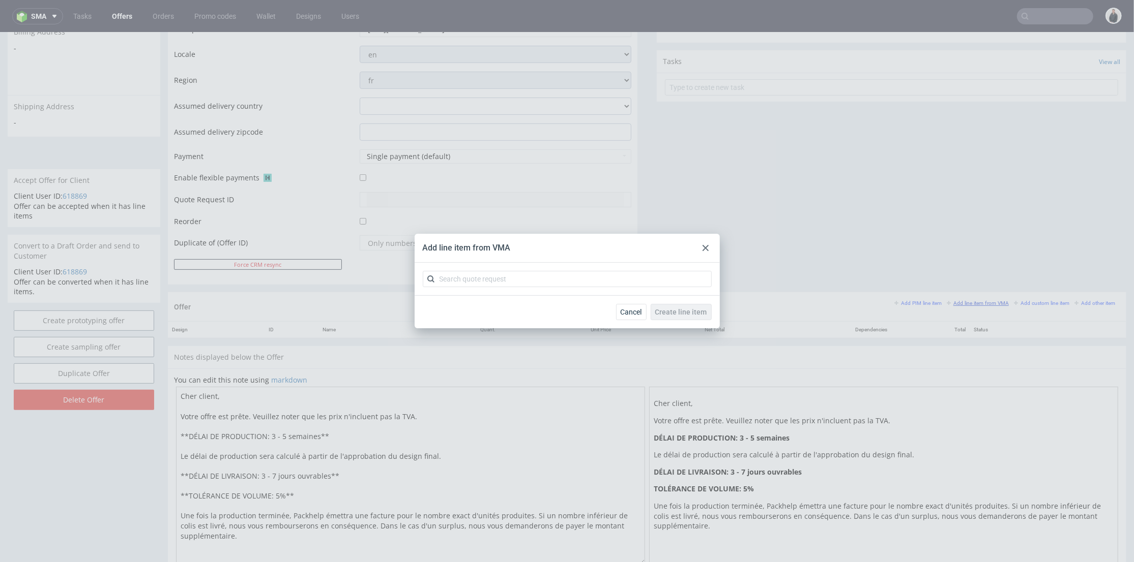
click at [963, 300] on div "Add line item from VMA Cancel Create line item" at bounding box center [567, 281] width 1134 height 562
drag, startPoint x: 577, startPoint y: 269, endPoint x: 582, endPoint y: 276, distance: 8.3
click at [582, 276] on div at bounding box center [566, 279] width 305 height 33
click at [582, 276] on input "text" at bounding box center [567, 279] width 289 height 16
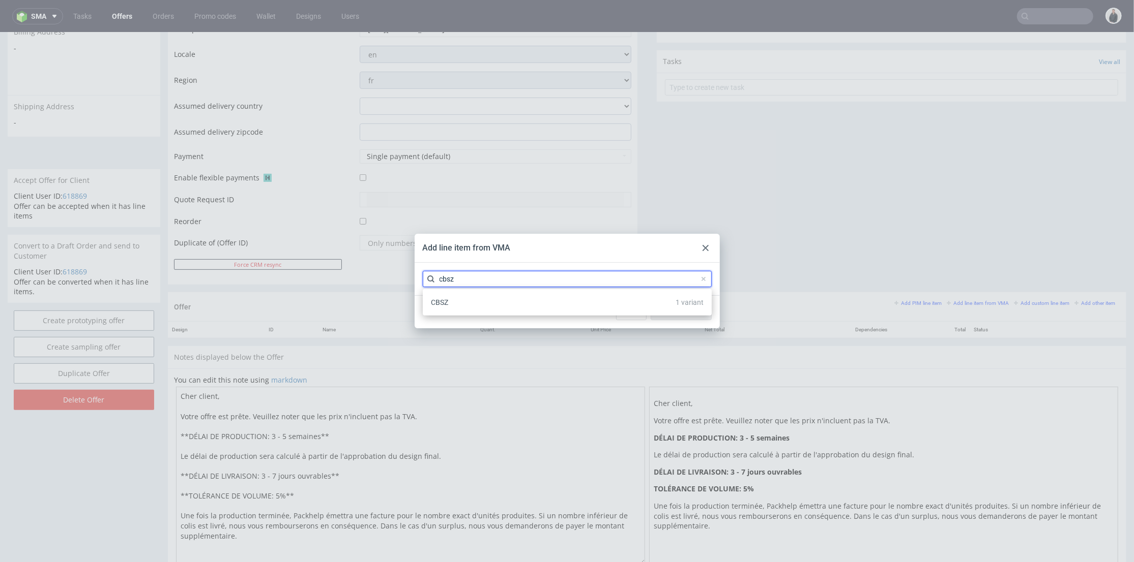
type input "cbsz"
click at [488, 304] on div "CBSZ 1 variant" at bounding box center [567, 302] width 281 height 18
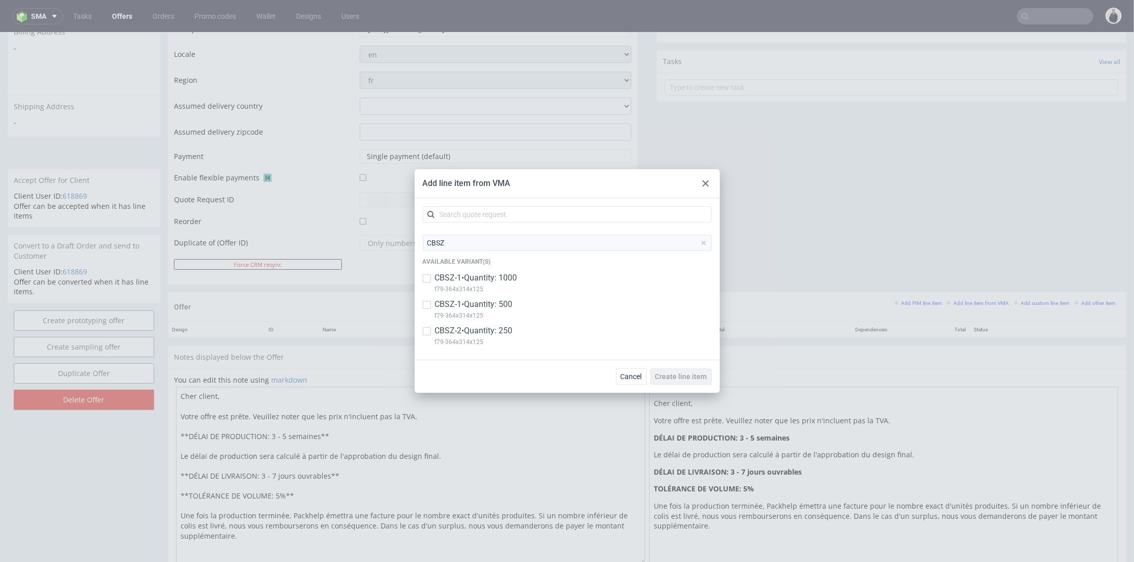
click at [505, 329] on p "CBSZ-2 • Quantity: 250" at bounding box center [474, 330] width 78 height 11
checkbox input "true"
click at [500, 304] on p "CBSZ-1 • Quantity: 500" at bounding box center [474, 304] width 78 height 11
checkbox input "true"
click at [500, 282] on p "CBSZ-1 • Quantity: 1000" at bounding box center [476, 278] width 82 height 11
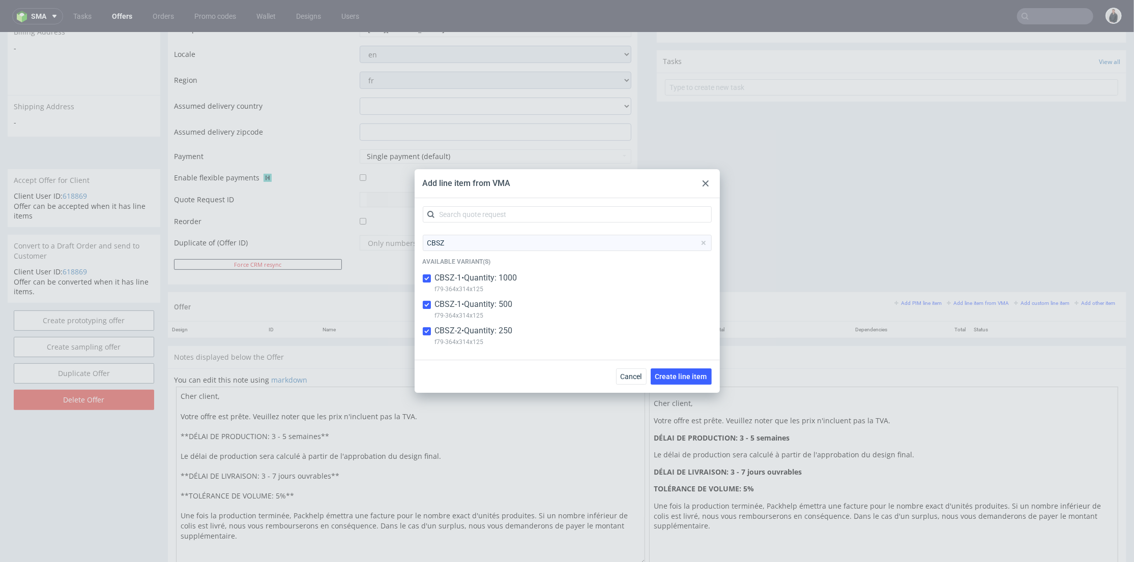
checkbox input "true"
click at [679, 377] on span "Create line item" at bounding box center [681, 376] width 52 height 7
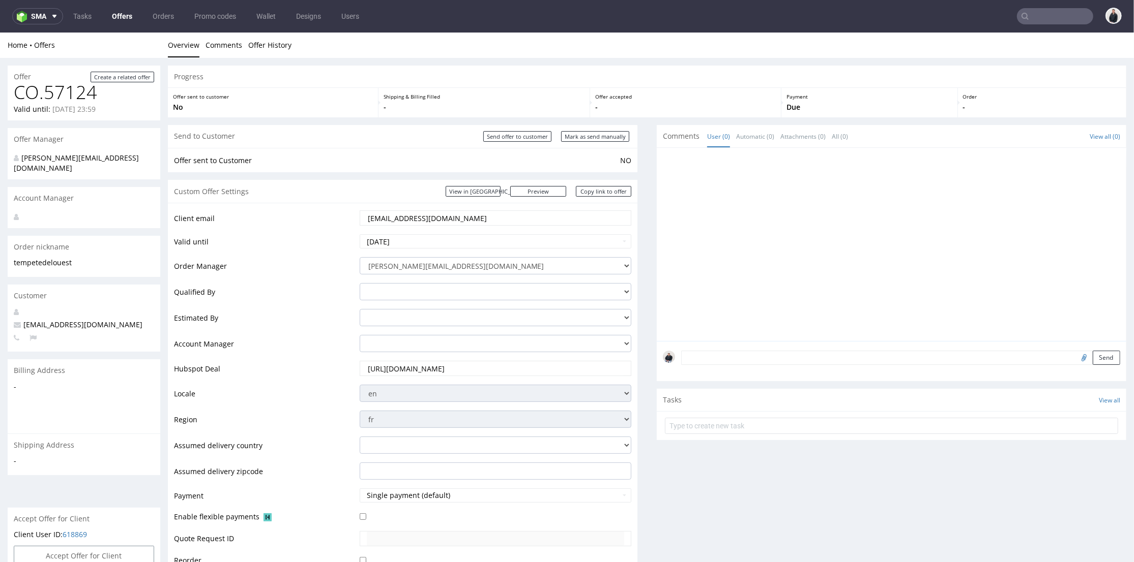
scroll to position [395, 0]
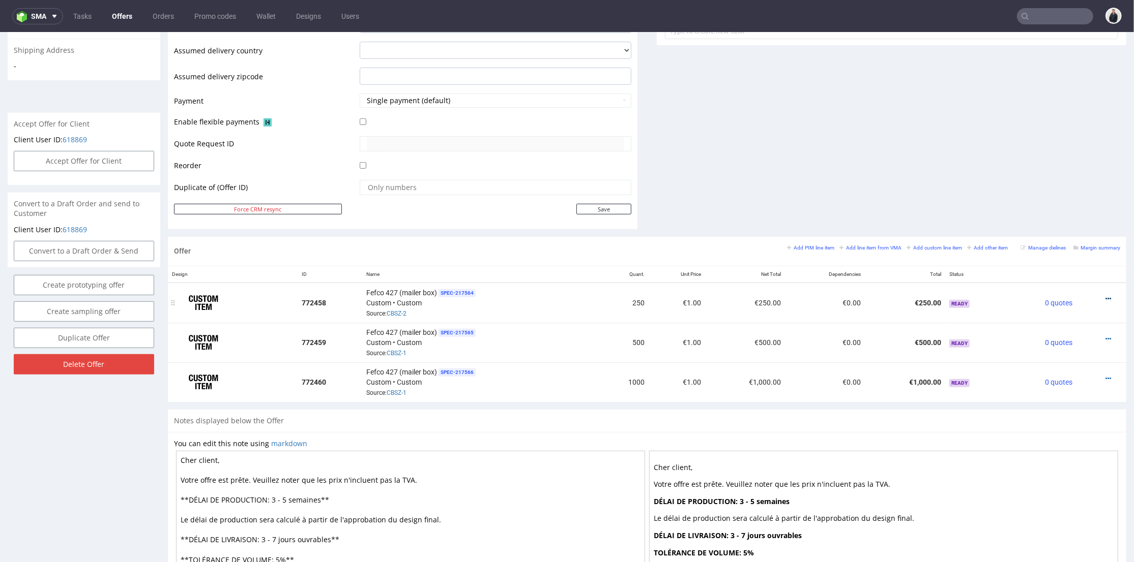
click at [1105, 297] on icon at bounding box center [1108, 298] width 6 height 7
click at [1048, 188] on span "Edit item price" at bounding box center [1062, 186] width 82 height 10
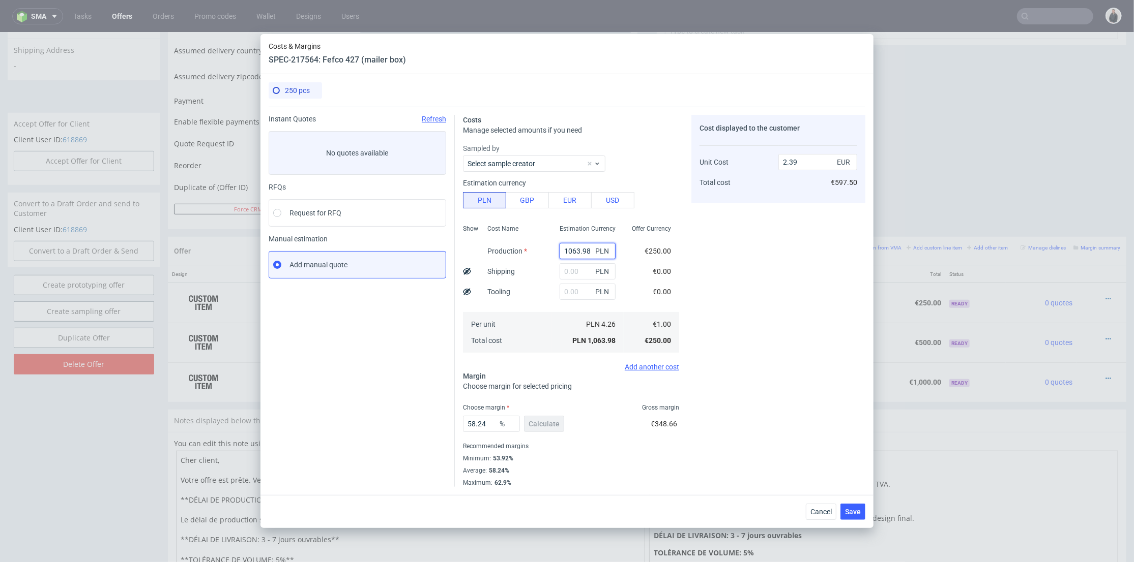
click at [568, 252] on input "1063.98" at bounding box center [587, 251] width 56 height 16
paste input "443"
type input "1443"
type input "3.25"
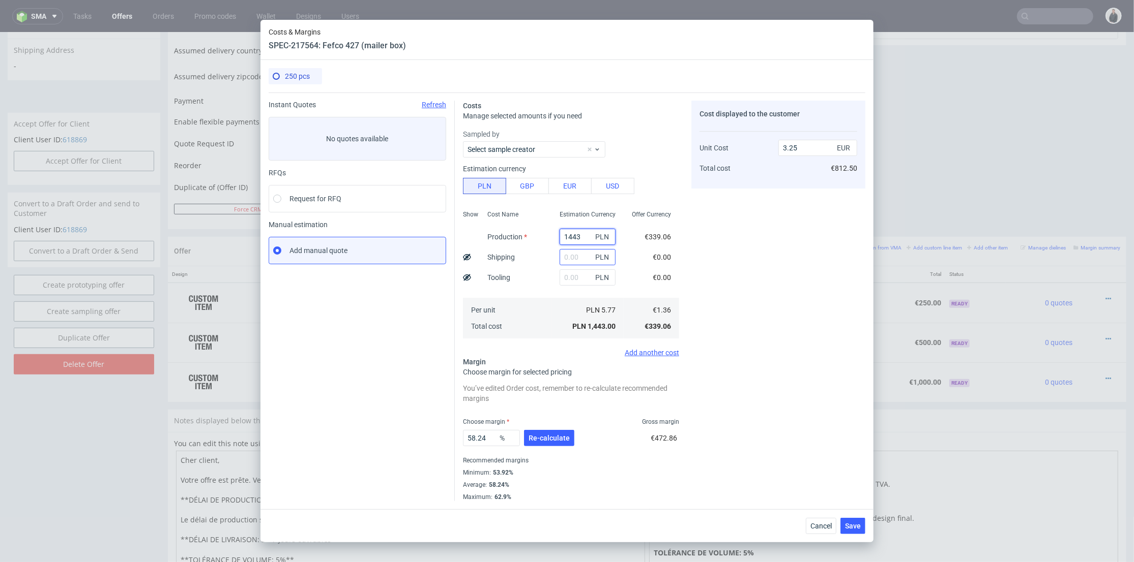
type input "1443"
click at [572, 256] on input "text" at bounding box center [587, 257] width 56 height 16
type input "950"
type input "5.38"
drag, startPoint x: 572, startPoint y: 254, endPoint x: 542, endPoint y: 254, distance: 29.5
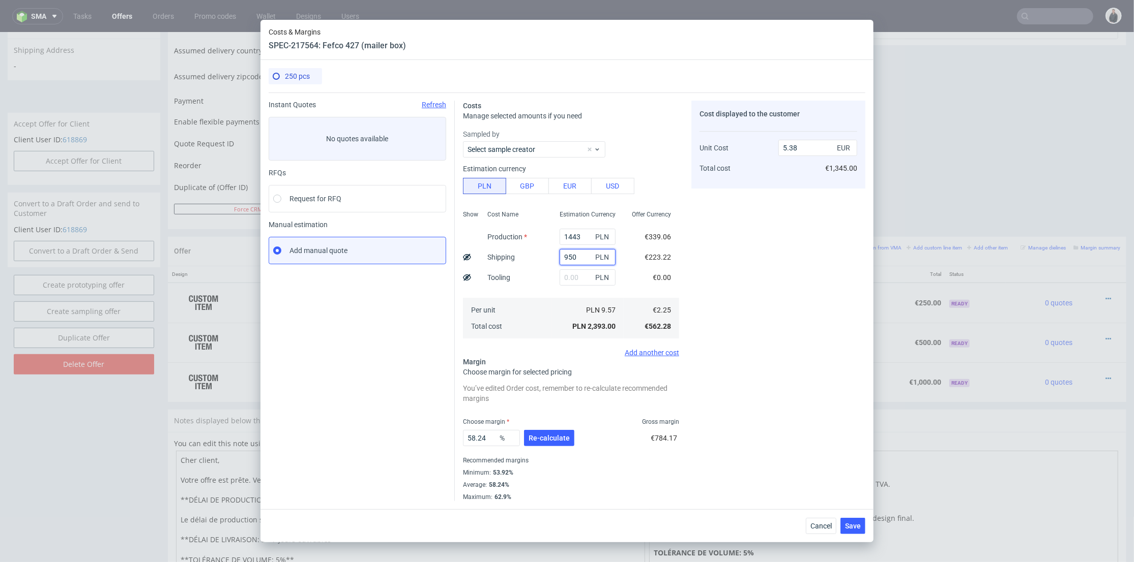
click at [542, 254] on div "Show Cost Name Production Shipping Tooling Per unit Total cost Estimation Curre…" at bounding box center [571, 273] width 216 height 134
type input "850"
click at [539, 274] on div "Cost Name Production Shipping Tooling Per unit Total cost" at bounding box center [515, 273] width 72 height 134
type input "5.16"
click at [563, 435] on span "Re-calculate" at bounding box center [548, 438] width 41 height 7
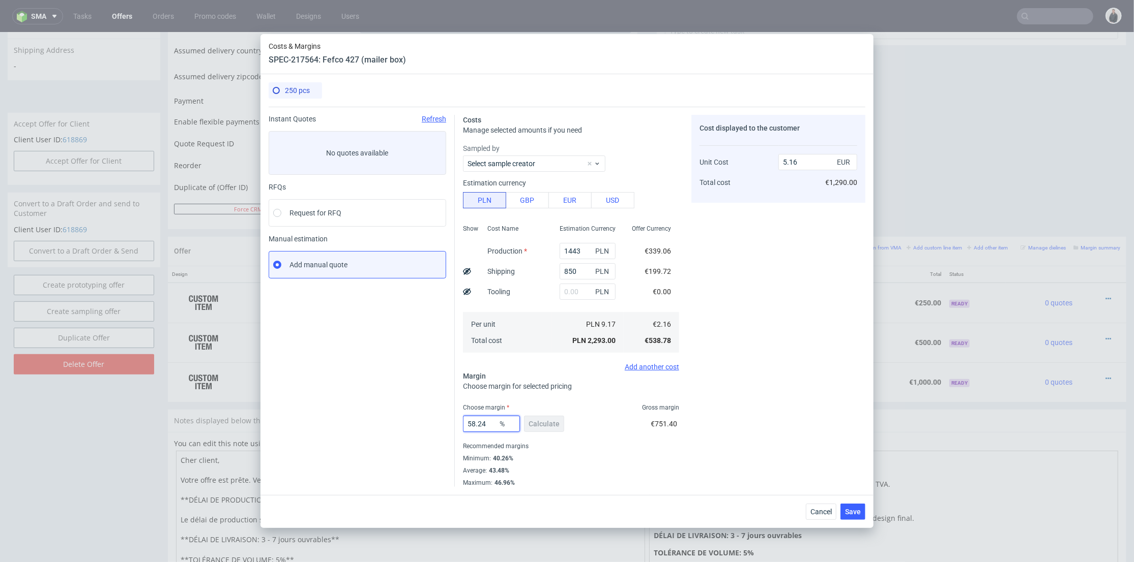
drag, startPoint x: 490, startPoint y: 425, endPoint x: 541, endPoint y: 407, distance: 53.9
click at [429, 418] on div "Instant Quotes Refresh No quotes available RFQs Request for RFQ Manual estimati…" at bounding box center [567, 297] width 597 height 380
type input "41"
click at [764, 398] on div "Cost displayed to the customer Unit Cost Total cost 5.16 EUR €1,290.00" at bounding box center [778, 301] width 174 height 372
type input "3.65"
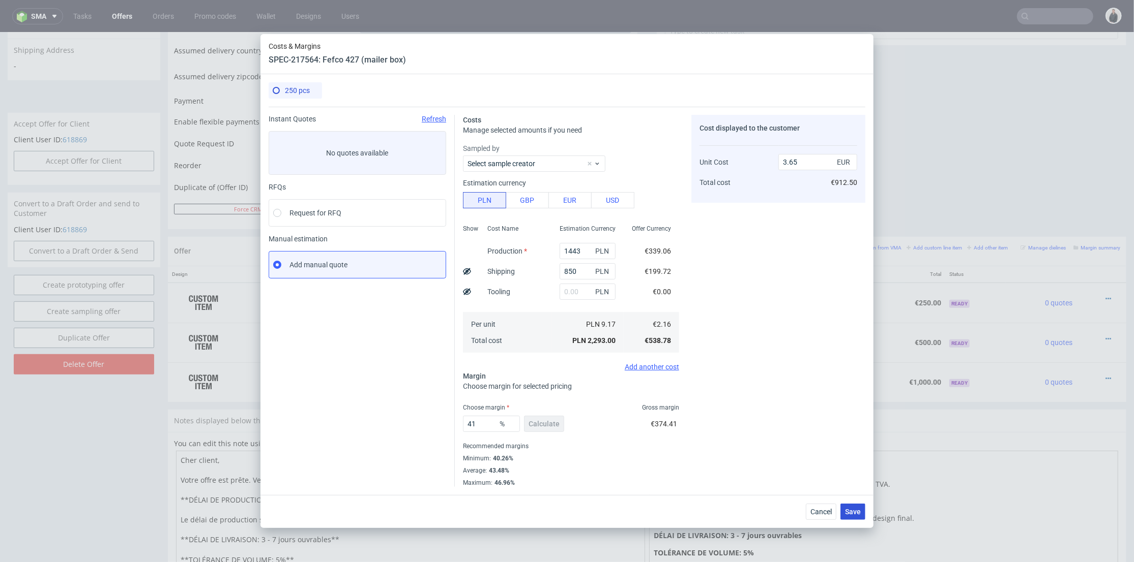
click at [851, 513] on span "Save" at bounding box center [853, 512] width 16 height 7
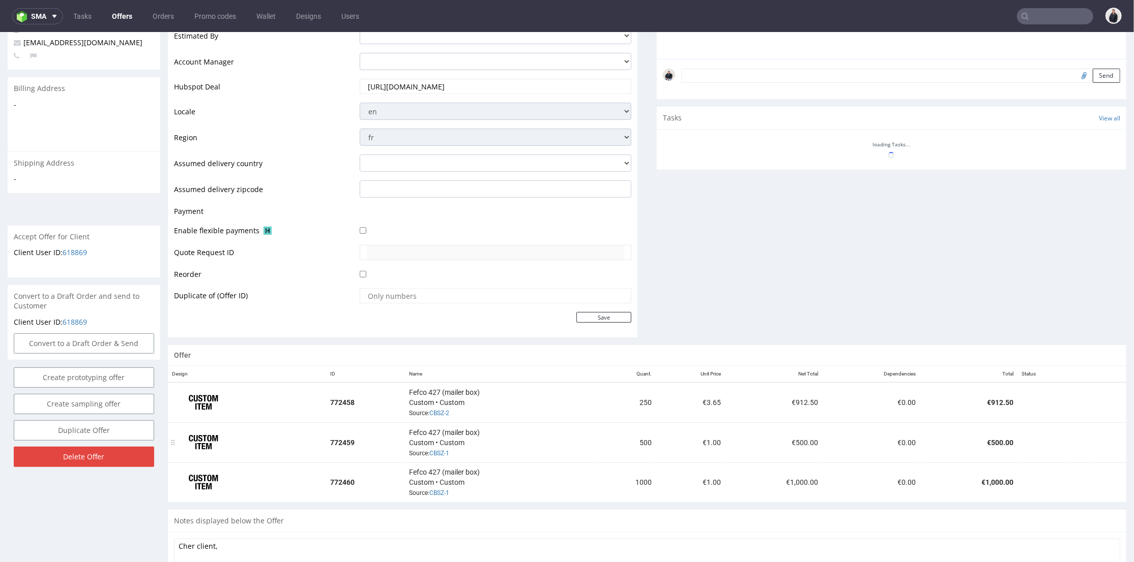
scroll to position [339, 0]
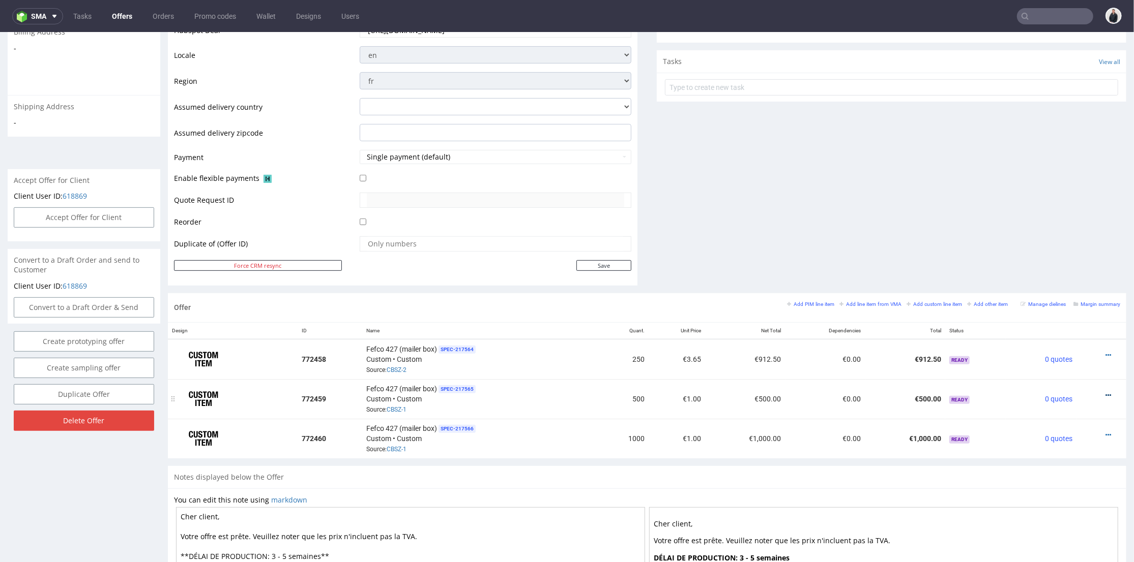
click at [1105, 392] on icon at bounding box center [1108, 395] width 6 height 7
click at [1062, 287] on li "Edit item price" at bounding box center [1058, 281] width 98 height 18
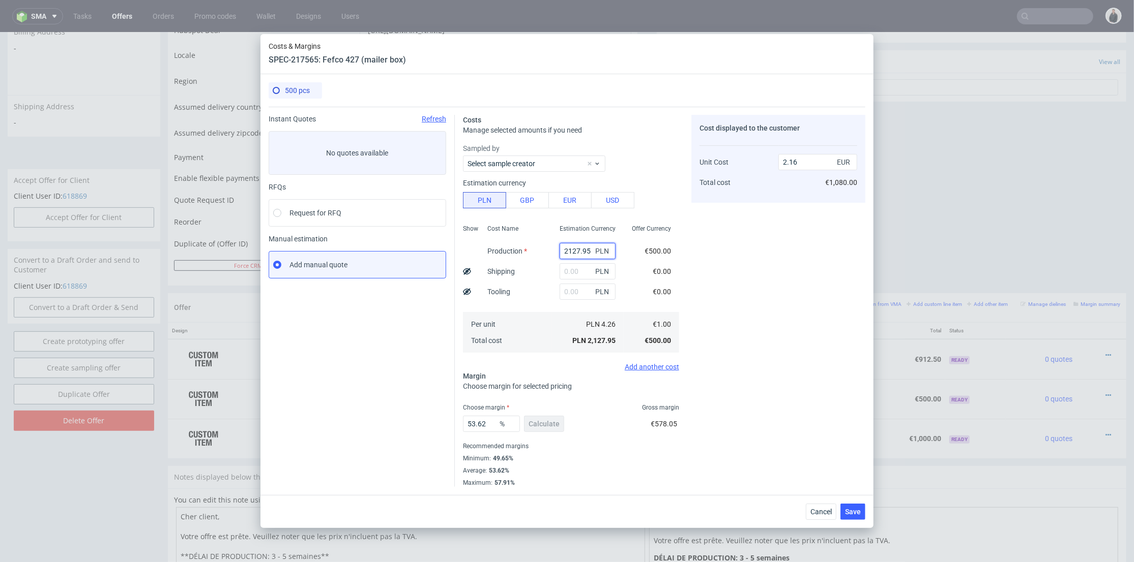
click at [574, 246] on input "2127.95" at bounding box center [587, 251] width 56 height 16
paste input "1370"
type input "1370"
type input "1.39"
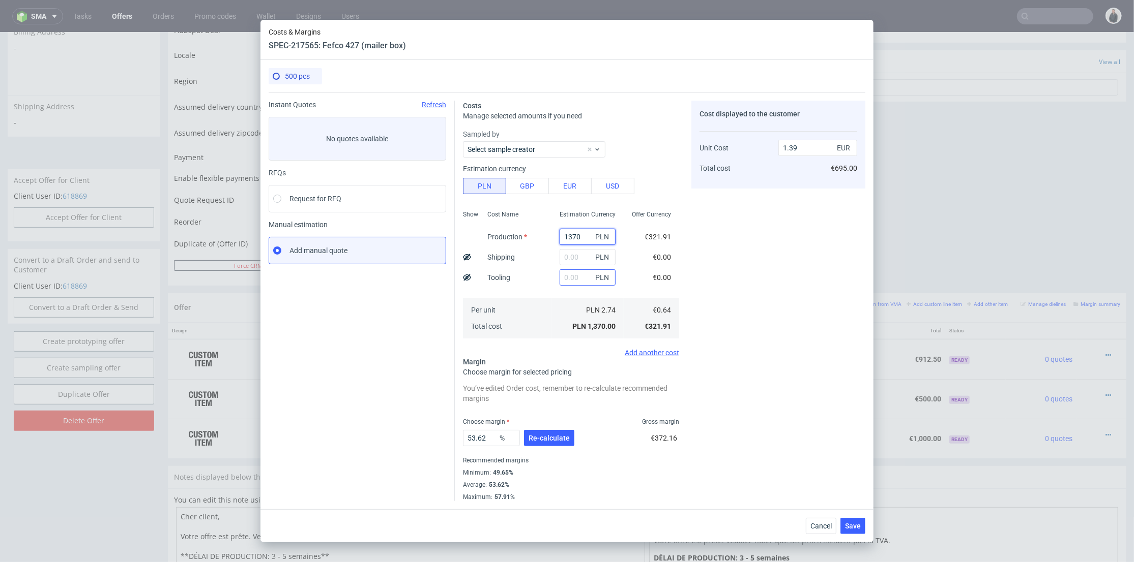
type input "1370"
click at [573, 283] on input "text" at bounding box center [587, 278] width 56 height 16
type input "1700"
click at [551, 289] on div "Estimation Currency 1370 PLN PLN 1700 PLN PLN 2.74 PLN 1,370.00" at bounding box center [587, 273] width 72 height 134
type input "3.11"
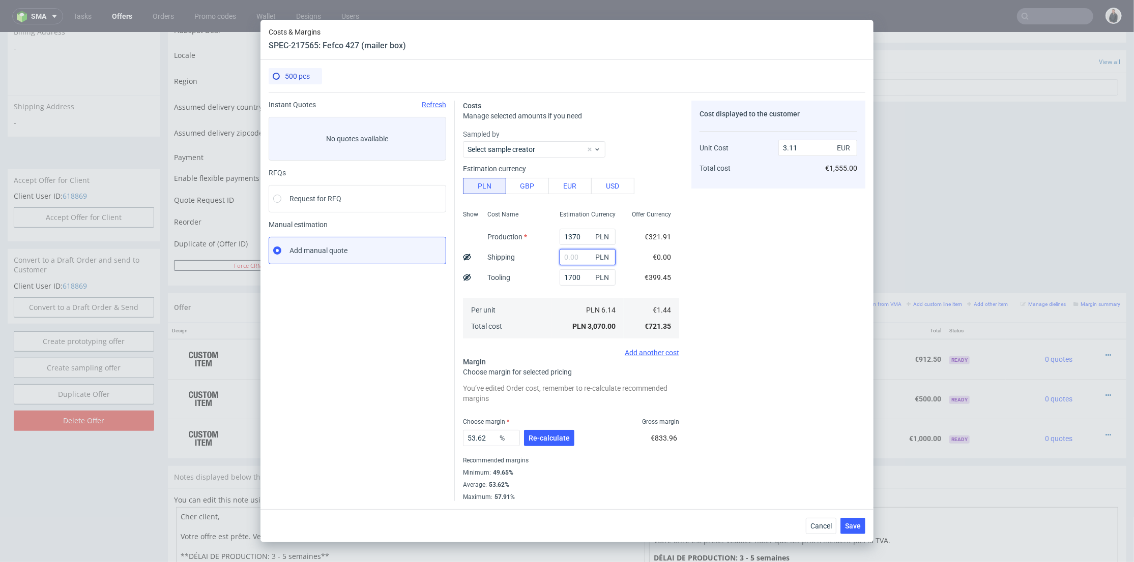
click at [569, 260] on input "text" at bounding box center [587, 257] width 56 height 16
type input "900"
type input "4.02"
drag, startPoint x: 574, startPoint y: 257, endPoint x: 535, endPoint y: 257, distance: 39.2
click at [535, 257] on div "Show Cost Name Production Shipping Tooling Per unit Total cost Estimation Curre…" at bounding box center [571, 273] width 216 height 134
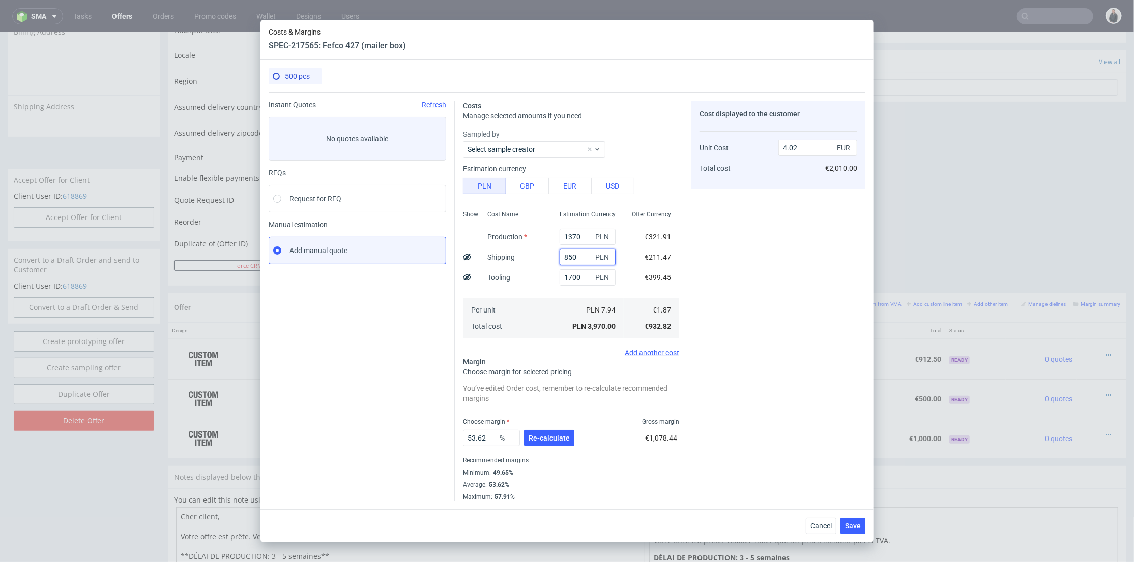
type input "850"
click at [526, 298] on div "Per unit Total cost" at bounding box center [515, 318] width 72 height 41
type input "3.97"
click at [539, 438] on span "Re-calculate" at bounding box center [548, 438] width 41 height 7
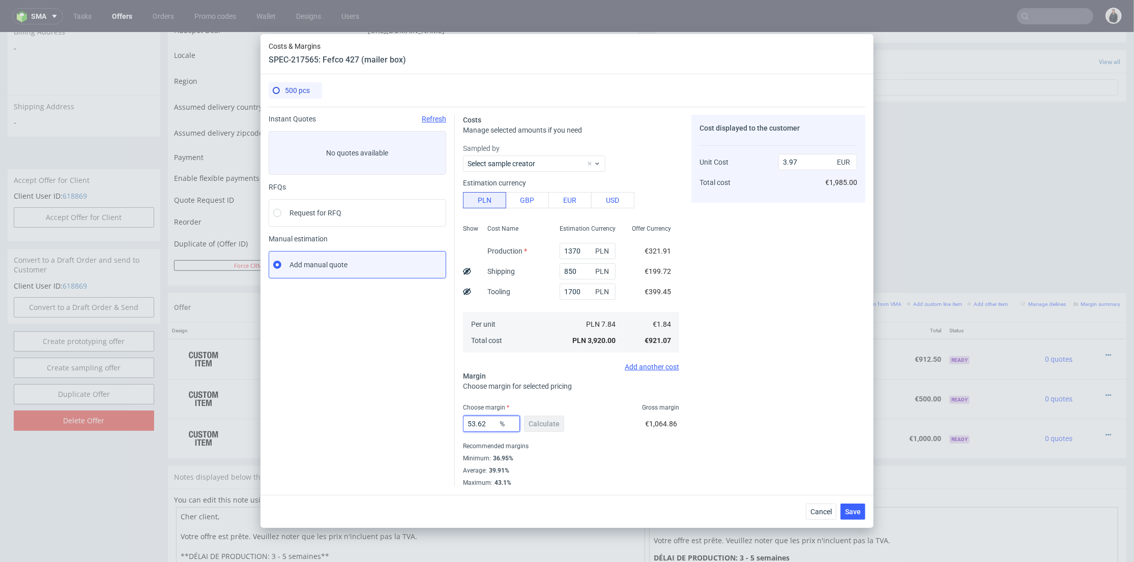
drag, startPoint x: 489, startPoint y: 419, endPoint x: 572, endPoint y: 405, distance: 83.6
click at [413, 414] on div "Instant Quotes Refresh No quotes available RFQs Request for RFQ Manual estimati…" at bounding box center [567, 297] width 597 height 380
type input "37"
click at [775, 400] on div "Cost displayed to the customer Unit Cost Total cost 3.97 EUR €1,985.00" at bounding box center [778, 301] width 174 height 372
type input "2.93"
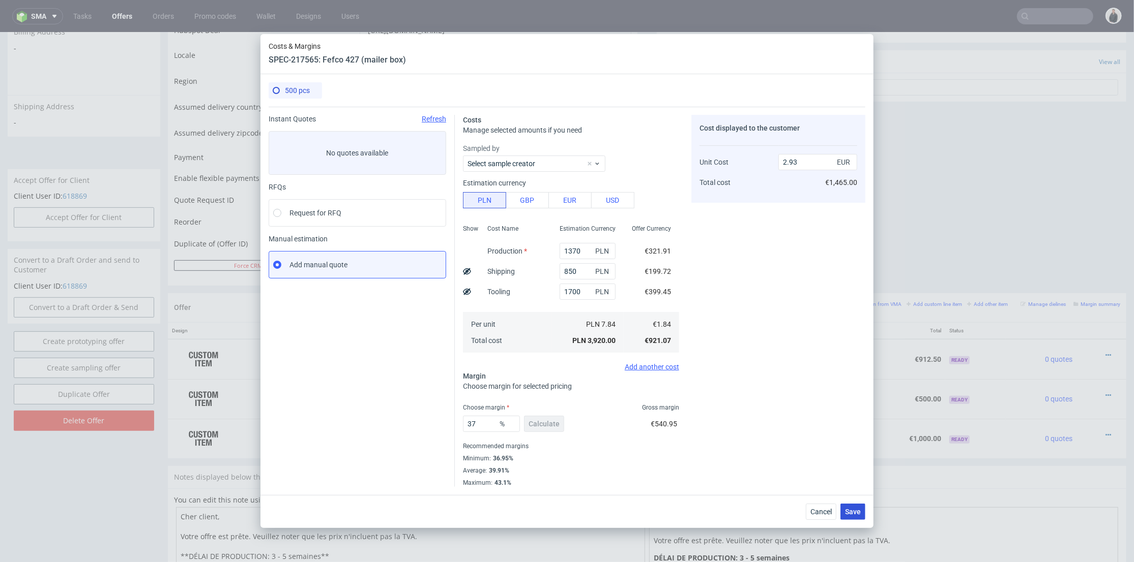
click at [855, 511] on span "Save" at bounding box center [853, 512] width 16 height 7
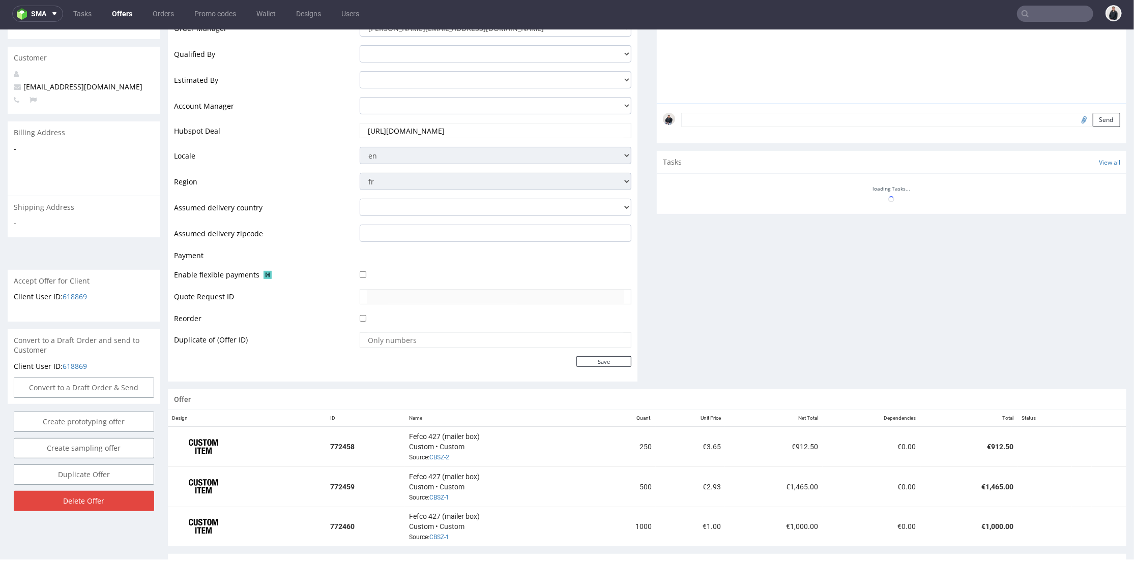
scroll to position [348, 0]
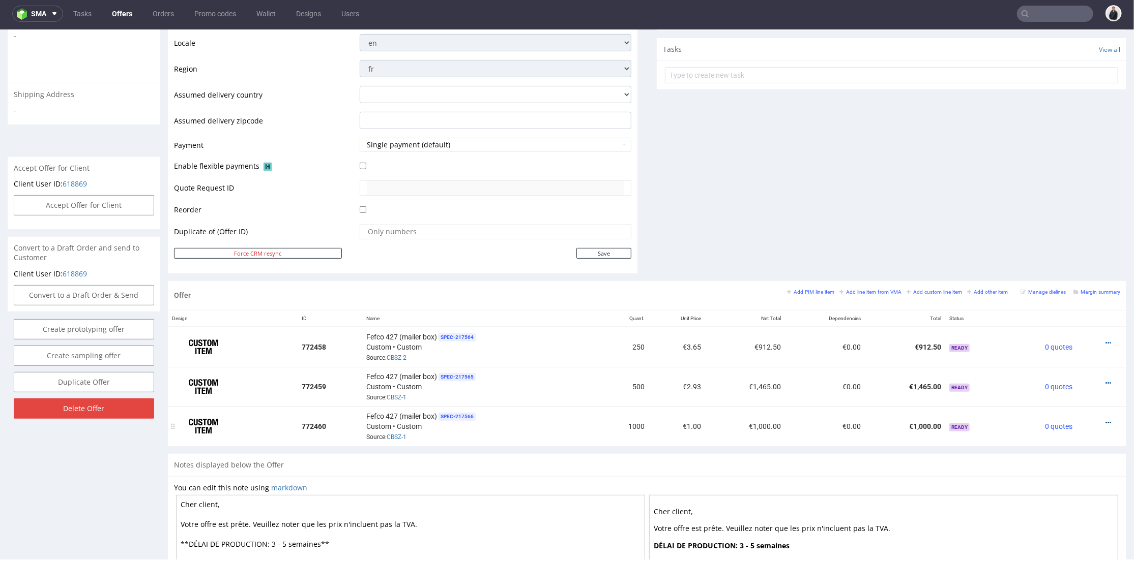
click at [1105, 420] on icon at bounding box center [1108, 422] width 6 height 7
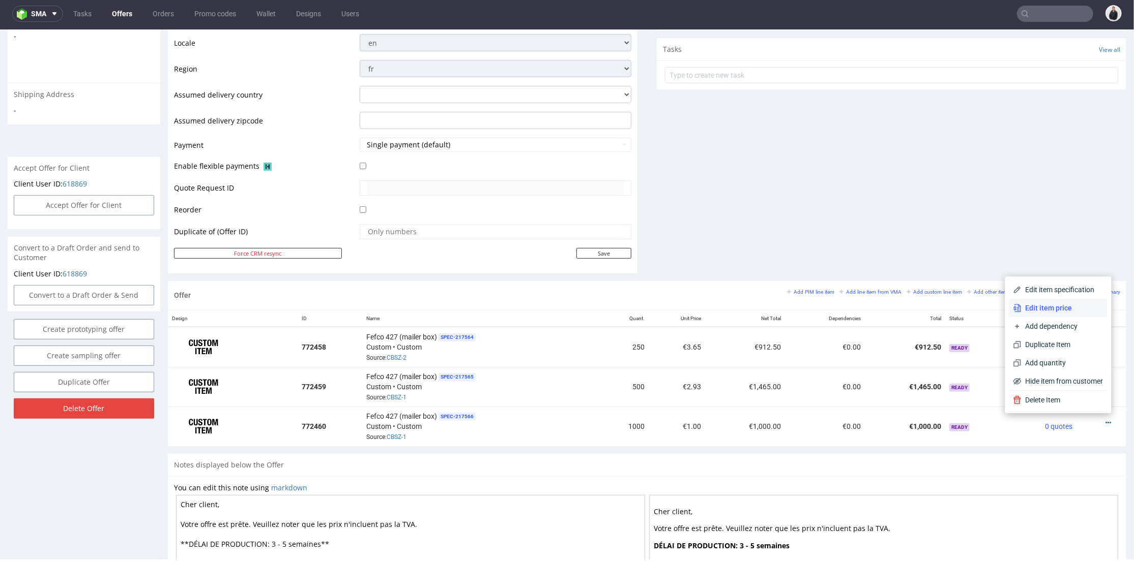
click at [1067, 311] on span "Edit item price" at bounding box center [1062, 308] width 82 height 10
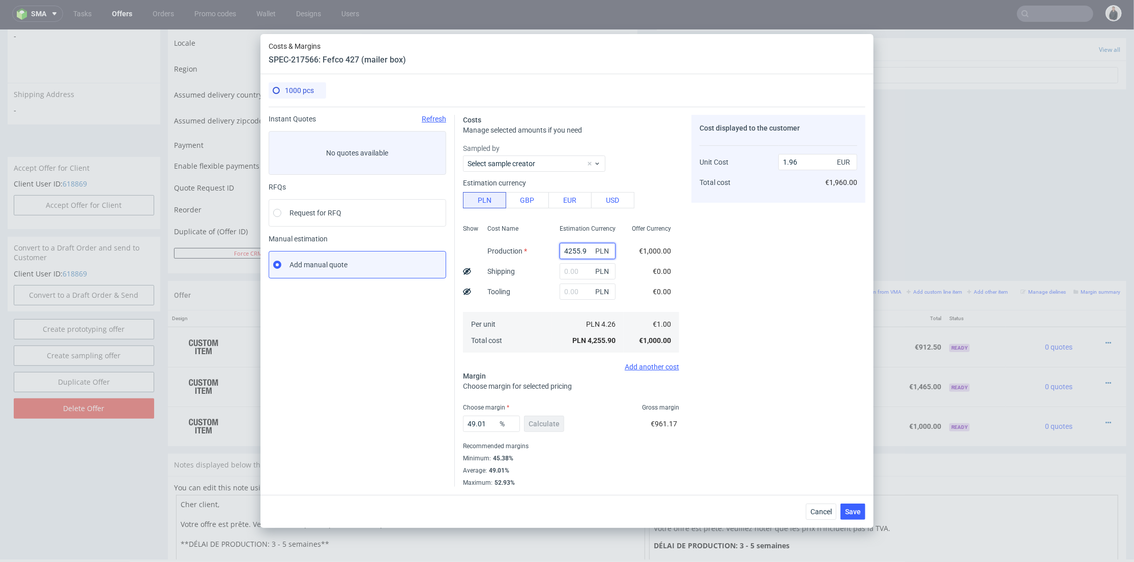
click at [572, 249] on input "4255.9" at bounding box center [587, 251] width 56 height 16
paste input "2370"
type input "2370"
type input "1.09"
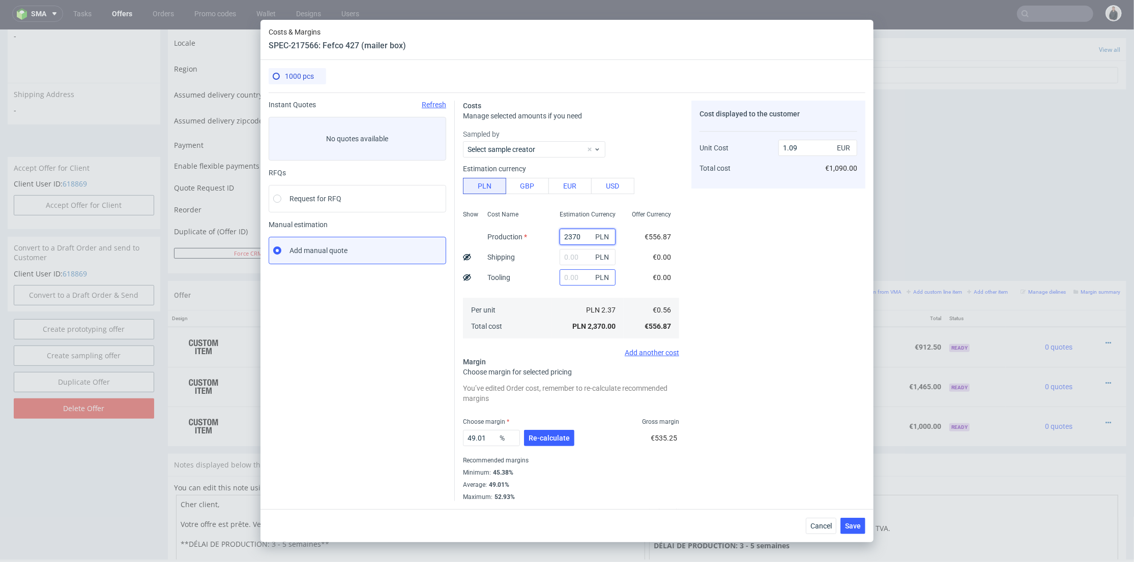
type input "2370"
click at [573, 277] on input "text" at bounding box center [587, 278] width 56 height 16
type input "1700"
type input "1.88"
click at [565, 258] on input "text" at bounding box center [587, 257] width 56 height 16
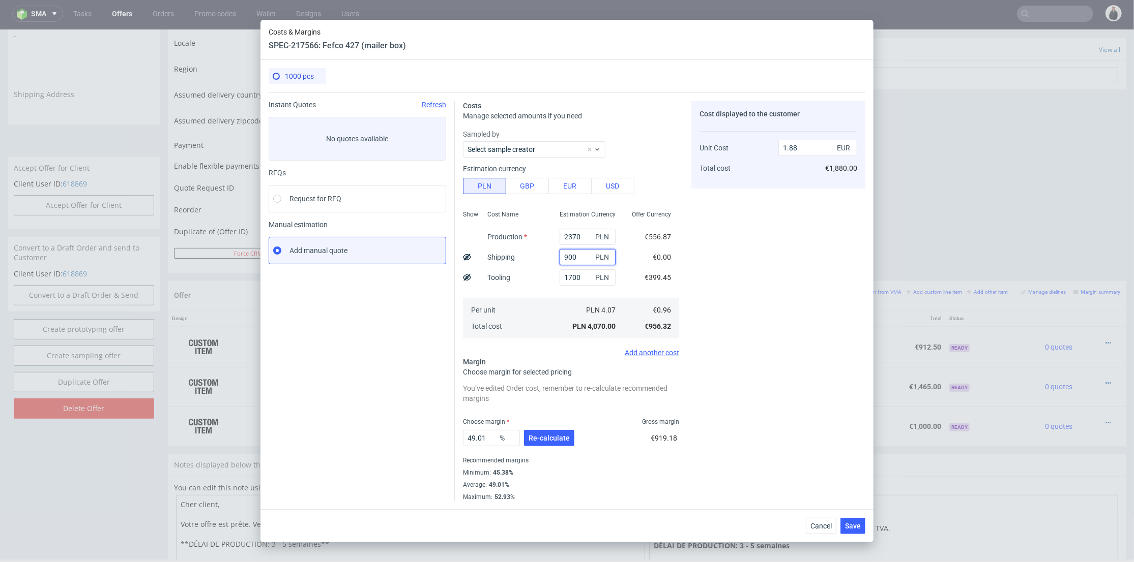
type input "900"
click at [551, 291] on div "Estimation Currency 2370 PLN 900 PLN 1700 PLN PLN 4.07 PLN 4,070.00" at bounding box center [587, 273] width 72 height 134
type input "2.29"
click at [550, 441] on span "Re-calculate" at bounding box center [548, 438] width 41 height 7
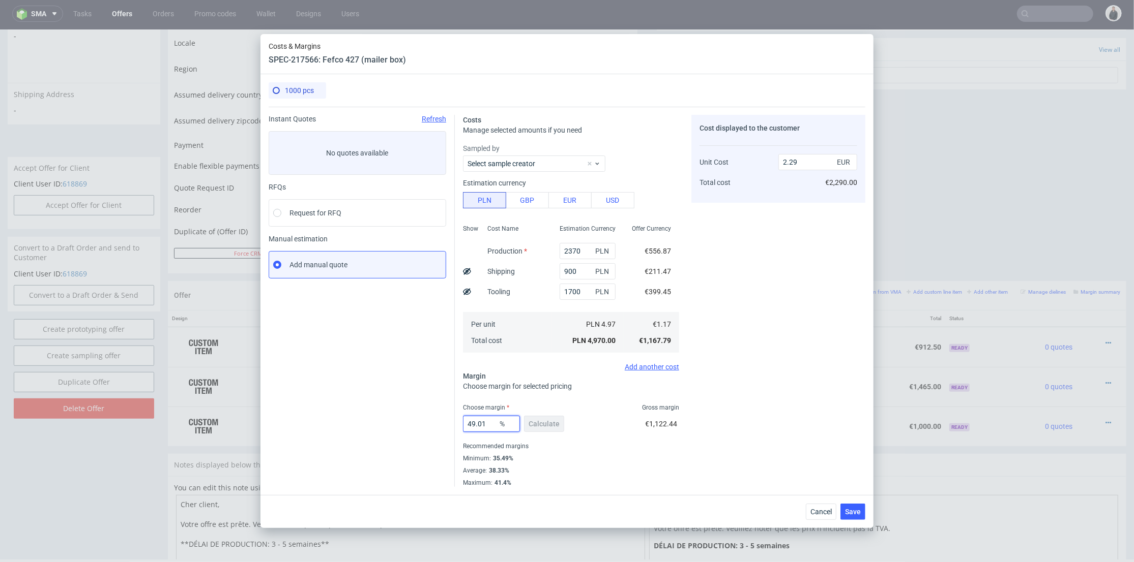
drag, startPoint x: 431, startPoint y: 417, endPoint x: 458, endPoint y: 411, distance: 27.1
click at [406, 413] on div "Instant Quotes Refresh No quotes available RFQs Request for RFQ Manual estimati…" at bounding box center [567, 297] width 597 height 380
type input "36"
drag, startPoint x: 776, startPoint y: 407, endPoint x: 799, endPoint y: 462, distance: 59.9
click at [776, 407] on div "Cost displayed to the customer Unit Cost Total cost 2.29 EUR €2,290.00" at bounding box center [778, 301] width 174 height 372
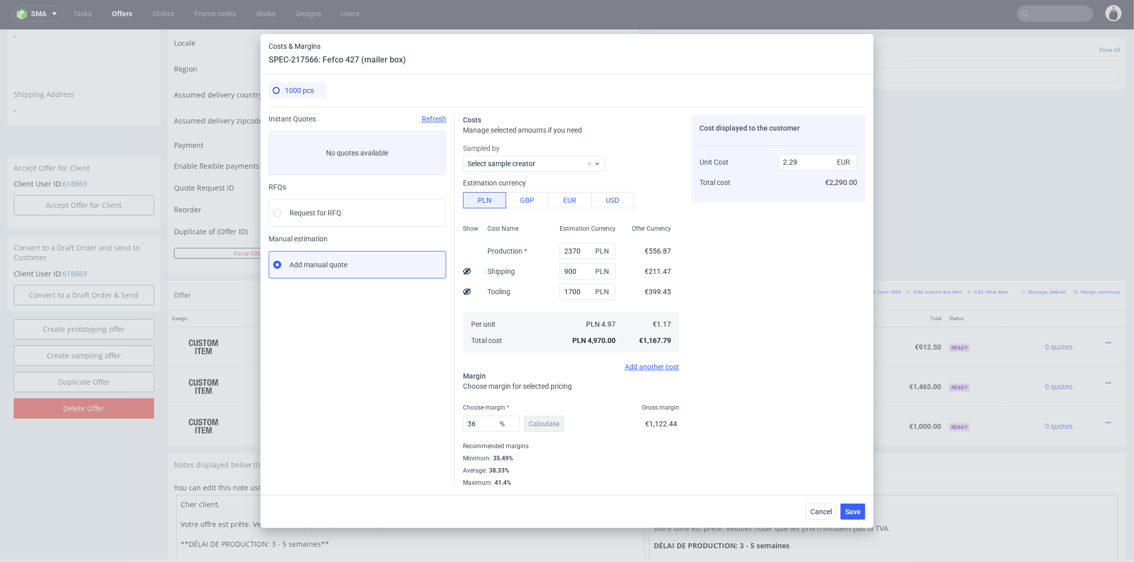
type input "1.82"
click at [857, 512] on span "Save" at bounding box center [853, 512] width 16 height 7
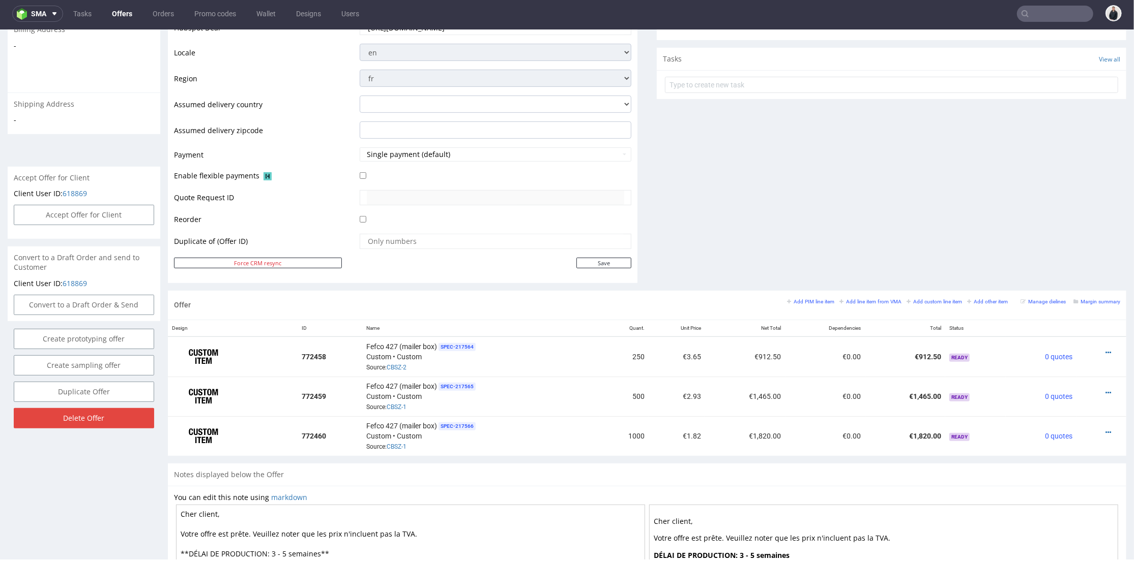
scroll to position [56, 0]
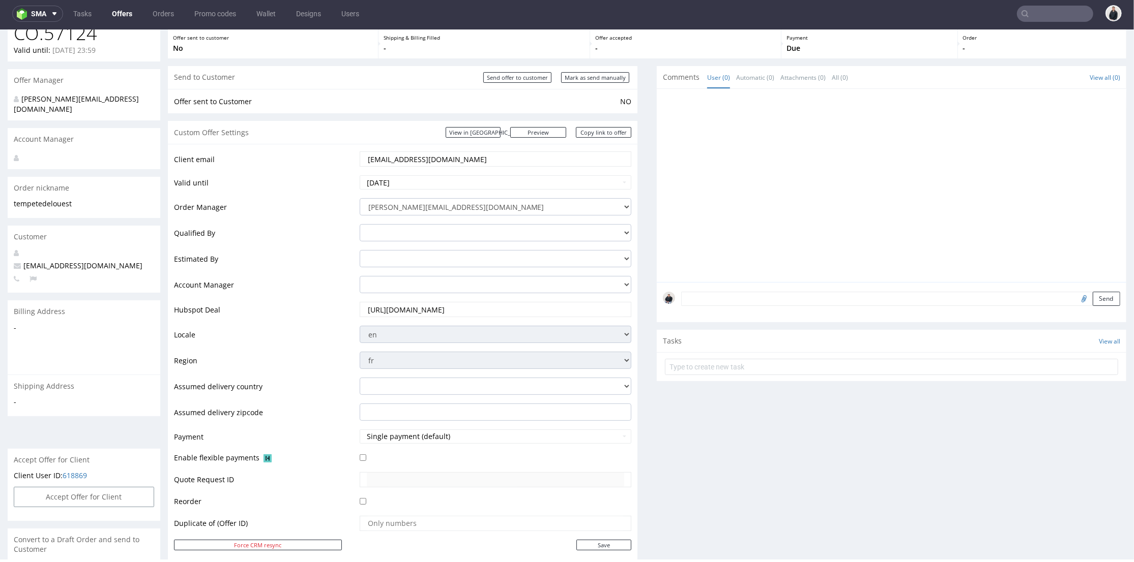
drag, startPoint x: 465, startPoint y: 156, endPoint x: 379, endPoint y: 94, distance: 105.7
click at [300, 156] on tr "Client email contact@tempetedelouest.fr" at bounding box center [402, 162] width 457 height 24
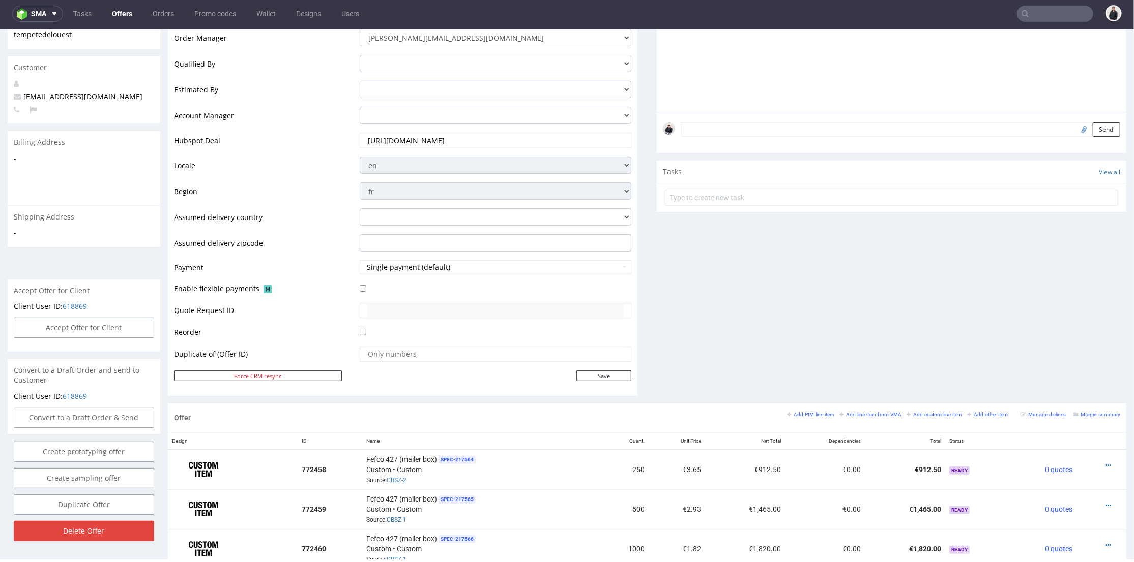
scroll to position [282, 0]
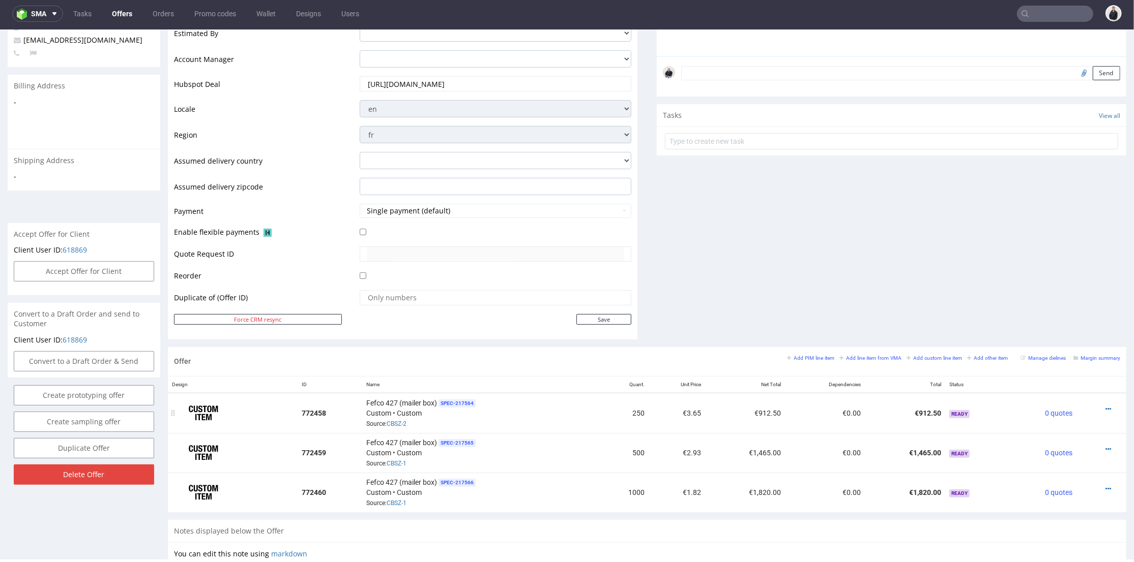
drag, startPoint x: 735, startPoint y: 270, endPoint x: 723, endPoint y: 411, distance: 142.4
click at [736, 271] on div "Comments User (0) Automatic (0) Attachments (0) All (0) View all (0) Send Tasks…" at bounding box center [891, 93] width 469 height 507
click at [508, 458] on div "Fefco 427 (mailer box) SPEC- 217565 Custom • Custom Source: CBSZ-1" at bounding box center [481, 453] width 230 height 32
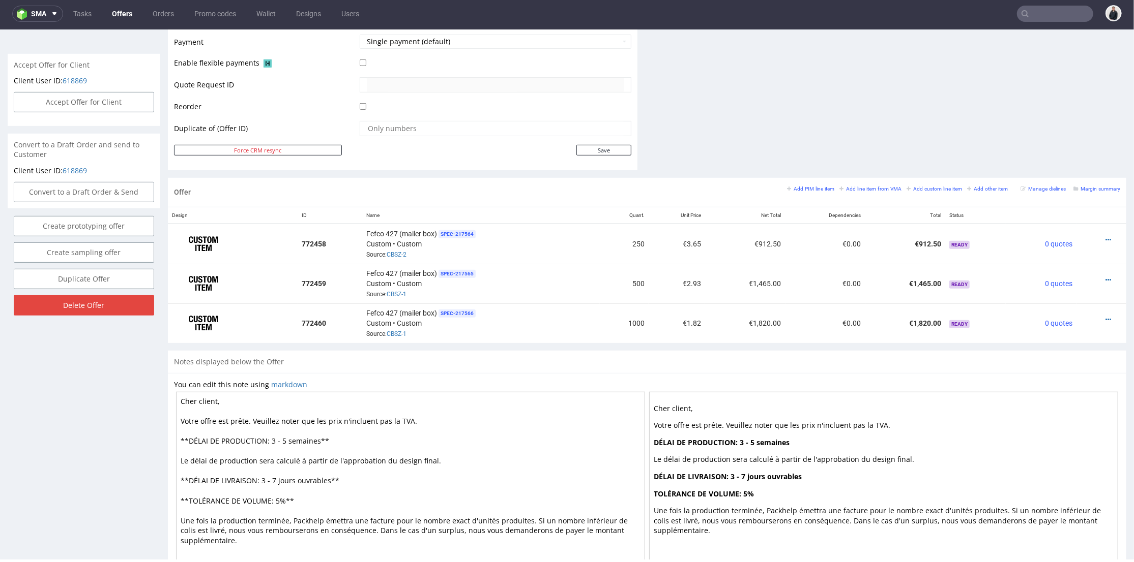
click at [275, 438] on textarea "Cher client, Votre offre est prête. Veuillez noter que les prix n'incluent pas …" at bounding box center [410, 481] width 469 height 178
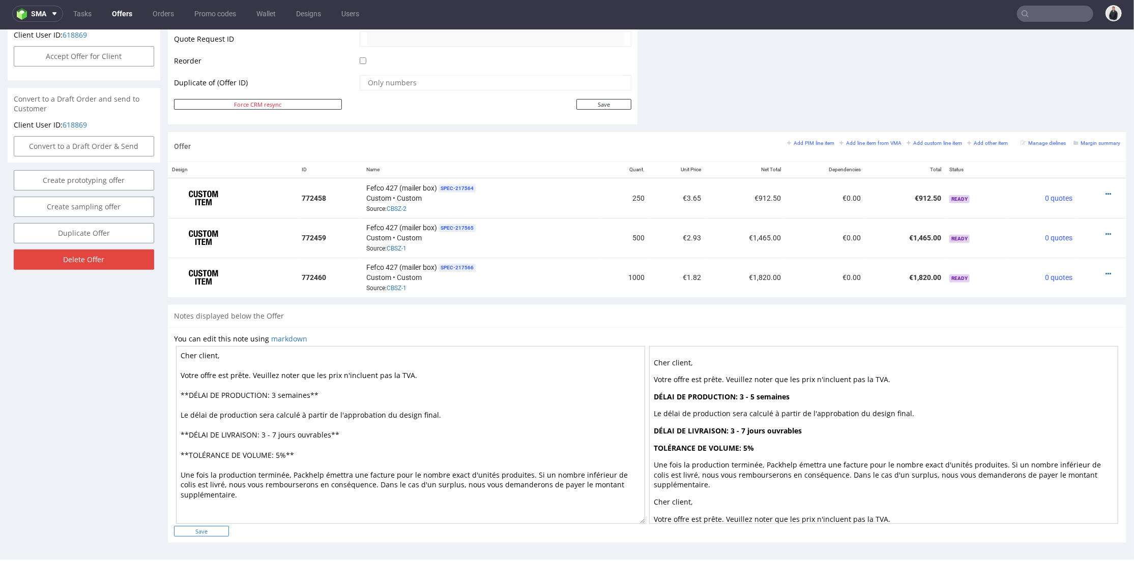
type textarea "Cher client, Votre offre est prête. Veuillez noter que les prix n'incluent pas …"
click at [206, 527] on input "Save" at bounding box center [201, 531] width 55 height 11
type input "In progress..."
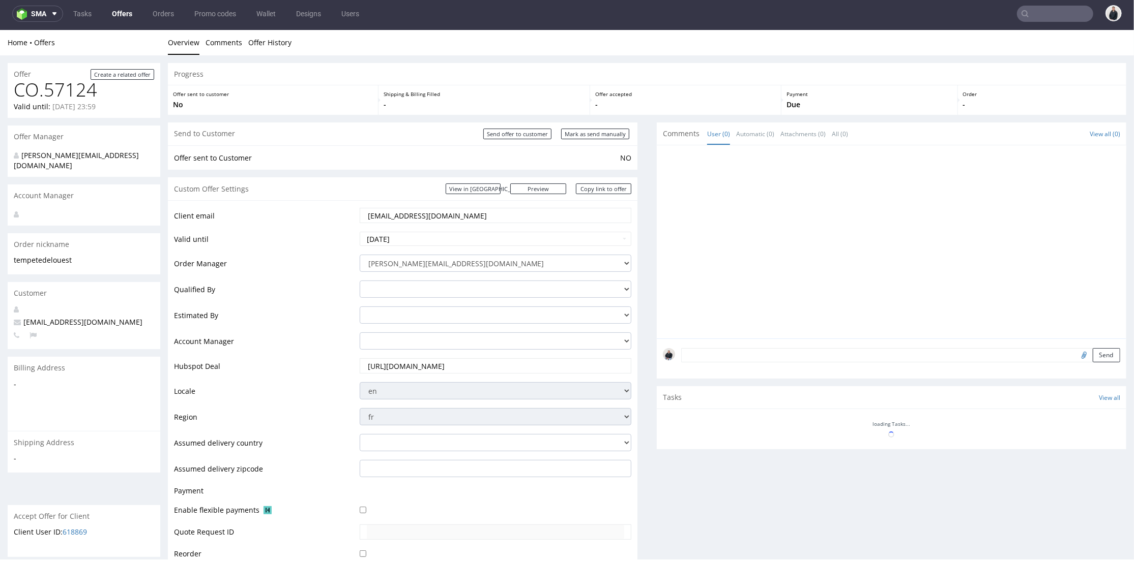
scroll to position [0, 0]
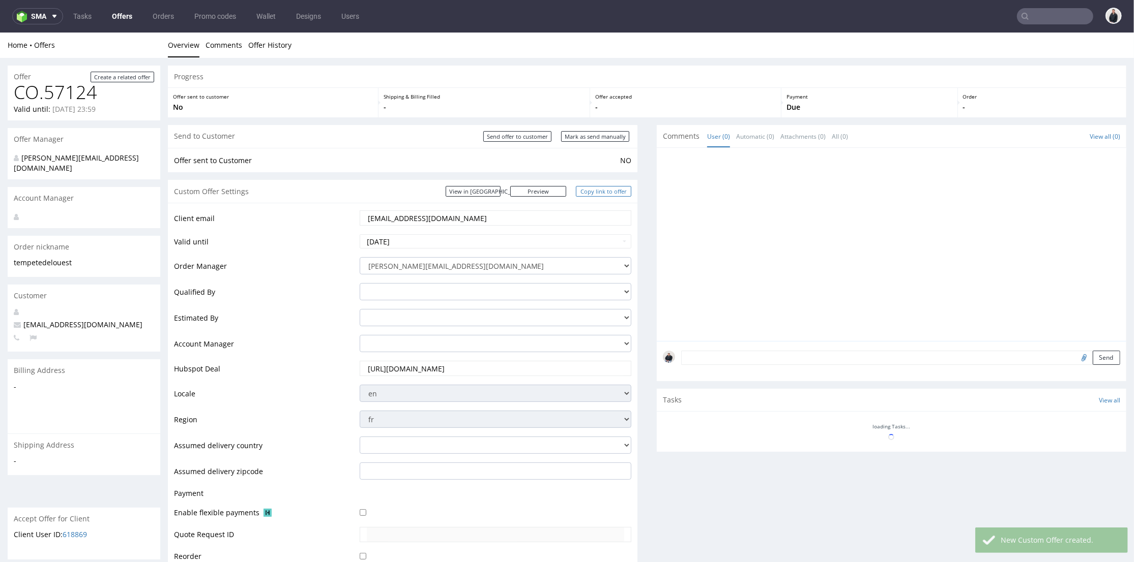
click at [604, 194] on link "Copy link to offer" at bounding box center [604, 191] width 56 height 11
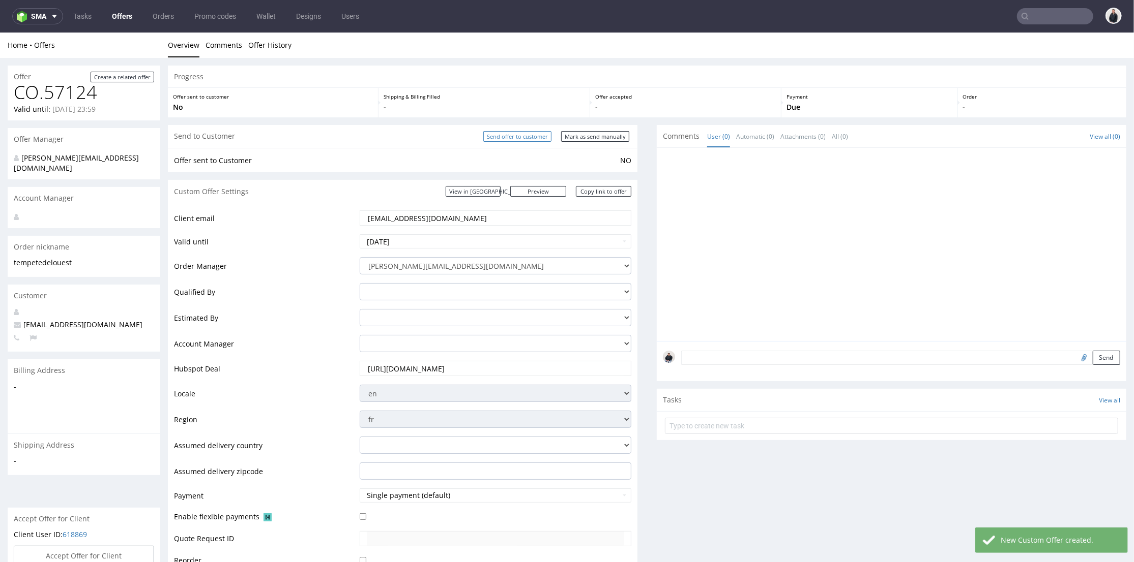
drag, startPoint x: 523, startPoint y: 137, endPoint x: 741, endPoint y: 40, distance: 238.4
click at [523, 137] on input "Send offer to customer" at bounding box center [517, 136] width 68 height 11
type input "In progress..."
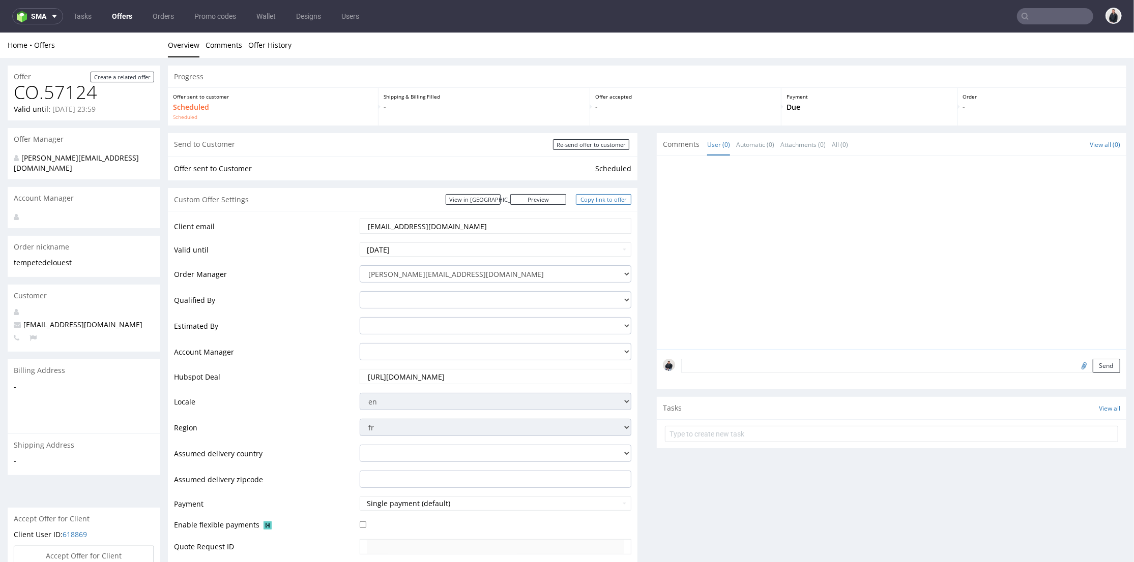
click at [589, 198] on link "Copy link to offer" at bounding box center [604, 199] width 56 height 11
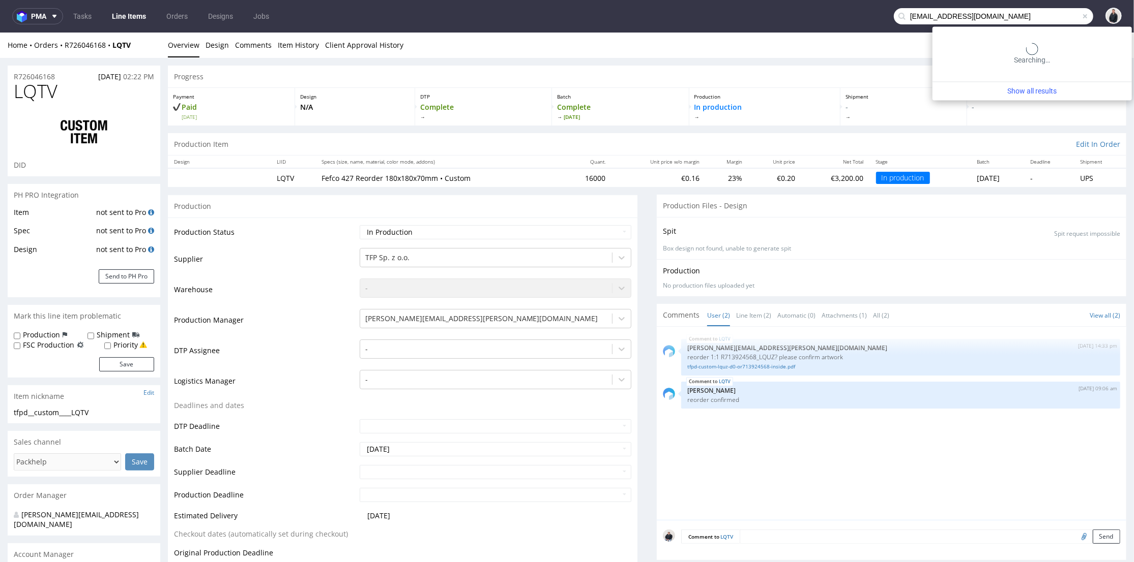
type input "[EMAIL_ADDRESS][DOMAIN_NAME]"
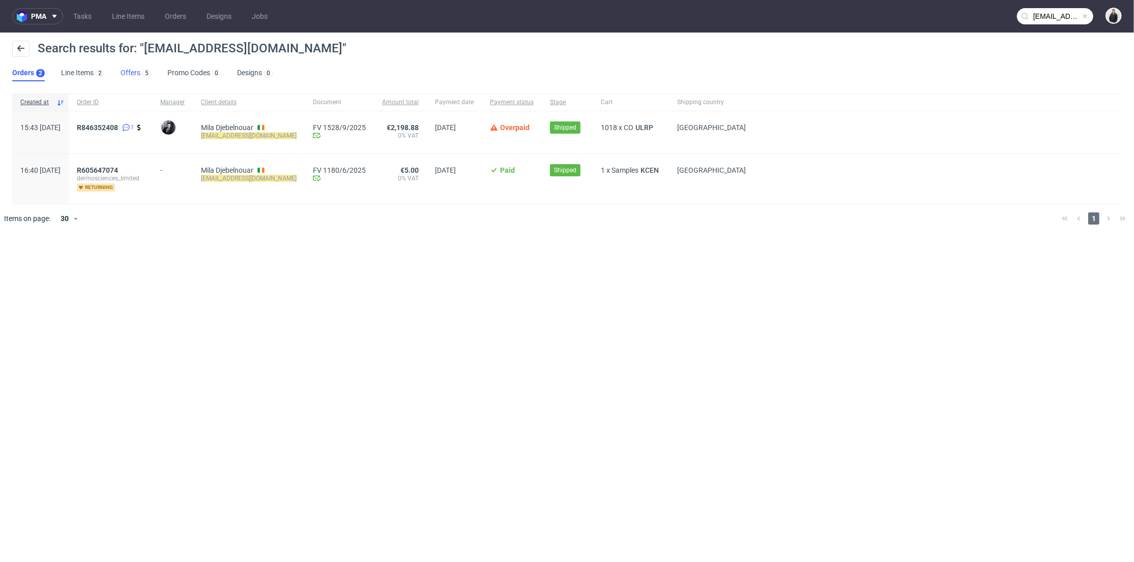
click at [140, 71] on div "5" at bounding box center [145, 73] width 11 height 10
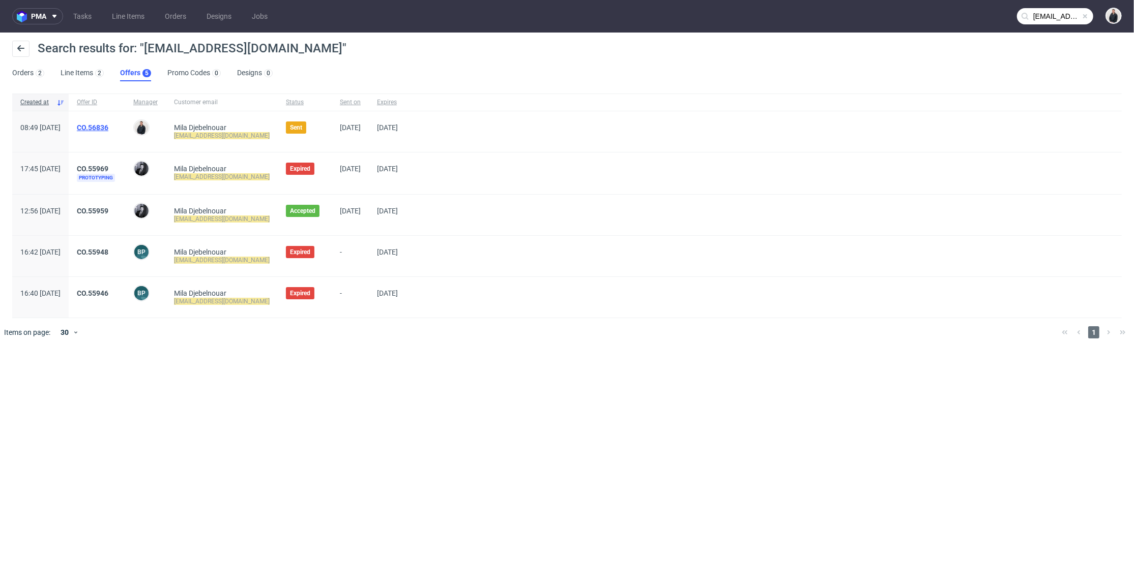
click at [108, 125] on link "CO.56836" at bounding box center [93, 128] width 32 height 8
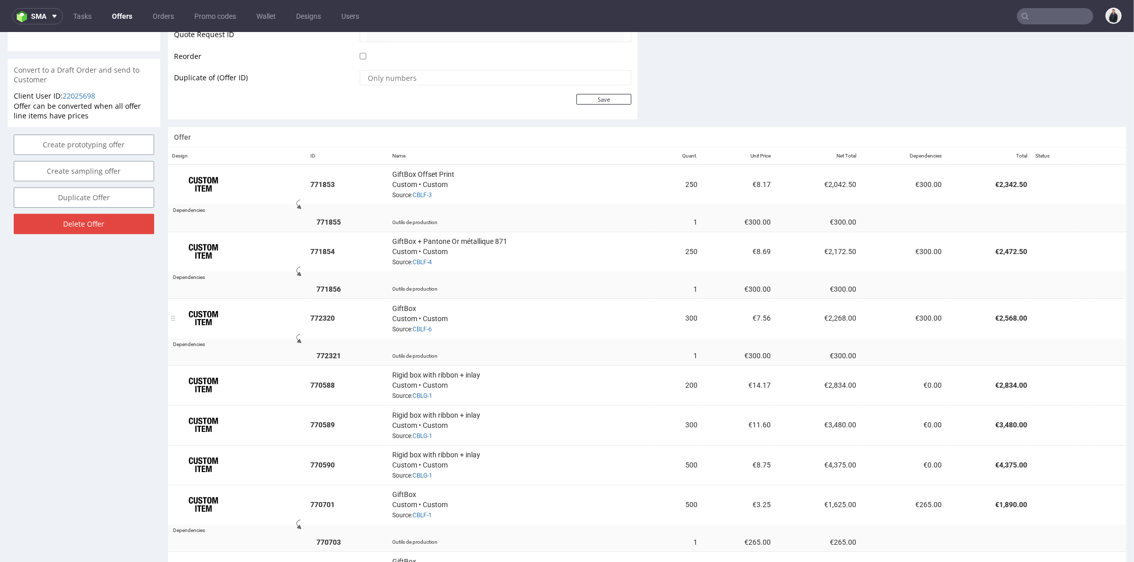
scroll to position [500, 0]
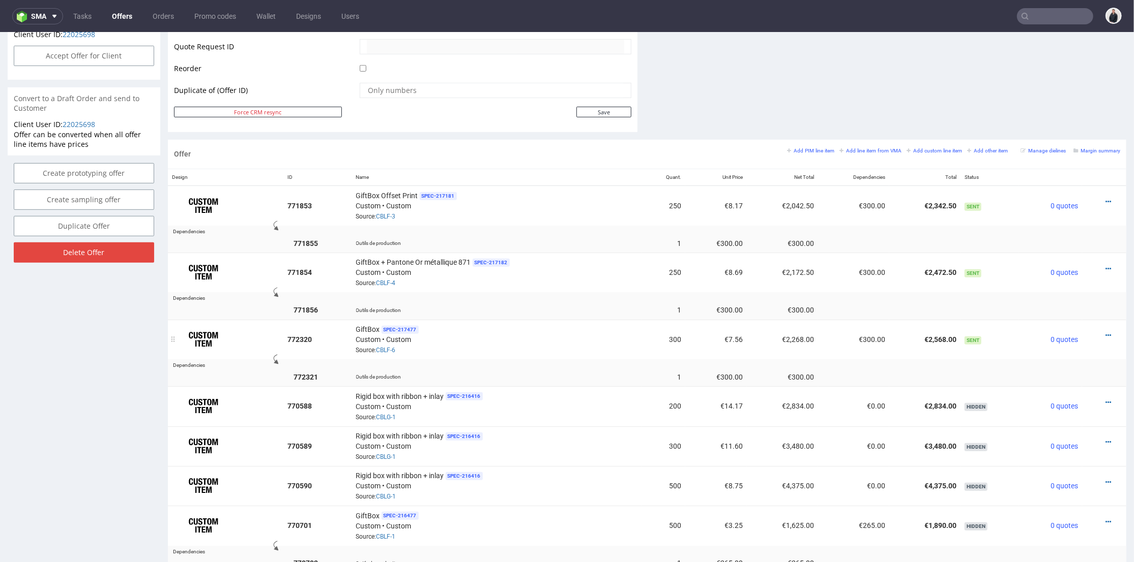
click at [756, 348] on td "€2,268.00" at bounding box center [782, 339] width 71 height 40
click at [1105, 332] on icon at bounding box center [1108, 335] width 6 height 7
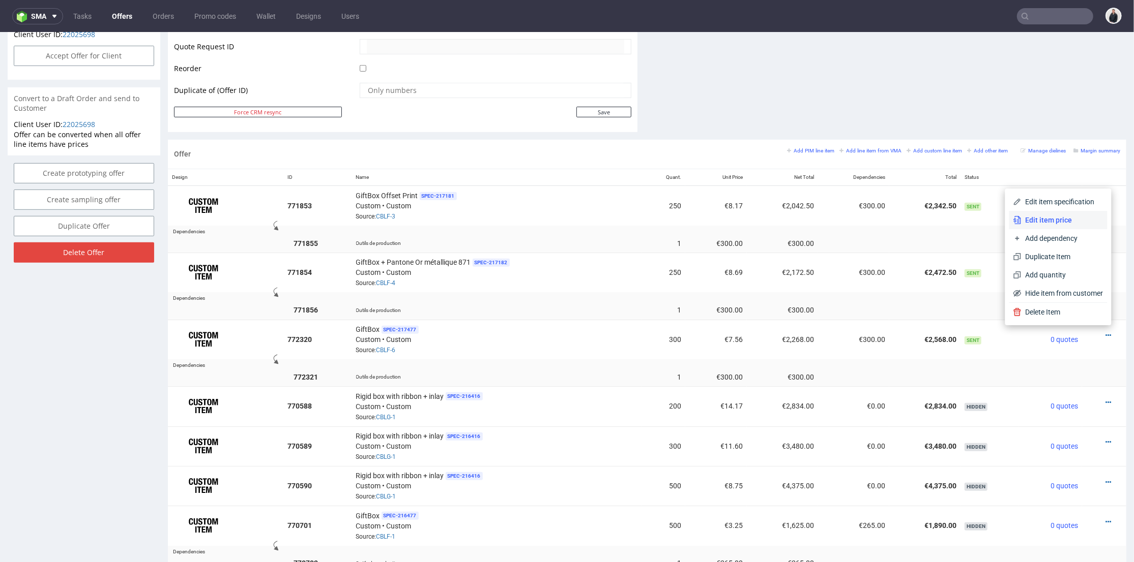
click at [1082, 219] on span "Edit item price" at bounding box center [1062, 220] width 82 height 10
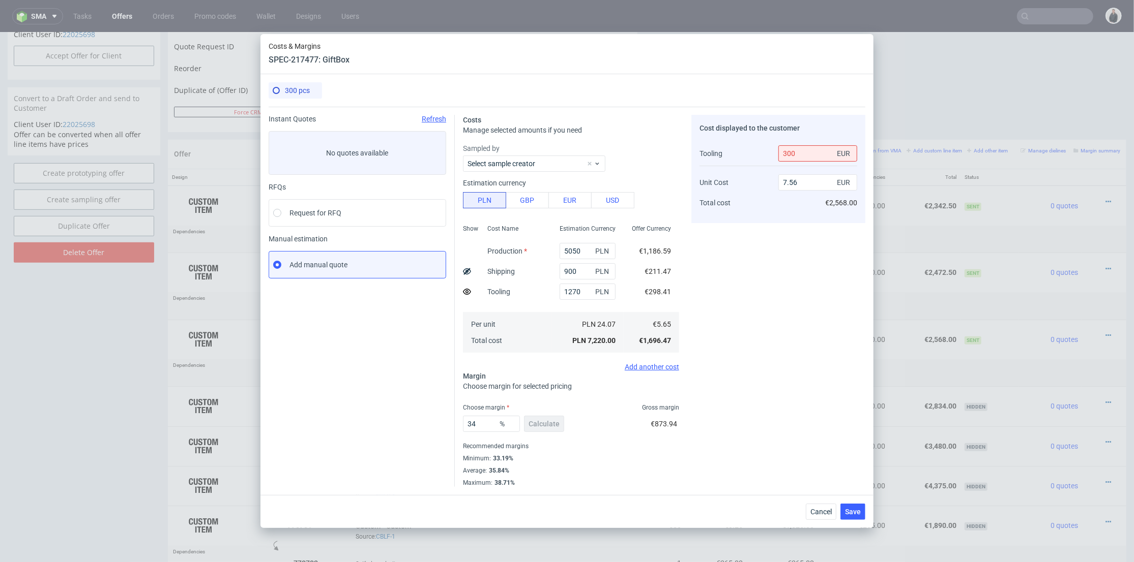
click at [749, 258] on div "Cost displayed to the customer Tooling Unit Cost Total cost 300 EUR 7.56 EUR €2…" at bounding box center [778, 301] width 174 height 372
drag, startPoint x: 791, startPoint y: 183, endPoint x: 800, endPoint y: 182, distance: 9.2
click at [800, 182] on input "7.56" at bounding box center [817, 182] width 79 height 16
click at [800, 183] on input "7.56" at bounding box center [817, 182] width 79 height 16
click at [790, 181] on input "7.56" at bounding box center [817, 182] width 79 height 16
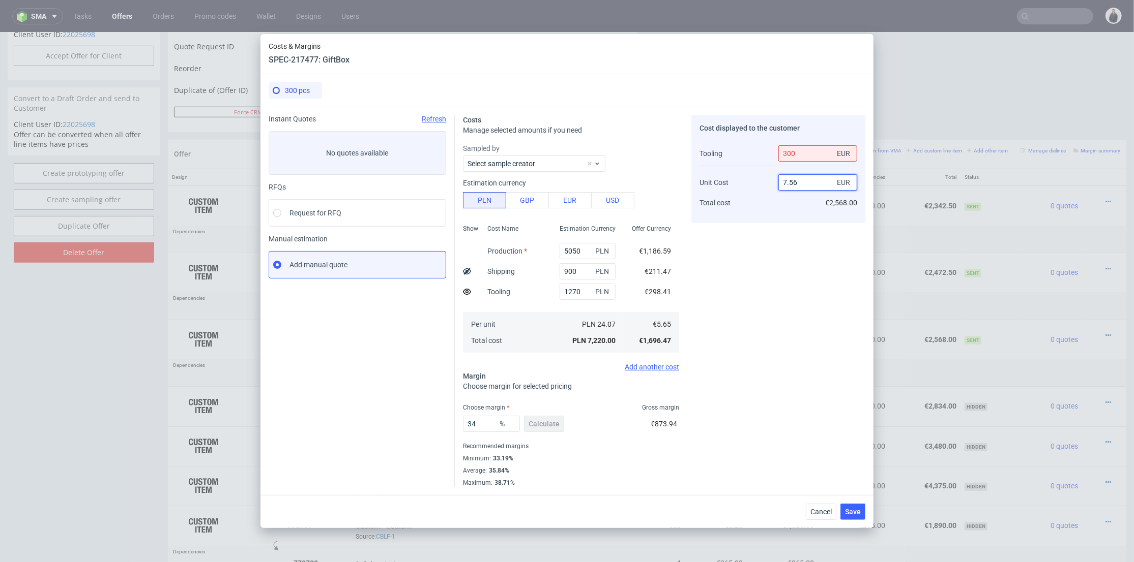
drag, startPoint x: 790, startPoint y: 182, endPoint x: 799, endPoint y: 183, distance: 8.7
click at [799, 183] on input "7.56" at bounding box center [817, 182] width 79 height 16
type input "7.2"
type input "31.097560975609756"
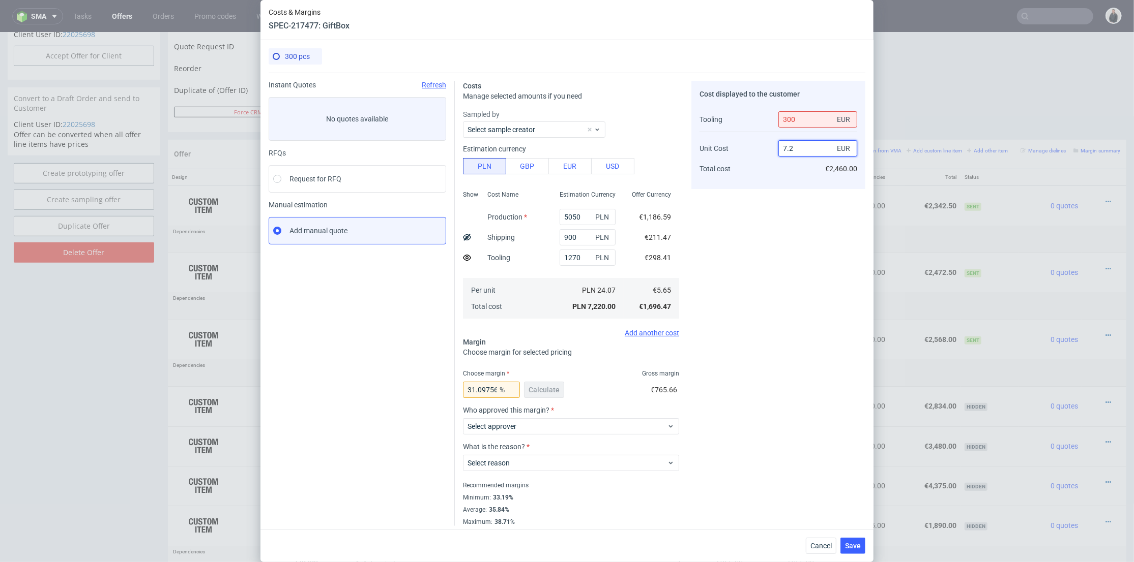
type input "7.2"
click at [744, 270] on div "Cost displayed to the customer Tooling Unit Cost Total cost 300 EUR 7.2 EUR €2,…" at bounding box center [778, 304] width 174 height 446
click at [824, 546] on span "Cancel" at bounding box center [820, 546] width 21 height 7
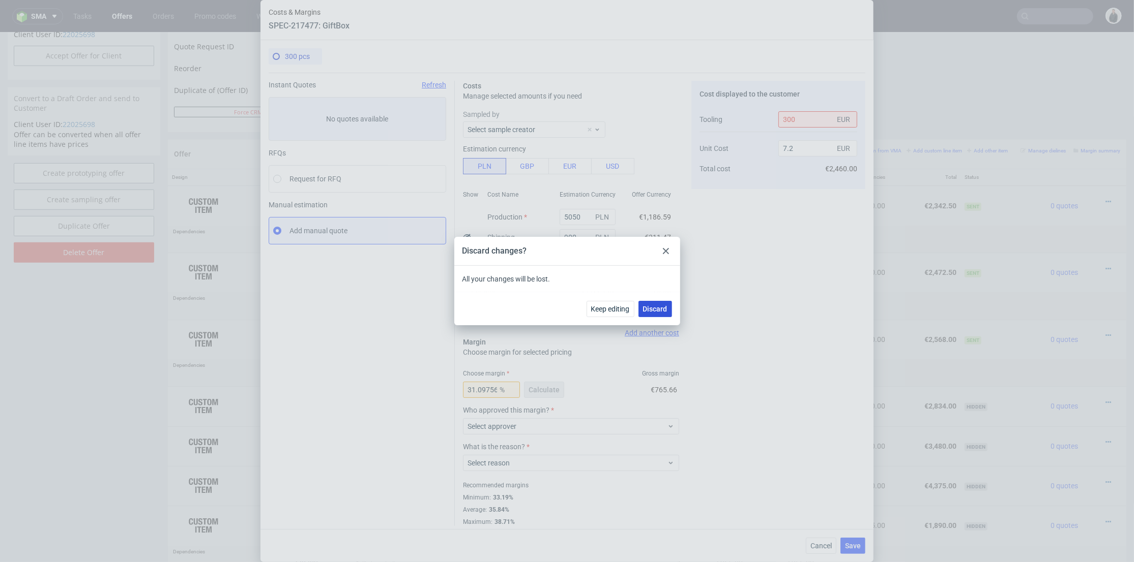
click at [657, 312] on span "Discard" at bounding box center [655, 309] width 24 height 7
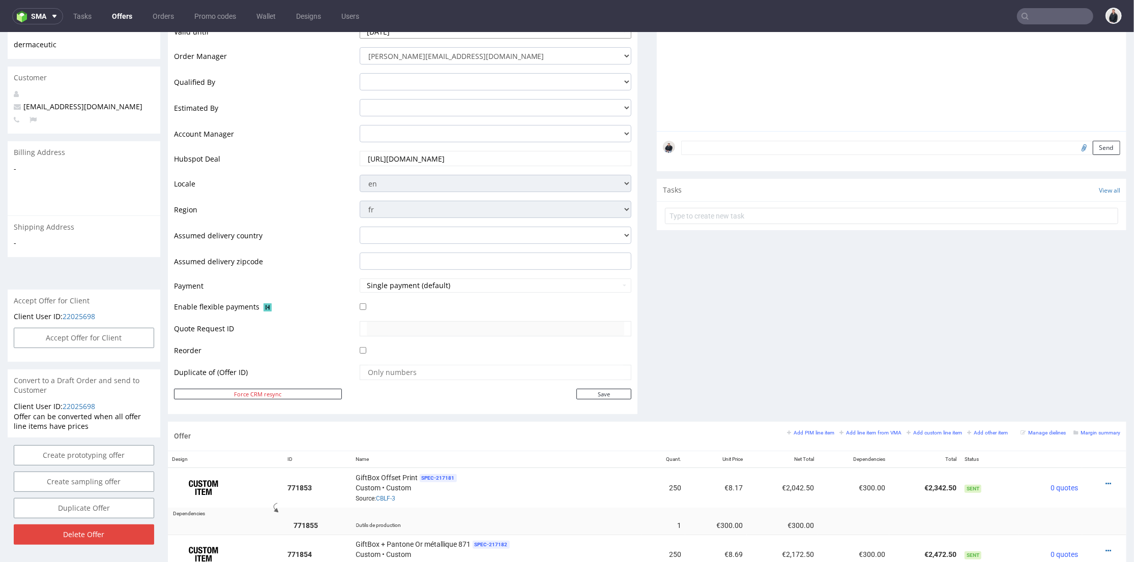
scroll to position [0, 0]
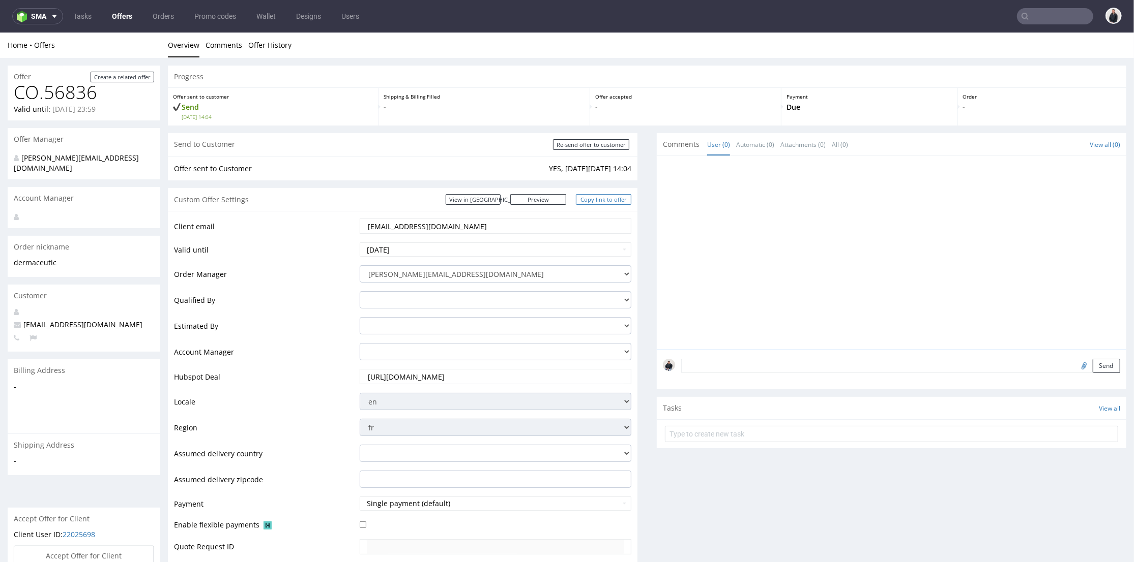
click at [602, 199] on link "Copy link to offer" at bounding box center [604, 199] width 56 height 11
click at [597, 147] on input "Re-send offer to customer" at bounding box center [591, 144] width 76 height 11
type input "In progress..."
